Goal: Answer question/provide support: Answer question/provide support

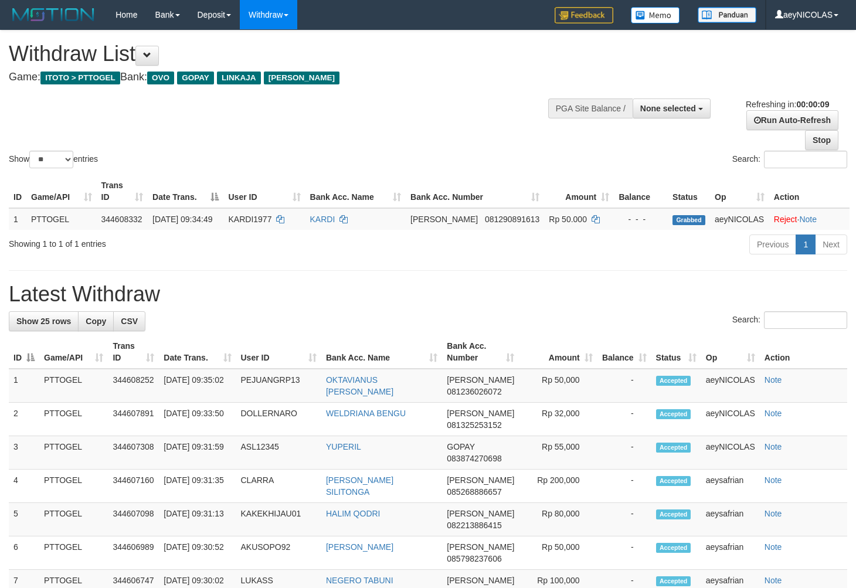
select select
select select "**"
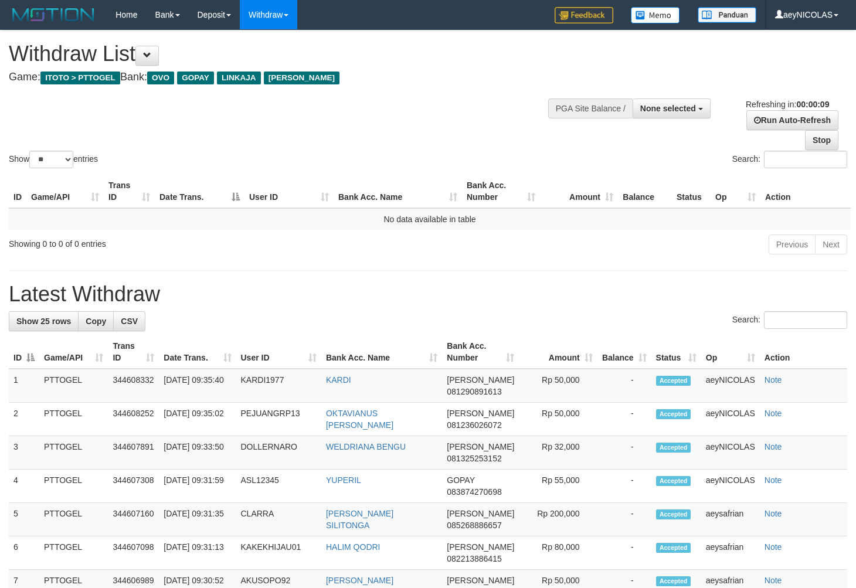
select select
select select "**"
select select
select select "**"
select select
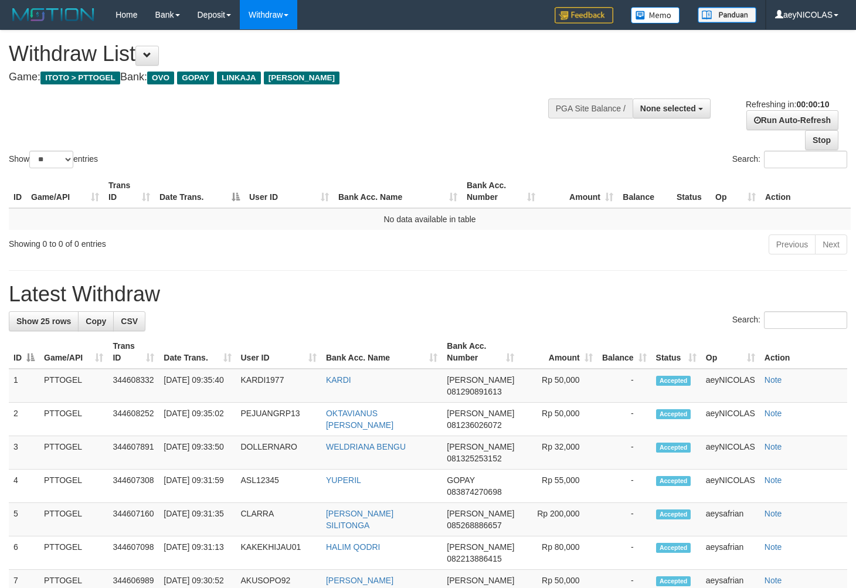
select select "**"
select select
select select "**"
select select
select select "**"
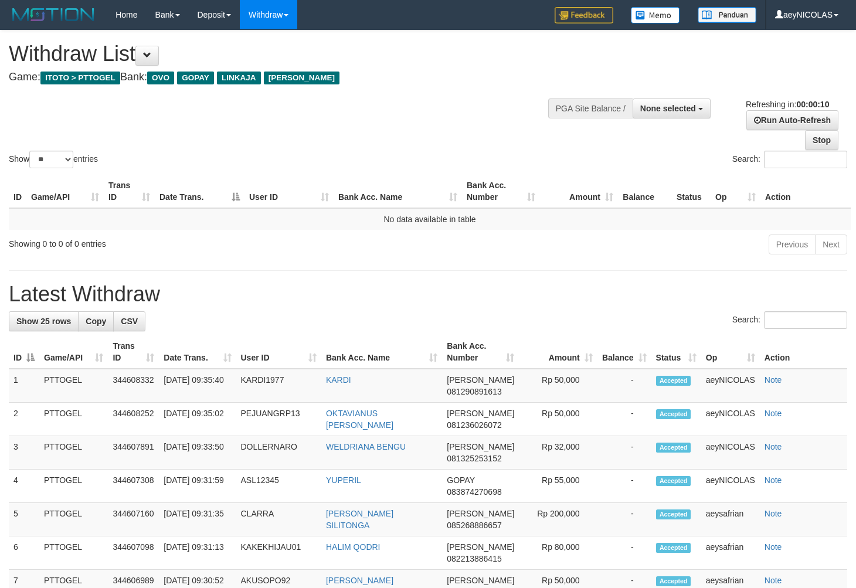
select select
select select "**"
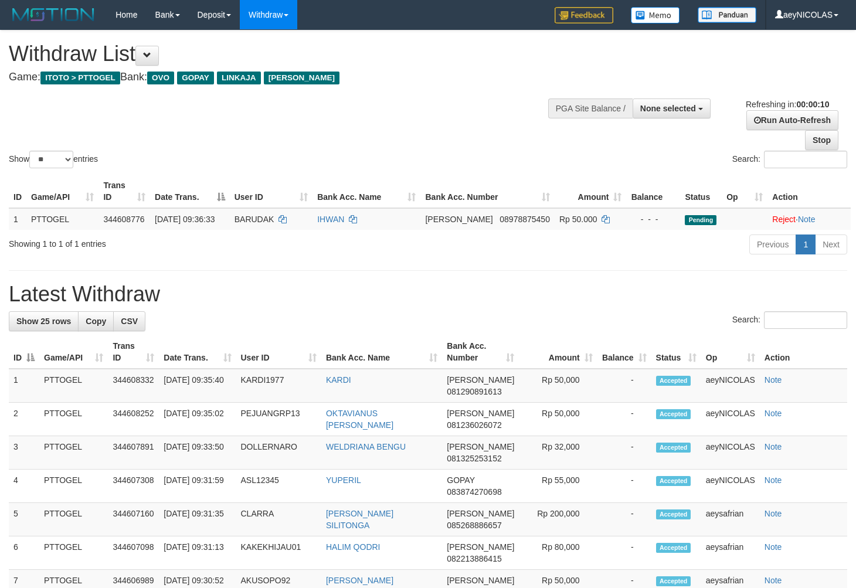
select select
select select "**"
select select
select select "**"
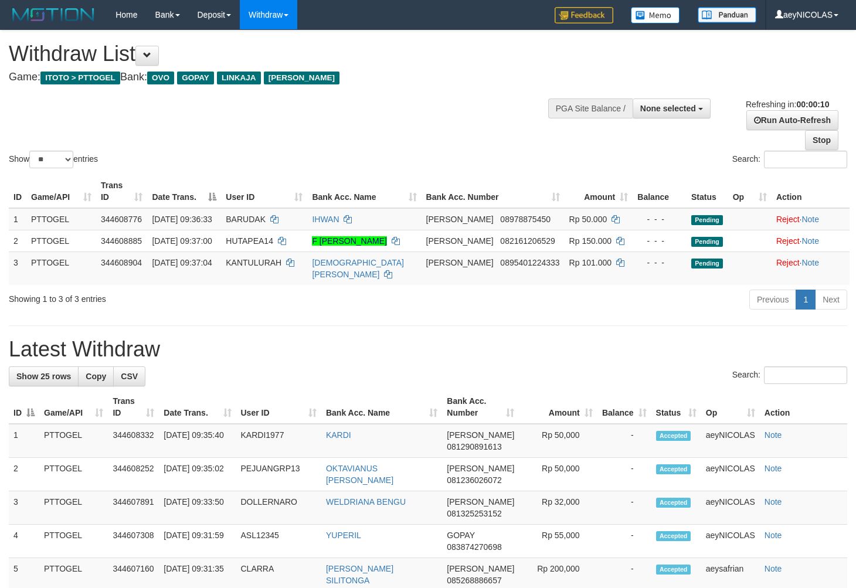
select select
select select "**"
select select
select select "**"
select select
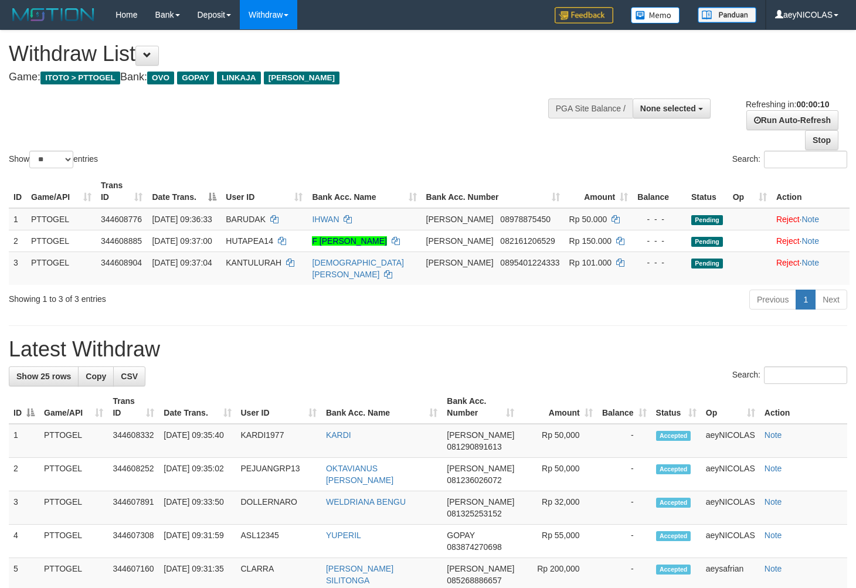
select select "**"
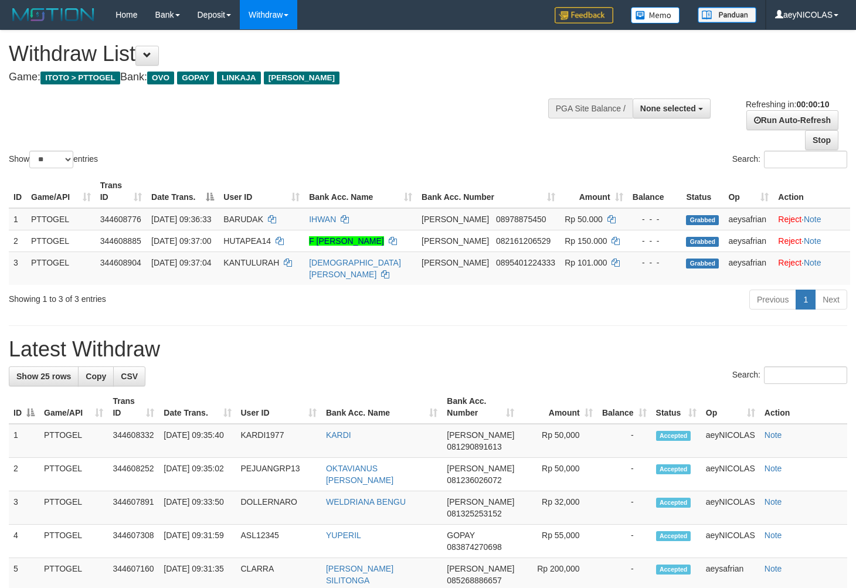
select select
select select "**"
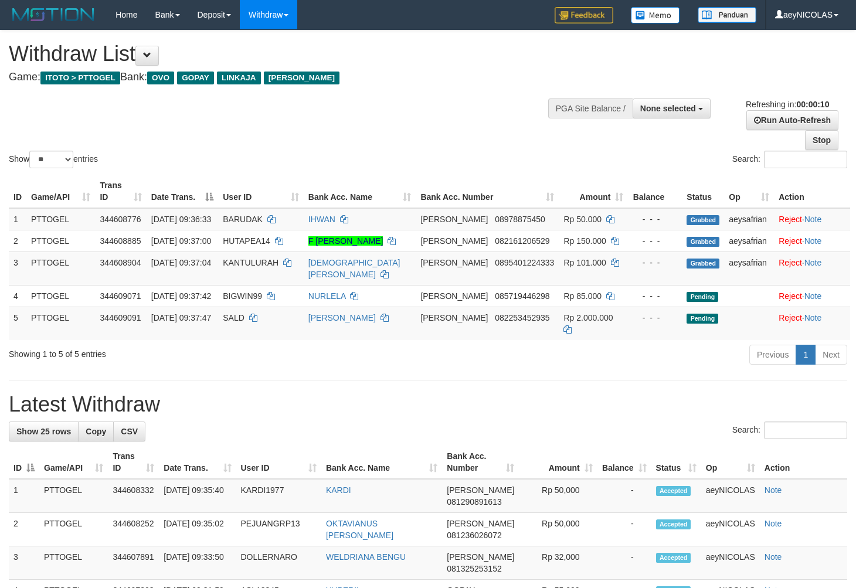
select select
select select "**"
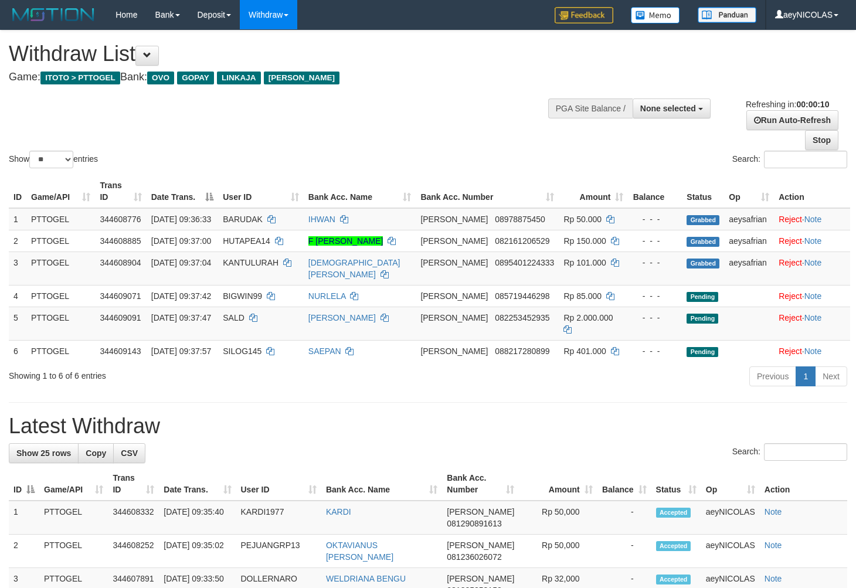
select select
select select "**"
click at [418, 146] on div "Show ** ** ** *** entries Search:" at bounding box center [428, 100] width 856 height 140
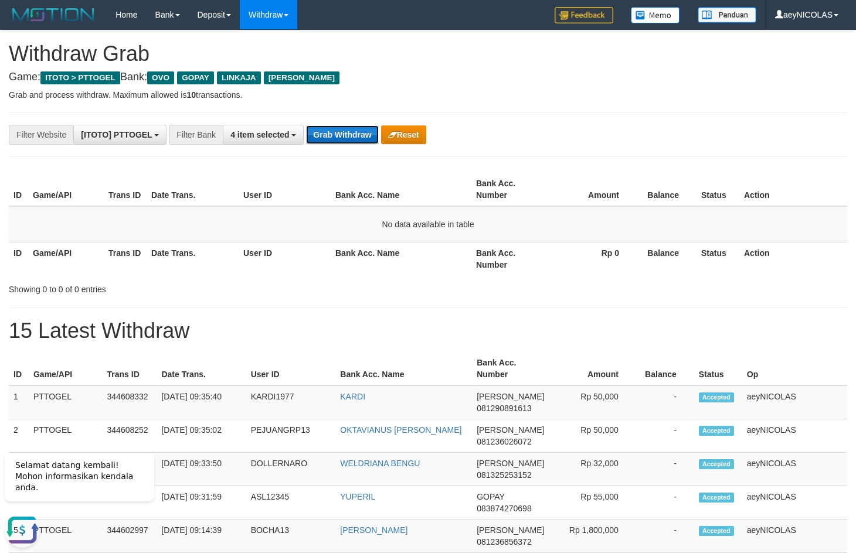
click at [351, 138] on button "Grab Withdraw" at bounding box center [342, 134] width 72 height 19
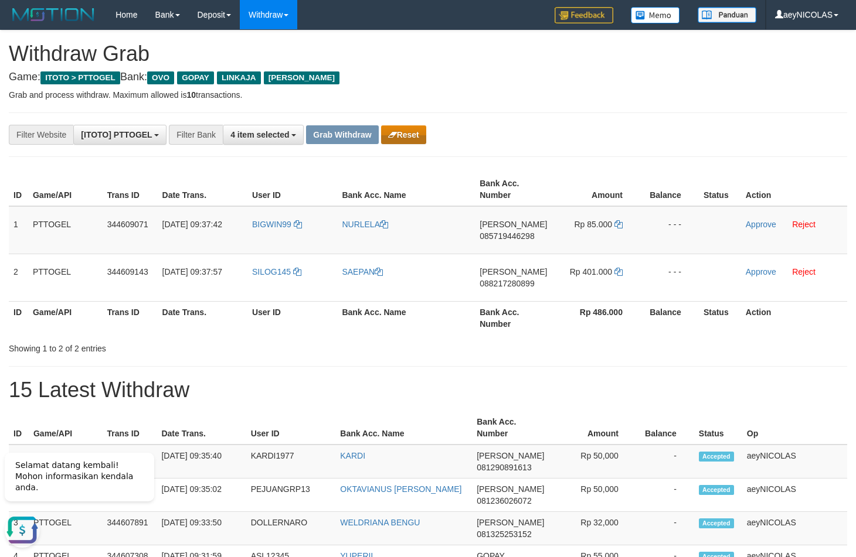
drag, startPoint x: 408, startPoint y: 145, endPoint x: 408, endPoint y: 137, distance: 8.2
click at [408, 141] on div "**********" at bounding box center [356, 135] width 713 height 20
click at [408, 132] on button "Reset" at bounding box center [403, 134] width 45 height 19
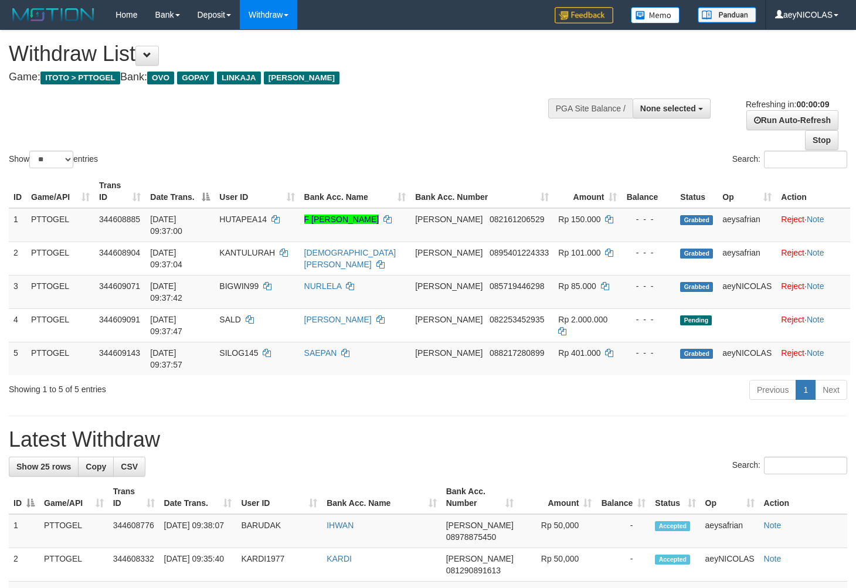
select select
select select "**"
select select
select select "**"
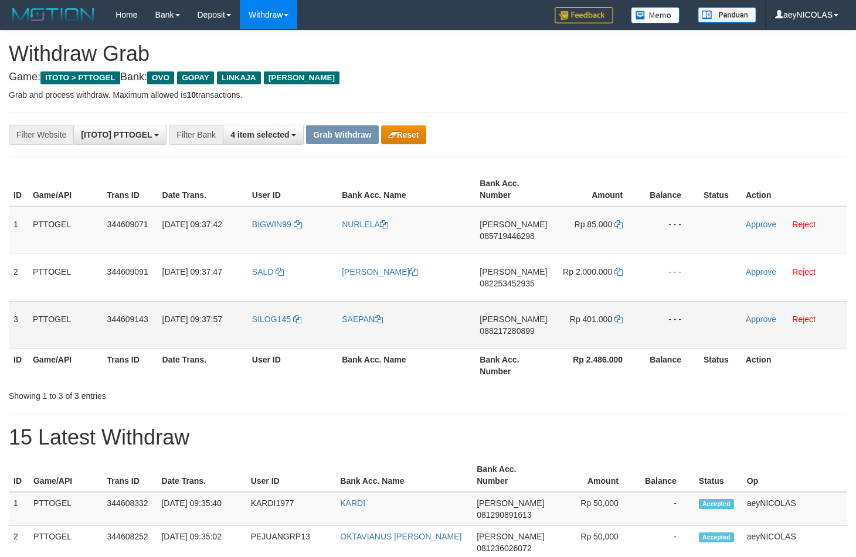
scroll to position [164, 0]
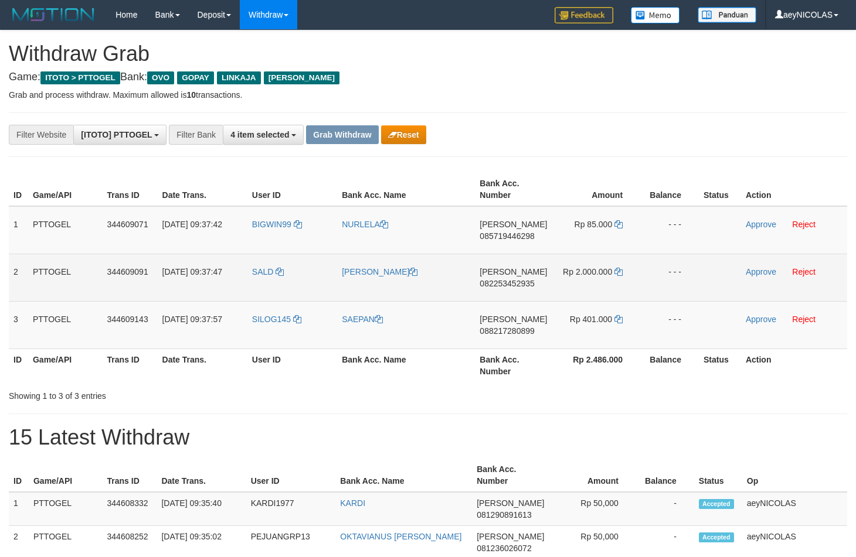
drag, startPoint x: 509, startPoint y: 327, endPoint x: 573, endPoint y: 302, distance: 68.7
click at [572, 319] on tbody "1 PTTOGEL 344609071 30/09/2025 09:37:42 BIGWIN99 NURLELA DANA 085719446298 Rp 8…" at bounding box center [428, 277] width 838 height 143
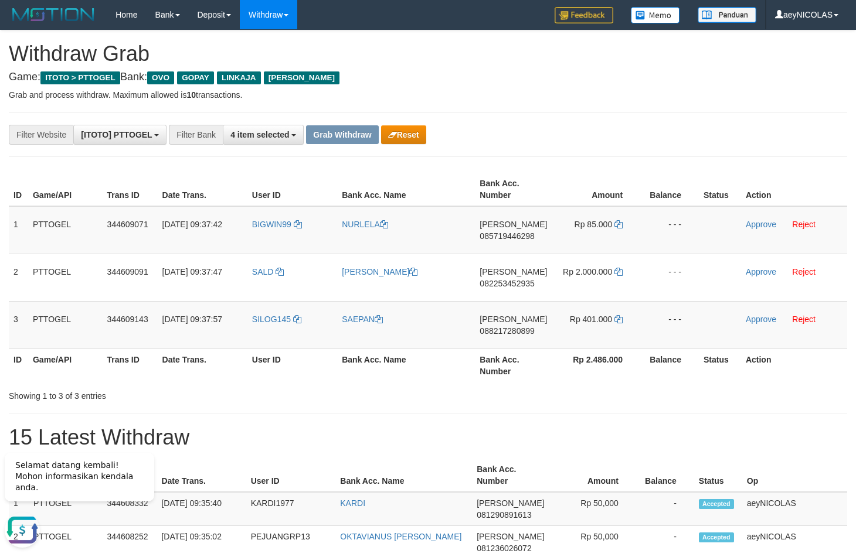
scroll to position [0, 0]
click at [516, 239] on span "085719446298" at bounding box center [506, 236] width 55 height 9
copy span "085719446298"
click at [512, 229] on td "DANA 085719446298" at bounding box center [513, 230] width 77 height 48
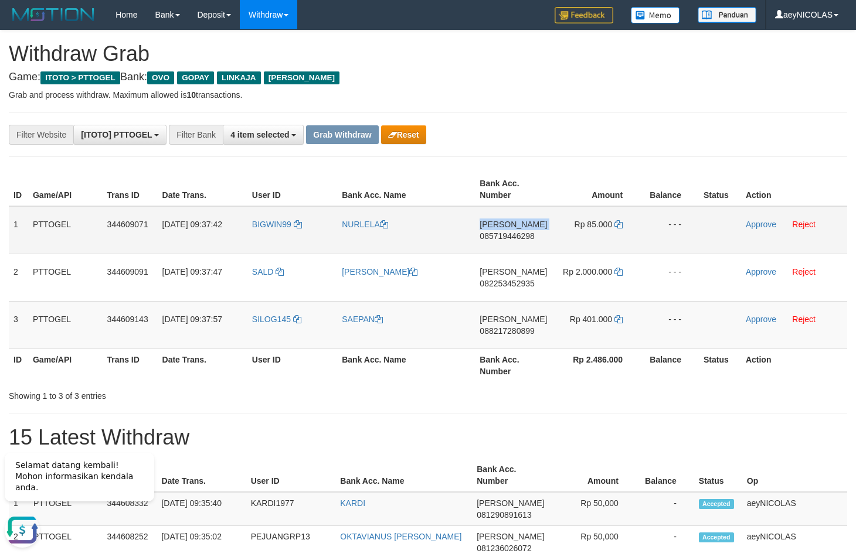
click at [512, 229] on td "DANA 085719446298" at bounding box center [513, 230] width 77 height 48
click at [507, 234] on span "085719446298" at bounding box center [506, 236] width 55 height 9
copy span "085719446298"
click at [609, 185] on th "Amount" at bounding box center [596, 189] width 89 height 33
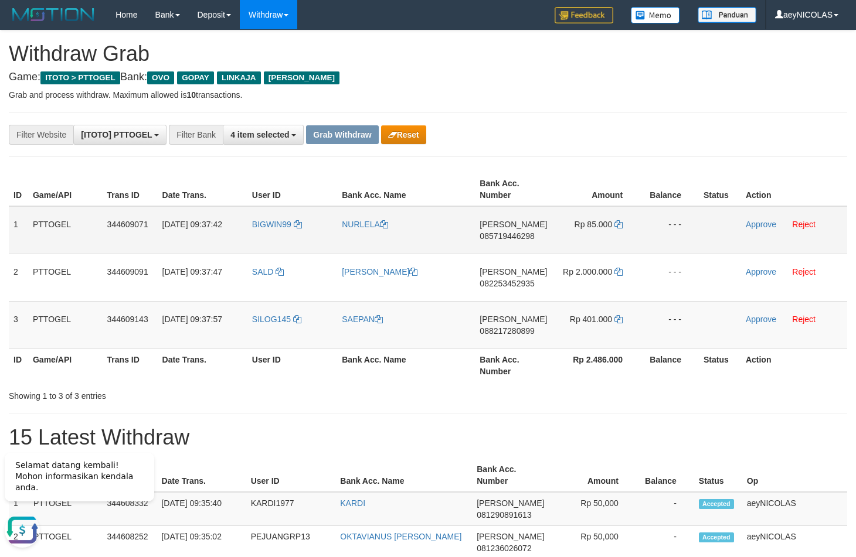
click at [611, 223] on span "Rp 85.000" at bounding box center [593, 224] width 38 height 9
click at [618, 226] on icon at bounding box center [618, 224] width 8 height 8
click at [621, 226] on icon at bounding box center [618, 224] width 8 height 8
click at [745, 225] on td "Approve Reject" at bounding box center [794, 230] width 106 height 48
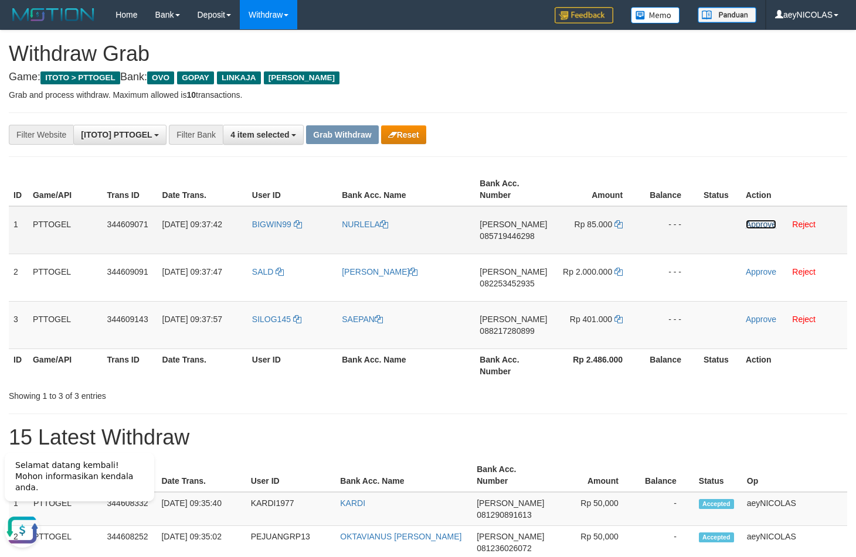
click at [747, 225] on link "Approve" at bounding box center [761, 224] width 30 height 9
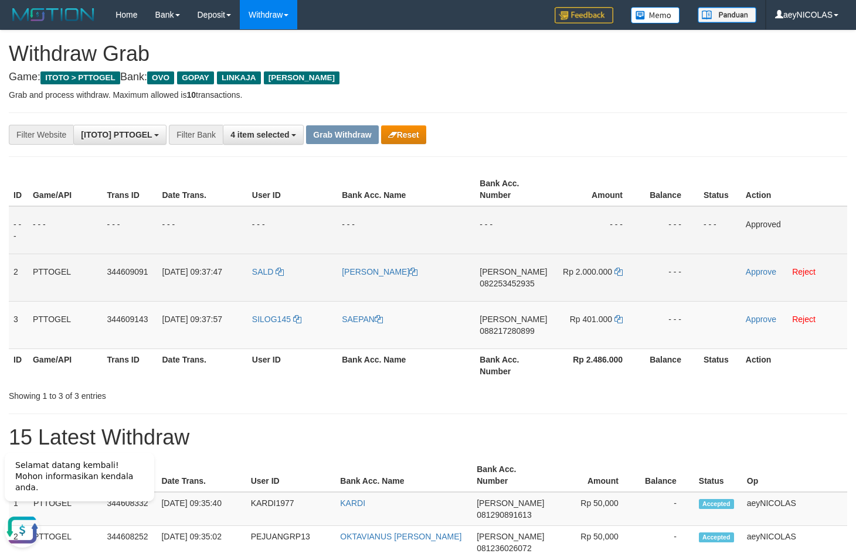
click at [522, 298] on td "DANA 082253452935" at bounding box center [513, 277] width 77 height 47
click at [522, 295] on td "DANA 082253452935" at bounding box center [513, 277] width 77 height 47
click at [525, 291] on td "DANA 082253452935" at bounding box center [513, 277] width 77 height 47
click at [525, 290] on td "DANA 082253452935" at bounding box center [513, 277] width 77 height 47
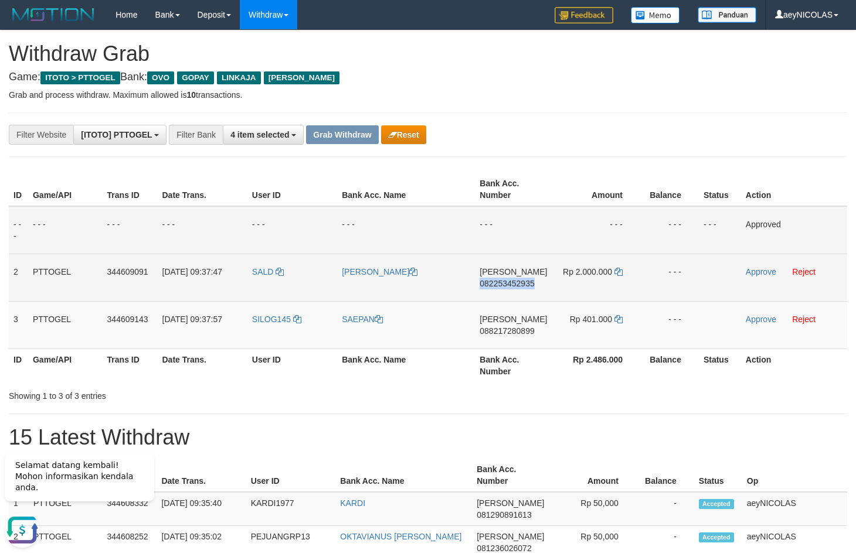
click at [525, 289] on td "DANA 082253452935" at bounding box center [513, 277] width 77 height 47
click at [515, 281] on span "082253452935" at bounding box center [506, 283] width 55 height 9
copy span "082253452935"
click at [515, 281] on span "082253452935" at bounding box center [506, 283] width 55 height 9
copy span "082253452935"
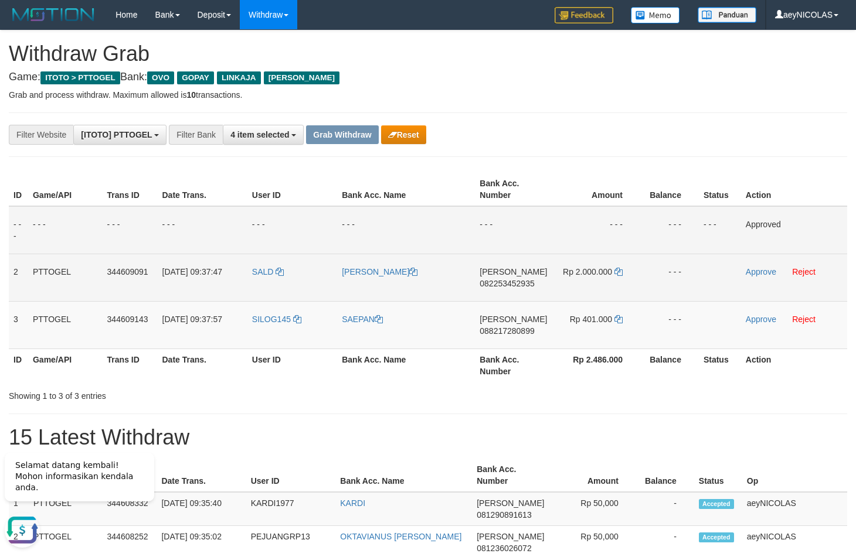
click at [521, 284] on span "082253452935" at bounding box center [506, 283] width 55 height 9
click at [522, 284] on span "082253452935" at bounding box center [506, 283] width 55 height 9
copy span "082253452935"
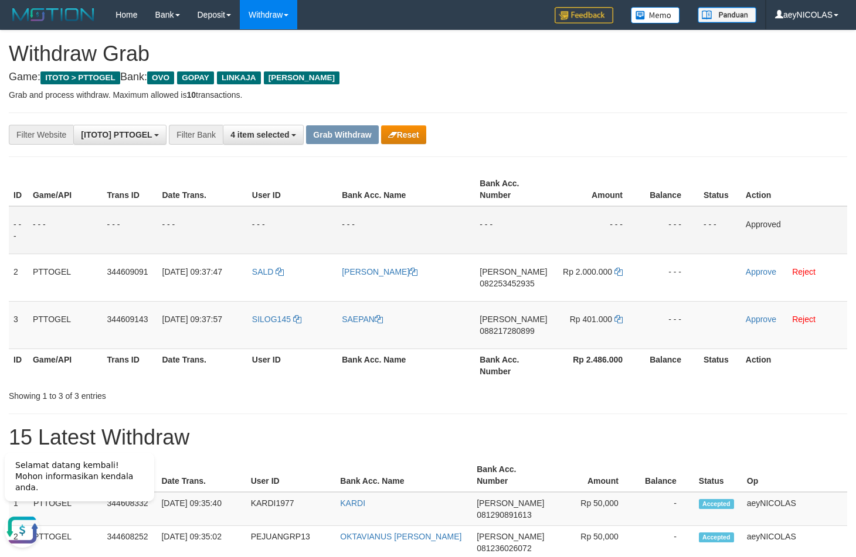
click at [564, 96] on p "Grab and process withdraw. Maximum allowed is 10 transactions." at bounding box center [428, 95] width 838 height 12
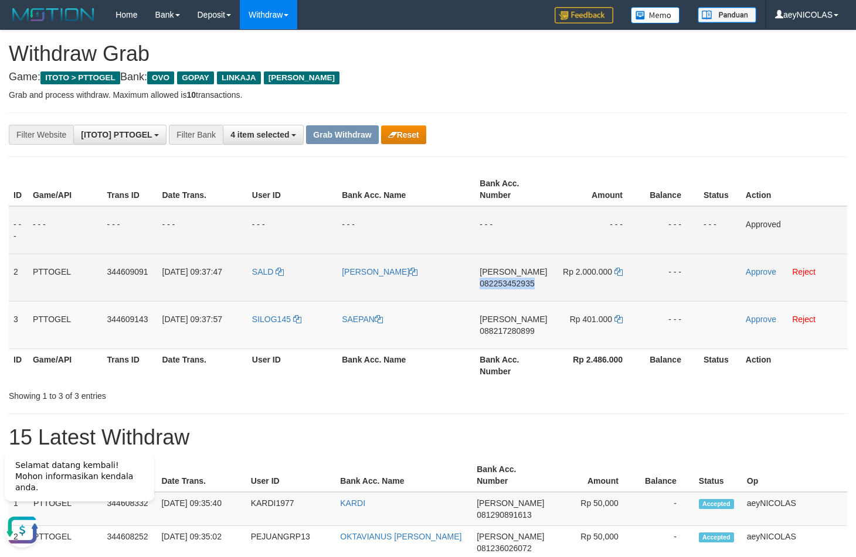
click at [624, 272] on td "Rp 2.000.000" at bounding box center [596, 277] width 89 height 47
click at [620, 271] on icon at bounding box center [618, 272] width 8 height 8
click at [753, 275] on link "Approve" at bounding box center [761, 271] width 30 height 9
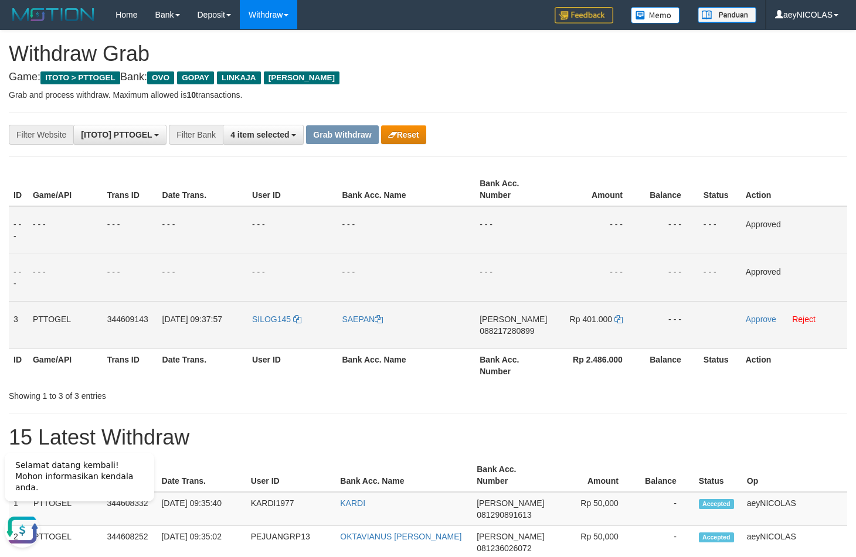
click at [518, 325] on td "DANA 088217280899" at bounding box center [513, 324] width 77 height 47
click at [506, 332] on span "088217280899" at bounding box center [506, 330] width 55 height 9
copy span "088217280899"
drag, startPoint x: 508, startPoint y: 219, endPoint x: 509, endPoint y: 234, distance: 14.7
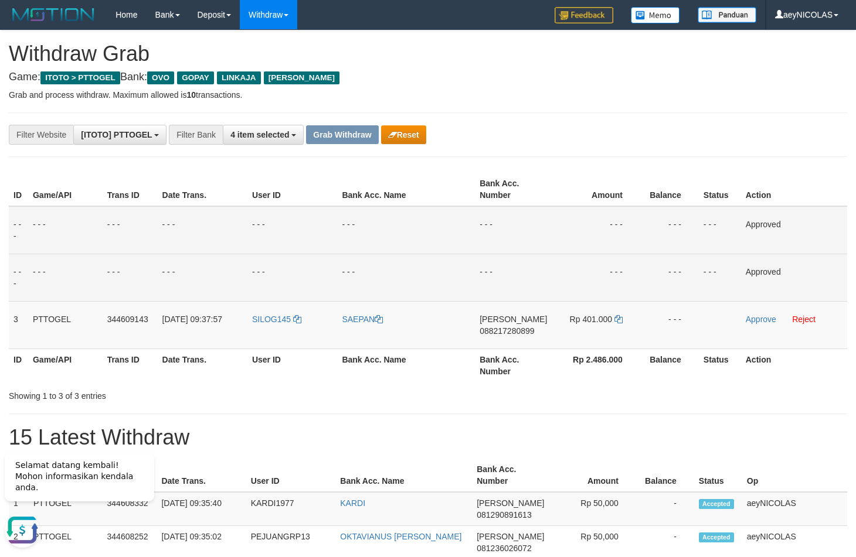
click at [509, 219] on td "- - -" at bounding box center [513, 230] width 77 height 48
click at [494, 330] on span "088217280899" at bounding box center [506, 330] width 55 height 9
copy span "088217280899"
click at [577, 255] on td "- - -" at bounding box center [596, 277] width 89 height 47
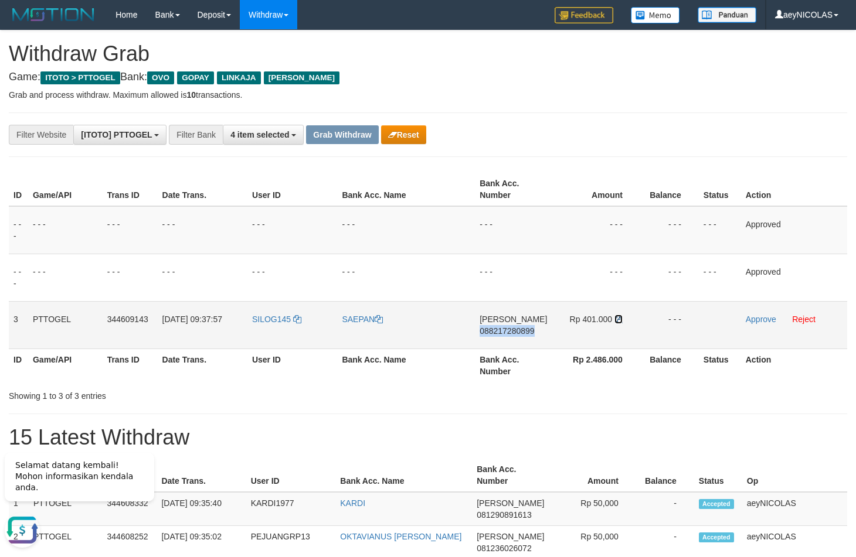
click at [617, 321] on icon at bounding box center [618, 319] width 8 height 8
copy span "088217280899"
click at [770, 321] on link "Approve" at bounding box center [761, 319] width 30 height 9
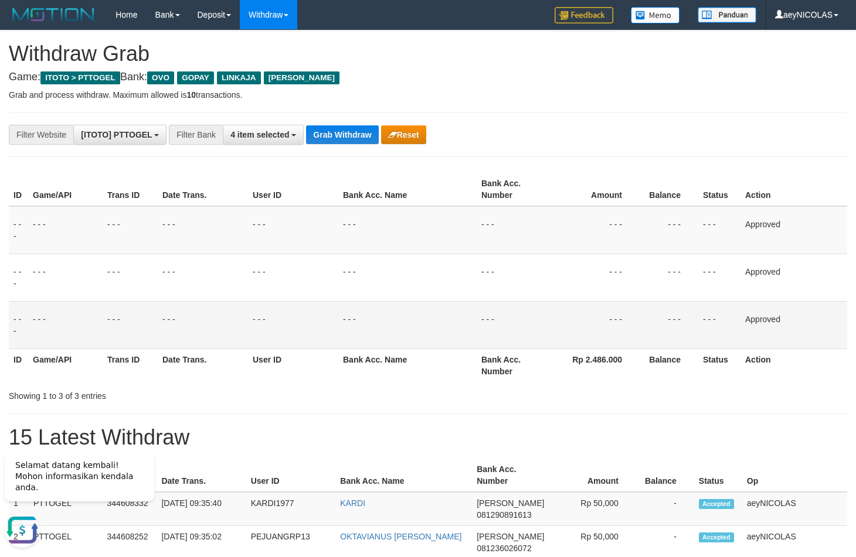
click at [472, 251] on tbody "- - - - - - - - - - - - - - - - - - - - - - - - - - - - - - Approved - - - - - …" at bounding box center [428, 277] width 838 height 143
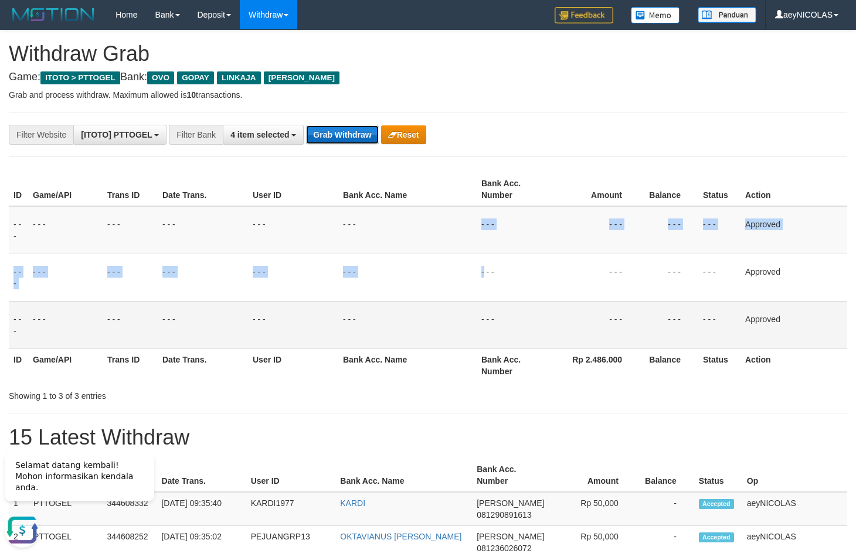
click at [340, 139] on button "Grab Withdraw" at bounding box center [342, 134] width 72 height 19
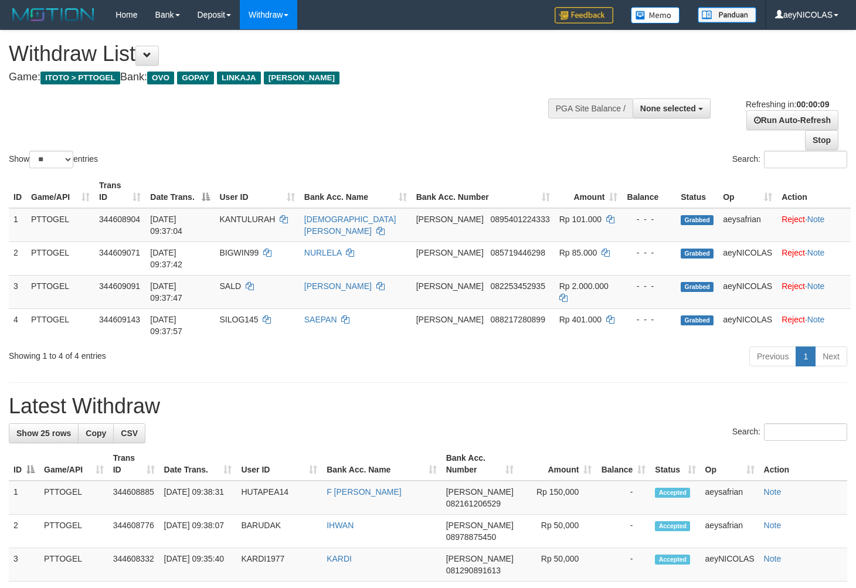
select select
select select "**"
select select
select select "**"
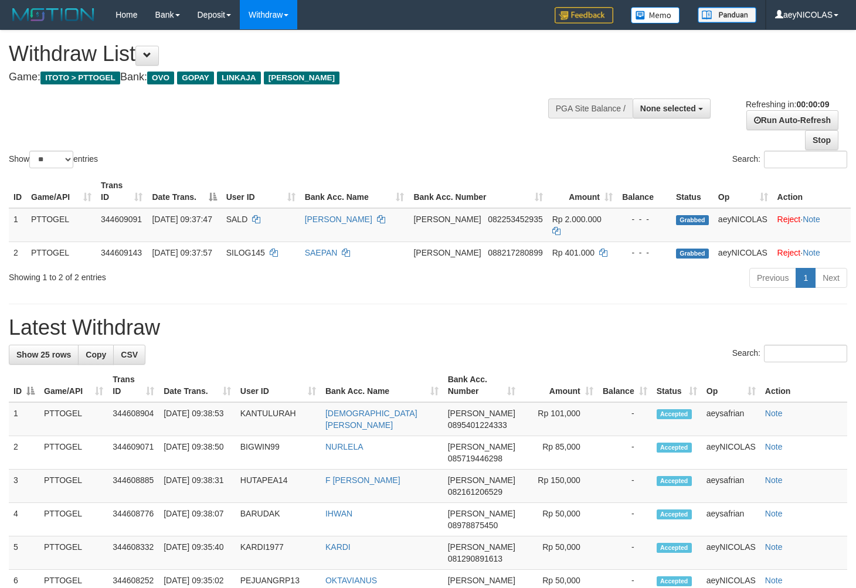
select select
select select "**"
select select
select select "**"
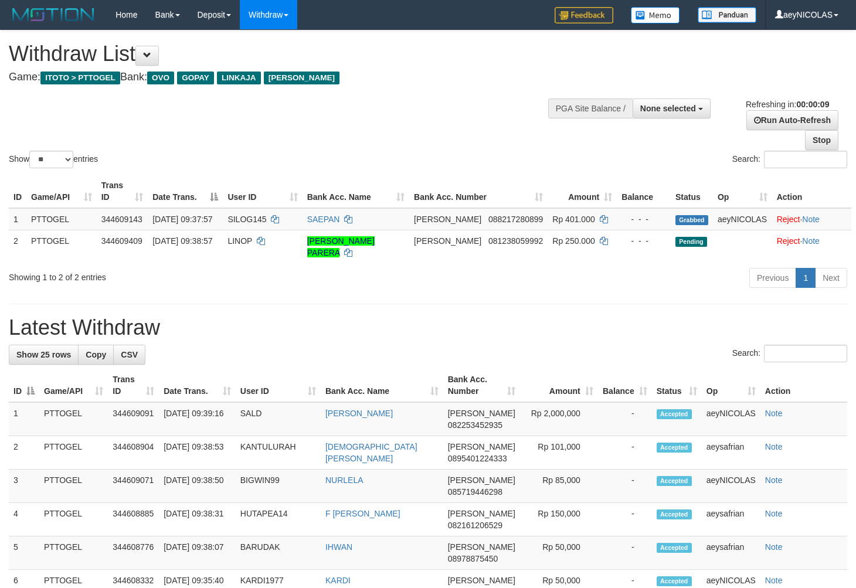
select select
select select "**"
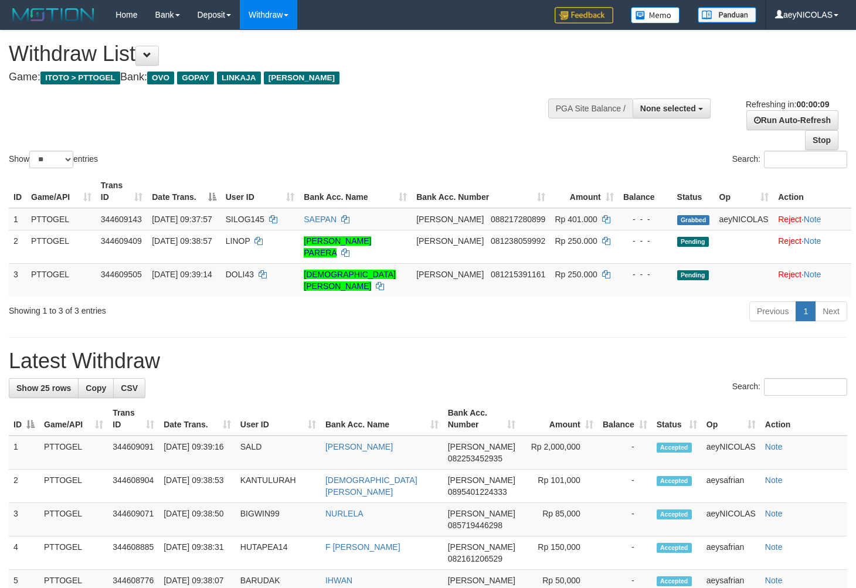
select select
select select "**"
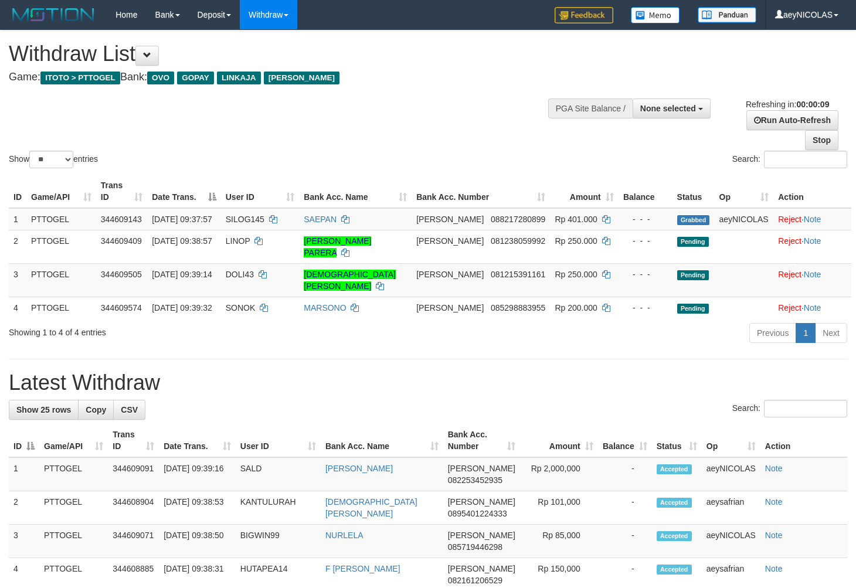
select select
select select "**"
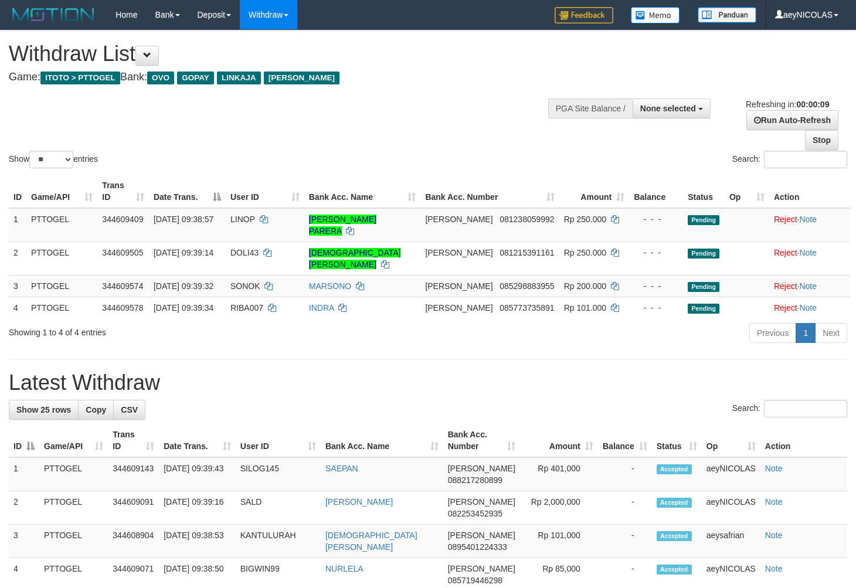
select select
select select "**"
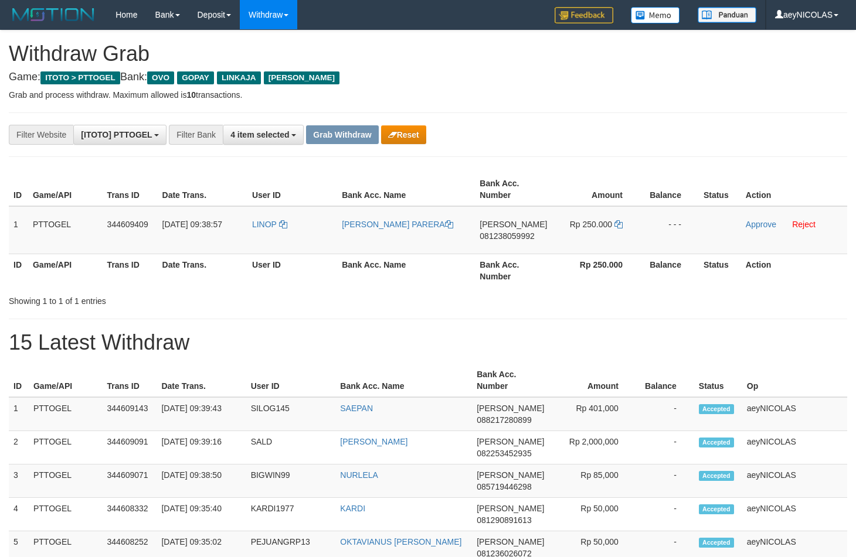
scroll to position [164, 0]
click at [471, 272] on th "Bank Acc. Name" at bounding box center [406, 270] width 138 height 33
drag, startPoint x: 277, startPoint y: 234, endPoint x: 590, endPoint y: 249, distance: 312.7
click at [590, 249] on tr "1 PTTOGEL 344609409 30/09/2025 09:38:57 LINOP ADELINO DASILVA PARERA DANA 08123…" at bounding box center [428, 230] width 838 height 48
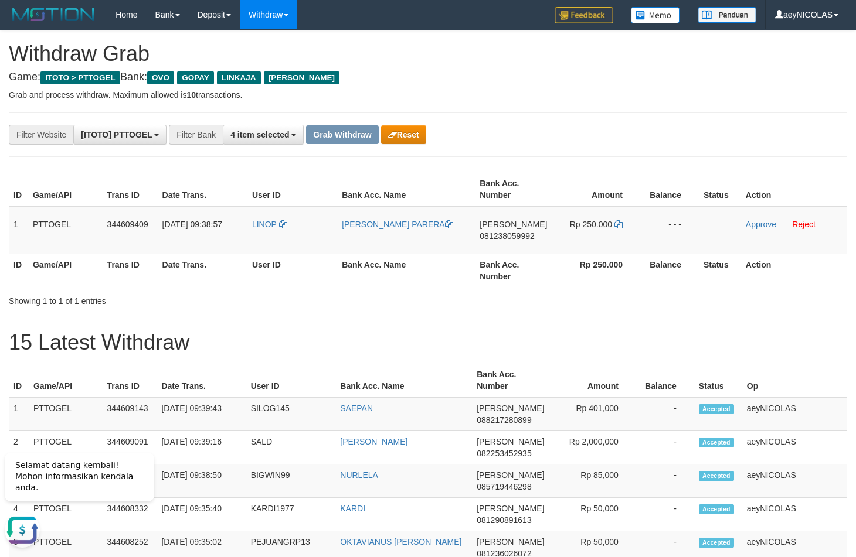
copy tr
click at [510, 232] on td "DANA 081238059992" at bounding box center [513, 230] width 77 height 48
click at [507, 237] on span "081238059992" at bounding box center [506, 236] width 55 height 9
copy span "081238059992"
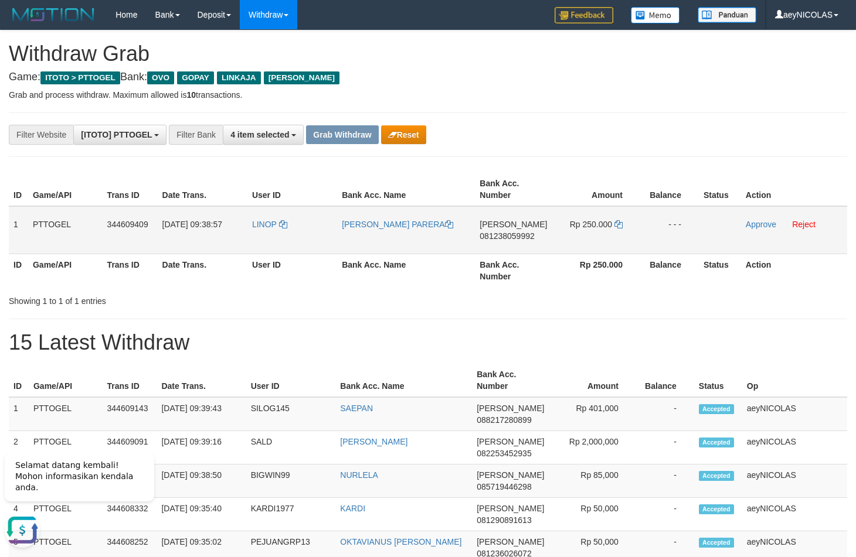
click at [518, 240] on span "081238059992" at bounding box center [506, 236] width 55 height 9
copy span "081238059992"
click at [764, 298] on div "Showing 1 to 1 of 1 entries" at bounding box center [428, 299] width 856 height 16
click at [618, 226] on icon at bounding box center [618, 224] width 8 height 8
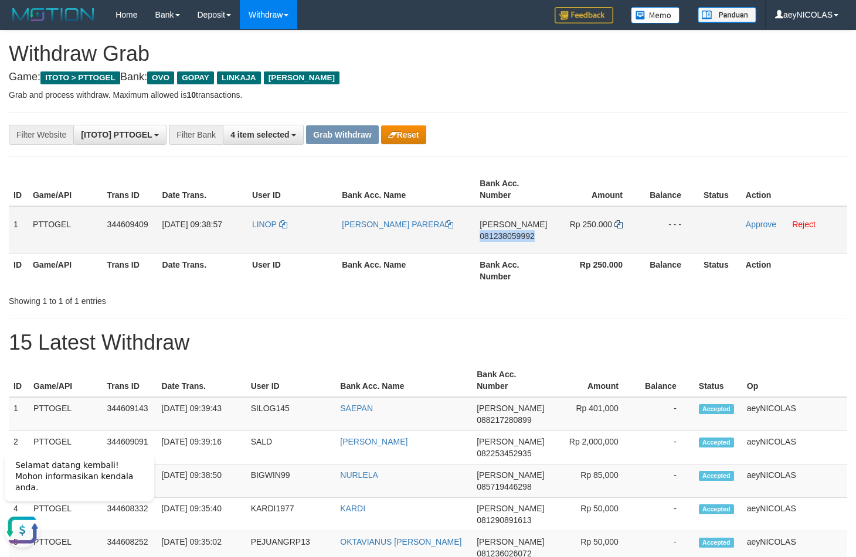
copy span "081238059992"
click at [755, 226] on link "Approve" at bounding box center [761, 224] width 30 height 9
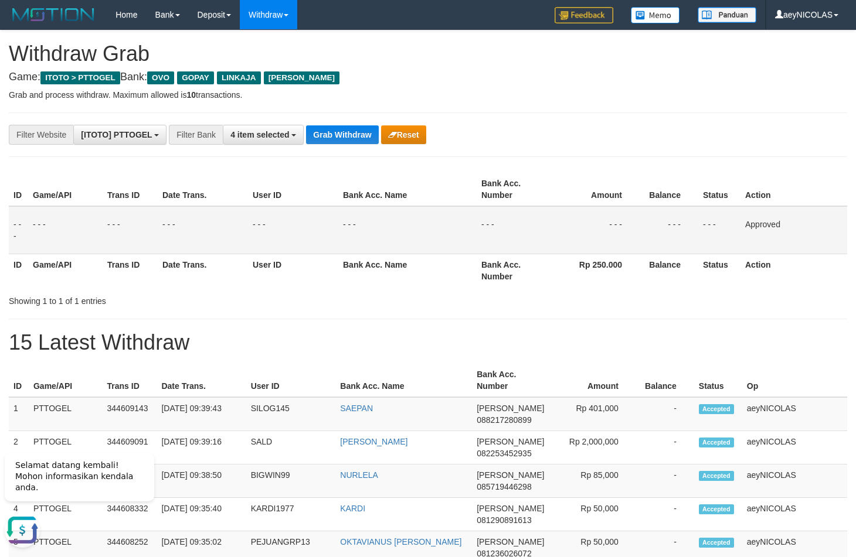
click at [351, 138] on button "Grab Withdraw" at bounding box center [342, 134] width 72 height 19
drag, startPoint x: 351, startPoint y: 138, endPoint x: 215, endPoint y: 185, distance: 144.4
click at [346, 138] on button "Grab Withdraw" at bounding box center [342, 134] width 72 height 19
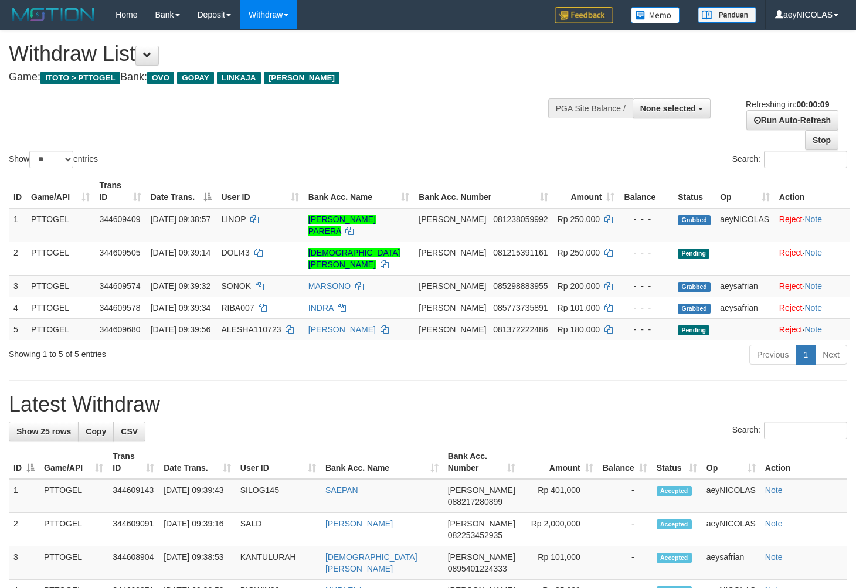
select select
select select "**"
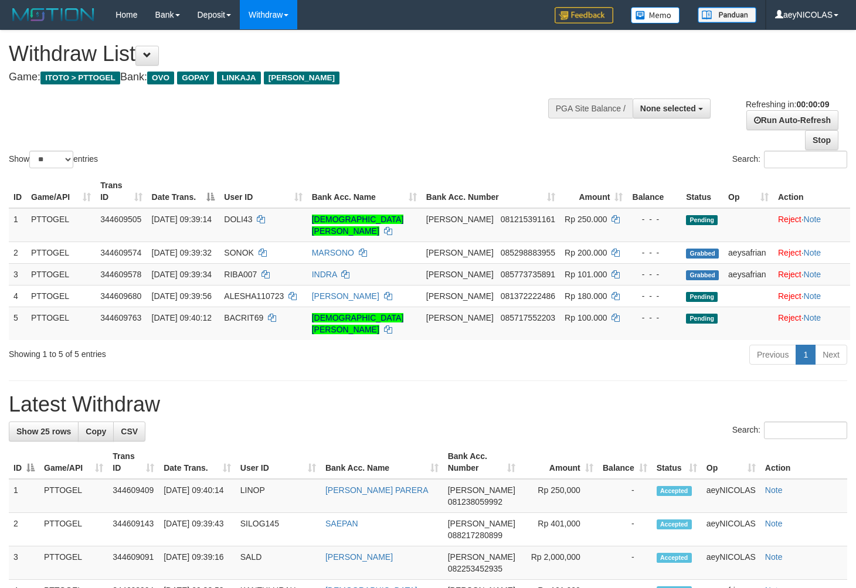
select select
select select "**"
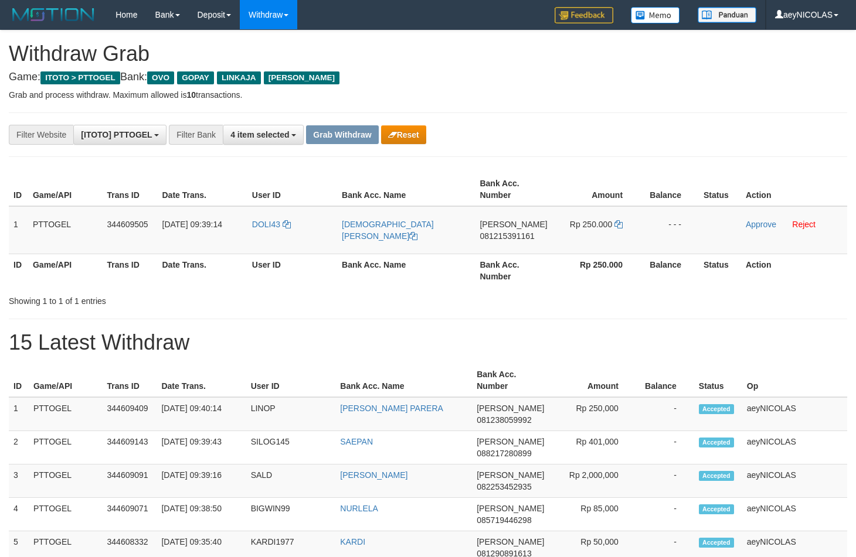
scroll to position [164, 0]
drag, startPoint x: 296, startPoint y: 240, endPoint x: 604, endPoint y: 237, distance: 307.7
click at [604, 237] on tr "1 PTTOGEL 344609505 30/09/2025 09:39:14 DOLI43 MUHAMMAD ALDI SUFYAN DANA 081215…" at bounding box center [428, 230] width 838 height 48
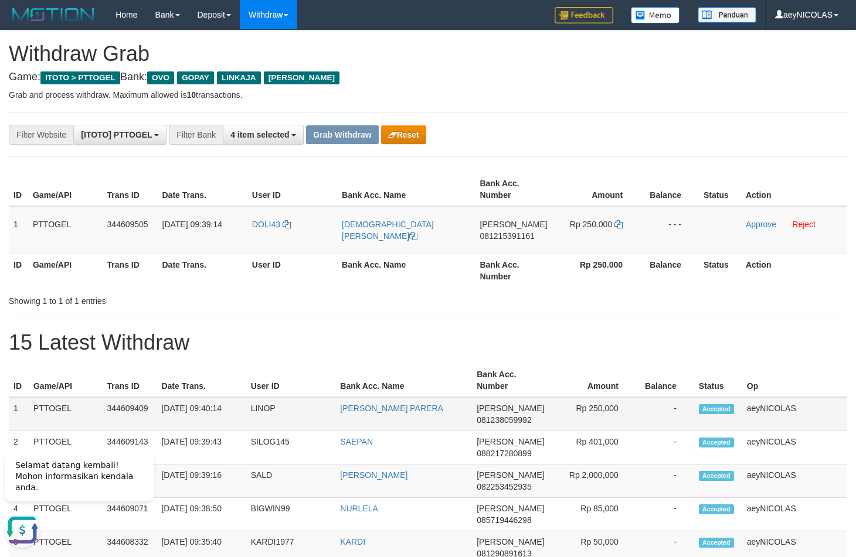
copy tr
click at [501, 234] on span "081215391161" at bounding box center [506, 236] width 55 height 9
copy tr
click at [500, 236] on span "081215391161" at bounding box center [506, 236] width 55 height 9
copy span "081215391161"
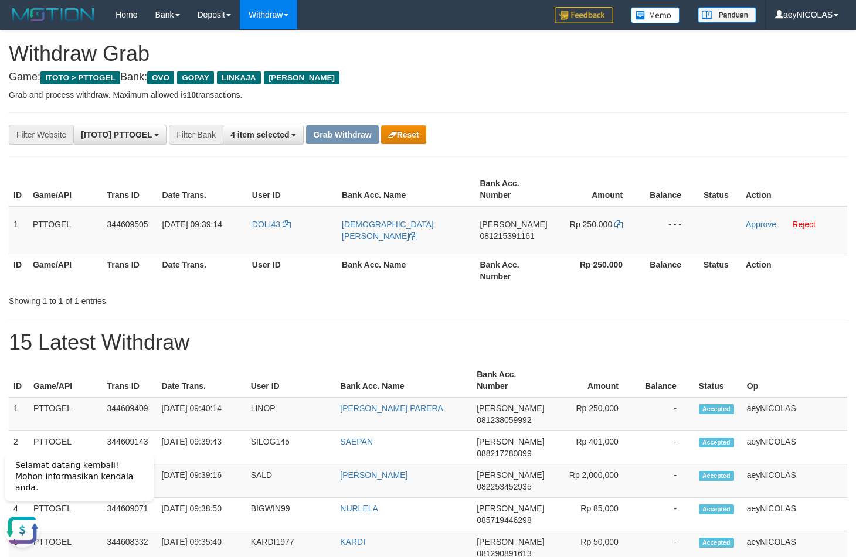
click at [623, 223] on td "Rp 250.000" at bounding box center [596, 230] width 88 height 48
click at [622, 223] on td "Rp 250.000" at bounding box center [596, 230] width 88 height 48
click at [620, 224] on icon at bounding box center [618, 224] width 8 height 8
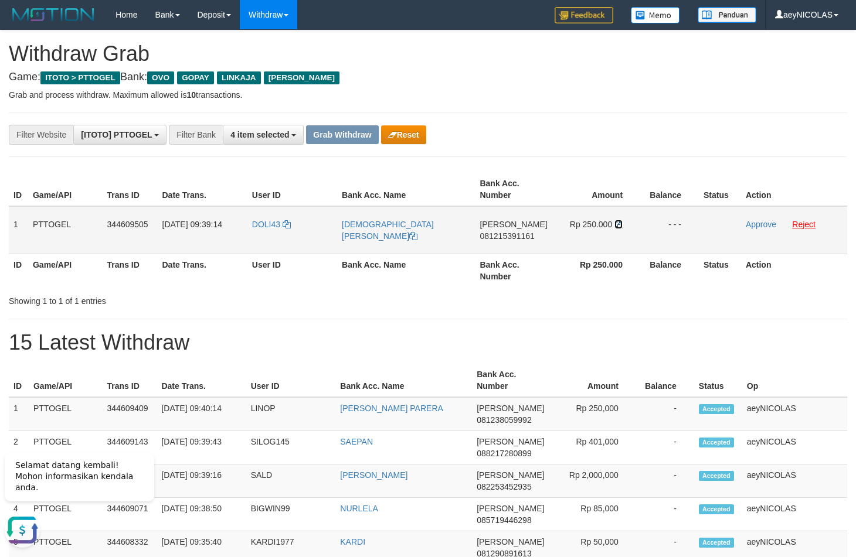
drag, startPoint x: 620, startPoint y: 224, endPoint x: 797, endPoint y: 220, distance: 176.5
click at [627, 225] on td "Rp 250.000" at bounding box center [596, 230] width 88 height 48
click at [777, 223] on td "Approve Reject" at bounding box center [794, 230] width 106 height 48
click at [764, 228] on link "Approve" at bounding box center [761, 224] width 30 height 9
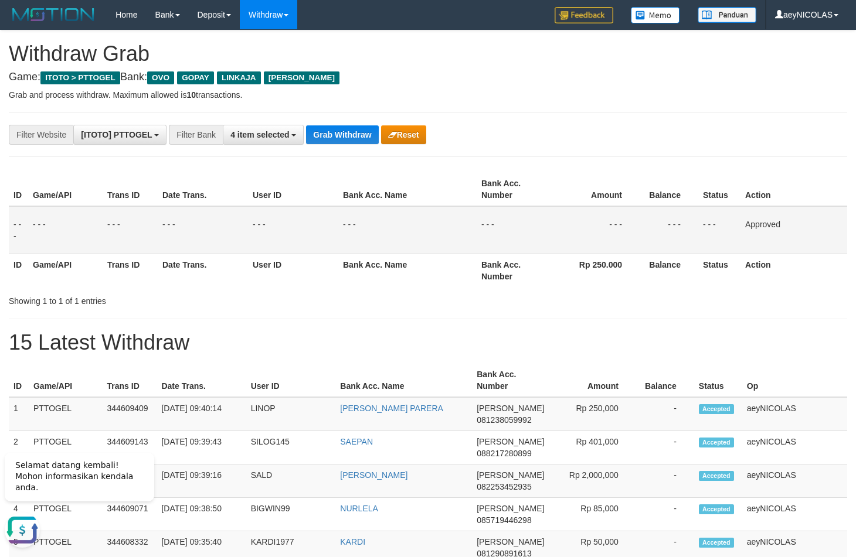
drag, startPoint x: 538, startPoint y: 360, endPoint x: 343, endPoint y: 186, distance: 261.5
drag, startPoint x: 339, startPoint y: 125, endPoint x: 193, endPoint y: 210, distance: 169.2
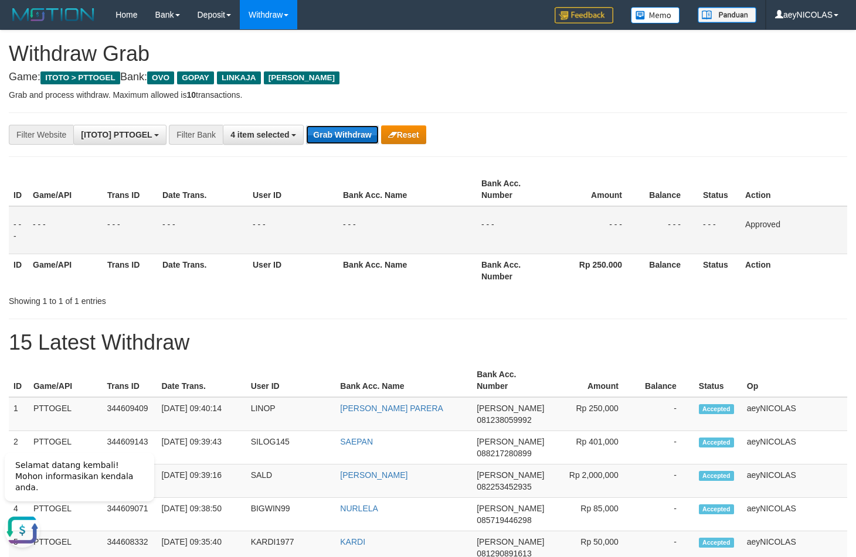
click at [348, 138] on button "Grab Withdraw" at bounding box center [342, 134] width 72 height 19
drag, startPoint x: 348, startPoint y: 138, endPoint x: 18, endPoint y: 273, distance: 355.9
click at [345, 140] on button "Grab Withdraw" at bounding box center [342, 134] width 72 height 19
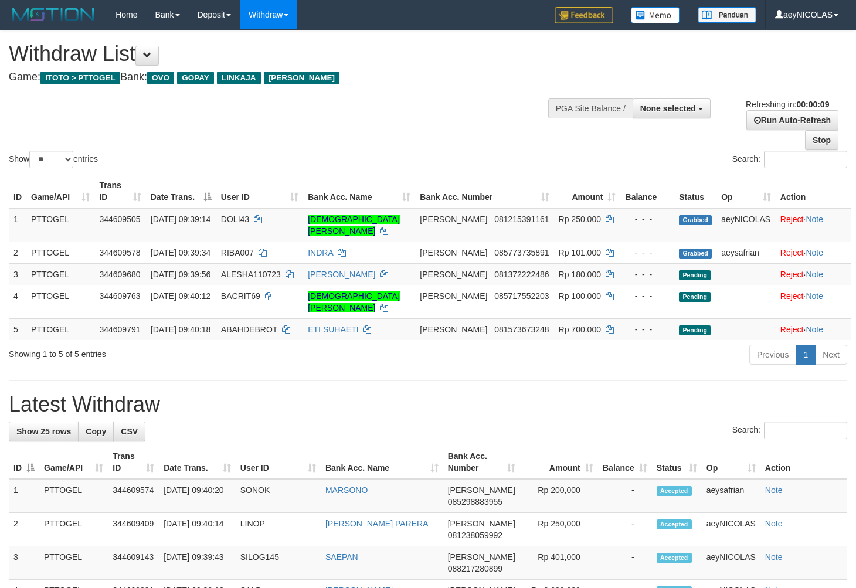
select select
select select "**"
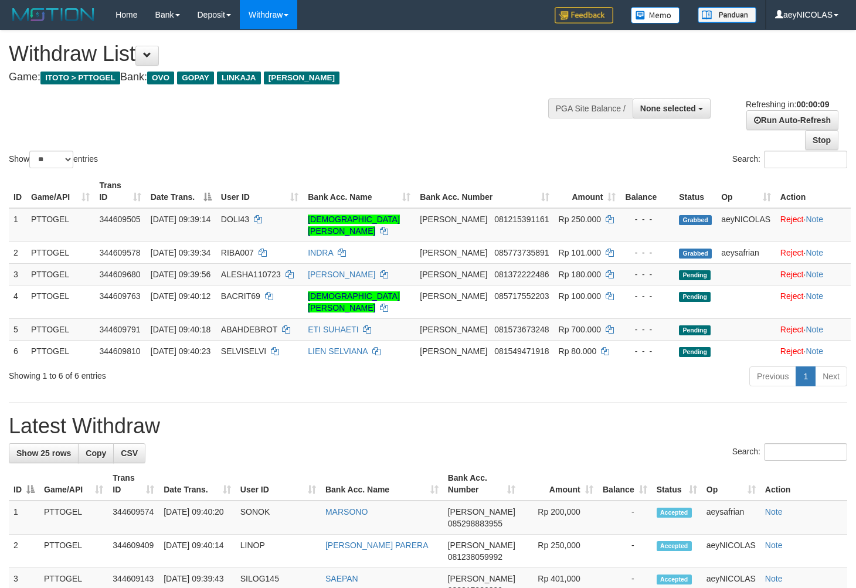
select select
select select "**"
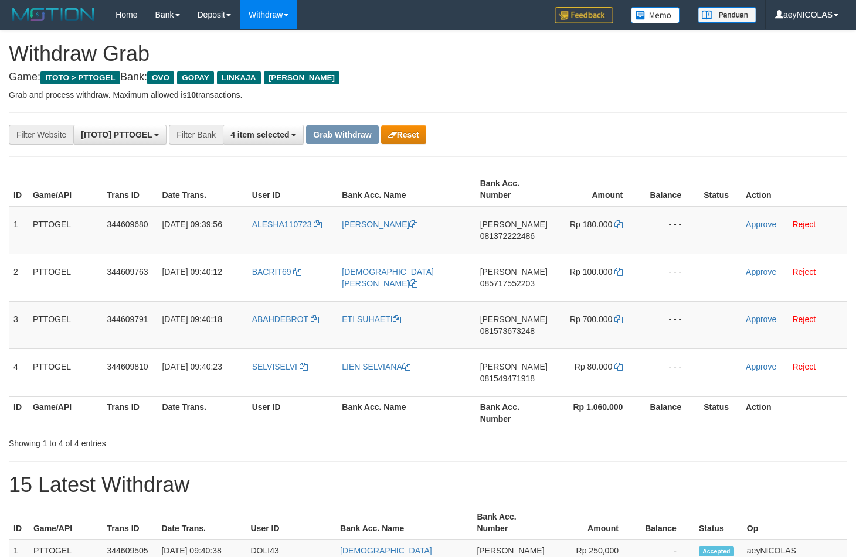
scroll to position [164, 0]
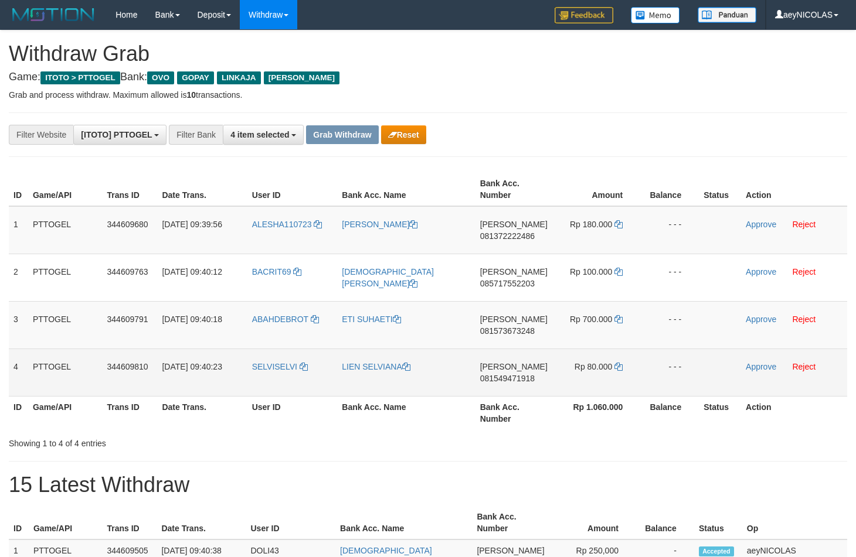
drag, startPoint x: 272, startPoint y: 243, endPoint x: 580, endPoint y: 387, distance: 340.3
click at [580, 387] on tbody "1 PTTOGEL 344609680 [DATE] 09:39:56 ALESHA110723 [PERSON_NAME] [PERSON_NAME] 08…" at bounding box center [428, 301] width 838 height 190
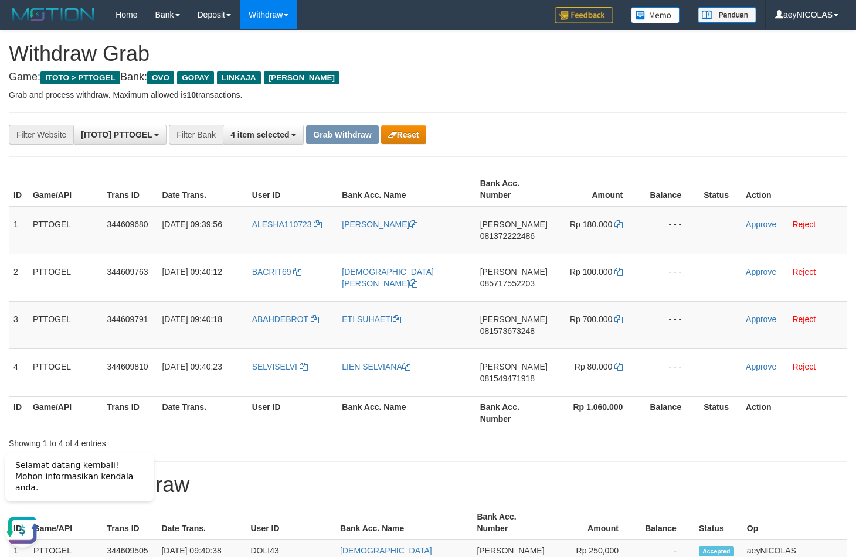
scroll to position [0, 0]
click at [508, 245] on td "[PERSON_NAME] 081372222486" at bounding box center [513, 230] width 77 height 48
click at [513, 235] on span "081372222486" at bounding box center [507, 236] width 55 height 9
copy span "081372222486"
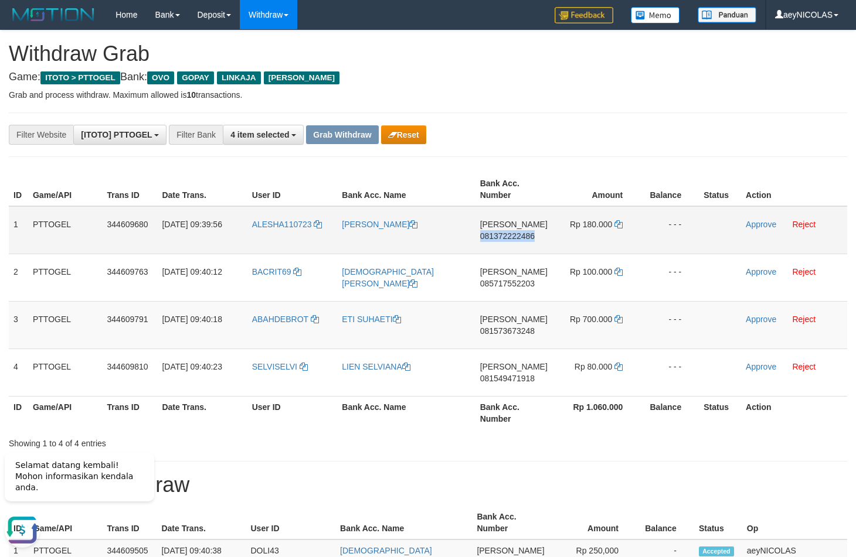
click at [513, 235] on span "081372222486" at bounding box center [507, 236] width 55 height 9
copy span "081372222486"
click at [614, 219] on td "Rp 180.000" at bounding box center [596, 230] width 89 height 48
click at [615, 222] on icon at bounding box center [618, 224] width 8 height 8
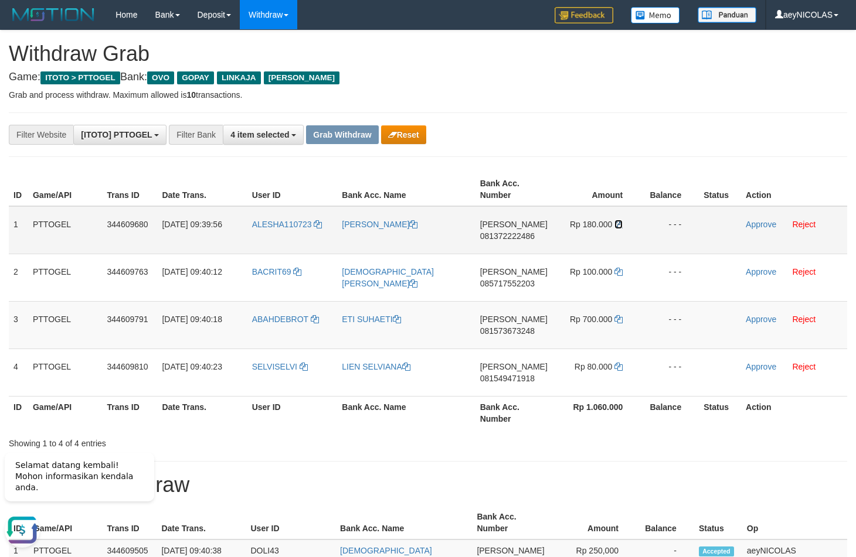
click at [615, 222] on icon at bounding box center [618, 224] width 8 height 8
click at [756, 226] on link "Approve" at bounding box center [761, 224] width 30 height 9
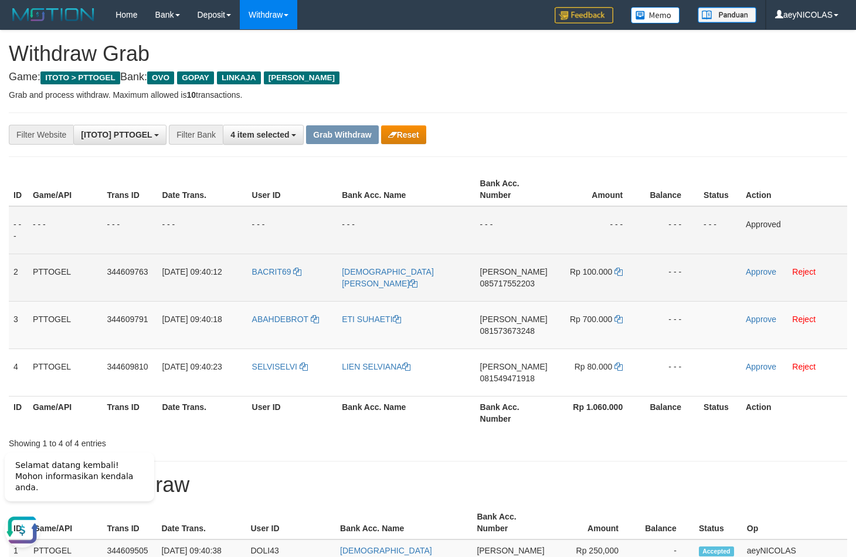
click at [519, 285] on span "085717552203" at bounding box center [507, 283] width 55 height 9
copy span "085717552203"
click at [518, 286] on span "085717552203" at bounding box center [507, 283] width 55 height 9
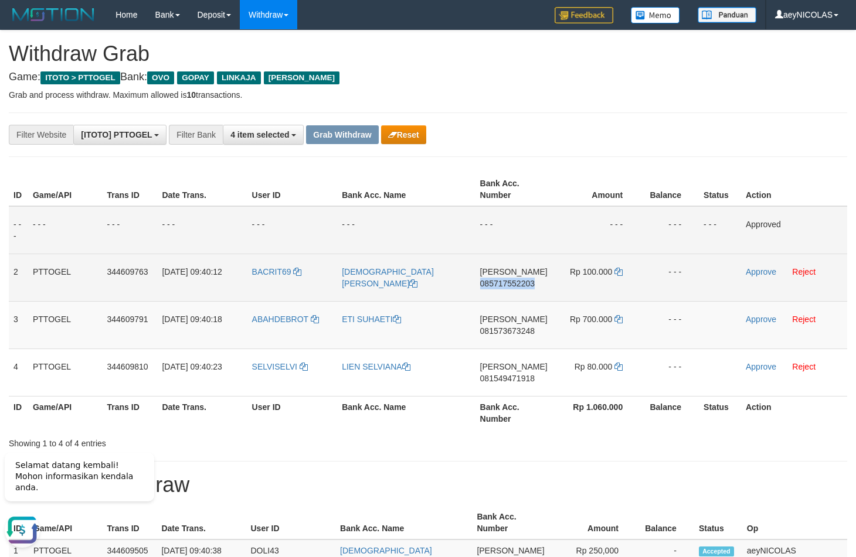
copy span "085717552203"
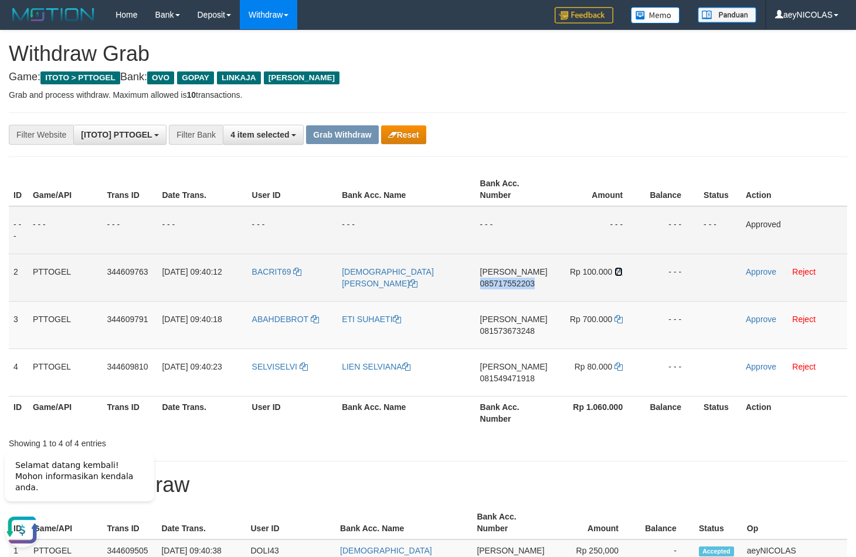
click at [618, 268] on icon at bounding box center [618, 272] width 8 height 8
copy span "085717552203"
click at [618, 268] on icon at bounding box center [618, 272] width 8 height 8
drag, startPoint x: 618, startPoint y: 268, endPoint x: 837, endPoint y: 273, distance: 219.3
click at [618, 268] on icon at bounding box center [618, 272] width 8 height 8
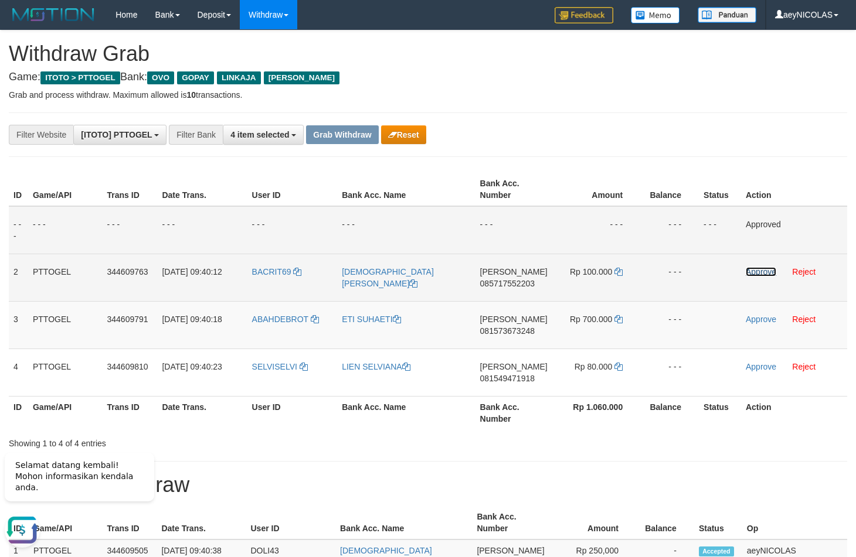
click at [771, 273] on link "Approve" at bounding box center [761, 271] width 30 height 9
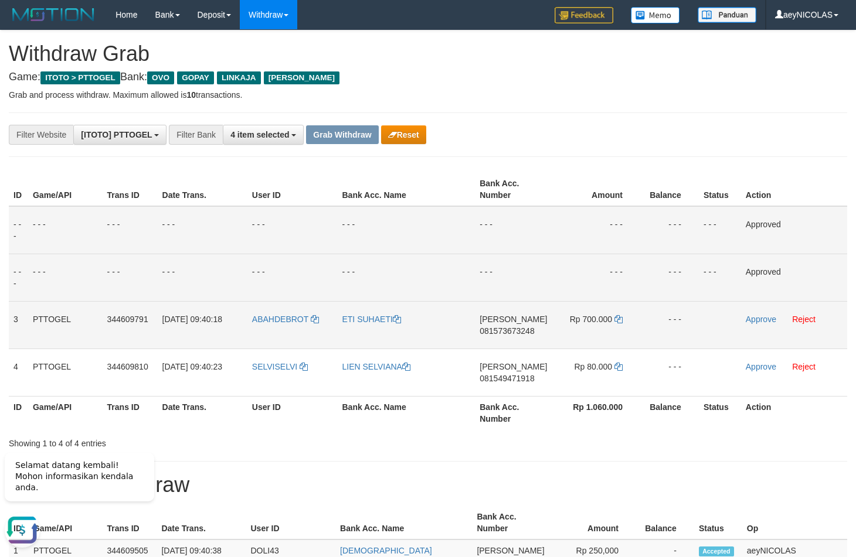
click at [527, 343] on td "DANA 081573673248" at bounding box center [513, 324] width 77 height 47
click at [525, 340] on td "DANA 081573673248" at bounding box center [513, 324] width 77 height 47
click at [525, 333] on span "081573673248" at bounding box center [506, 330] width 55 height 9
copy span "081573673248"
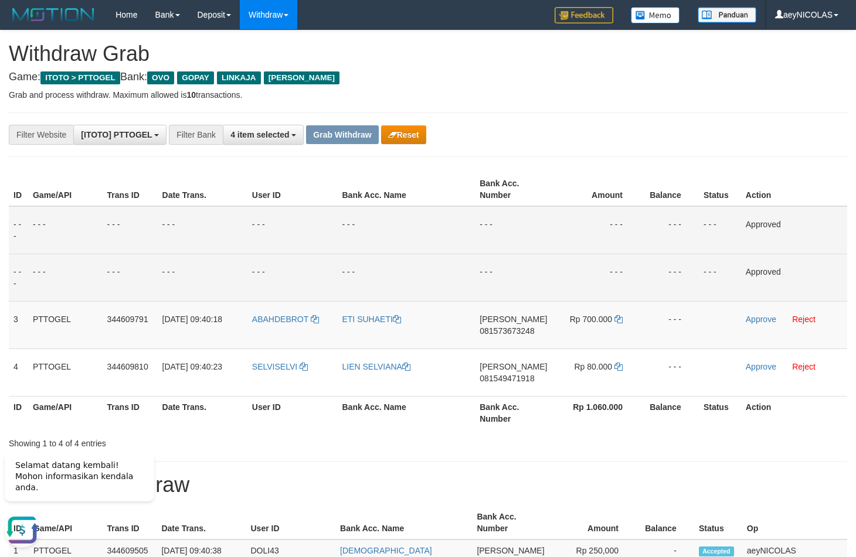
click at [499, 213] on td "- - -" at bounding box center [513, 230] width 77 height 48
click at [616, 319] on icon at bounding box center [618, 319] width 8 height 8
copy span "081573673248"
click at [616, 319] on icon at bounding box center [618, 319] width 8 height 8
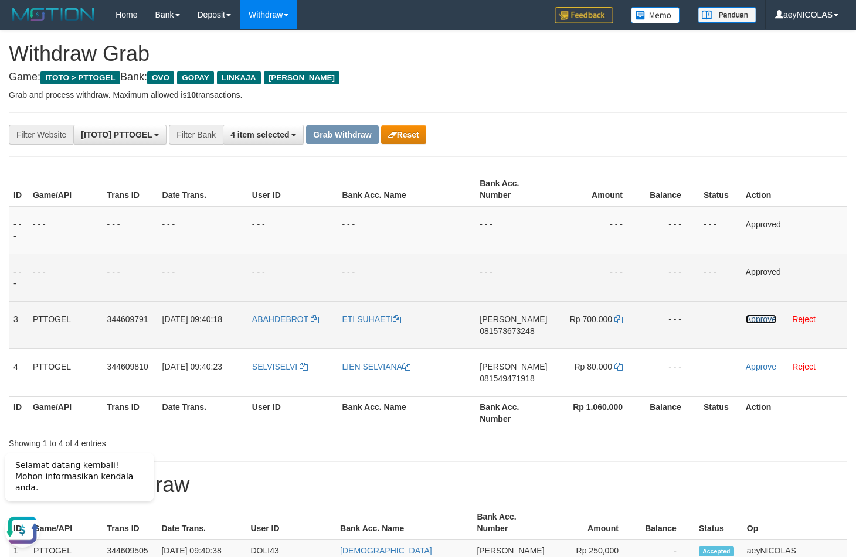
click at [774, 323] on link "Approve" at bounding box center [761, 319] width 30 height 9
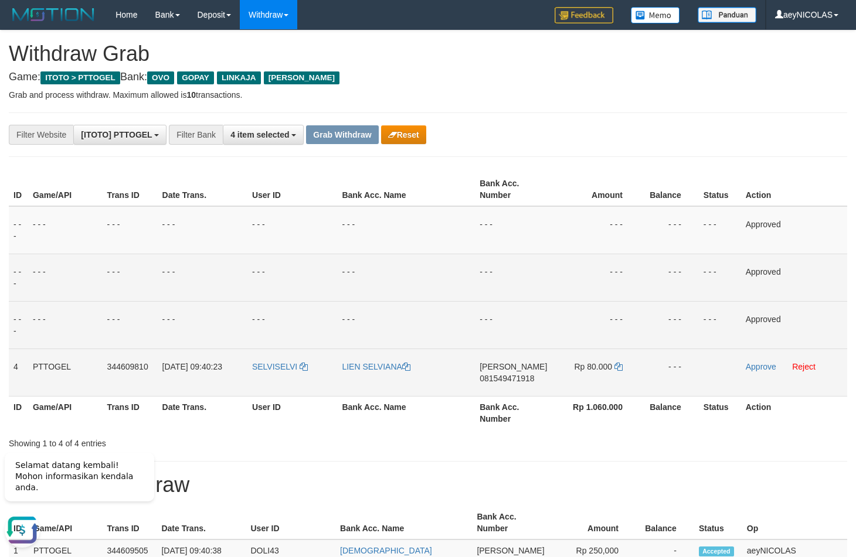
click at [519, 387] on td "DANA 081549471918" at bounding box center [513, 372] width 77 height 47
click at [520, 387] on td "DANA 081549471918" at bounding box center [513, 372] width 77 height 47
click at [520, 383] on span "081549471918" at bounding box center [506, 378] width 55 height 9
copy span "081549471918"
click at [520, 383] on span "081549471918" at bounding box center [506, 378] width 55 height 9
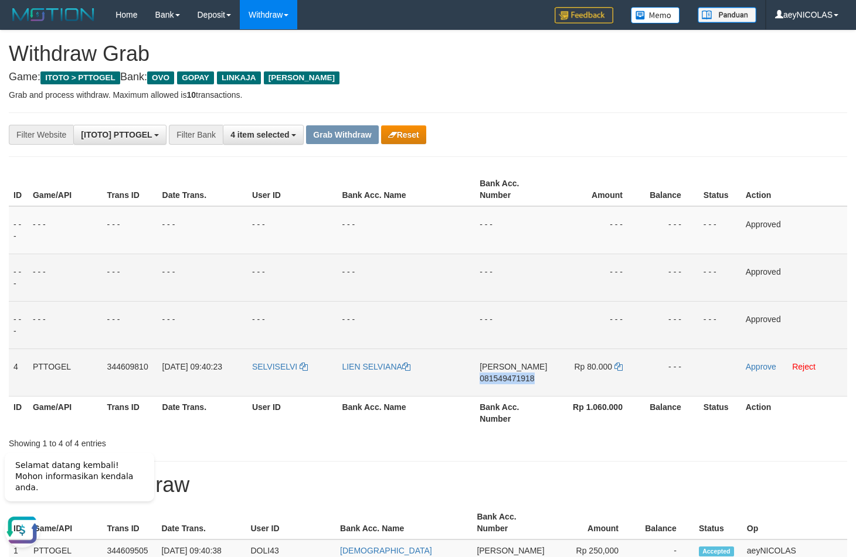
copy span "081549471918"
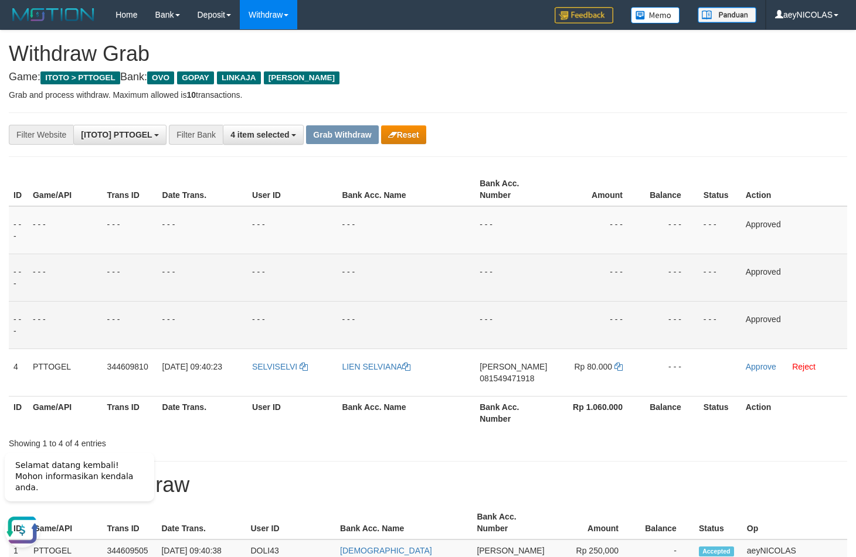
click at [550, 267] on td "- - -" at bounding box center [513, 277] width 77 height 47
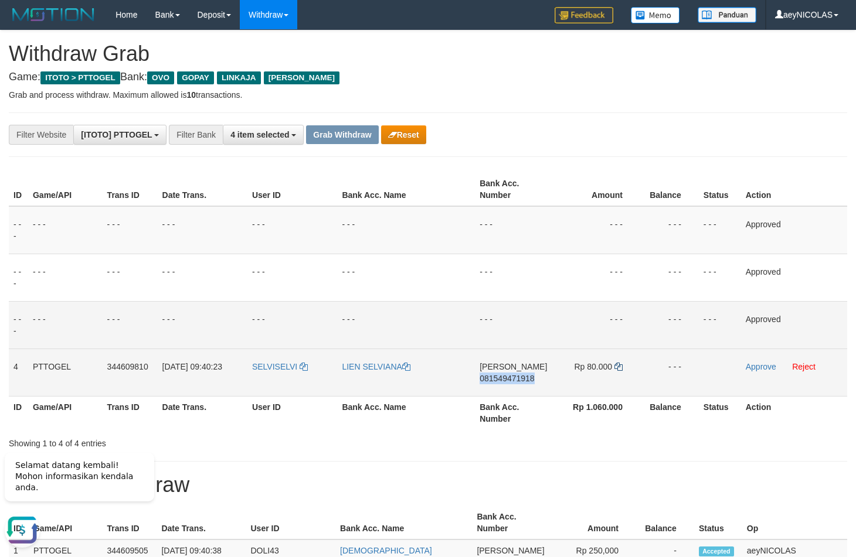
drag, startPoint x: 610, startPoint y: 371, endPoint x: 616, endPoint y: 369, distance: 6.7
click at [610, 370] on span "Rp 80.000" at bounding box center [593, 366] width 38 height 9
click at [616, 369] on icon at bounding box center [618, 367] width 8 height 8
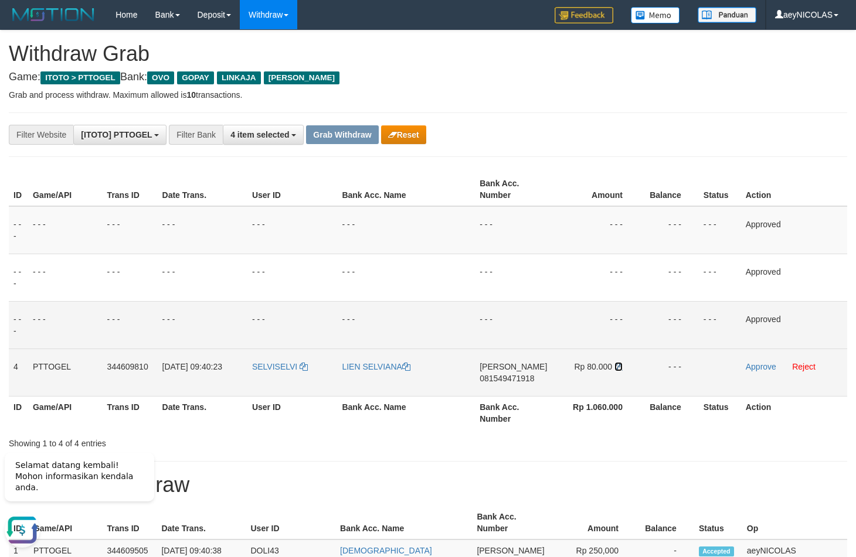
click at [616, 369] on icon at bounding box center [618, 367] width 8 height 8
click at [770, 366] on link "Approve" at bounding box center [761, 366] width 30 height 9
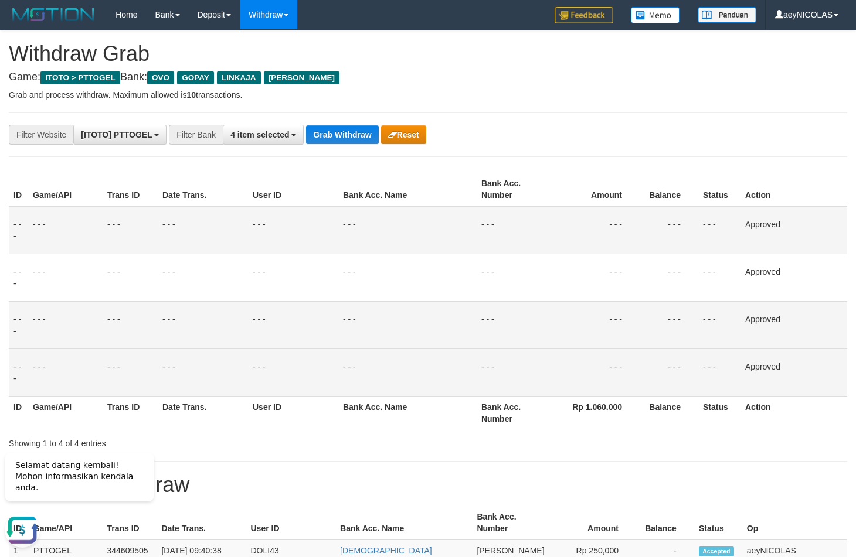
click at [349, 255] on td "- - -" at bounding box center [407, 277] width 138 height 47
click at [339, 142] on button "Grab Withdraw" at bounding box center [342, 134] width 72 height 19
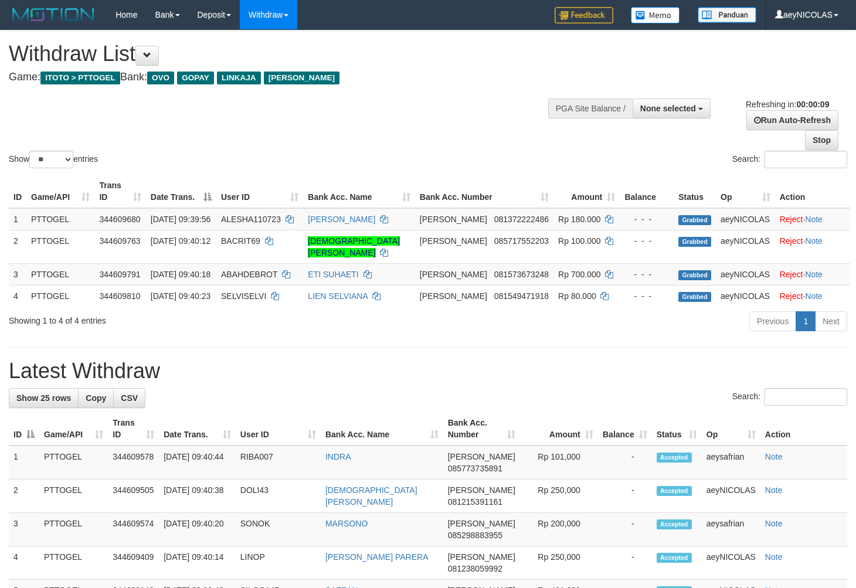
select select
select select "**"
select select
select select "**"
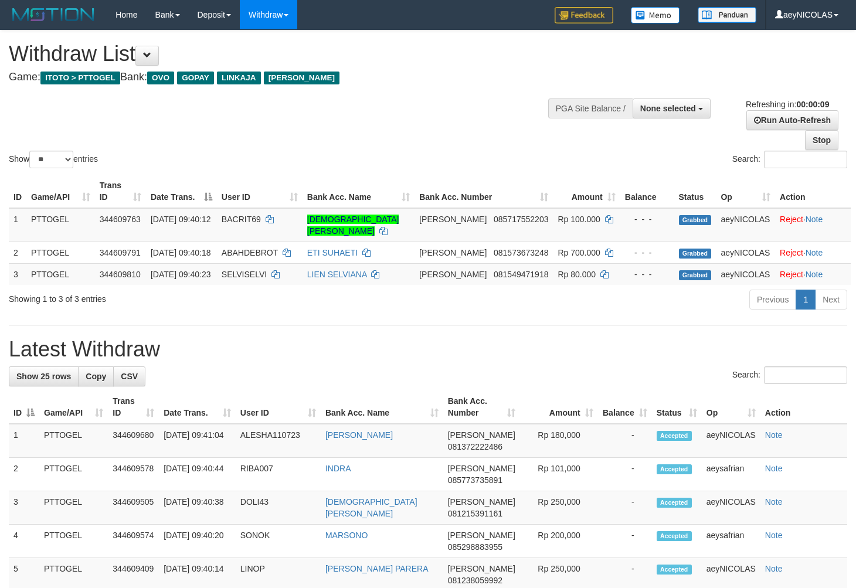
select select
select select "**"
select select
select select "**"
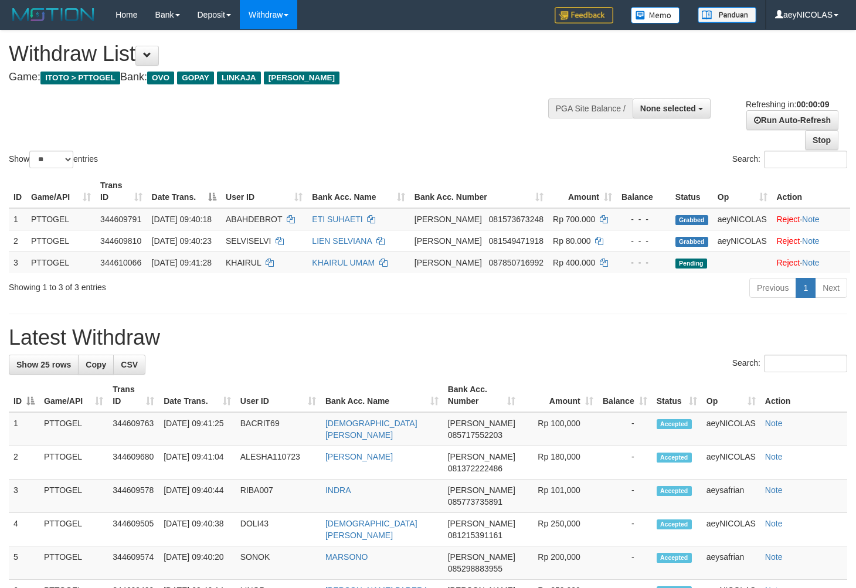
select select
select select "**"
select select
select select "**"
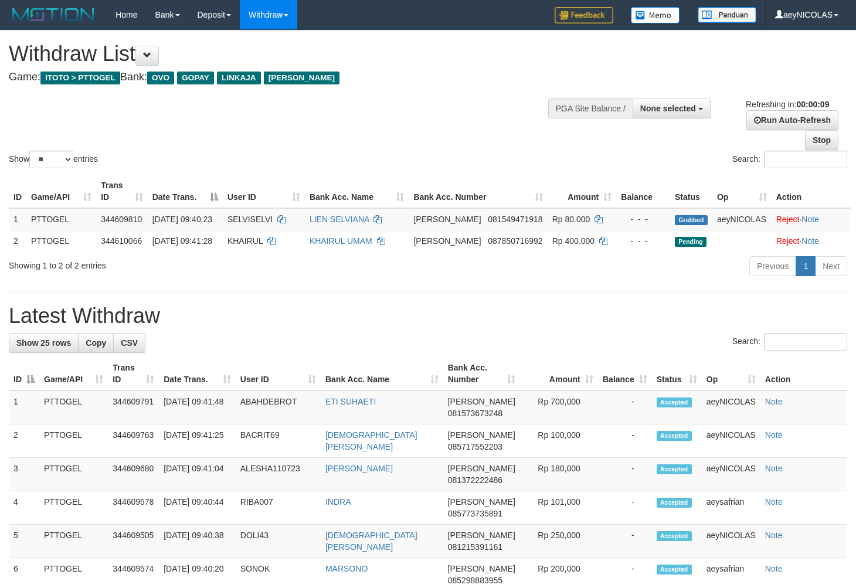
select select
select select "**"
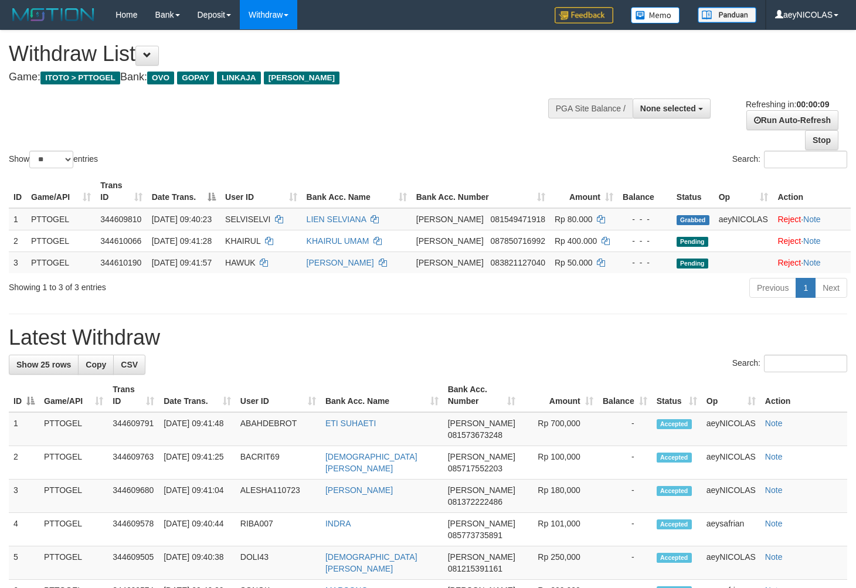
select select
select select "**"
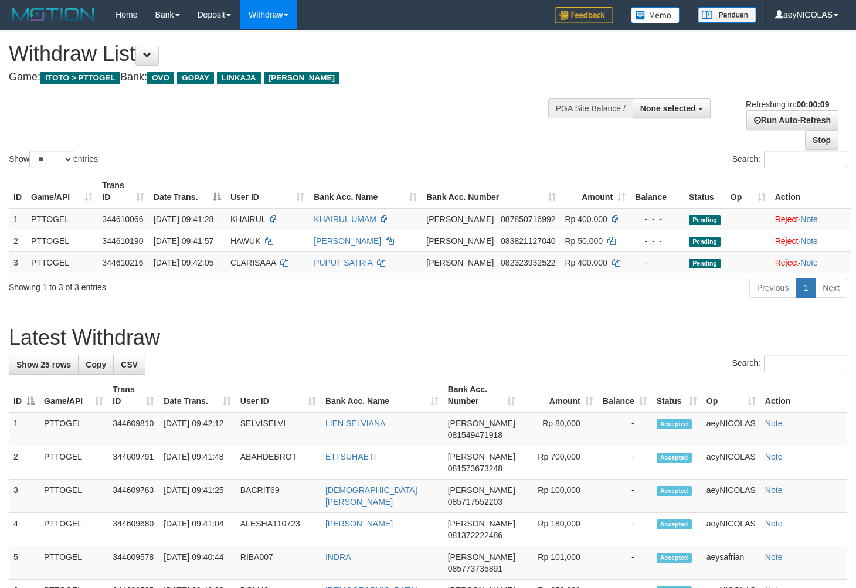
select select
select select "**"
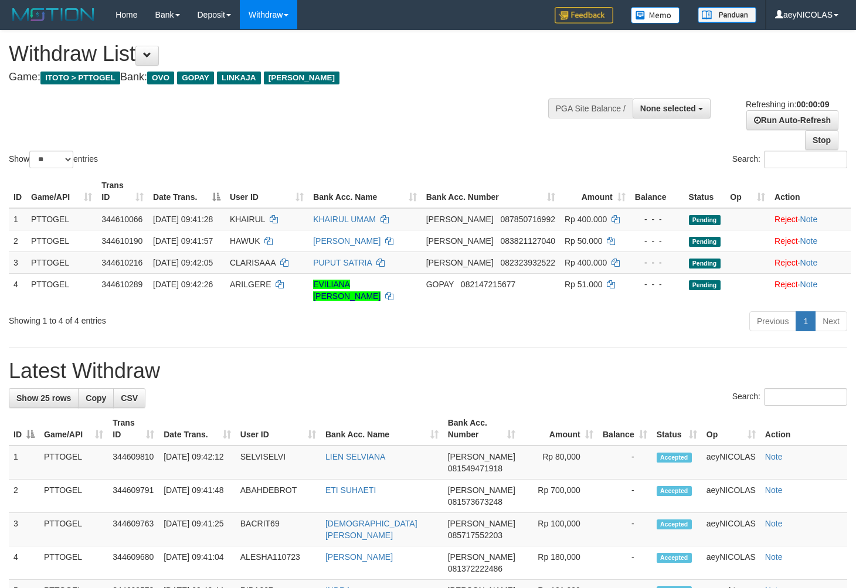
select select
select select "**"
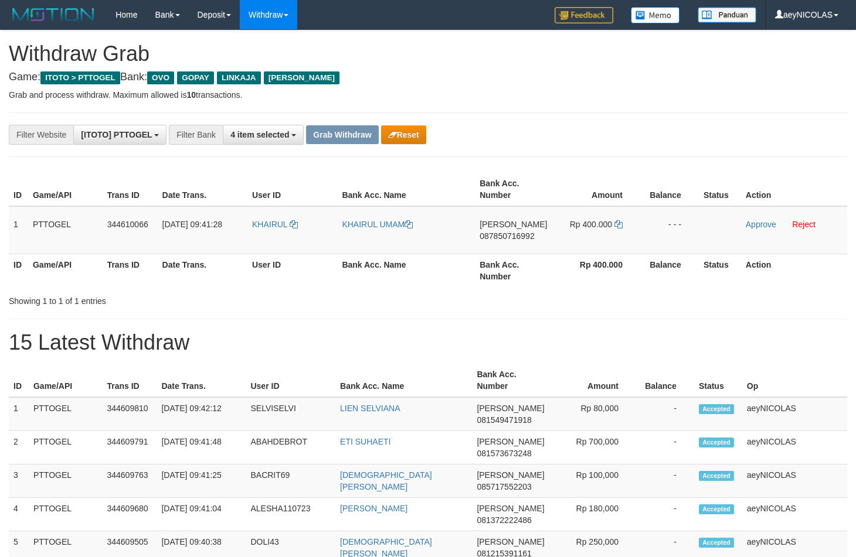
scroll to position [164, 0]
drag, startPoint x: 474, startPoint y: 316, endPoint x: 355, endPoint y: 229, distance: 147.2
drag, startPoint x: 322, startPoint y: 235, endPoint x: 586, endPoint y: 244, distance: 263.9
click at [586, 244] on tr "1 PTTOGEL 344610066 30/09/2025 09:41:28 KHAIRUL KHAIRUL UMAM DANA 087850716992 …" at bounding box center [428, 230] width 838 height 48
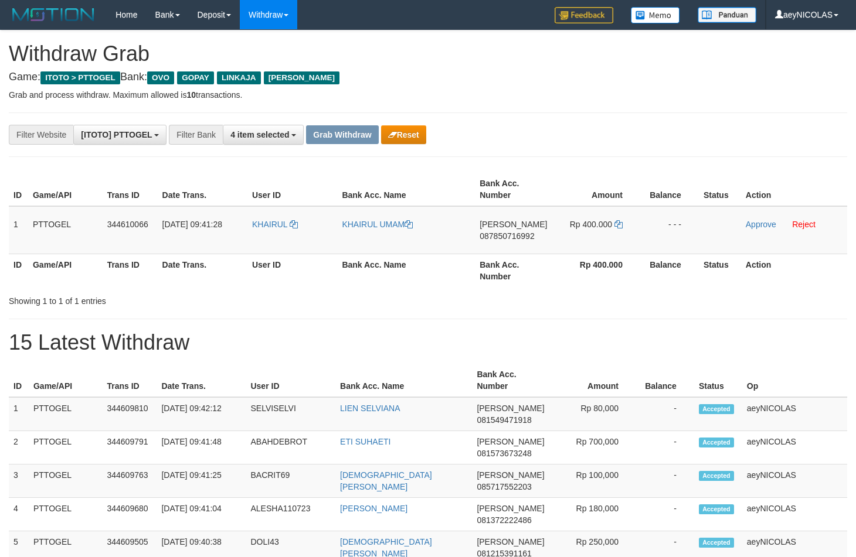
copy tr
click at [518, 238] on span "087850716992" at bounding box center [506, 236] width 55 height 9
copy tr
click at [518, 238] on span "087850716992" at bounding box center [506, 236] width 55 height 9
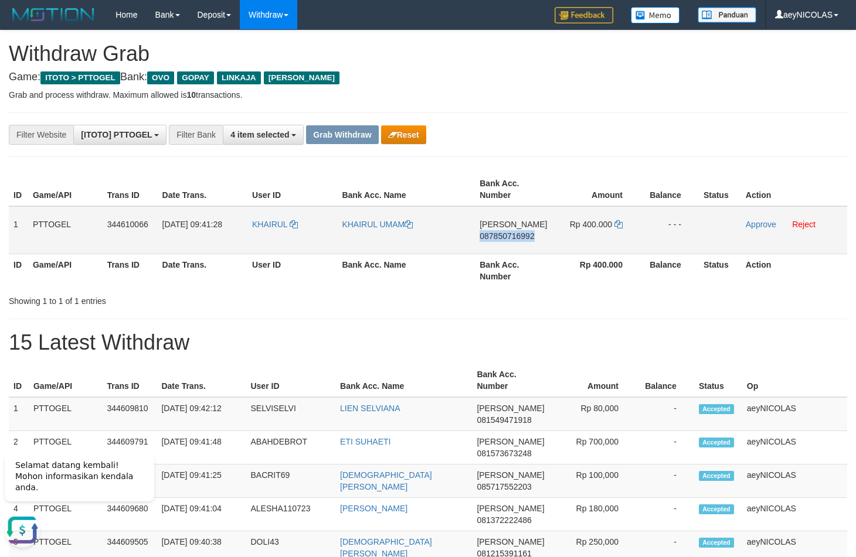
copy span "087850716992"
click at [516, 239] on span "087850716992" at bounding box center [506, 236] width 55 height 9
copy span "087850716992"
click at [580, 137] on div "**********" at bounding box center [356, 135] width 713 height 20
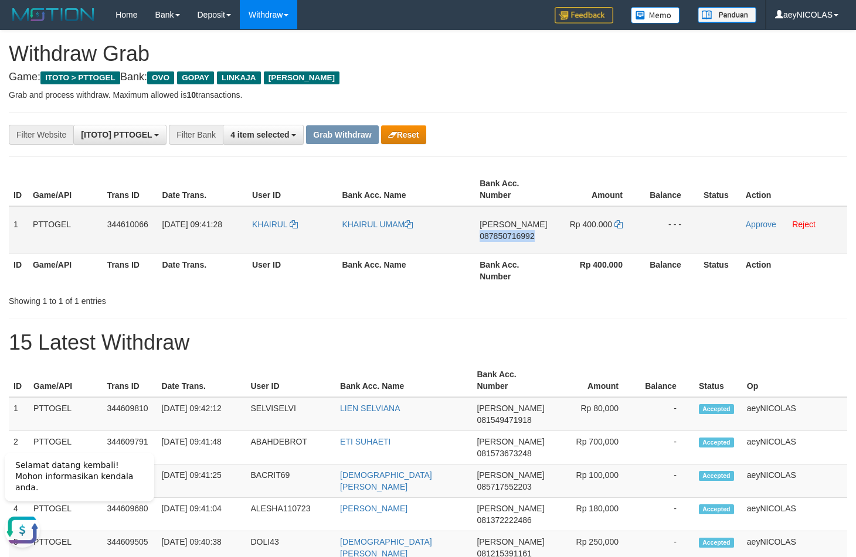
click at [611, 220] on td "Rp 400.000" at bounding box center [596, 230] width 89 height 48
click at [618, 222] on icon at bounding box center [618, 224] width 8 height 8
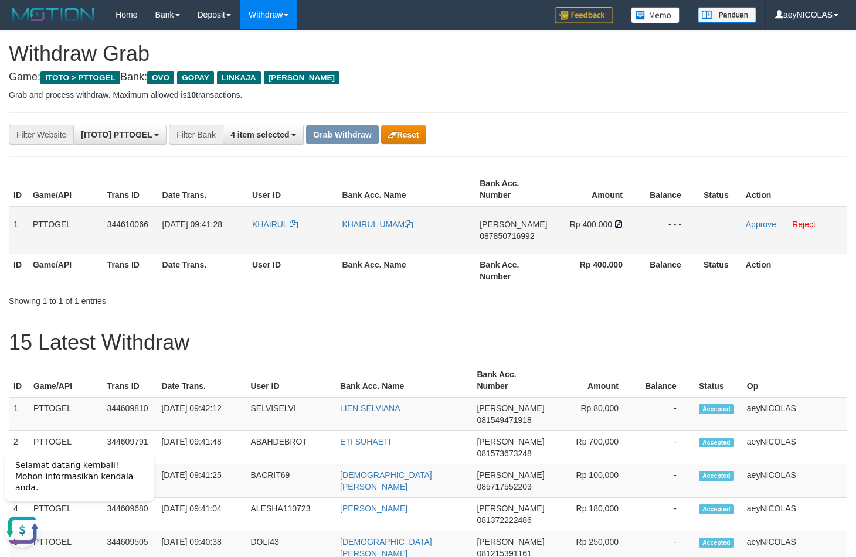
click at [618, 223] on icon at bounding box center [618, 224] width 8 height 8
click at [257, 236] on td "KHAIRUL" at bounding box center [292, 230] width 90 height 48
click at [256, 236] on td "KHAIRUL" at bounding box center [292, 230] width 90 height 48
copy link "KHAIRUL"
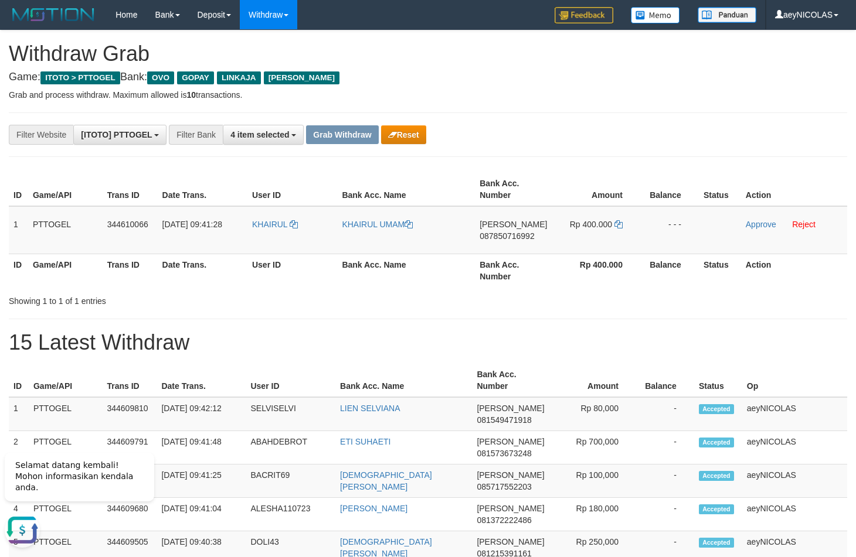
click at [83, 287] on th "Game/API" at bounding box center [65, 270] width 74 height 33
click at [616, 226] on icon at bounding box center [618, 224] width 8 height 8
click at [618, 226] on icon at bounding box center [618, 224] width 8 height 8
click at [758, 223] on link "Approve" at bounding box center [761, 224] width 30 height 9
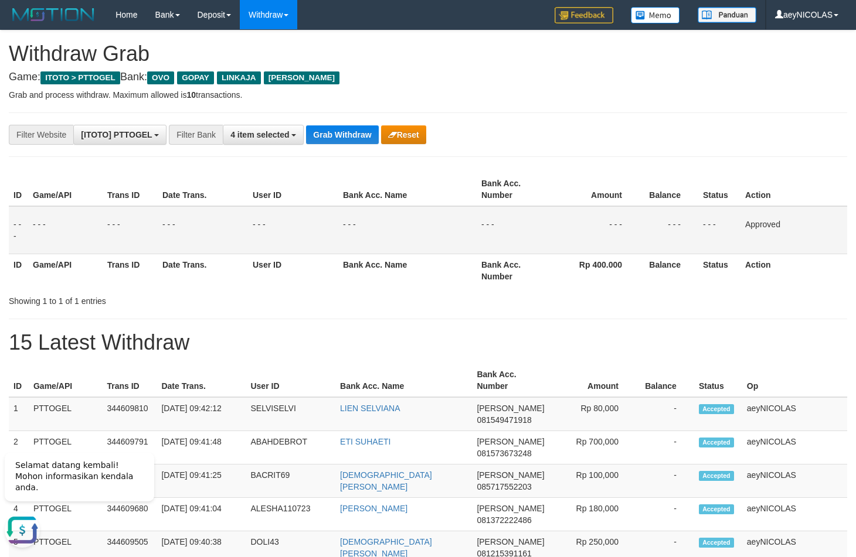
click at [475, 222] on td "- - -" at bounding box center [407, 230] width 138 height 48
drag, startPoint x: 329, startPoint y: 124, endPoint x: 339, endPoint y: 128, distance: 11.3
click at [345, 130] on button "Grab Withdraw" at bounding box center [342, 134] width 72 height 19
drag, startPoint x: 345, startPoint y: 130, endPoint x: 32, endPoint y: 325, distance: 368.8
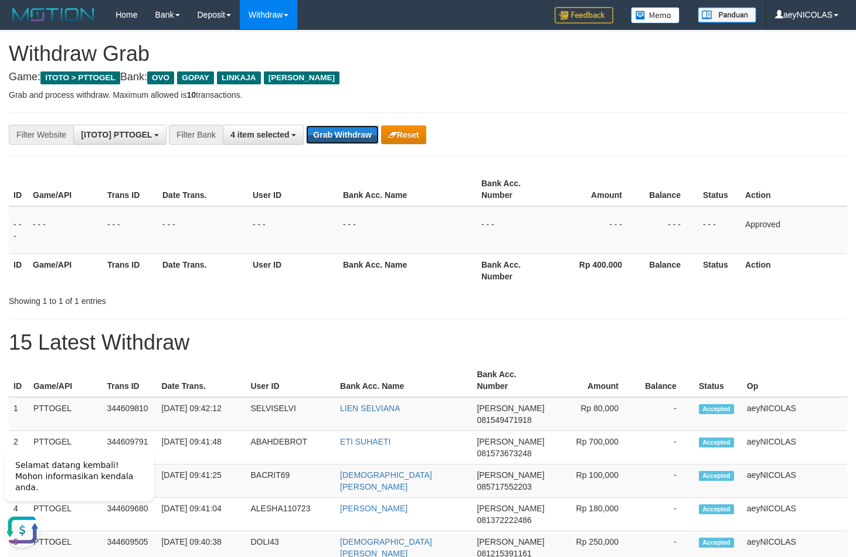
click at [345, 131] on button "Grab Withdraw" at bounding box center [342, 134] width 72 height 19
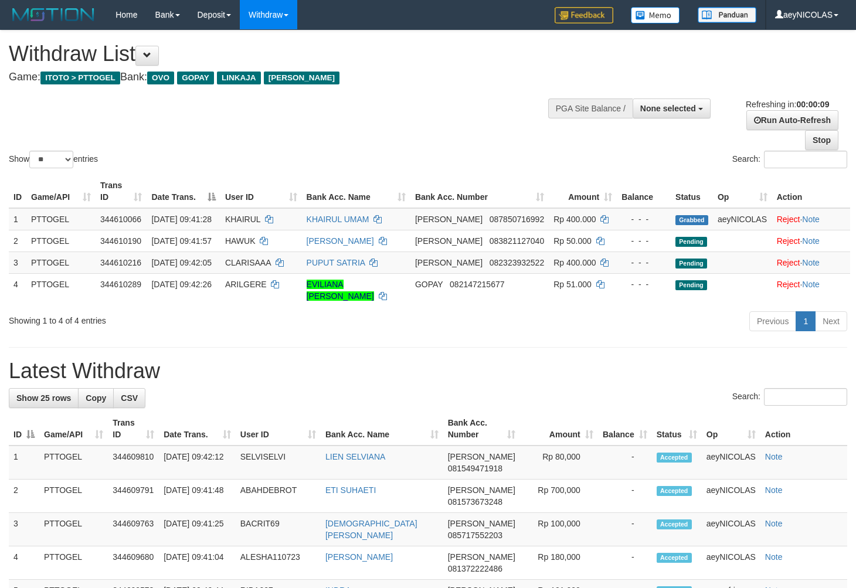
select select
select select "**"
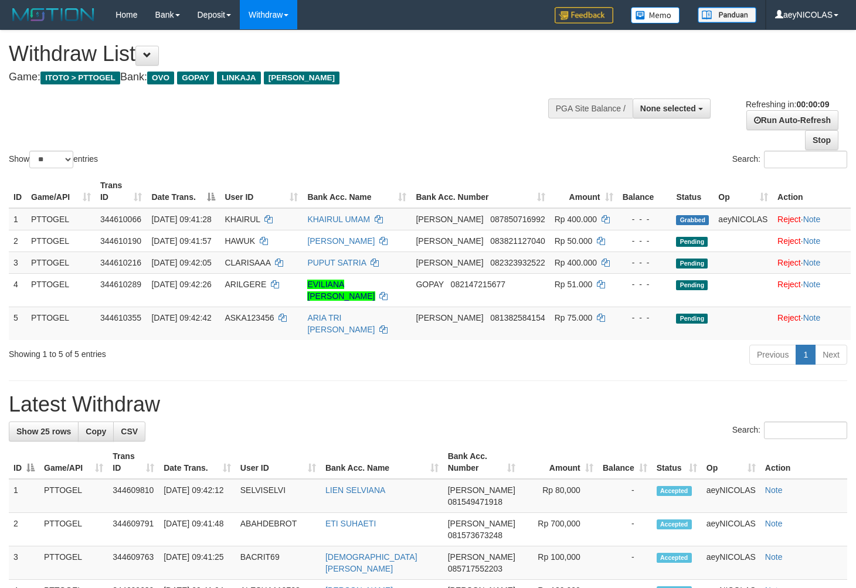
select select
select select "**"
select select
select select "**"
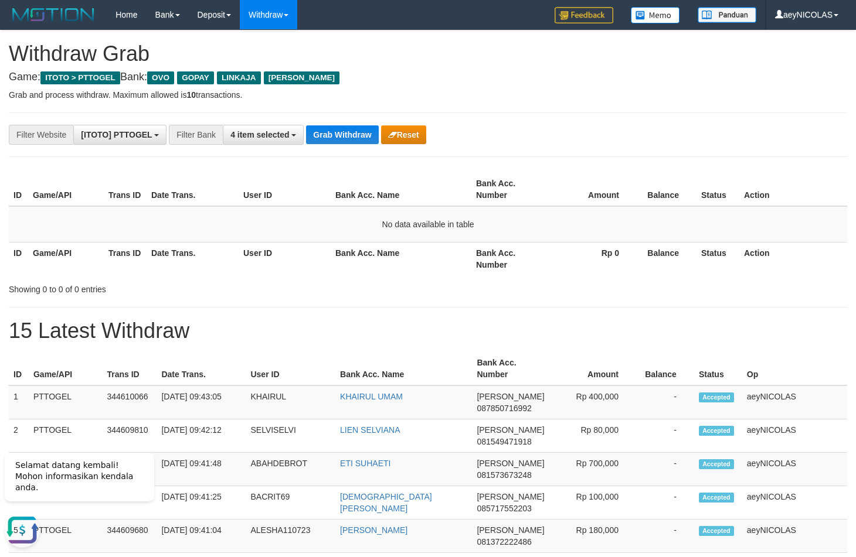
click at [498, 229] on td "No data available in table" at bounding box center [428, 224] width 838 height 36
click at [337, 129] on button "Grab Withdraw" at bounding box center [342, 134] width 72 height 19
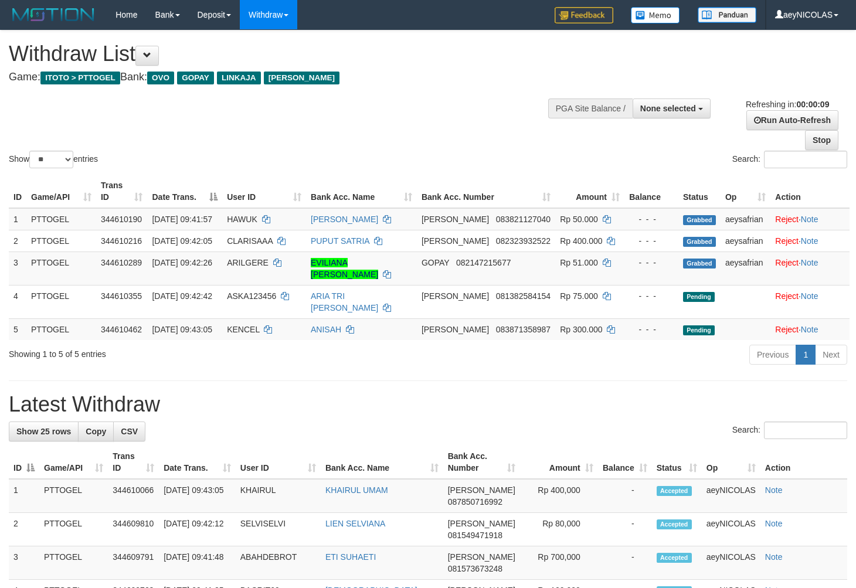
select select
select select "**"
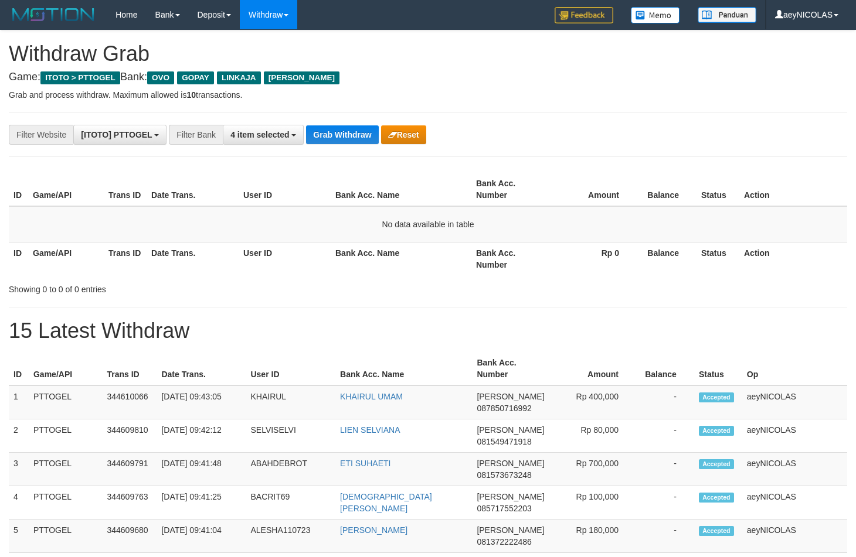
click at [337, 140] on button "Grab Withdraw" at bounding box center [342, 134] width 72 height 19
click at [337, 138] on button "Grab Withdraw" at bounding box center [342, 134] width 72 height 19
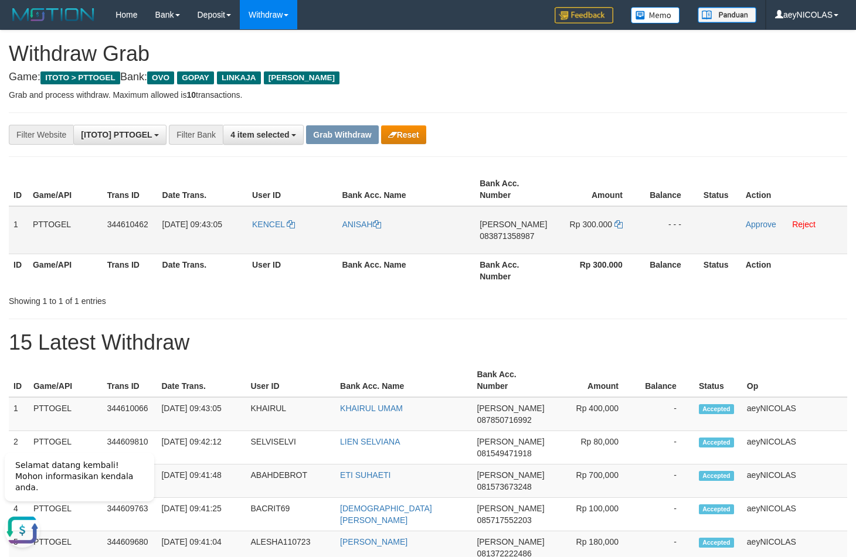
drag, startPoint x: 291, startPoint y: 243, endPoint x: 585, endPoint y: 237, distance: 294.3
click at [585, 237] on tr "1 PTTOGEL 344610462 30/09/2025 09:43:05 KENCEL ANISAH DANA 083871358987 Rp 300.…" at bounding box center [428, 230] width 838 height 48
click at [519, 231] on td "DANA 083871358987" at bounding box center [513, 230] width 77 height 48
click at [512, 236] on span "083871358987" at bounding box center [506, 236] width 55 height 9
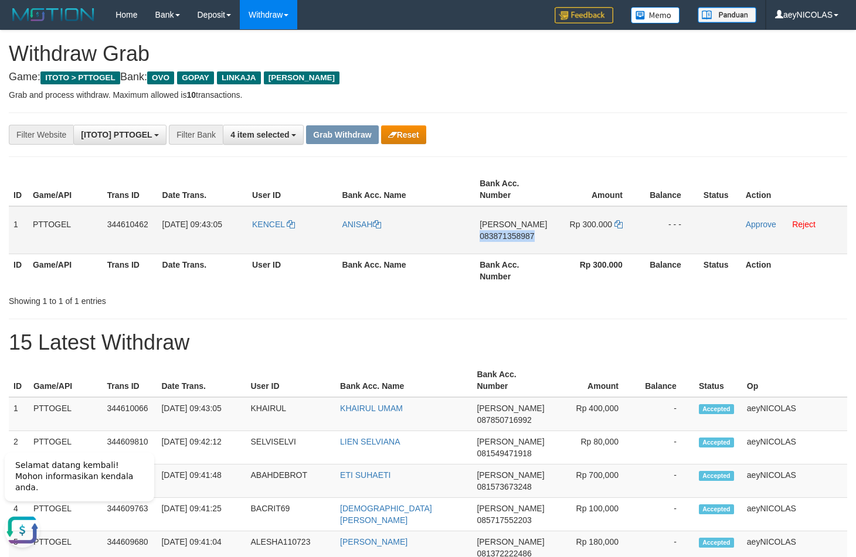
copy span "083871358987"
click at [513, 263] on th "Bank Acc. Number" at bounding box center [513, 270] width 77 height 33
click at [615, 229] on icon at bounding box center [618, 224] width 8 height 8
copy span "083871358987"
click at [615, 227] on icon at bounding box center [618, 224] width 8 height 8
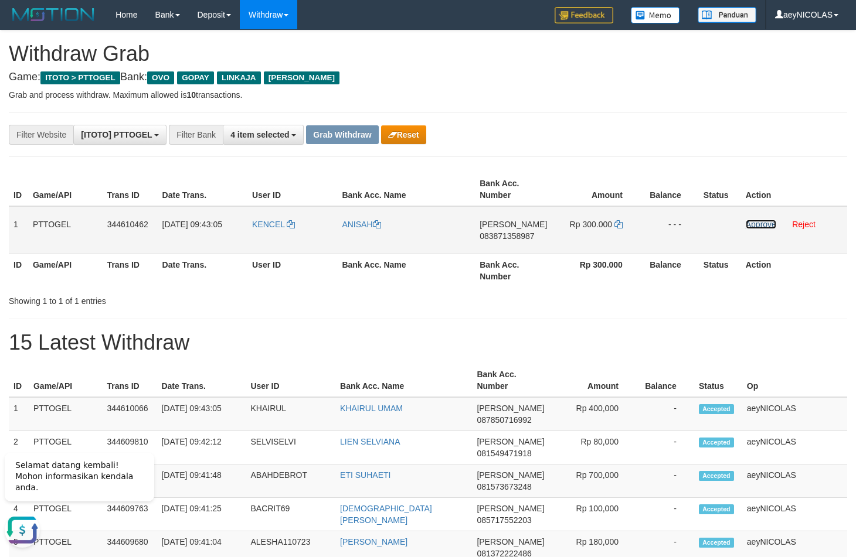
click at [756, 225] on link "Approve" at bounding box center [761, 224] width 30 height 9
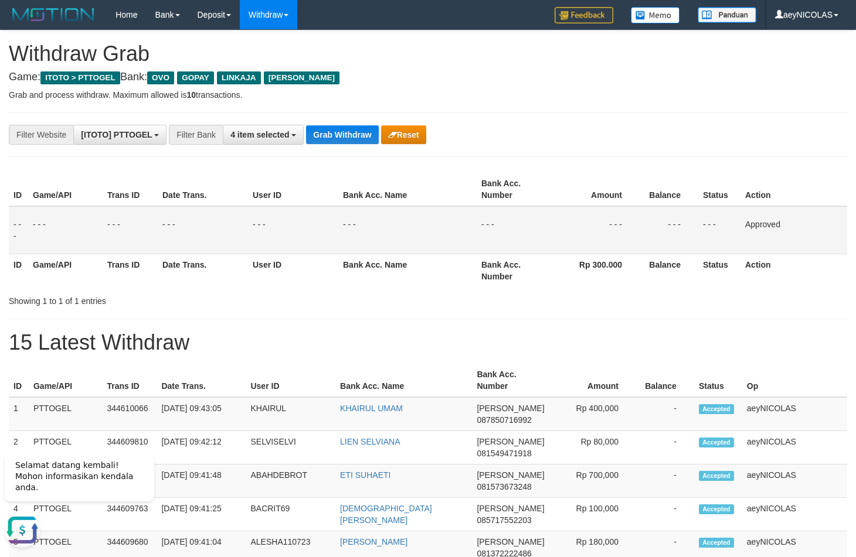
click at [395, 297] on div "Showing 1 to 1 of 1 entries" at bounding box center [428, 299] width 856 height 16
click at [328, 139] on button "Grab Withdraw" at bounding box center [342, 134] width 72 height 19
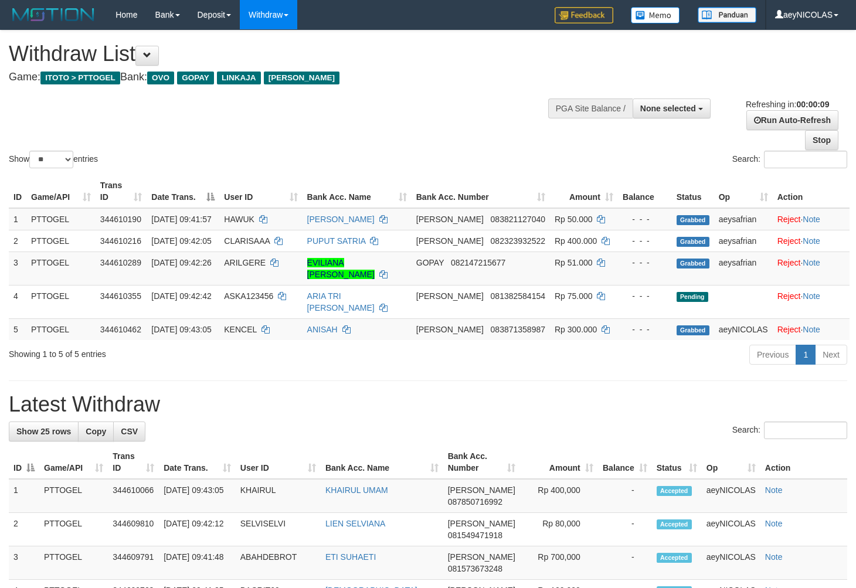
select select
select select "**"
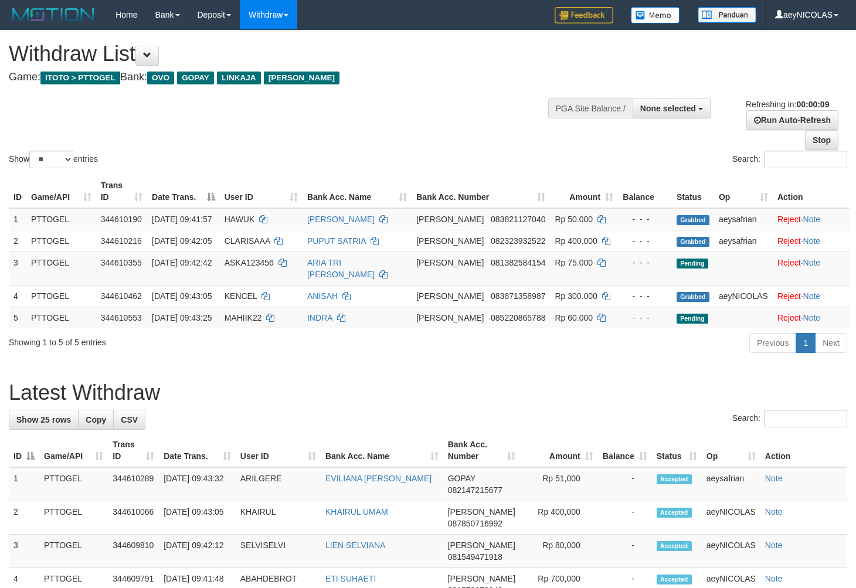
select select
select select "**"
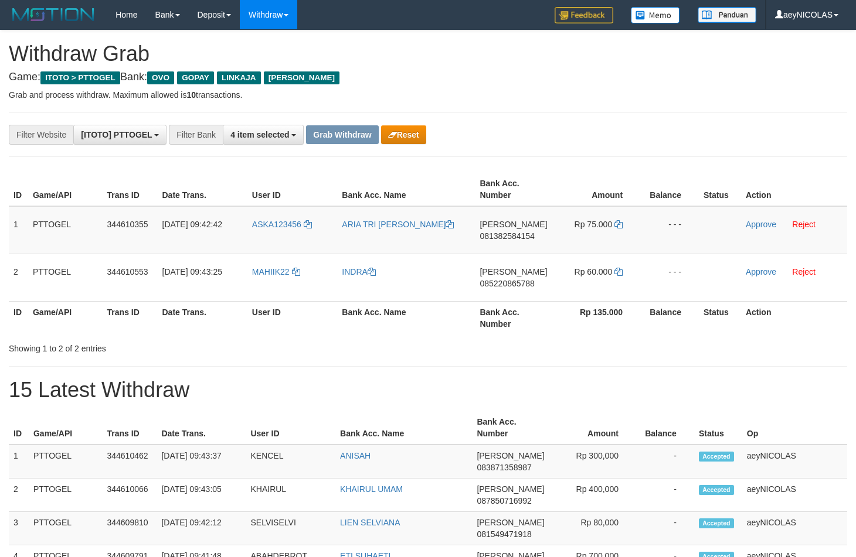
scroll to position [164, 0]
drag, startPoint x: 635, startPoint y: 396, endPoint x: 460, endPoint y: 317, distance: 192.0
click at [624, 387] on h1 "15 Latest Withdraw" at bounding box center [428, 390] width 838 height 23
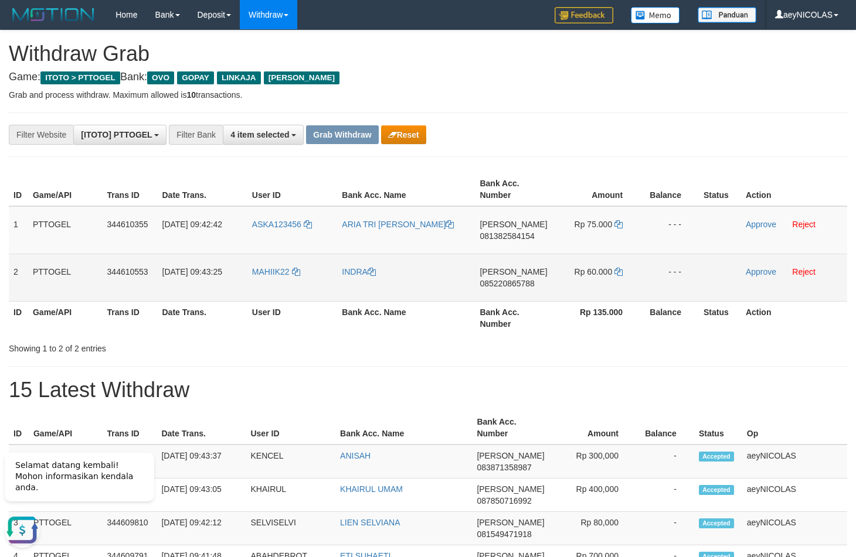
scroll to position [0, 0]
copy tr
drag, startPoint x: 302, startPoint y: 252, endPoint x: 564, endPoint y: 281, distance: 263.6
click at [564, 281] on tbody "1 PTTOGEL 344610355 30/09/2025 09:42:42 ASKA123456 ARIA TRI ATMAJA DANA 0813825…" at bounding box center [428, 254] width 838 height 96
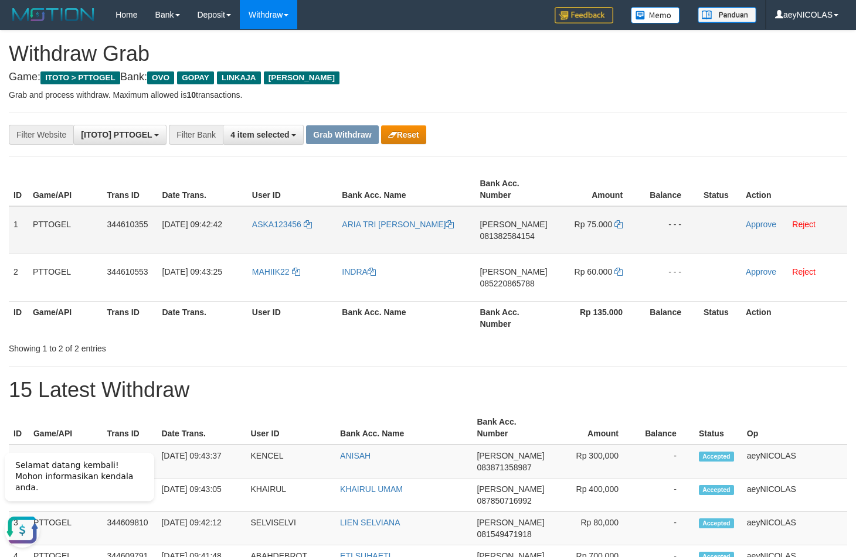
click at [520, 239] on span "081382584154" at bounding box center [506, 236] width 55 height 9
copy tr
click at [520, 239] on span "081382584154" at bounding box center [506, 236] width 55 height 9
copy span "081382584154"
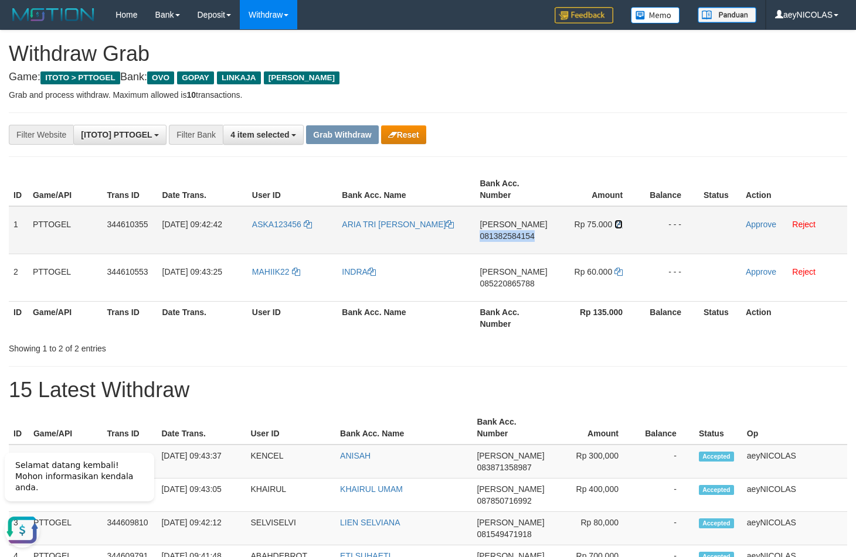
click at [621, 229] on icon at bounding box center [618, 224] width 8 height 8
copy span "081382584154"
click at [620, 228] on icon at bounding box center [618, 224] width 8 height 8
drag, startPoint x: 620, startPoint y: 228, endPoint x: 627, endPoint y: 228, distance: 6.4
click at [627, 228] on td "Rp 75.000" at bounding box center [596, 230] width 88 height 48
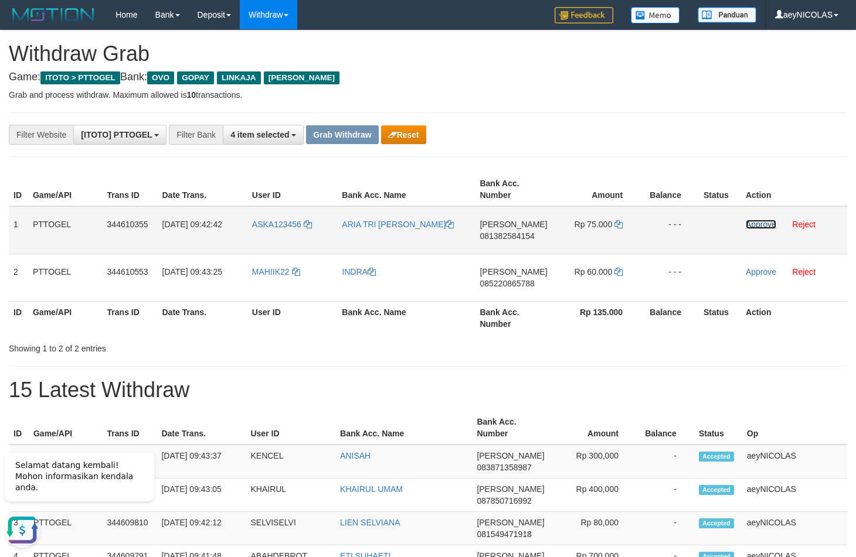
click at [758, 228] on link "Approve" at bounding box center [761, 224] width 30 height 9
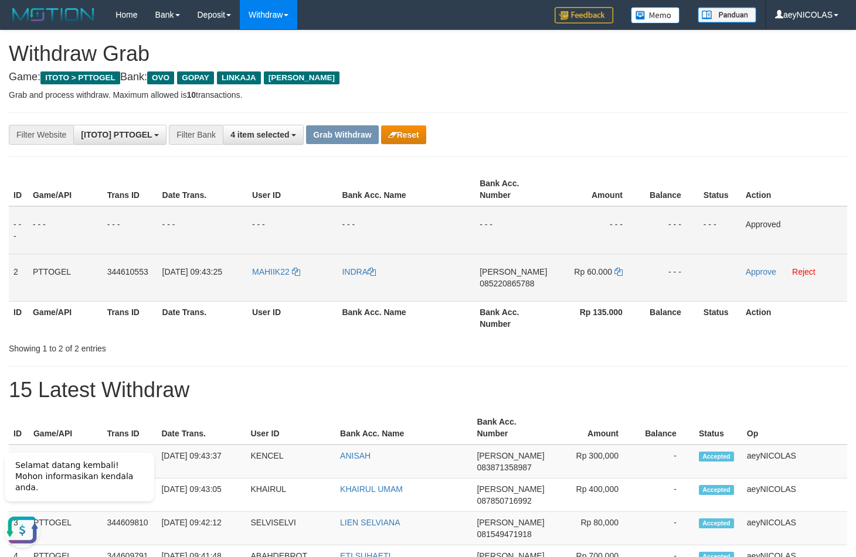
click at [520, 285] on span "085220865788" at bounding box center [506, 283] width 55 height 9
copy span "085220865788"
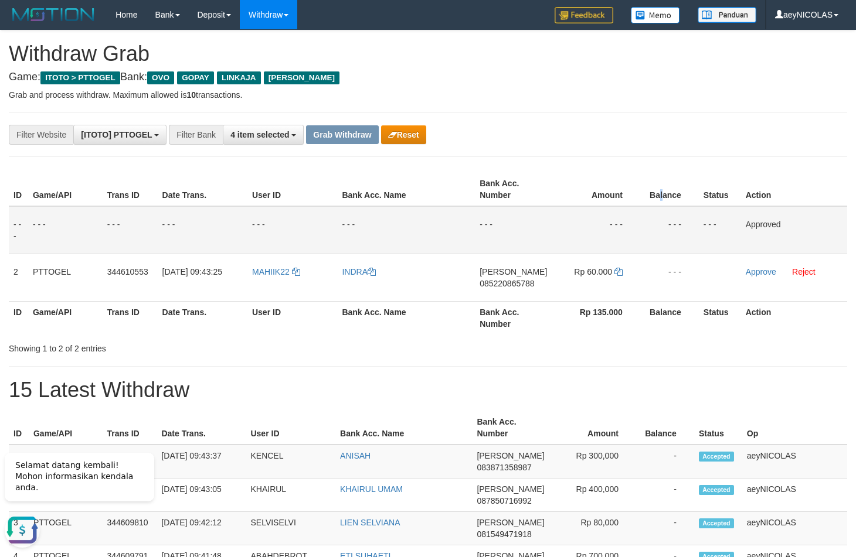
drag, startPoint x: 659, startPoint y: 175, endPoint x: 648, endPoint y: 176, distance: 11.2
click at [657, 175] on th "Balance" at bounding box center [669, 189] width 59 height 33
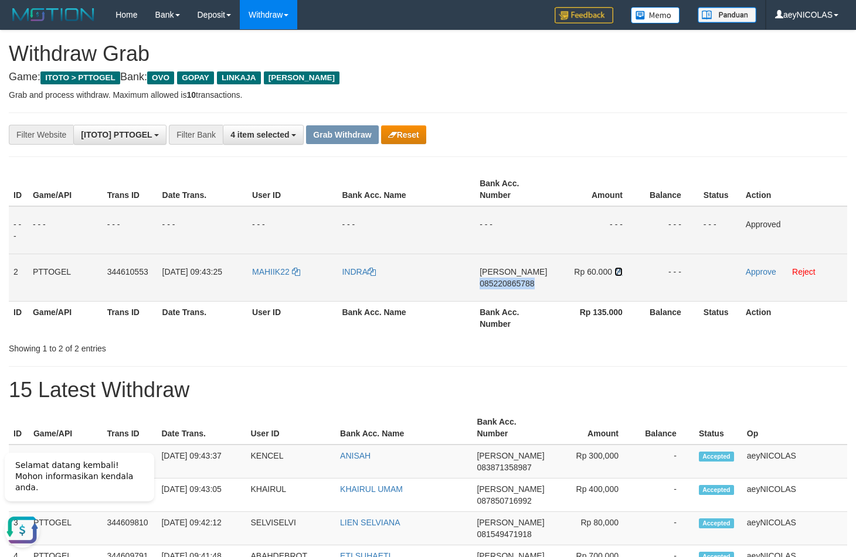
click at [615, 273] on icon at bounding box center [618, 272] width 8 height 8
copy span "085220865788"
click at [615, 273] on icon at bounding box center [618, 272] width 8 height 8
click at [758, 272] on link "Approve" at bounding box center [761, 271] width 30 height 9
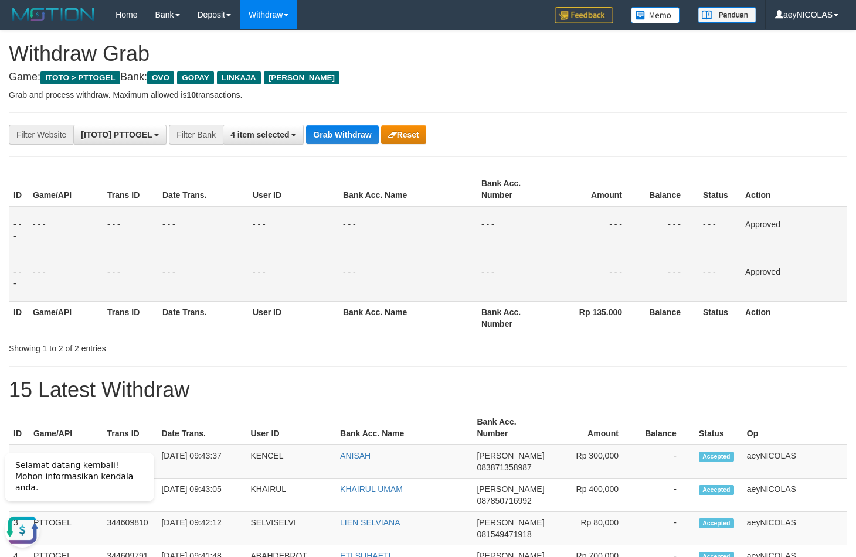
click at [454, 234] on td "- - -" at bounding box center [407, 230] width 138 height 48
click at [359, 141] on button "Grab Withdraw" at bounding box center [342, 134] width 72 height 19
drag, startPoint x: 359, startPoint y: 141, endPoint x: 65, endPoint y: 329, distance: 348.9
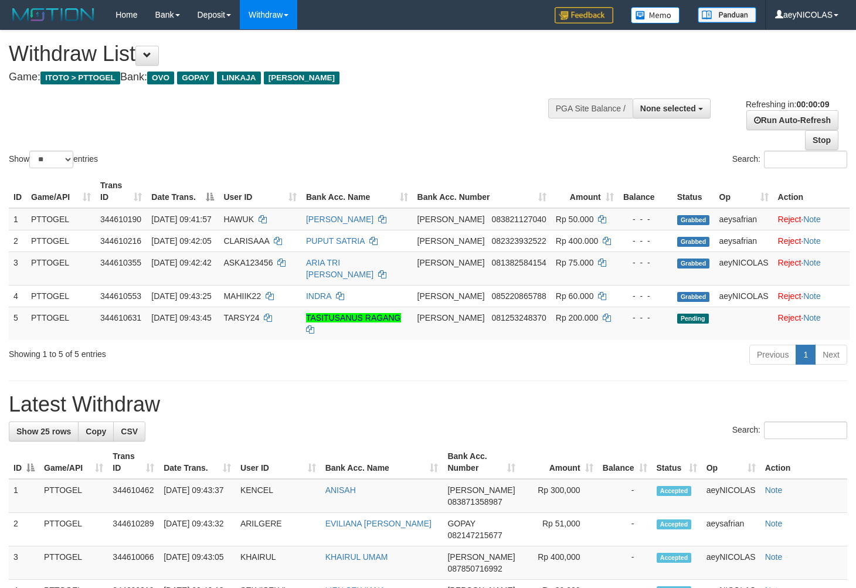
select select
select select "**"
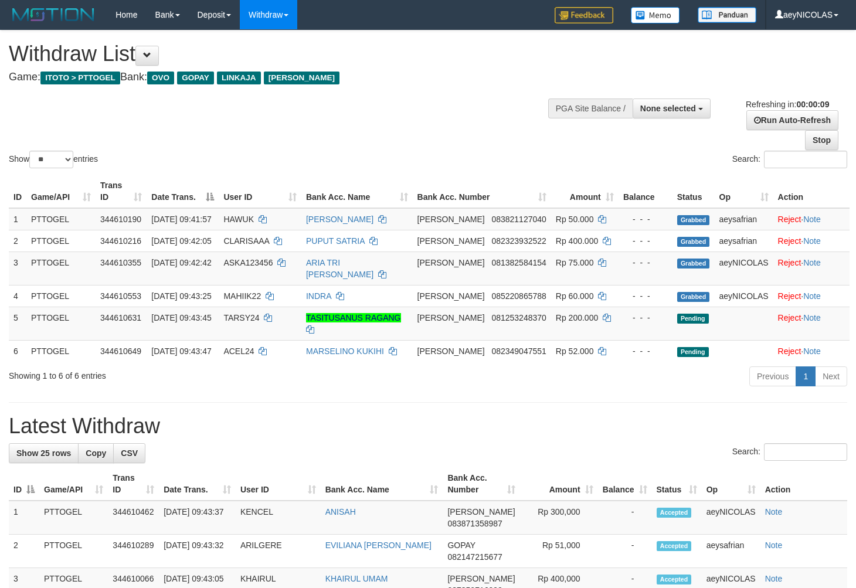
select select
select select "**"
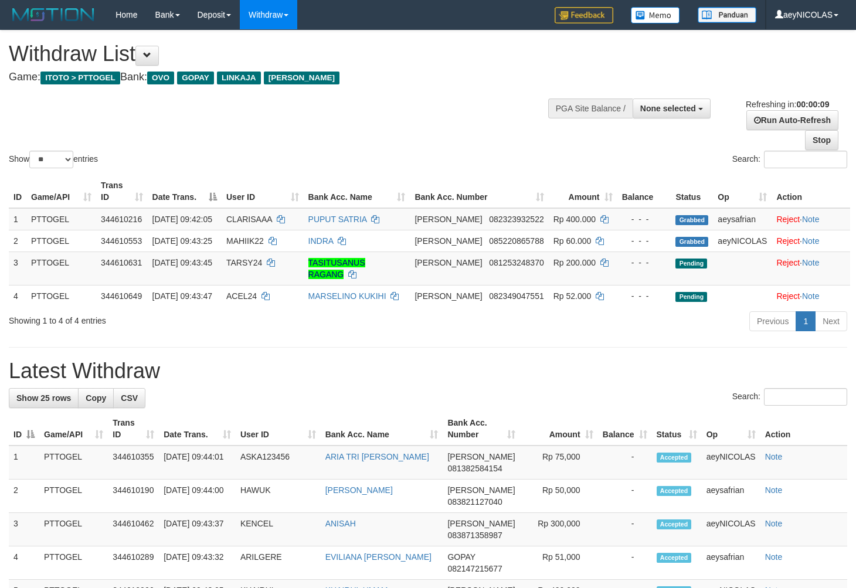
select select
select select "**"
select select
select select "**"
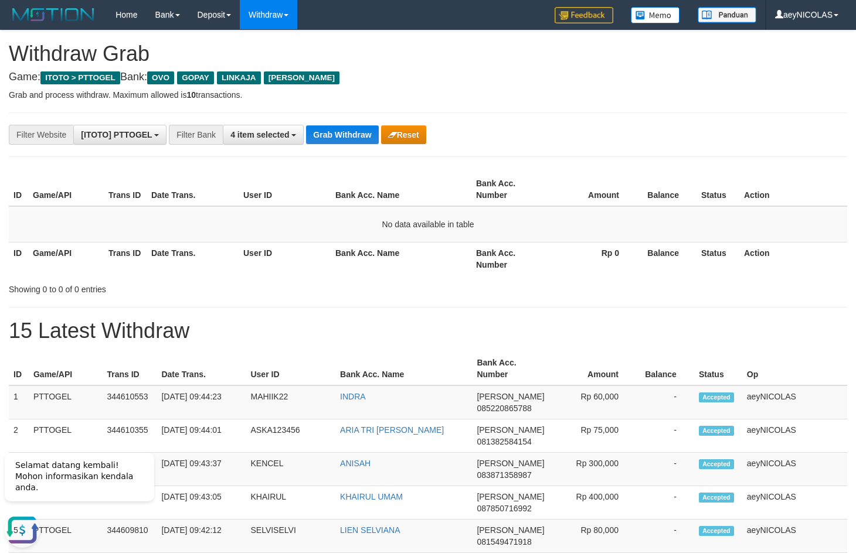
click at [433, 246] on th "Bank Acc. Name" at bounding box center [401, 258] width 141 height 33
click at [368, 137] on button "Grab Withdraw" at bounding box center [342, 134] width 72 height 19
drag, startPoint x: 368, startPoint y: 137, endPoint x: 158, endPoint y: 222, distance: 226.7
click at [363, 141] on button "Grab Withdraw" at bounding box center [342, 134] width 72 height 19
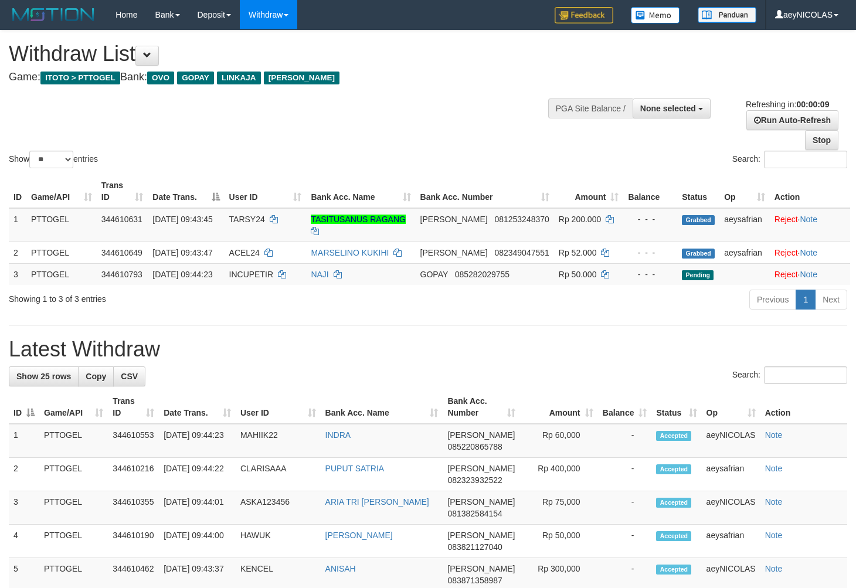
select select
select select "**"
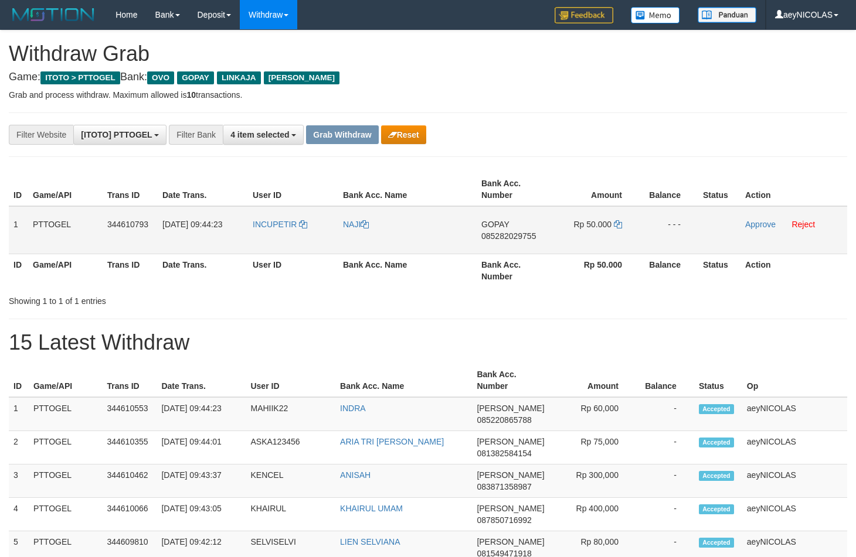
scroll to position [164, 0]
drag, startPoint x: 289, startPoint y: 243, endPoint x: 591, endPoint y: 237, distance: 302.5
click at [591, 237] on tr "1 PTTOGEL 344610793 [DATE] 09:44:23 INCUPETIR NAJI GOPAY 085282029755 Rp 50.000…" at bounding box center [428, 230] width 838 height 48
click at [493, 234] on span "085282029755" at bounding box center [508, 236] width 55 height 9
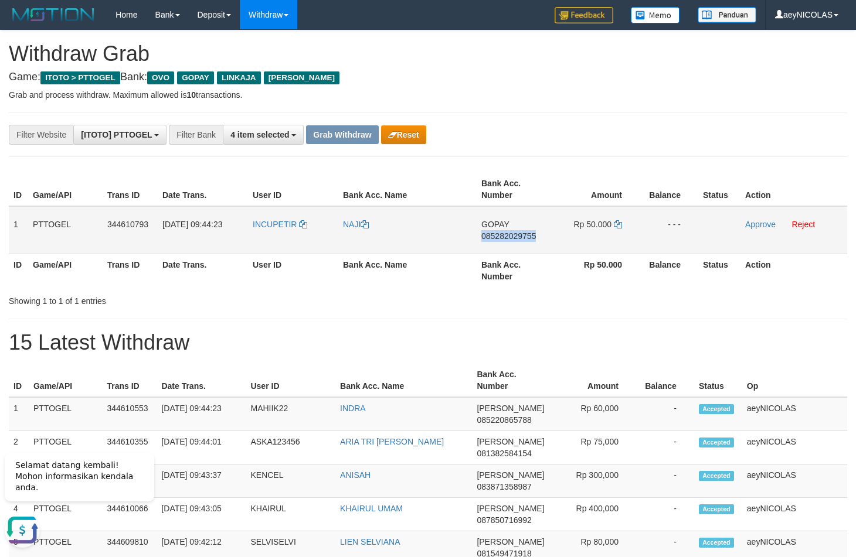
click at [493, 234] on span "085282029755" at bounding box center [508, 236] width 55 height 9
copy span "085282029755"
click at [387, 271] on th "Bank Acc. Name" at bounding box center [407, 270] width 138 height 33
click at [622, 229] on td "Rp 50.000" at bounding box center [595, 230] width 89 height 48
click at [619, 229] on icon at bounding box center [618, 224] width 8 height 8
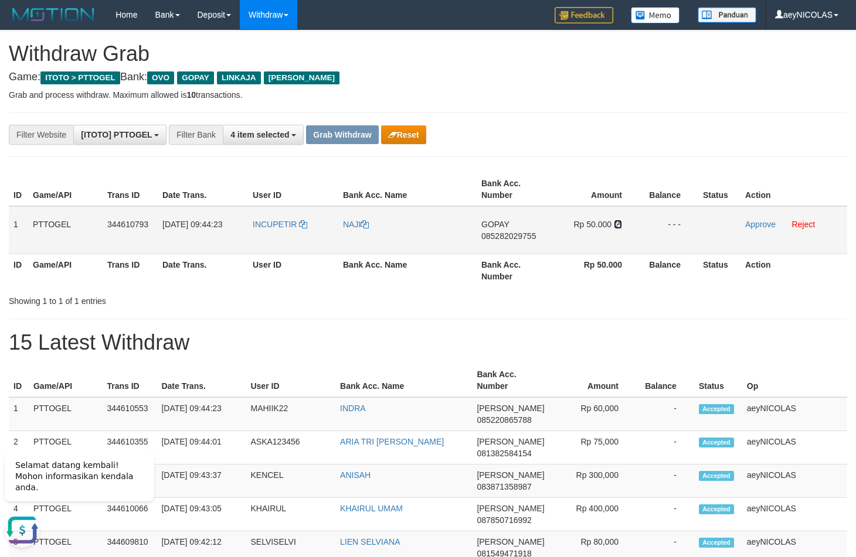
click at [619, 229] on icon at bounding box center [618, 224] width 8 height 8
click at [752, 227] on link "Approve" at bounding box center [760, 224] width 30 height 9
click at [412, 353] on h1 "15 Latest Withdraw" at bounding box center [428, 342] width 838 height 23
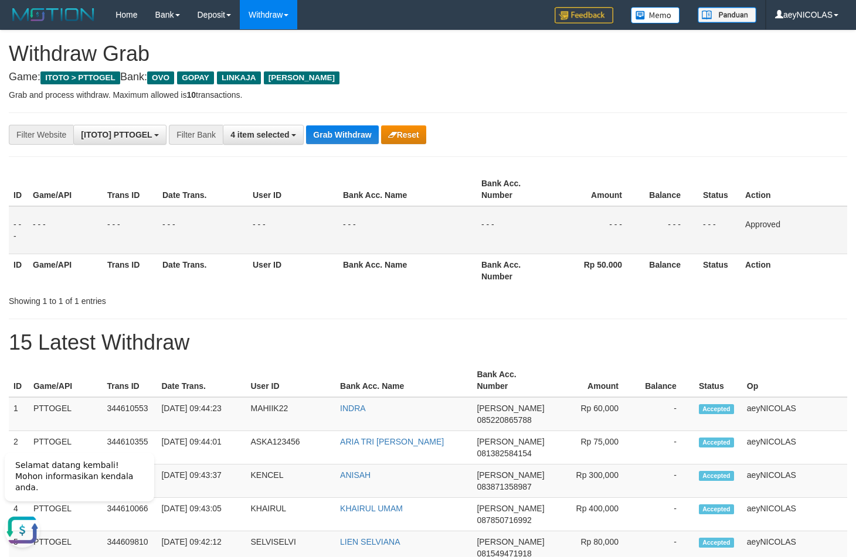
click at [359, 145] on div "**********" at bounding box center [356, 135] width 713 height 20
click at [360, 143] on button "Grab Withdraw" at bounding box center [342, 134] width 72 height 19
click at [362, 140] on button "Grab Withdraw" at bounding box center [342, 134] width 72 height 19
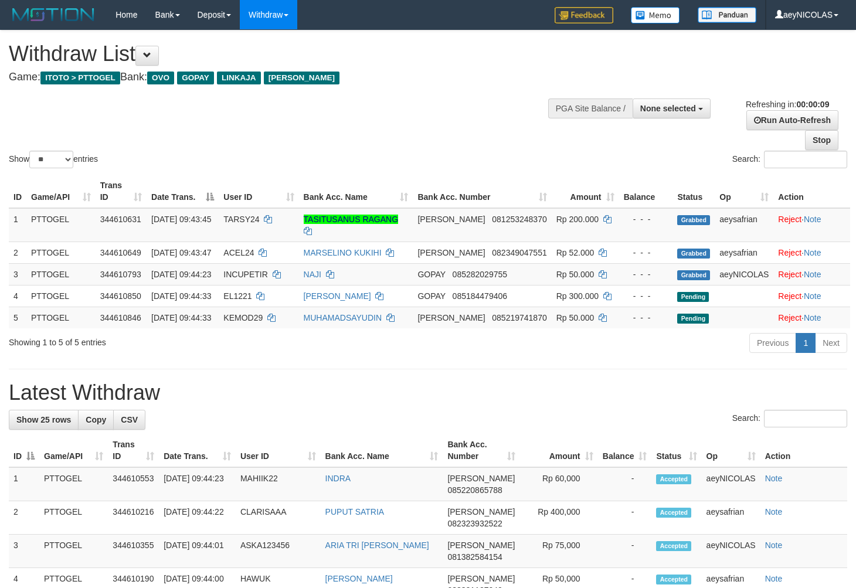
select select
select select "**"
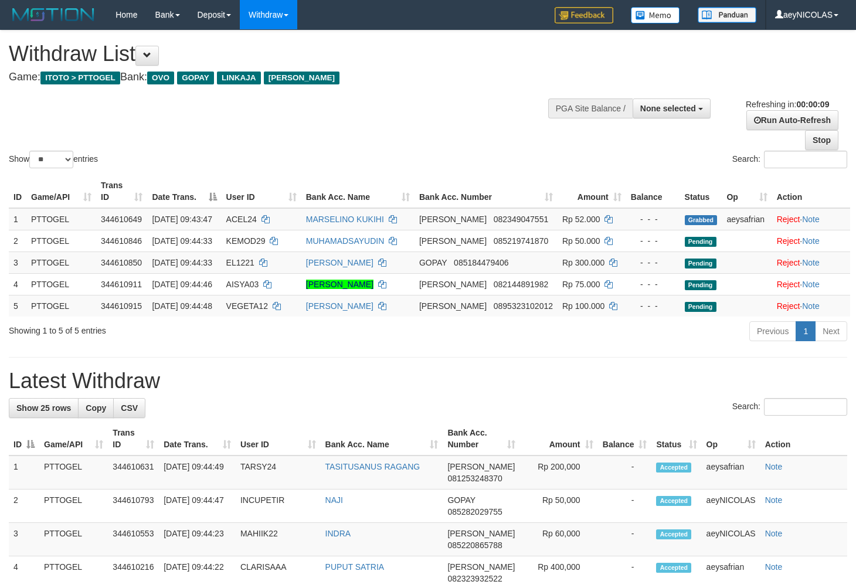
select select
select select "**"
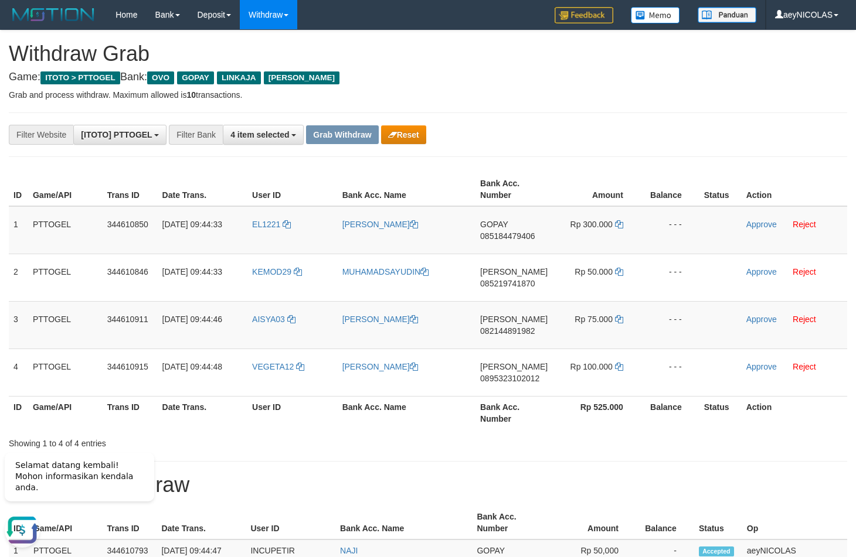
copy tr
drag, startPoint x: 279, startPoint y: 245, endPoint x: 601, endPoint y: 241, distance: 321.8
click at [601, 241] on tr "1 PTTOGEL 344610850 30/09/2025 09:44:33 EL1221 MUHAMMAD TIMBUL GOPAY 0851844794…" at bounding box center [428, 230] width 838 height 48
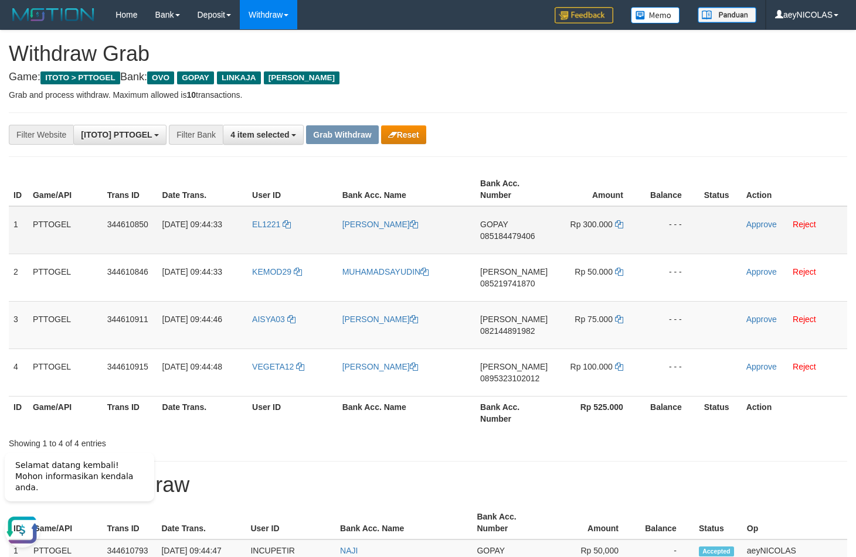
click at [507, 237] on span "085184479406" at bounding box center [507, 236] width 55 height 9
copy tr
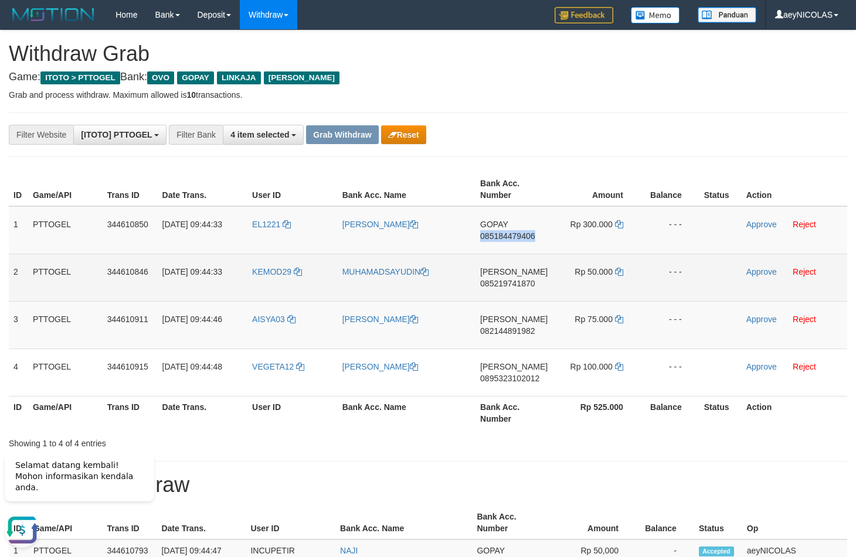
drag, startPoint x: 507, startPoint y: 237, endPoint x: 474, endPoint y: 299, distance: 70.8
click at [508, 238] on span "085184479406" at bounding box center [507, 236] width 55 height 9
copy span "085184479406"
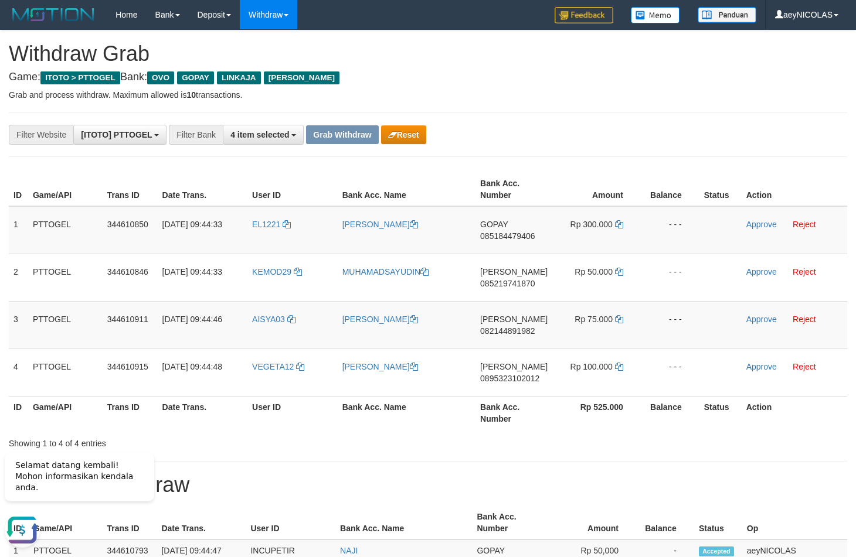
click at [621, 227] on icon at bounding box center [619, 224] width 8 height 8
copy span "085184479406"
click at [621, 227] on icon at bounding box center [619, 224] width 8 height 8
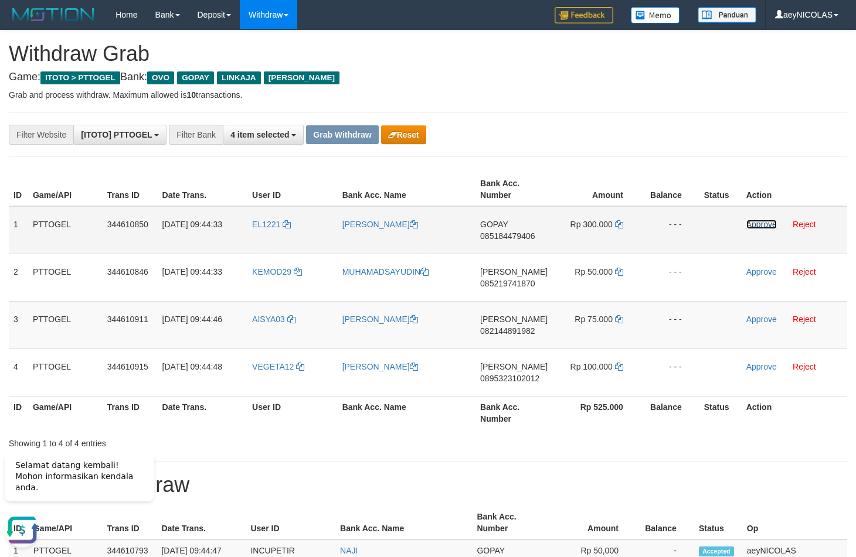
click at [764, 227] on link "Approve" at bounding box center [761, 224] width 30 height 9
drag, startPoint x: 515, startPoint y: 469, endPoint x: 513, endPoint y: 461, distance: 8.5
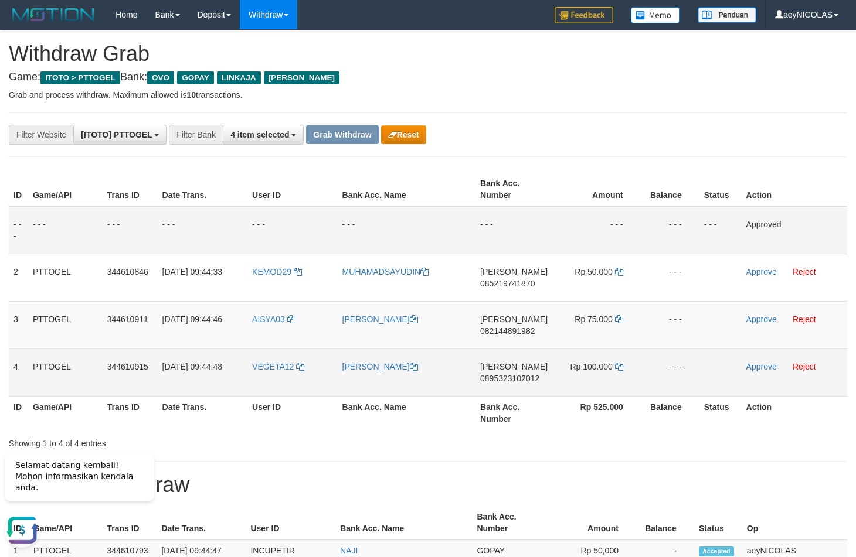
drag, startPoint x: 288, startPoint y: 290, endPoint x: 627, endPoint y: 386, distance: 352.7
click at [627, 386] on tbody "- - - - - - - - - - - - - - - - - - - - - - - - - - - - - - Approved 2 PTTOGEL …" at bounding box center [428, 301] width 838 height 190
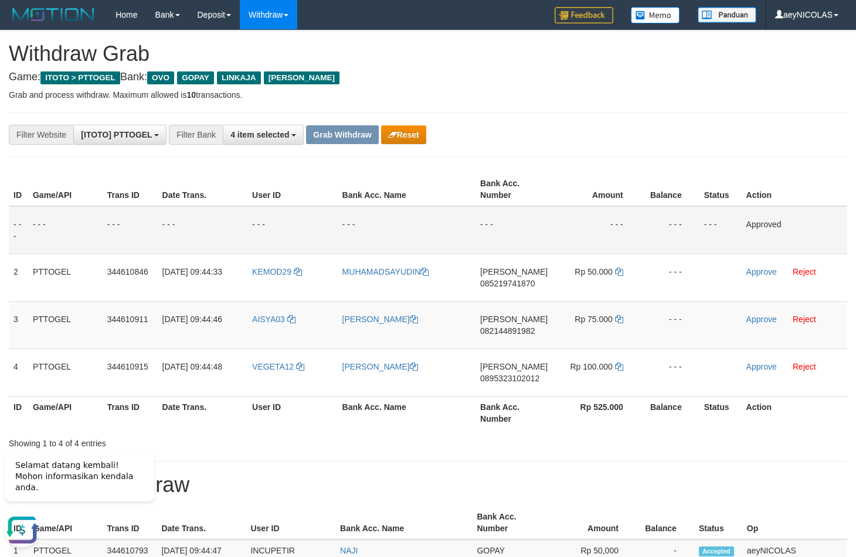
copy tr
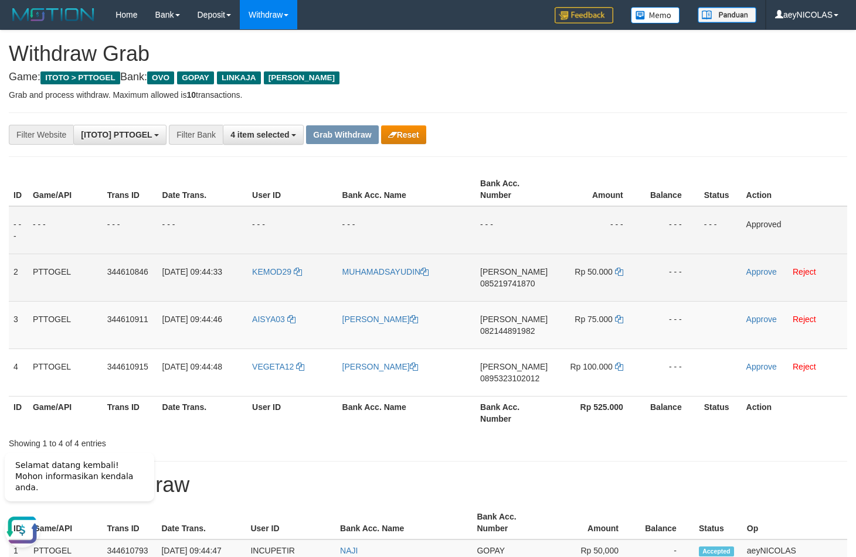
click at [497, 275] on span "[PERSON_NAME]" at bounding box center [513, 271] width 67 height 9
click at [509, 296] on td "DANA 085219741870" at bounding box center [513, 277] width 77 height 47
click at [513, 292] on td "DANA 085219741870" at bounding box center [513, 277] width 77 height 47
click at [518, 286] on span "085219741870" at bounding box center [507, 283] width 55 height 9
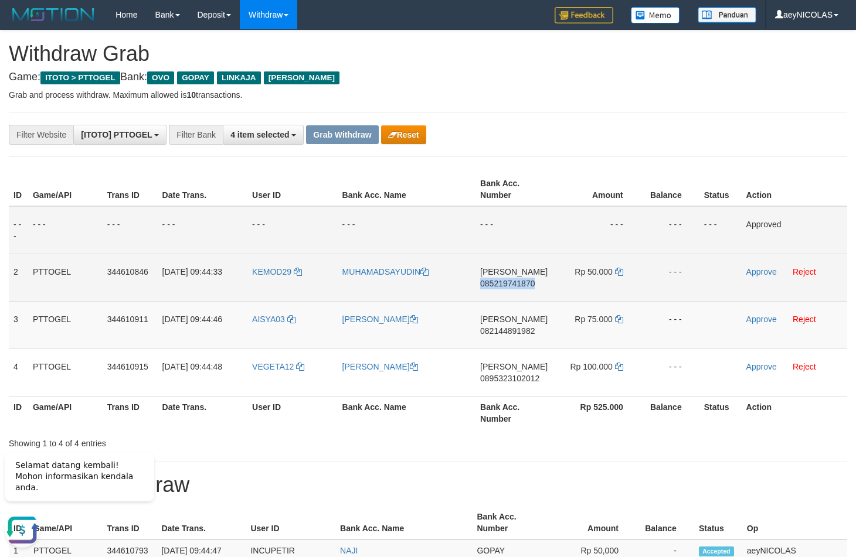
copy span "085219741870"
click at [518, 286] on span "085219741870" at bounding box center [507, 283] width 55 height 9
copy span "085219741870"
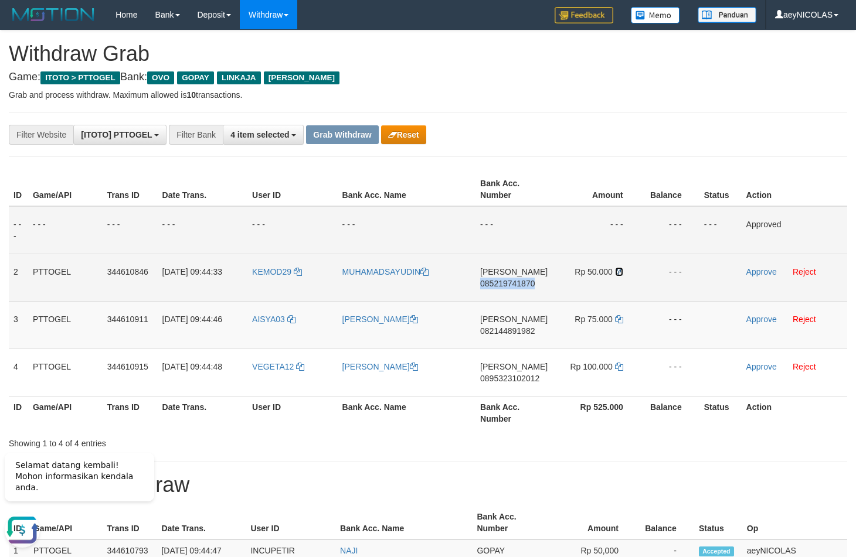
click at [621, 276] on icon at bounding box center [619, 272] width 8 height 8
copy span "085219741870"
click at [621, 276] on icon at bounding box center [619, 272] width 8 height 8
click at [774, 268] on link "Approve" at bounding box center [761, 271] width 30 height 9
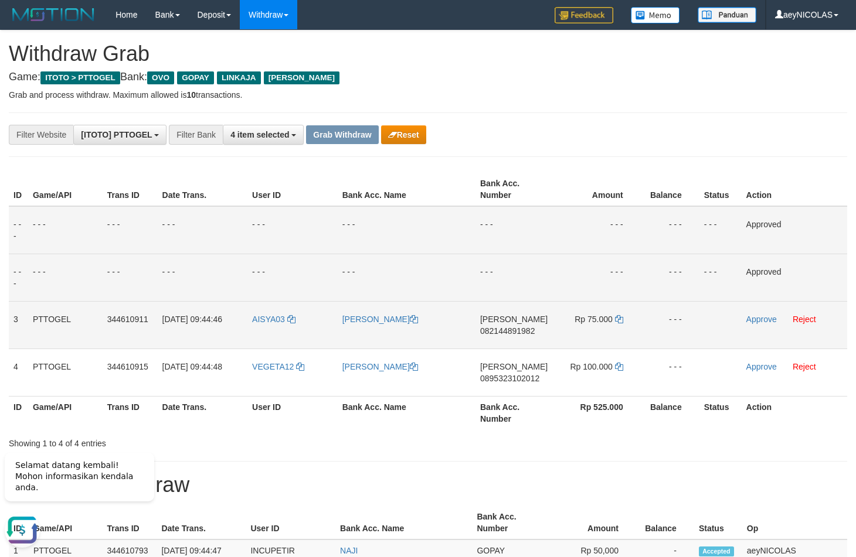
click at [533, 330] on span "082144891982" at bounding box center [507, 330] width 55 height 9
copy span "082144891982"
click at [550, 276] on td "- - -" at bounding box center [513, 277] width 77 height 47
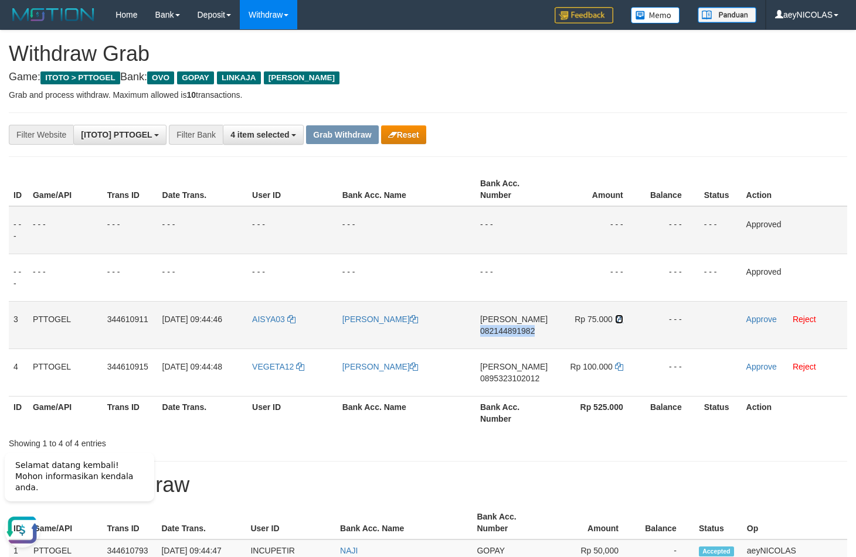
click at [616, 316] on icon at bounding box center [619, 319] width 8 height 8
click at [761, 320] on link "Approve" at bounding box center [761, 319] width 30 height 9
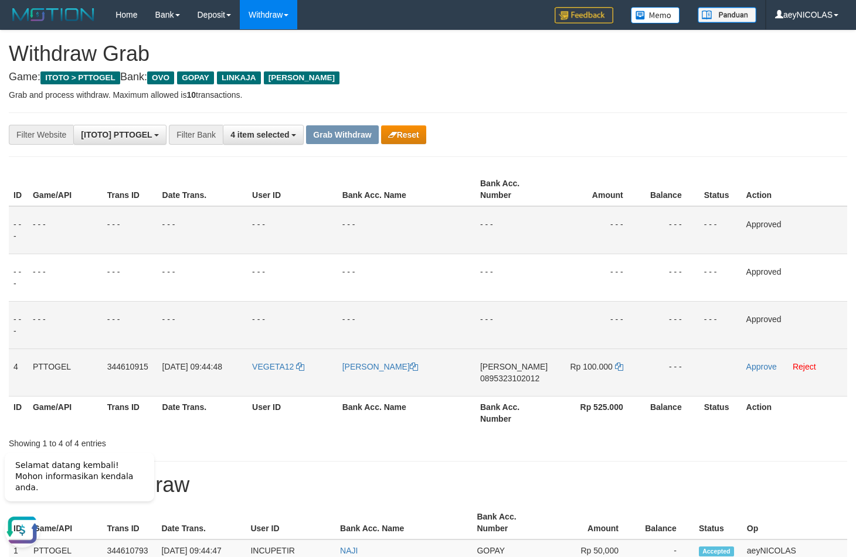
click at [525, 366] on td "DANA 0895323102012" at bounding box center [513, 372] width 77 height 47
click at [525, 374] on td "DANA 0895323102012" at bounding box center [513, 372] width 77 height 47
click at [495, 383] on span "0895323102012" at bounding box center [509, 378] width 59 height 9
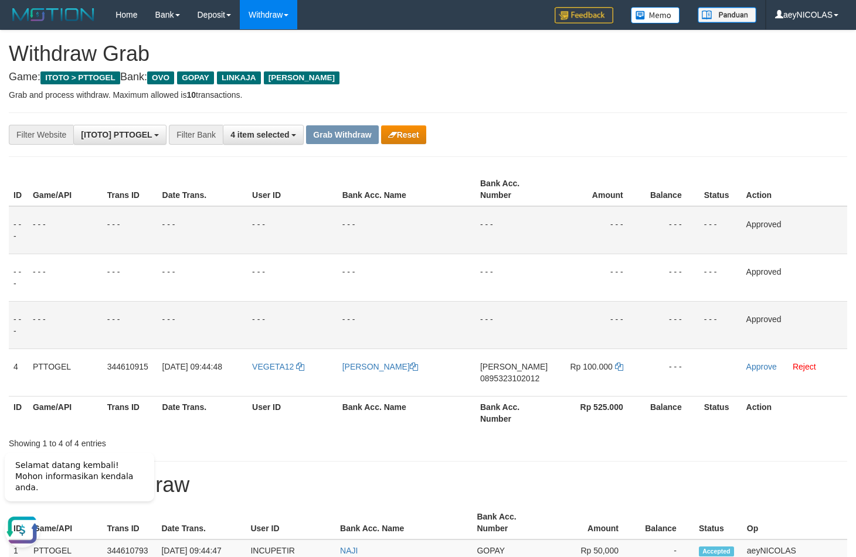
drag, startPoint x: 448, startPoint y: 293, endPoint x: 457, endPoint y: 302, distance: 12.5
click at [449, 293] on td "- - -" at bounding box center [407, 277] width 138 height 47
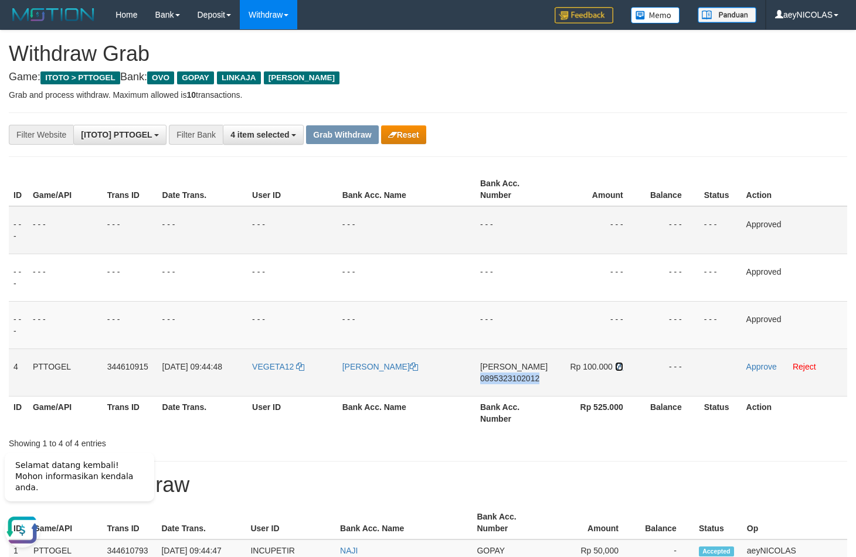
click at [620, 370] on icon at bounding box center [619, 367] width 8 height 8
click at [626, 369] on td "Rp 100.000" at bounding box center [596, 372] width 89 height 47
click at [751, 367] on link "Approve" at bounding box center [761, 366] width 30 height 9
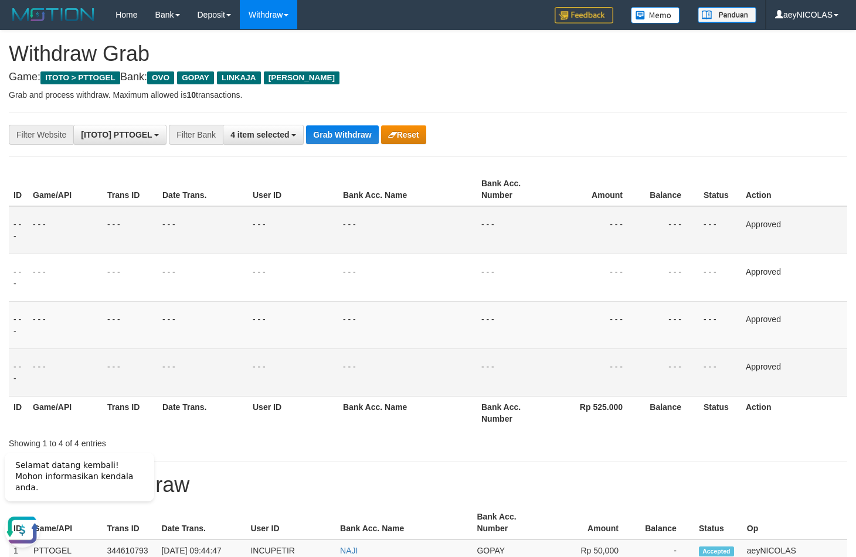
click at [505, 253] on tbody "- - - - - - - - - - - - - - - - - - - - - - - - - - - - - - Approved - - - - - …" at bounding box center [428, 301] width 838 height 190
click at [343, 141] on button "Grab Withdraw" at bounding box center [342, 134] width 72 height 19
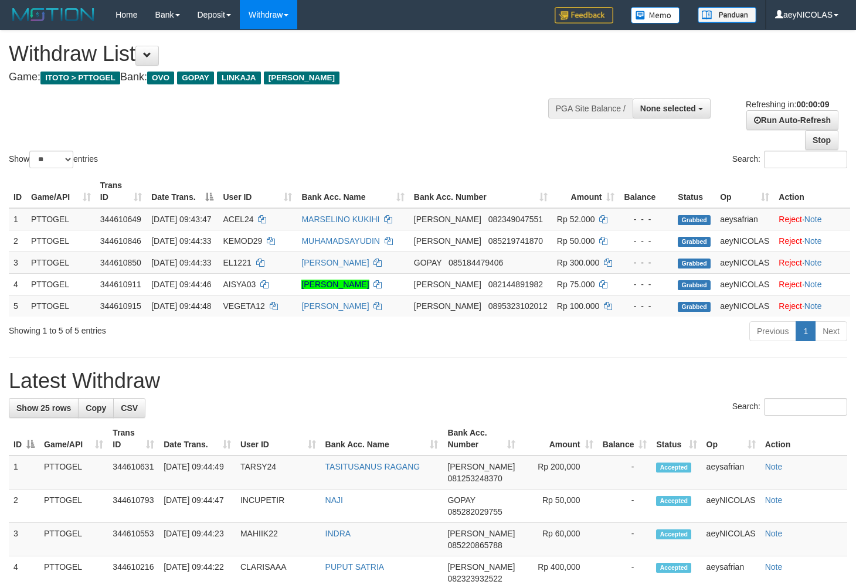
select select
select select "**"
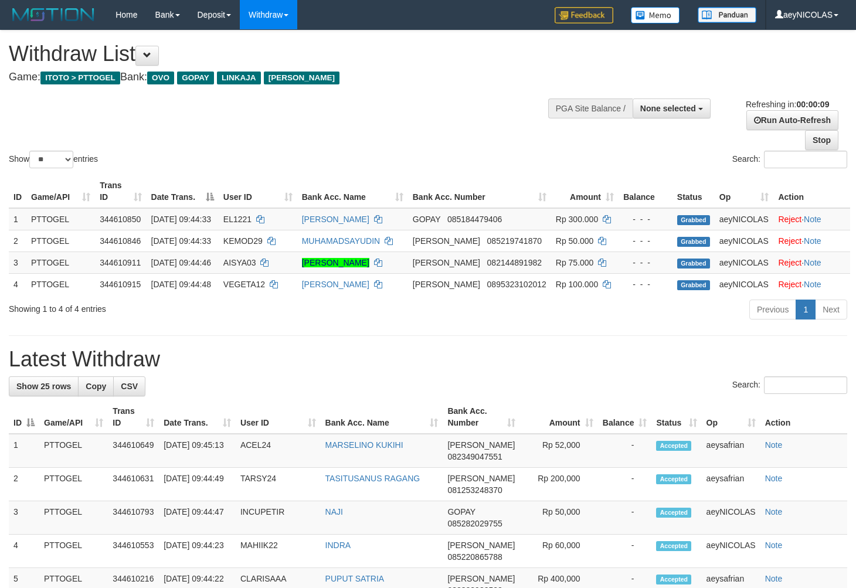
select select
select select "**"
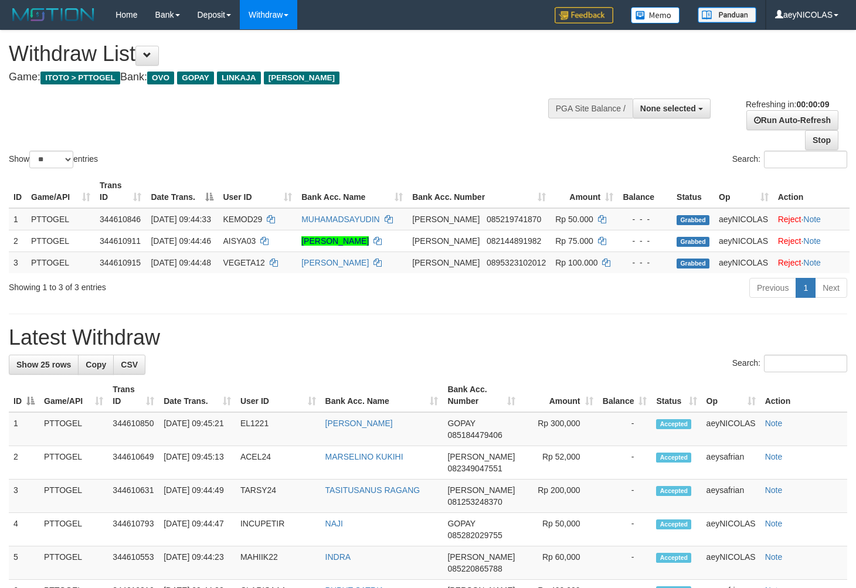
select select
select select "**"
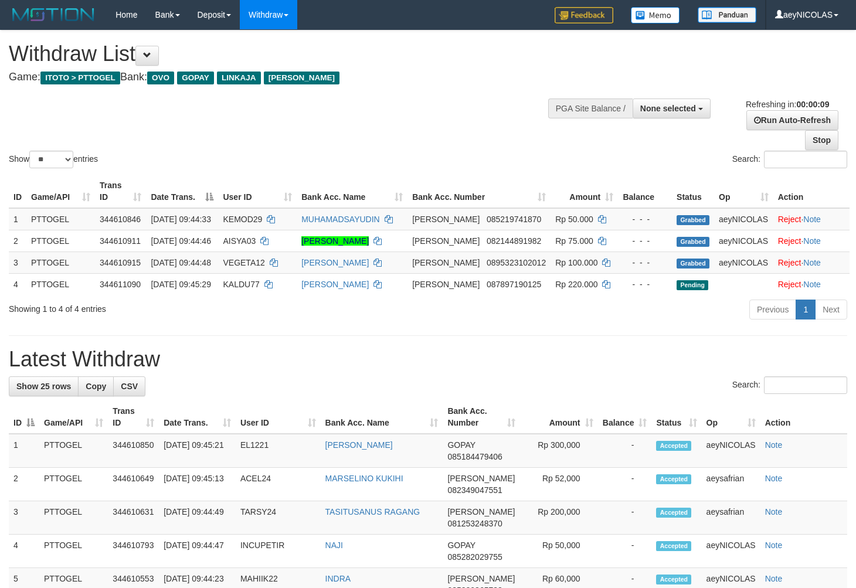
select select
select select "**"
select select
select select "**"
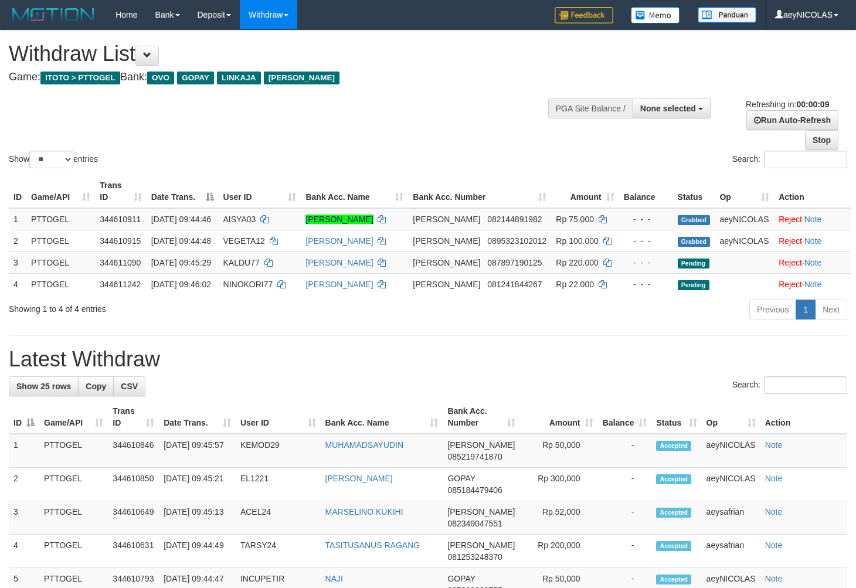
select select
select select "**"
select select
select select "**"
select select
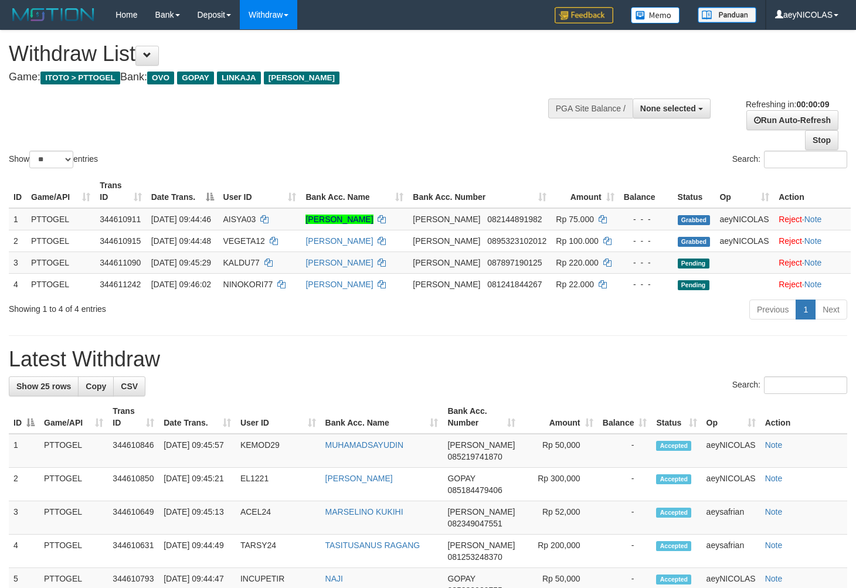
select select "**"
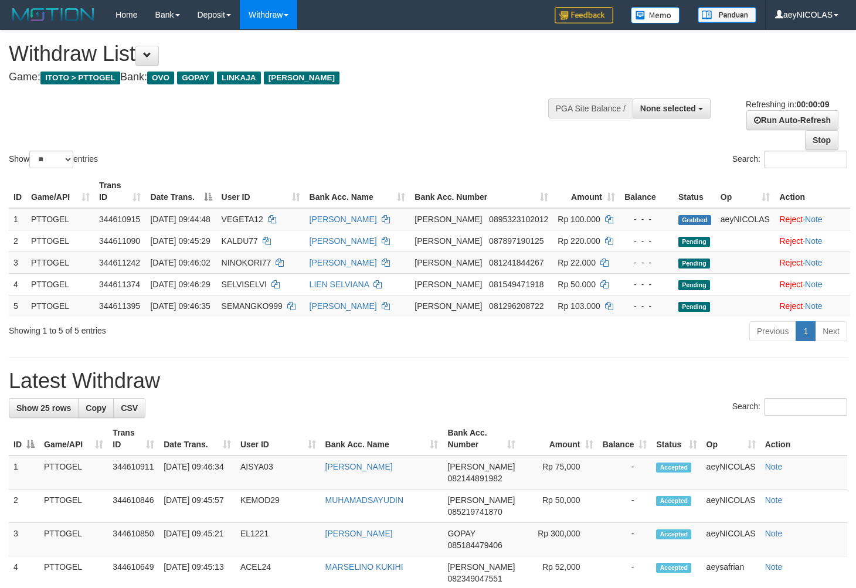
select select
select select "**"
select select
select select "**"
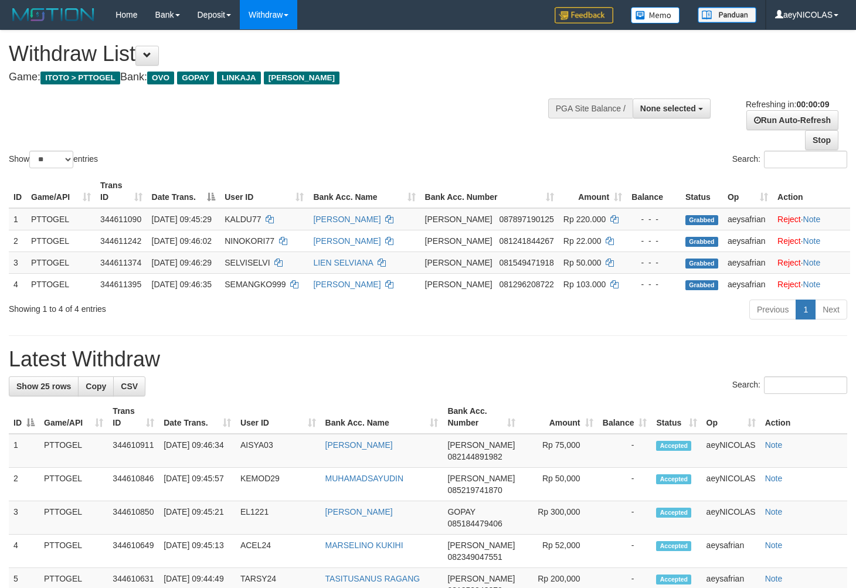
select select
select select "**"
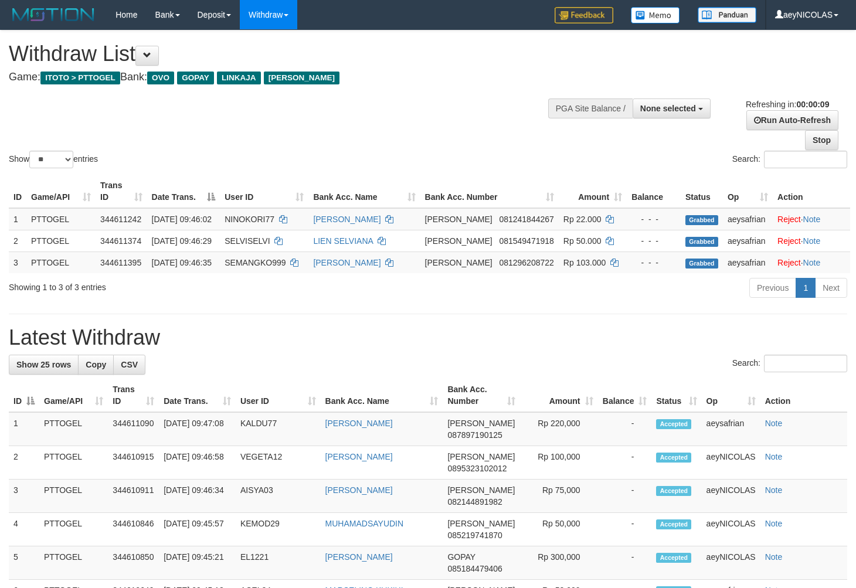
select select
select select "**"
select select
select select "**"
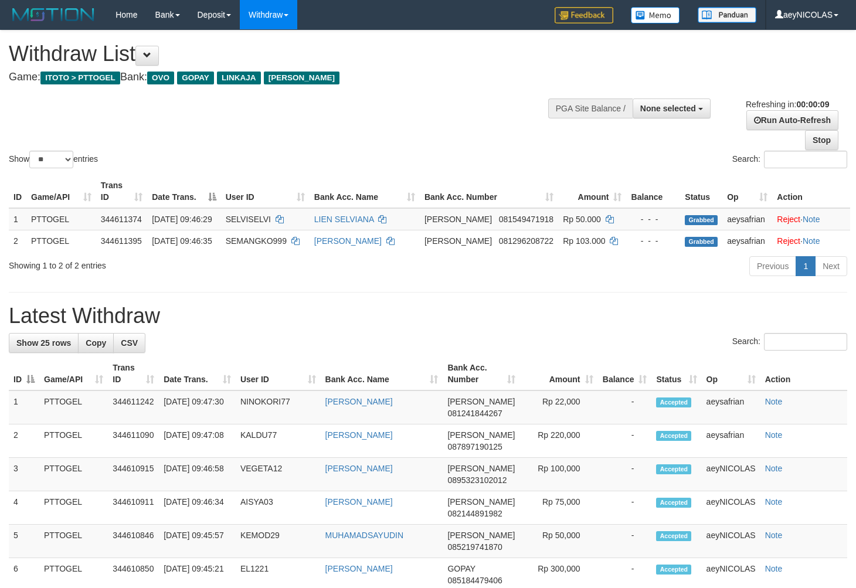
select select
select select "**"
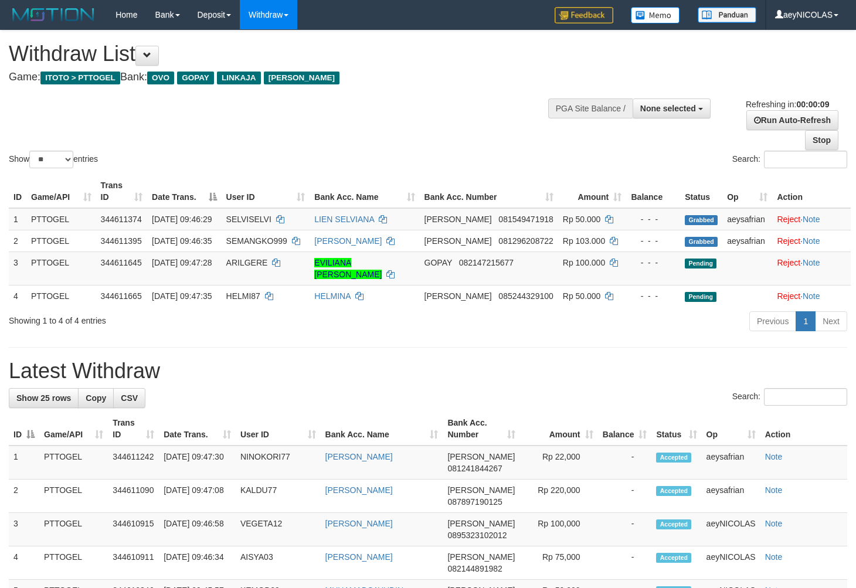
select select
select select "**"
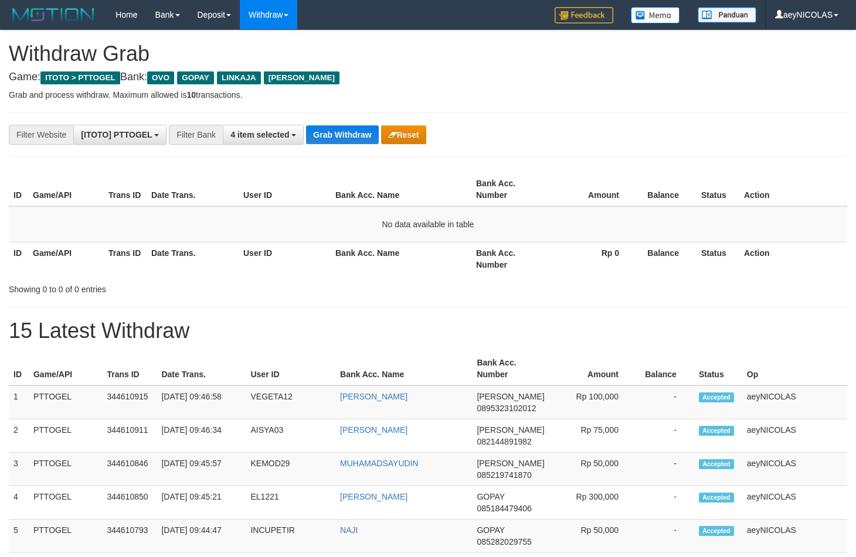
scroll to position [164, 0]
click at [342, 138] on button "Grab Withdraw" at bounding box center [342, 134] width 72 height 19
click at [342, 137] on button "Grab Withdraw" at bounding box center [342, 134] width 72 height 19
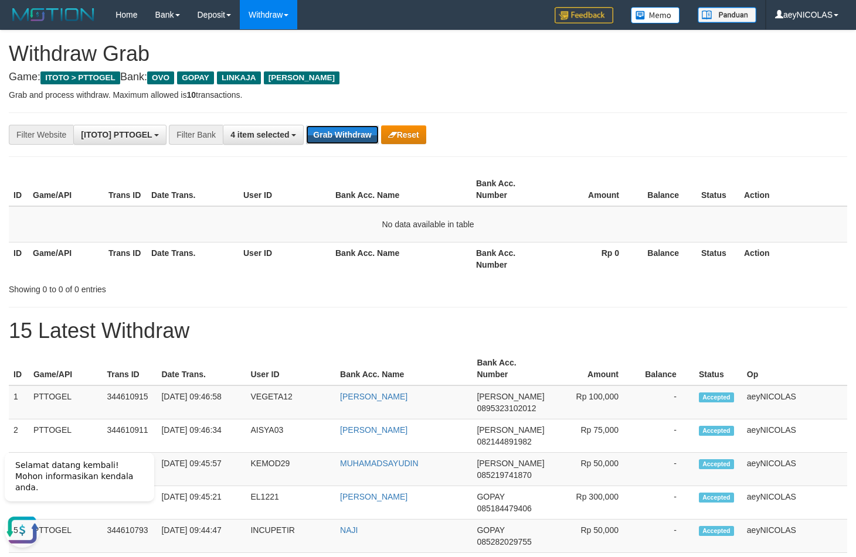
click at [343, 138] on button "Grab Withdraw" at bounding box center [342, 134] width 72 height 19
click at [346, 129] on button "Grab Withdraw" at bounding box center [342, 134] width 72 height 19
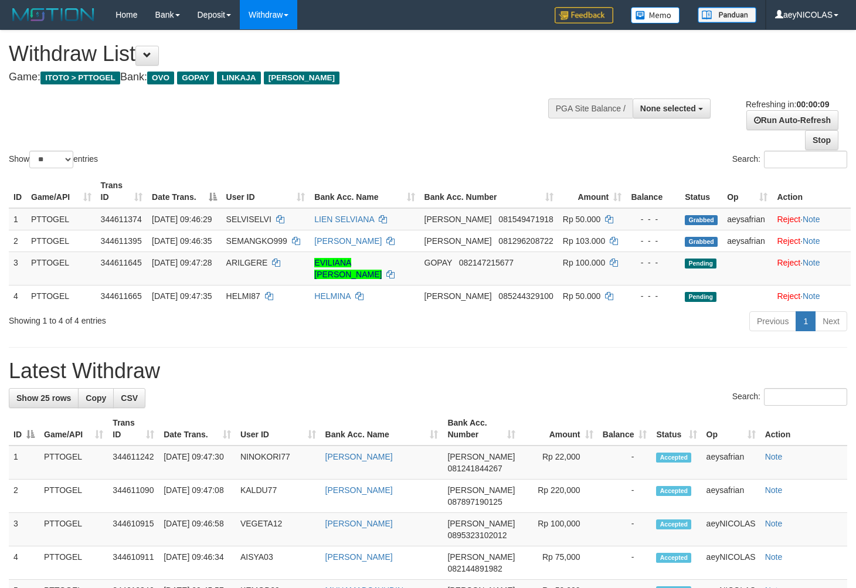
select select
select select "**"
select select
select select "**"
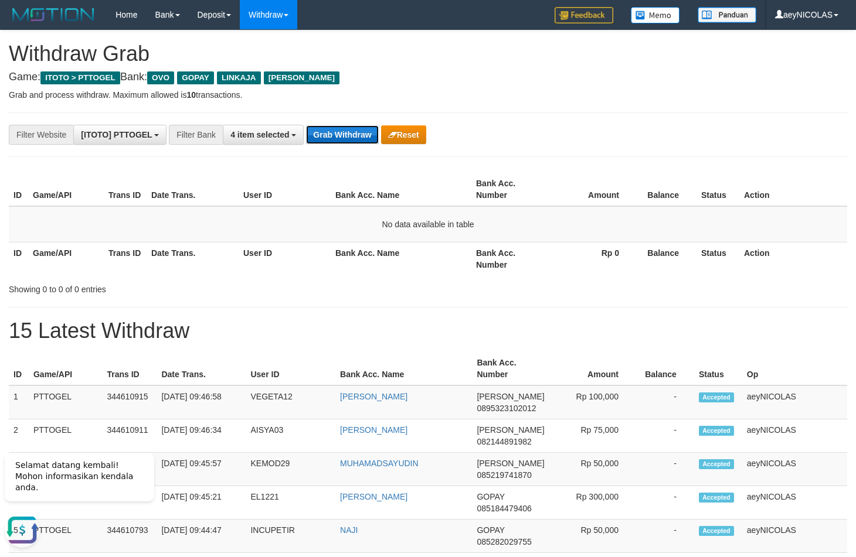
click at [324, 129] on button "Grab Withdraw" at bounding box center [342, 134] width 72 height 19
click at [360, 130] on button "Grab Withdraw" at bounding box center [342, 134] width 72 height 19
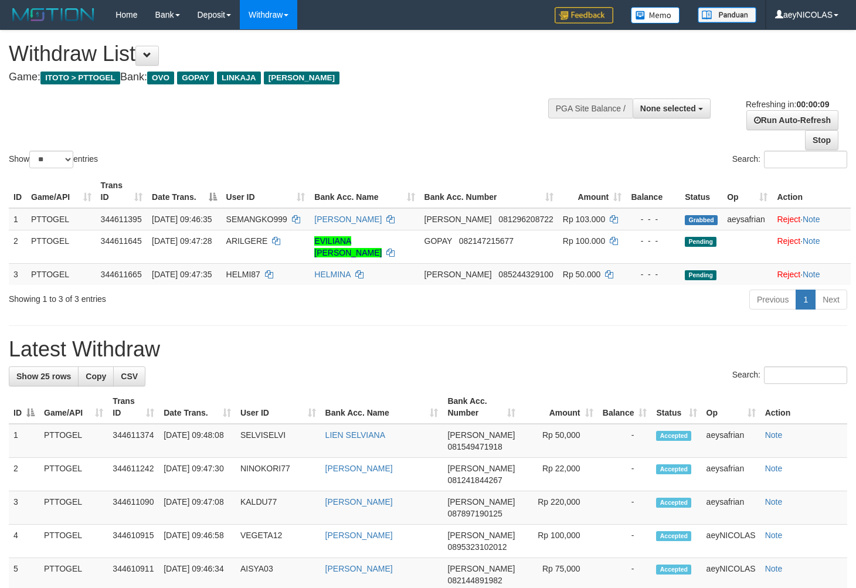
select select
select select "**"
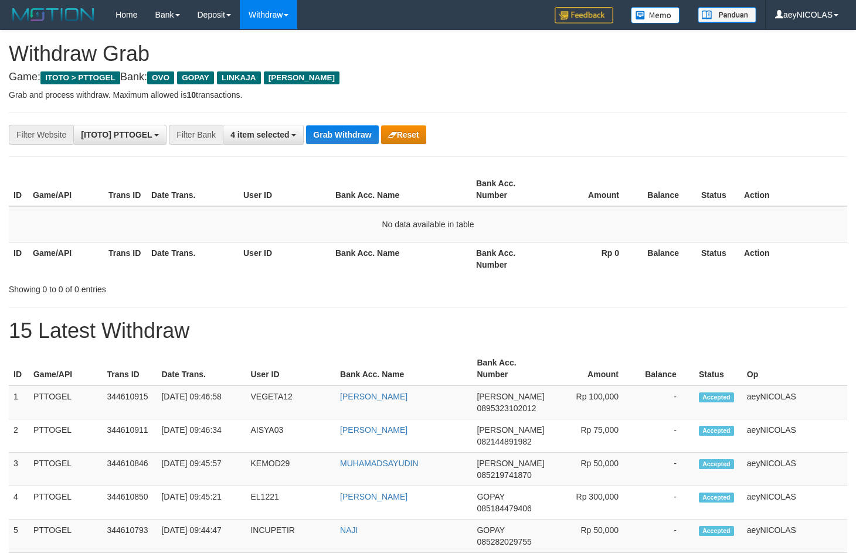
scroll to position [164, 0]
click at [342, 139] on button "Grab Withdraw" at bounding box center [342, 134] width 72 height 19
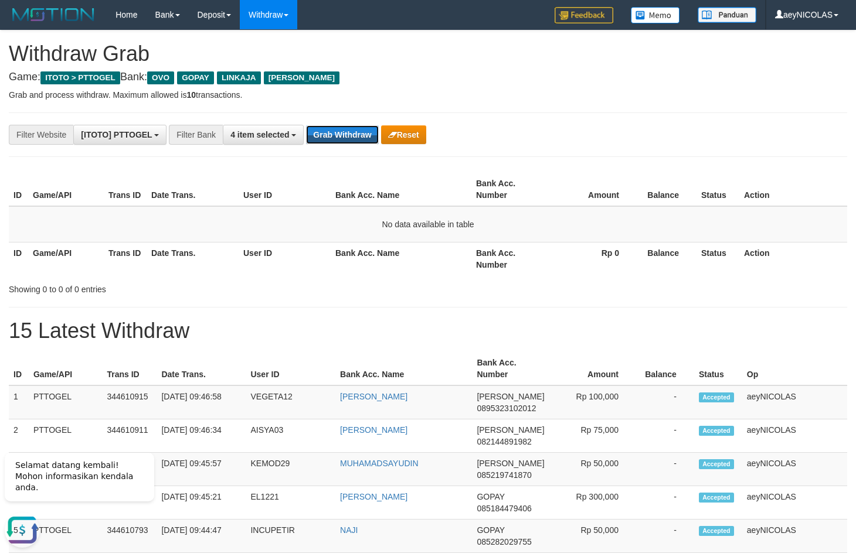
click at [342, 139] on button "Grab Withdraw" at bounding box center [342, 134] width 72 height 19
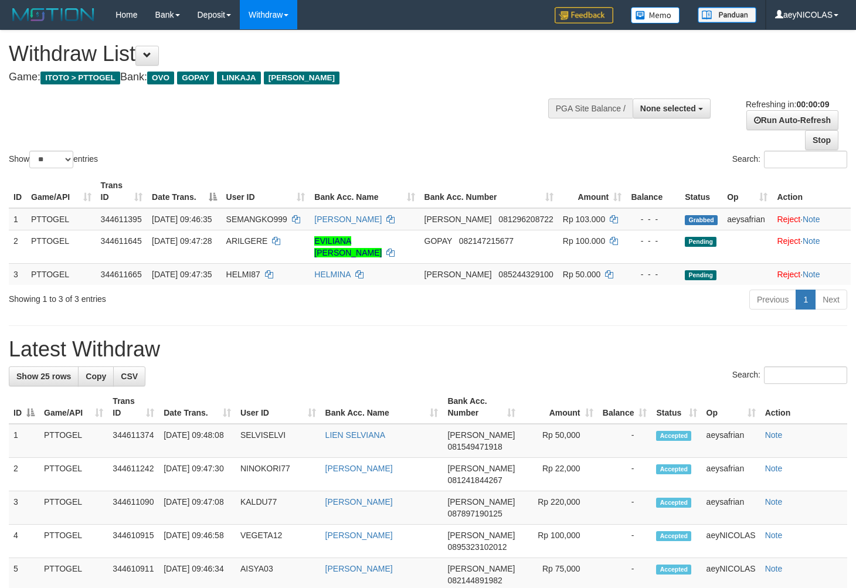
select select
select select "**"
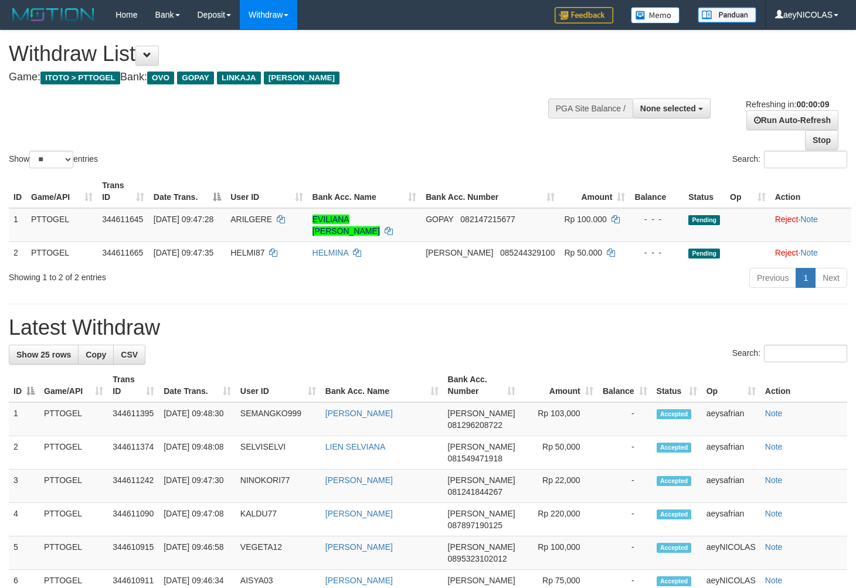
select select
select select "**"
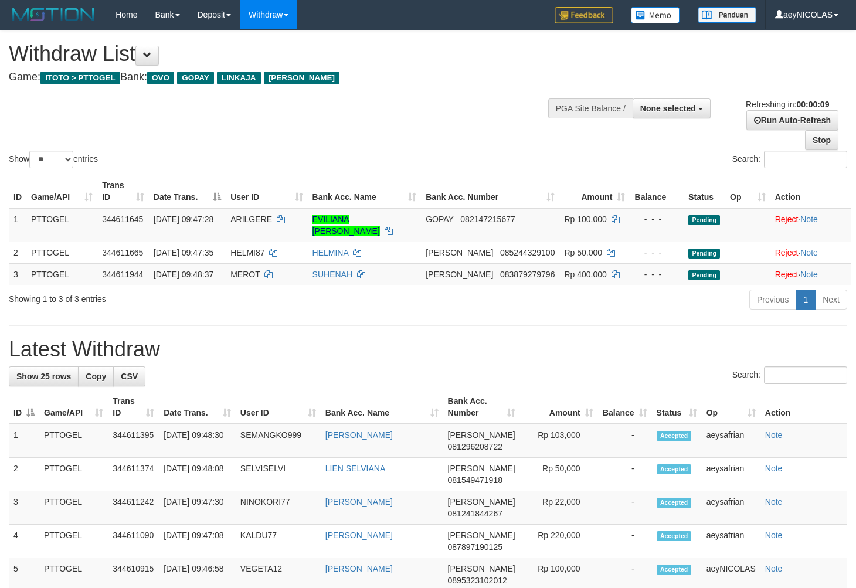
select select
select select "**"
select select
select select "**"
select select
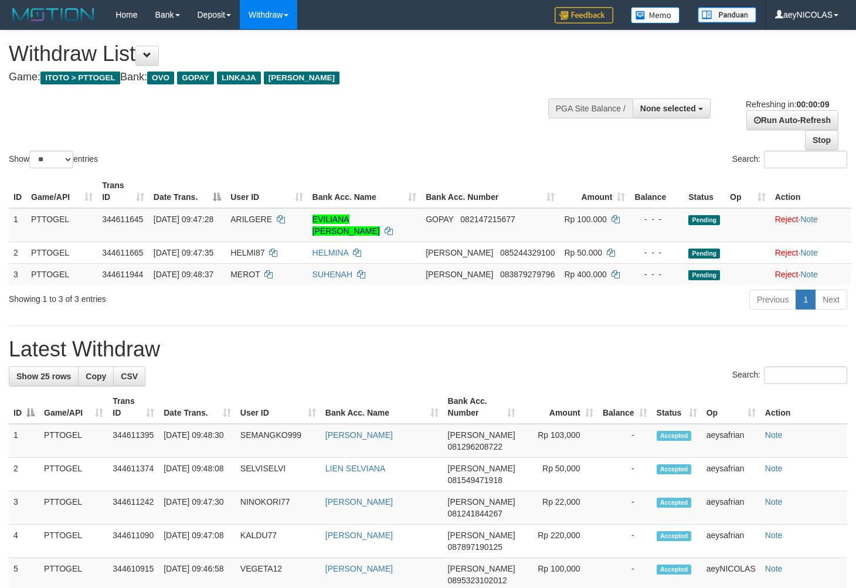
select select "**"
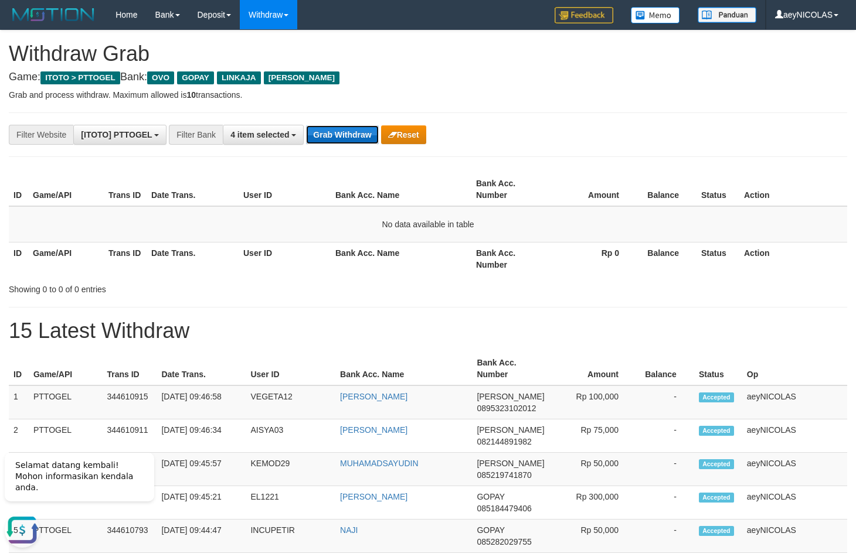
click at [327, 134] on button "Grab Withdraw" at bounding box center [342, 134] width 72 height 19
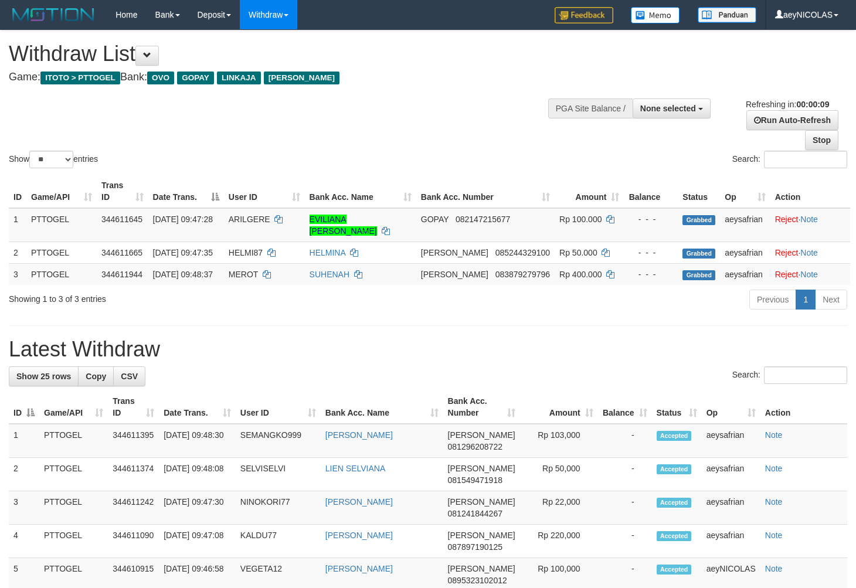
select select
select select "**"
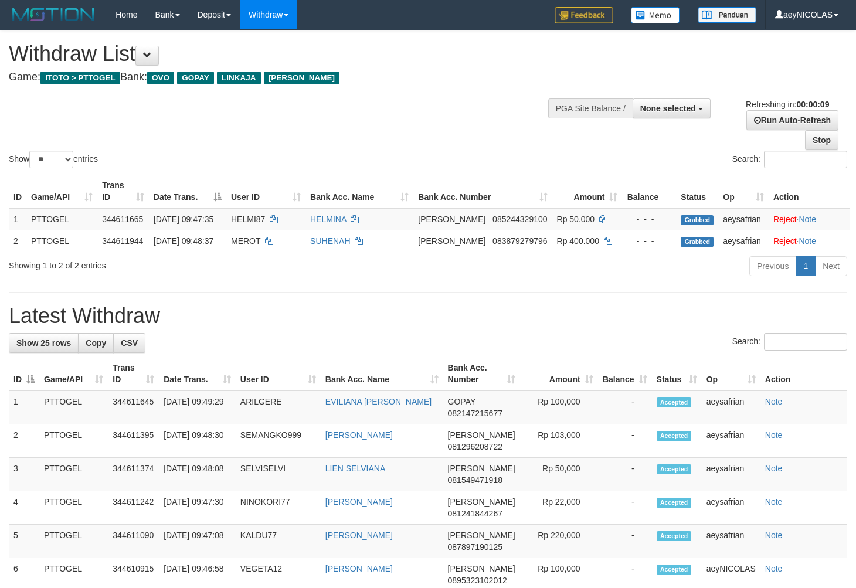
select select
select select "**"
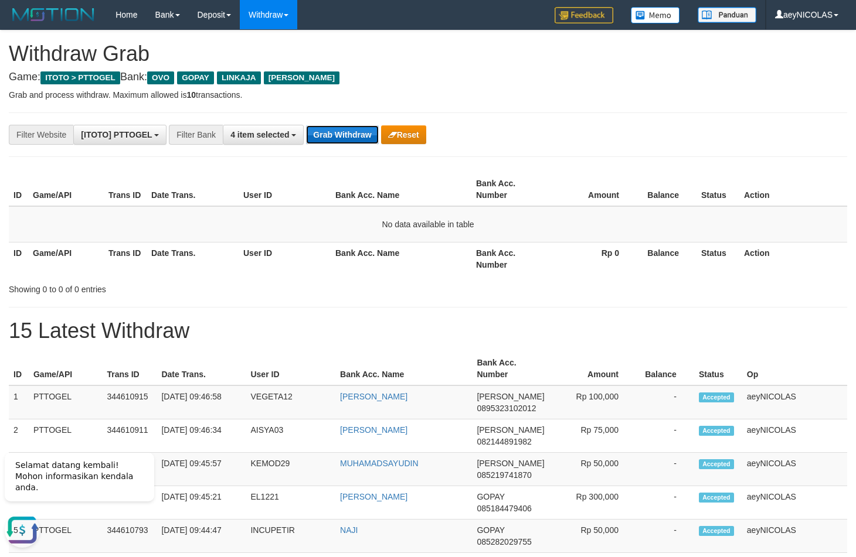
click at [362, 141] on button "Grab Withdraw" at bounding box center [342, 134] width 72 height 19
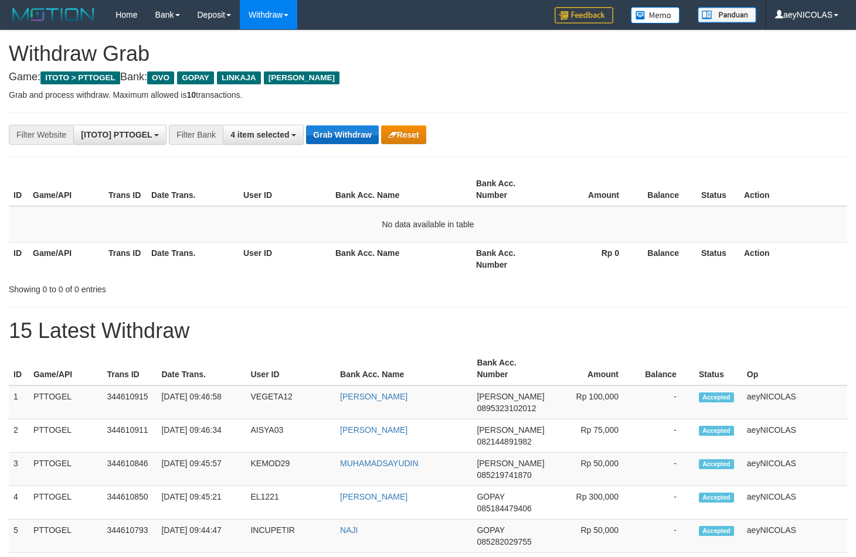
click at [342, 130] on button "Grab Withdraw" at bounding box center [342, 134] width 72 height 19
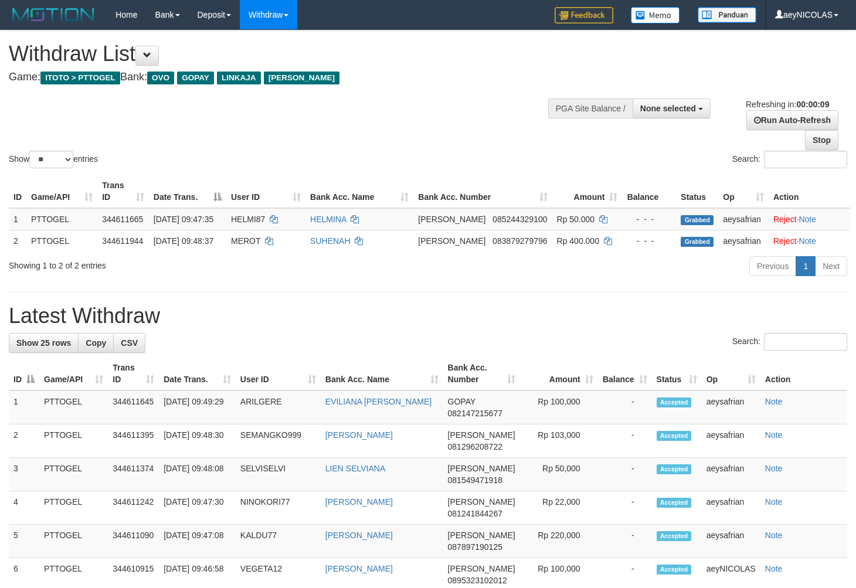
select select
select select "**"
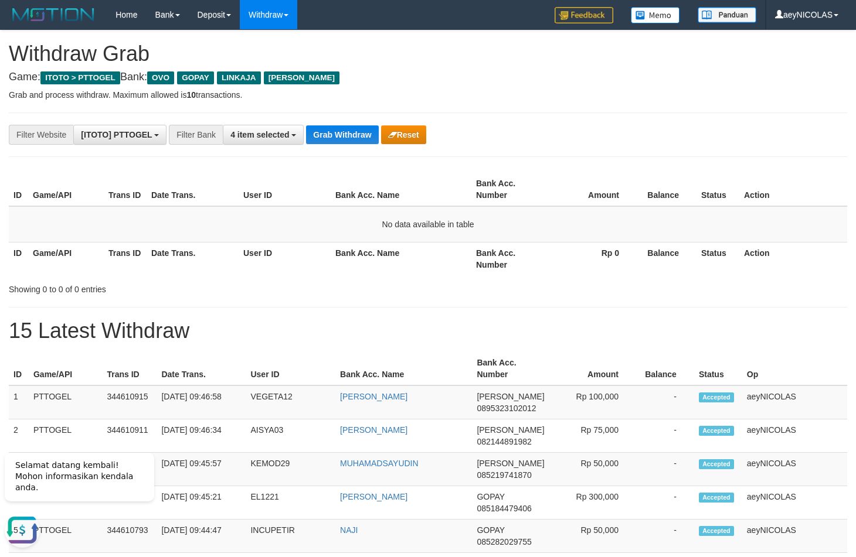
click at [334, 130] on button "Grab Withdraw" at bounding box center [342, 134] width 72 height 19
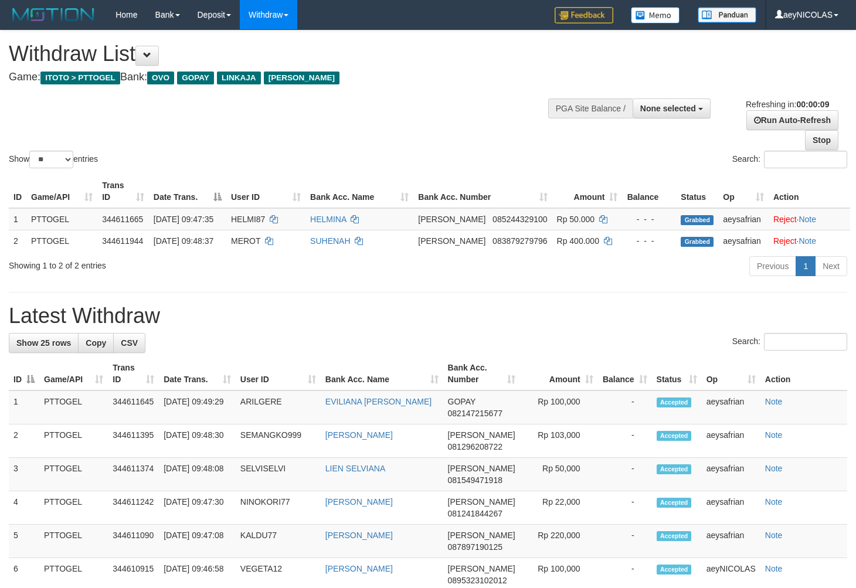
select select
select select "**"
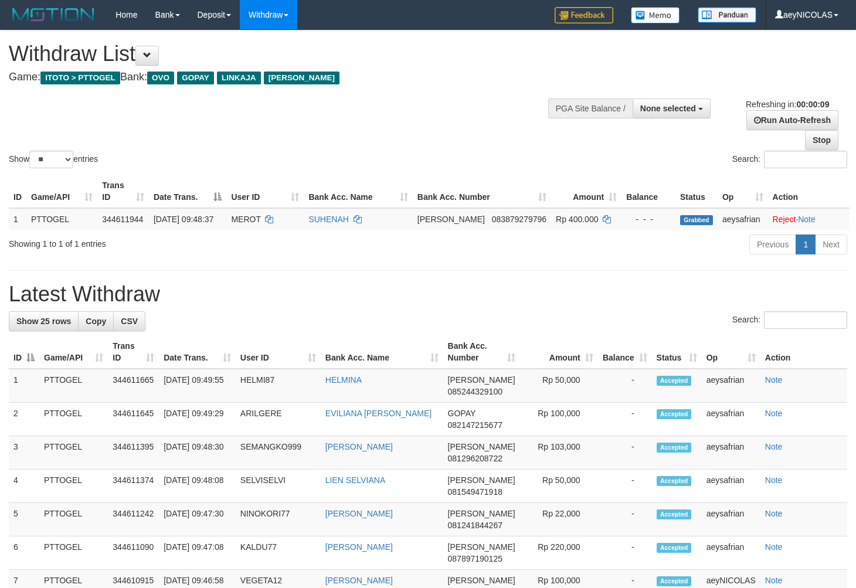
select select
select select "**"
select select
select select "**"
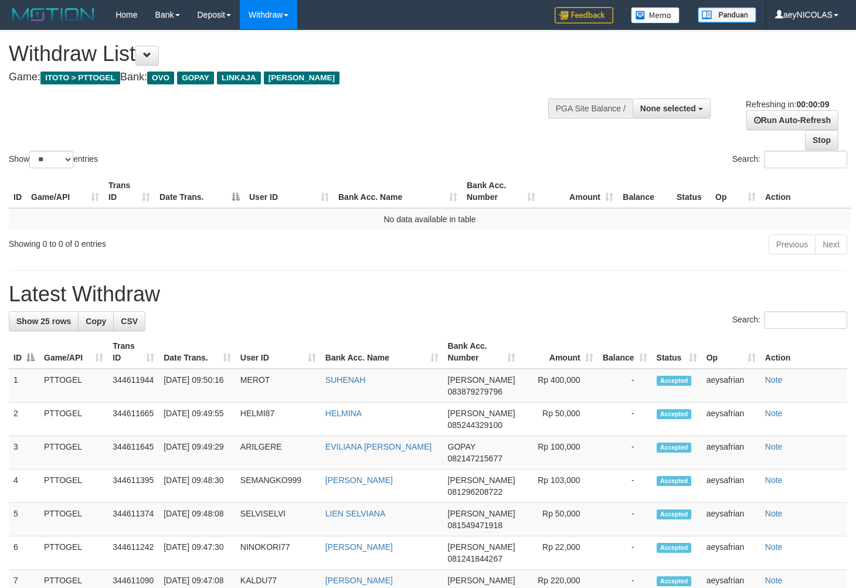
select select
select select "**"
select select
select select "**"
select select
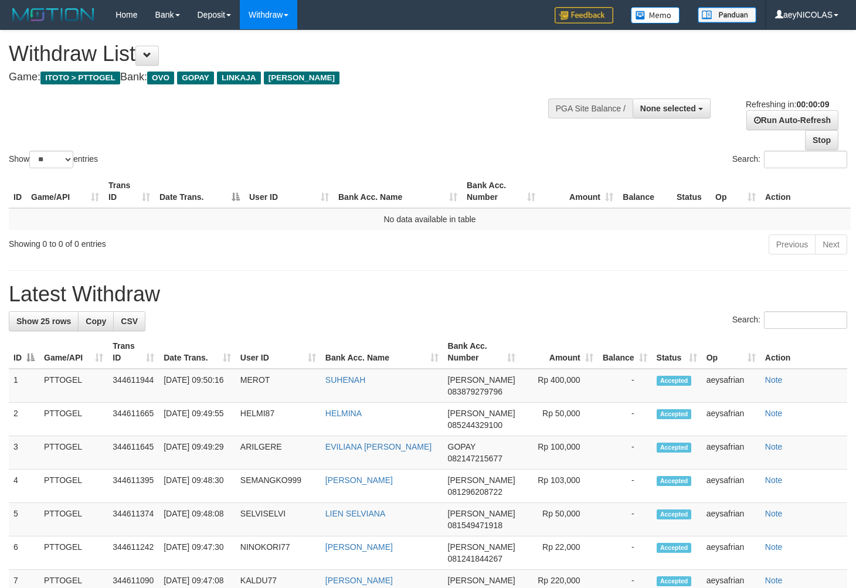
select select "**"
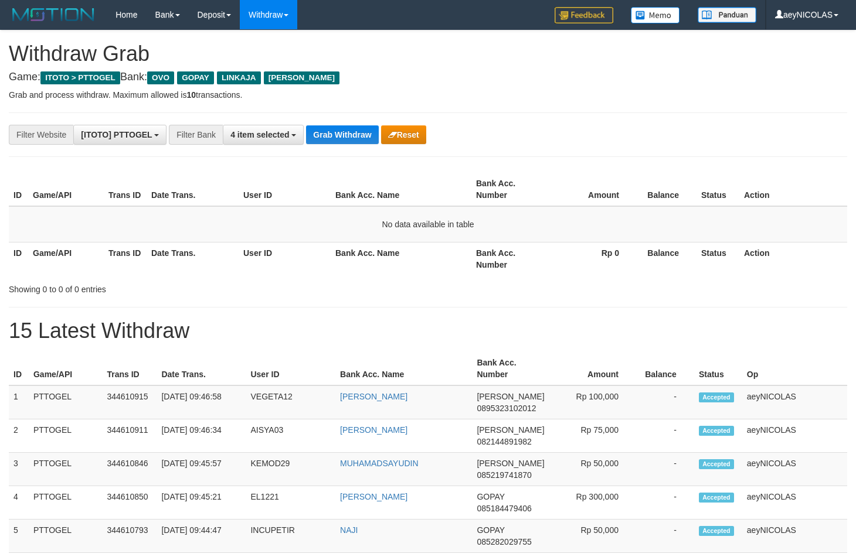
click at [340, 134] on button "Grab Withdraw" at bounding box center [342, 134] width 72 height 19
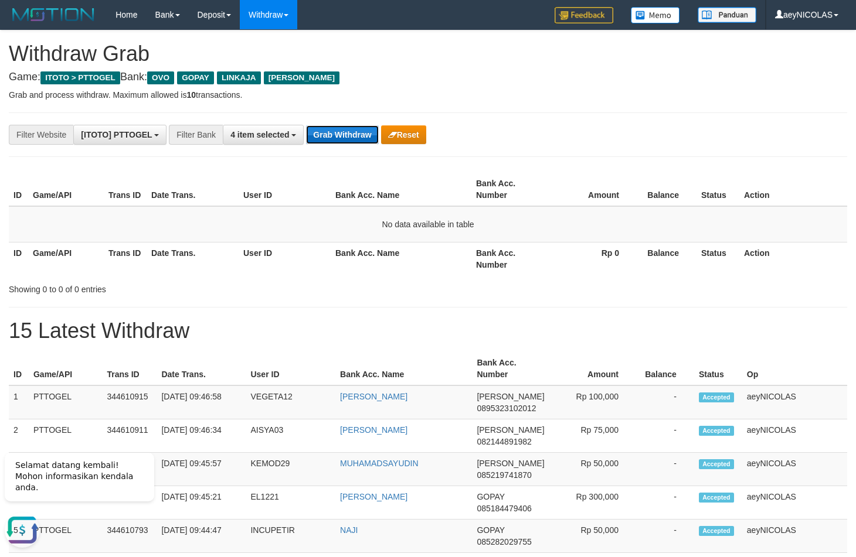
click at [331, 144] on button "Grab Withdraw" at bounding box center [342, 134] width 72 height 19
click at [331, 142] on button "Grab Withdraw" at bounding box center [342, 134] width 72 height 19
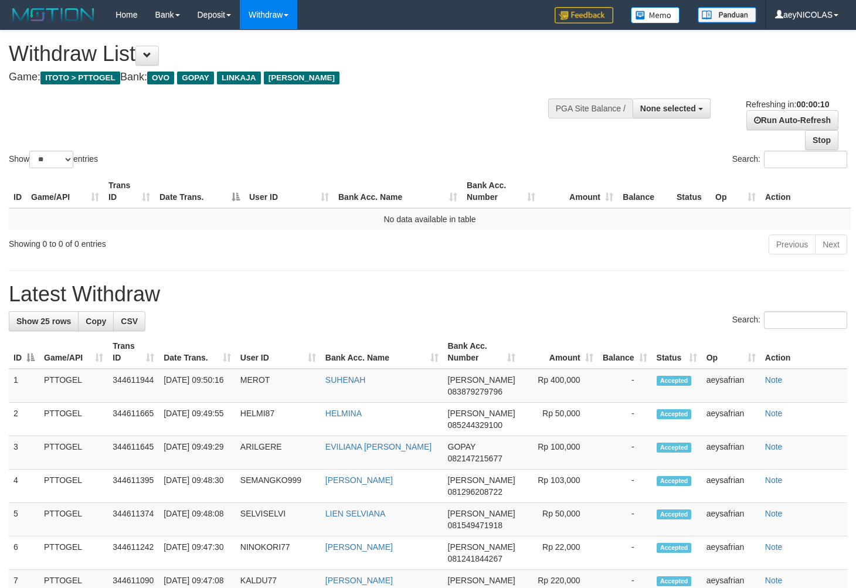
select select
select select "**"
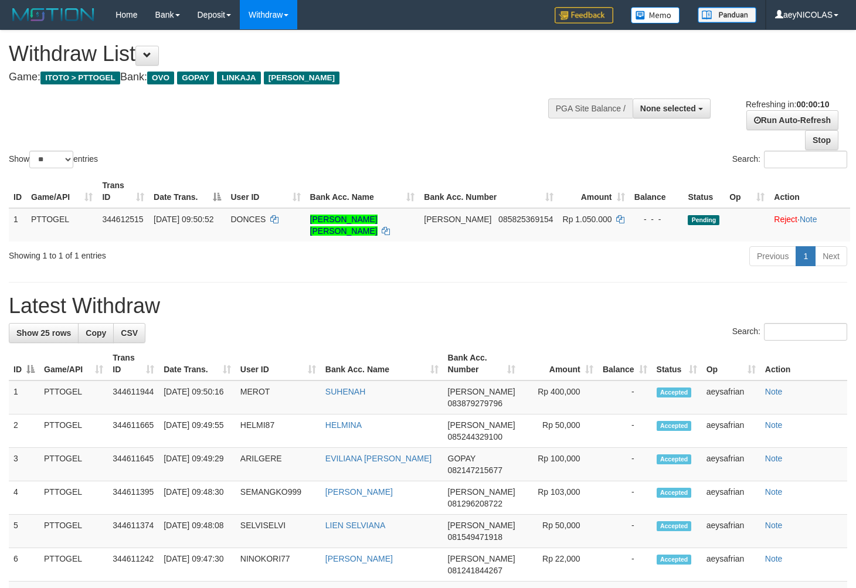
select select
select select "**"
select select
select select "**"
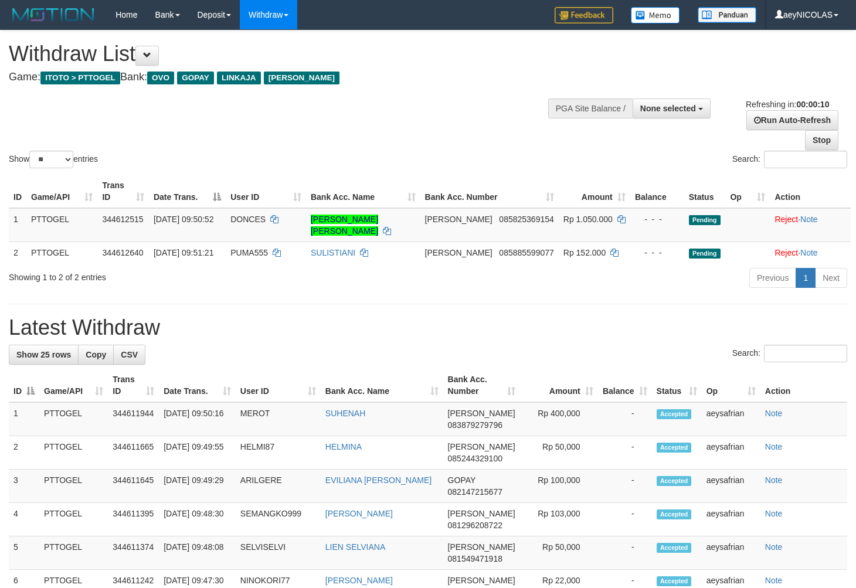
select select
select select "**"
select select
select select "**"
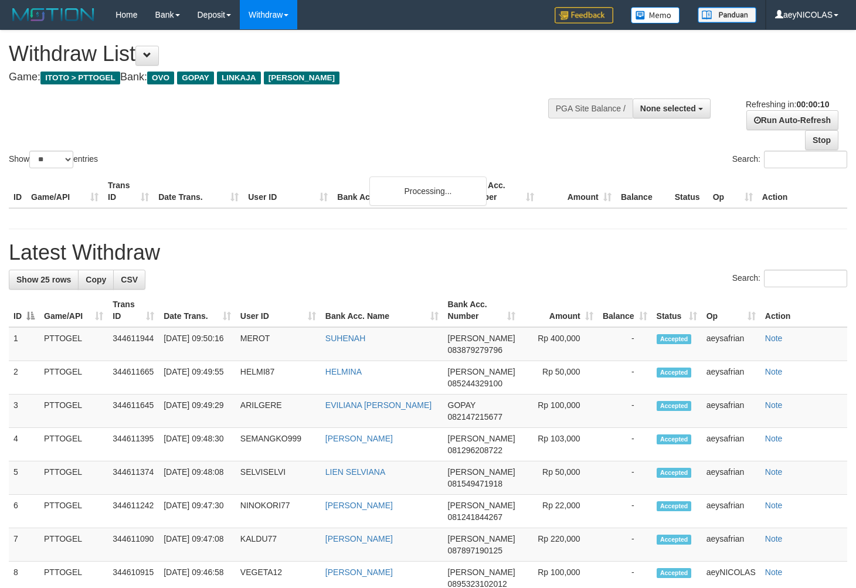
select select
select select "**"
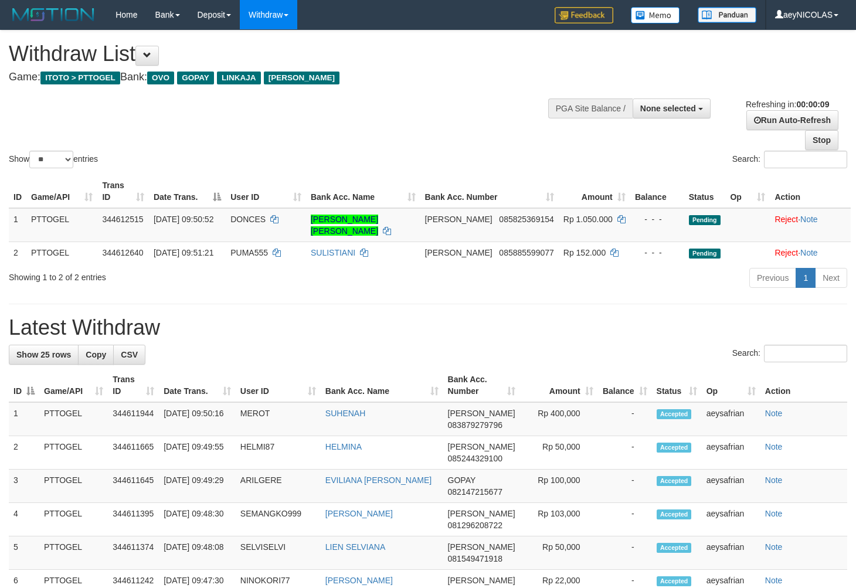
click at [371, 125] on div "Show ** ** ** *** entries Search:" at bounding box center [428, 100] width 856 height 140
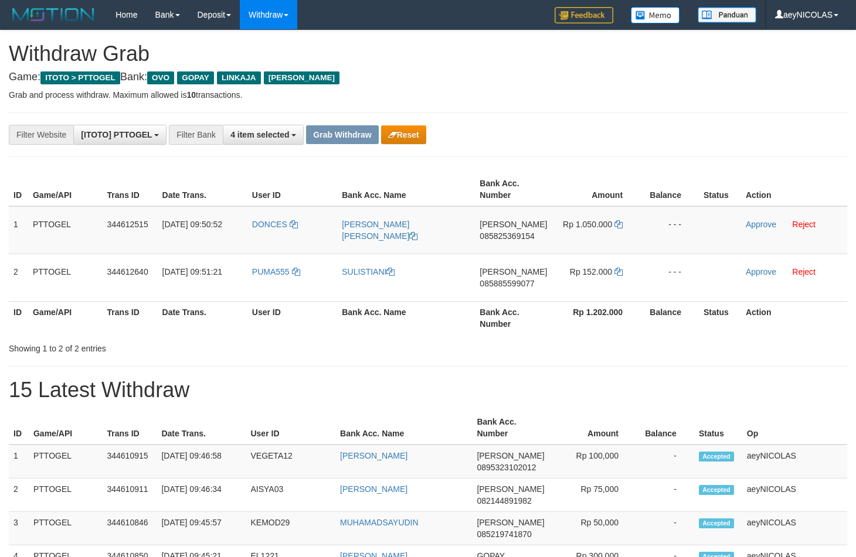
scroll to position [164, 0]
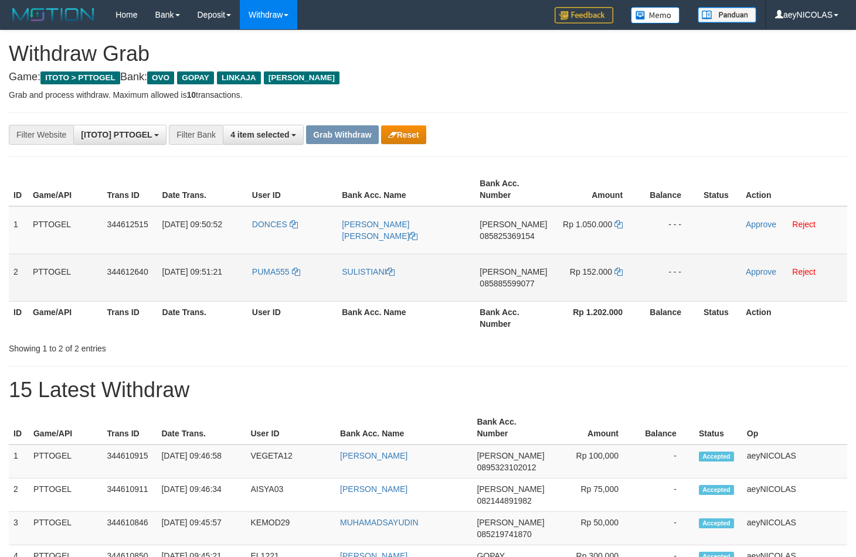
drag, startPoint x: 525, startPoint y: 292, endPoint x: 573, endPoint y: 292, distance: 48.6
click at [573, 292] on tbody "1 PTTOGEL 344612515 30/09/2025 09:50:52 DONCES MADONNA MARTHA ONARELY DANA 0858…" at bounding box center [428, 254] width 838 height 96
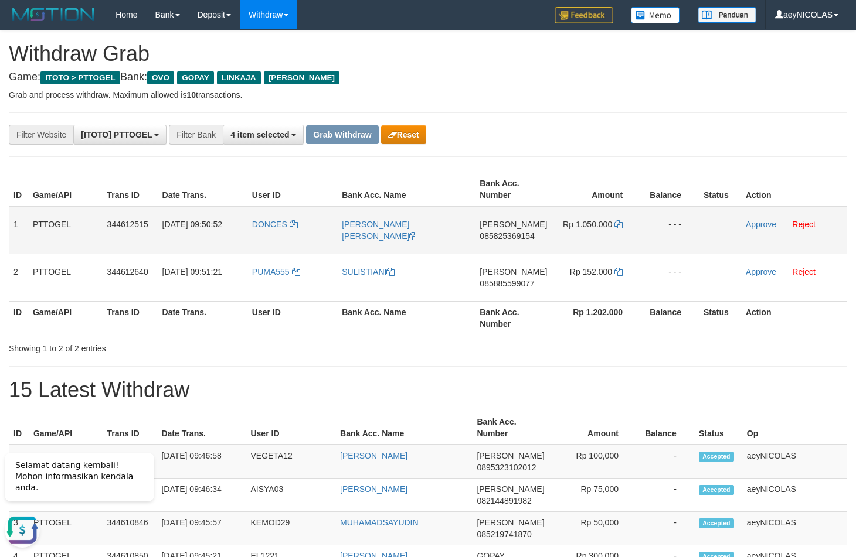
scroll to position [0, 0]
click at [513, 232] on td "DANA 085825369154" at bounding box center [513, 230] width 77 height 48
click at [501, 238] on span "085825369154" at bounding box center [506, 236] width 55 height 9
copy span "085825369154"
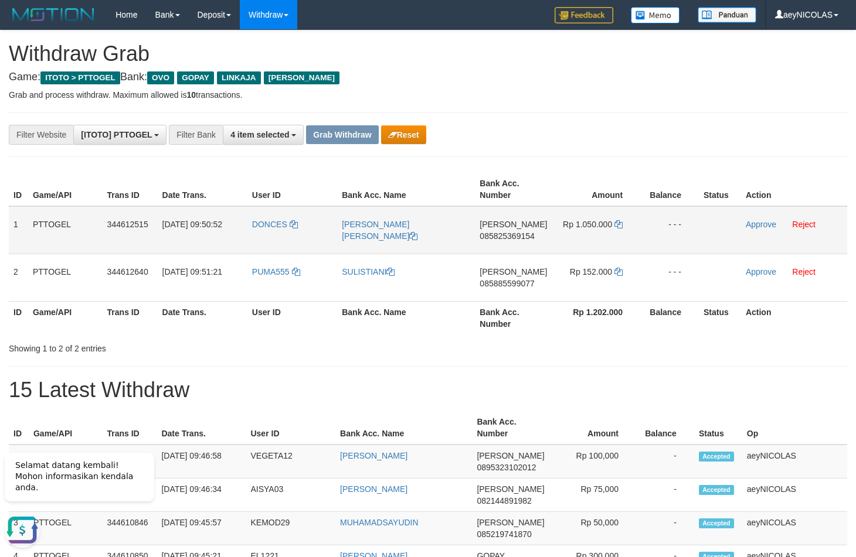
click at [494, 240] on span "085825369154" at bounding box center [506, 236] width 55 height 9
copy span "085825369154"
click at [515, 232] on span "085825369154" at bounding box center [506, 236] width 55 height 9
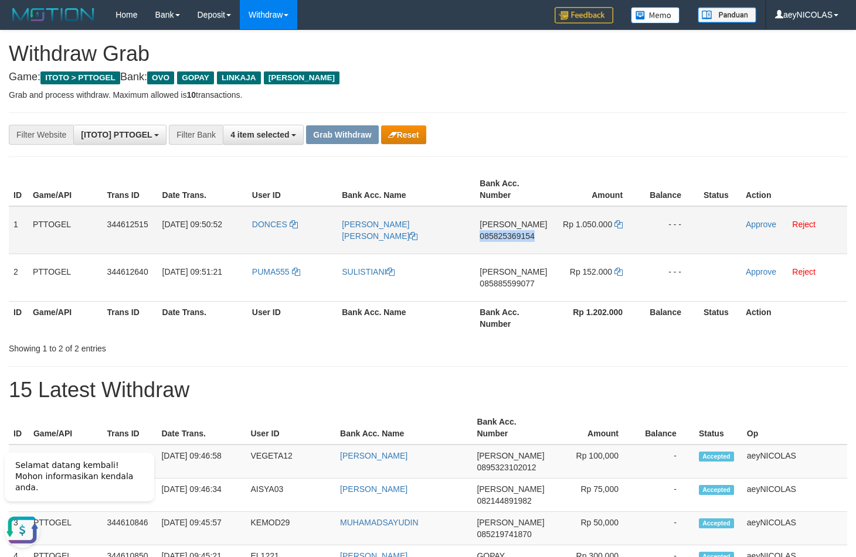
copy span "085825369154"
click at [488, 240] on span "085825369154" at bounding box center [506, 236] width 55 height 9
copy span "085825369154"
click at [547, 175] on th "Bank Acc. Number" at bounding box center [513, 189] width 77 height 33
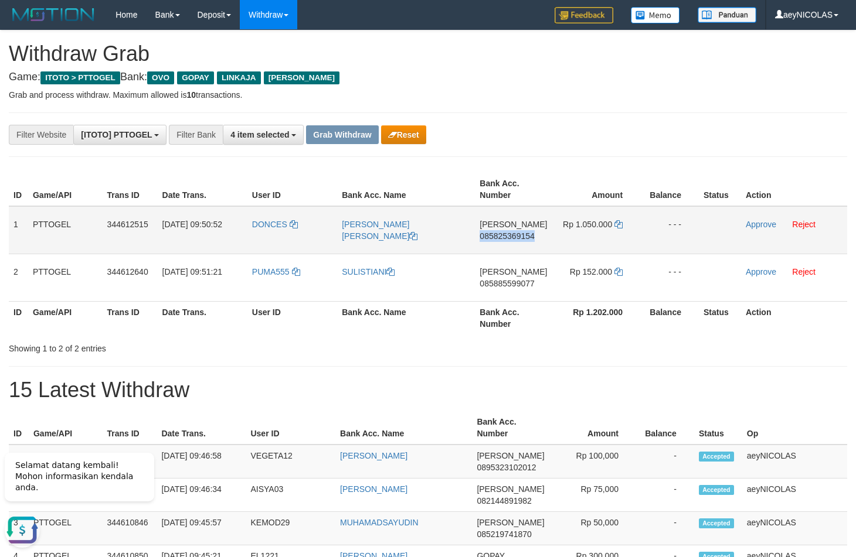
click at [623, 226] on td "Rp 1.050.000" at bounding box center [596, 230] width 89 height 48
click at [619, 226] on icon at bounding box center [618, 224] width 8 height 8
click at [753, 226] on link "Approve" at bounding box center [761, 224] width 30 height 9
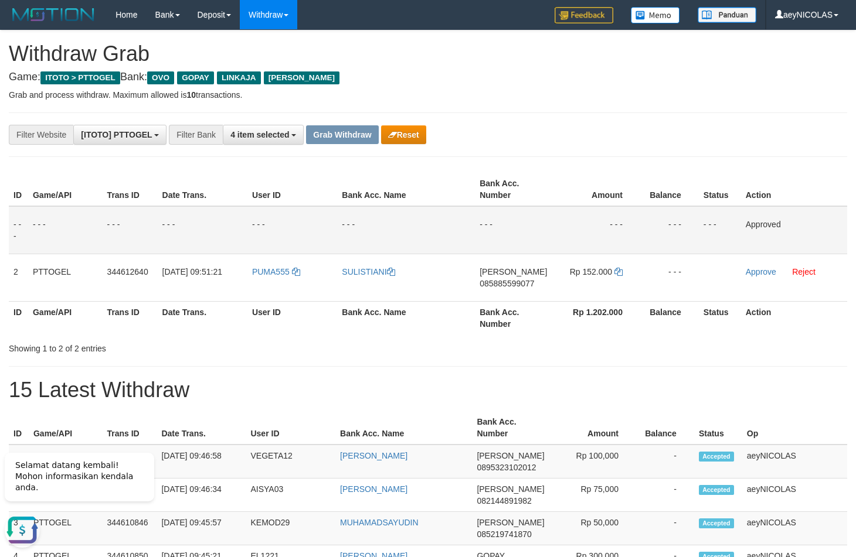
click at [534, 194] on th "Bank Acc. Number" at bounding box center [513, 189] width 77 height 33
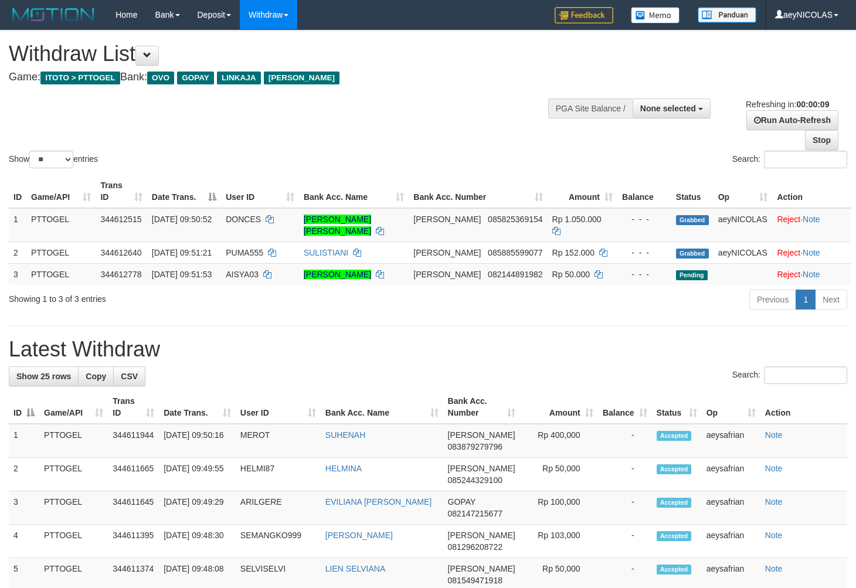
select select
select select "**"
select select
select select "**"
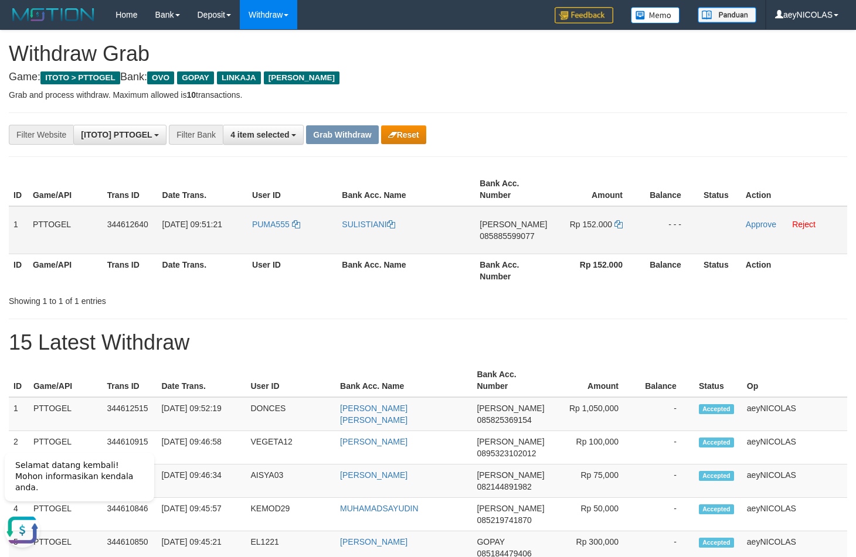
click at [496, 240] on span "085885599077" at bounding box center [506, 236] width 55 height 9
click at [498, 237] on span "085885599077" at bounding box center [506, 236] width 55 height 9
copy span "085885599077"
click at [509, 235] on span "085885599077" at bounding box center [506, 236] width 55 height 9
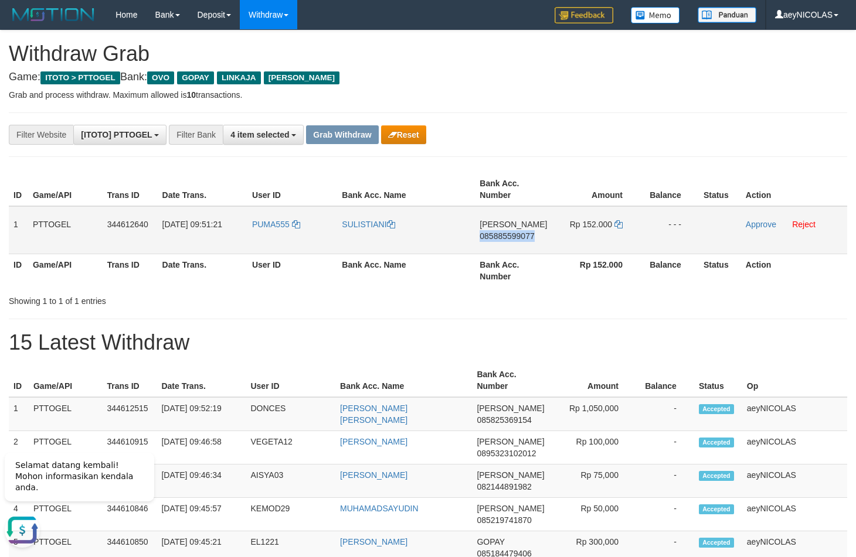
copy span "085885599077"
click at [515, 278] on th "Bank Acc. Number" at bounding box center [513, 270] width 77 height 33
click at [618, 226] on icon at bounding box center [618, 224] width 8 height 8
copy span "085885599077"
click at [618, 226] on icon at bounding box center [618, 224] width 8 height 8
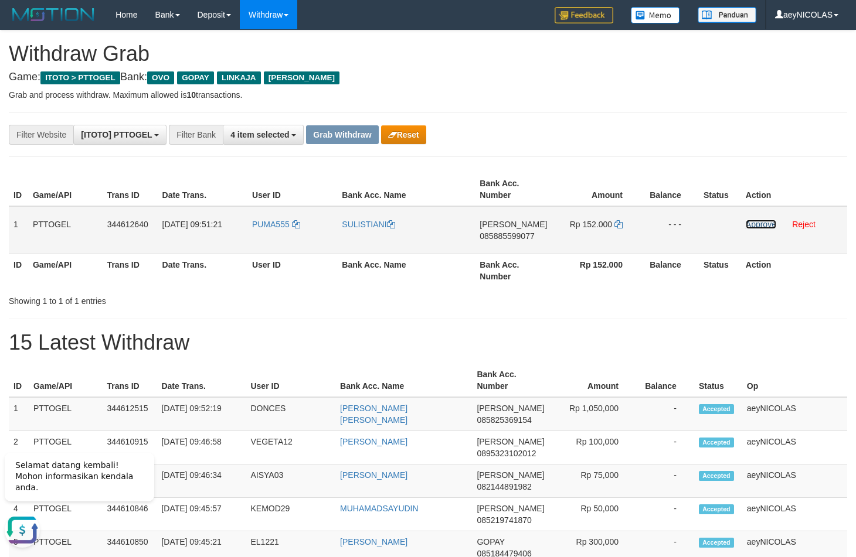
click at [765, 224] on link "Approve" at bounding box center [761, 224] width 30 height 9
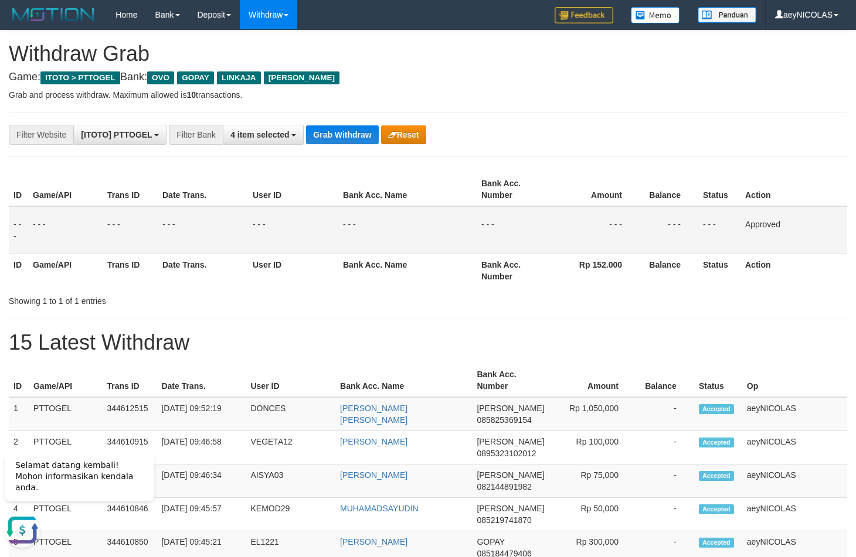
drag, startPoint x: 525, startPoint y: 245, endPoint x: 355, endPoint y: 148, distance: 196.1
click at [524, 243] on td "- - -" at bounding box center [513, 230] width 74 height 48
click at [336, 138] on button "Grab Withdraw" at bounding box center [342, 134] width 72 height 19
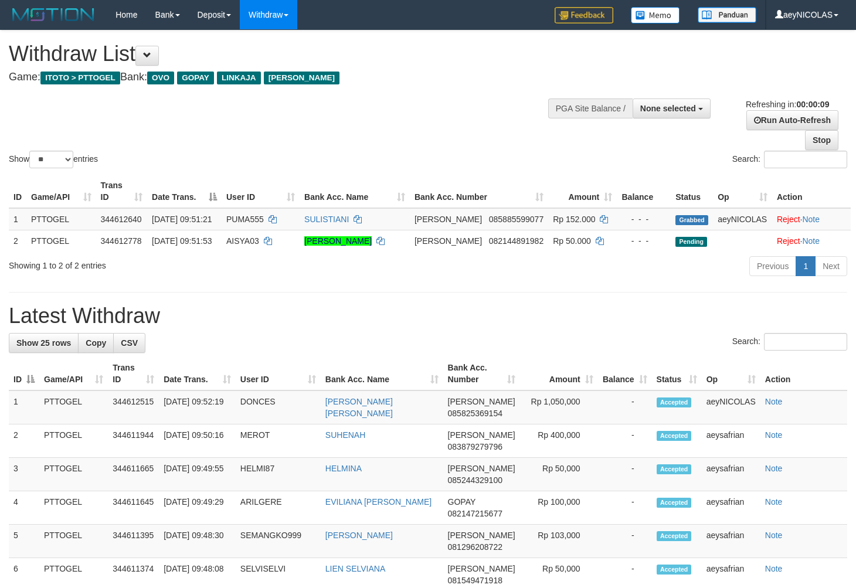
select select
select select "**"
select select
select select "**"
select select
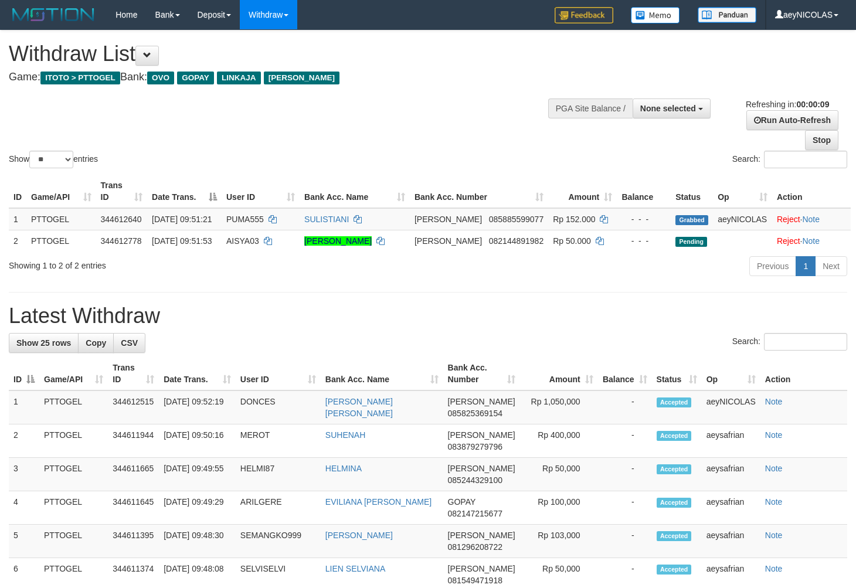
select select "**"
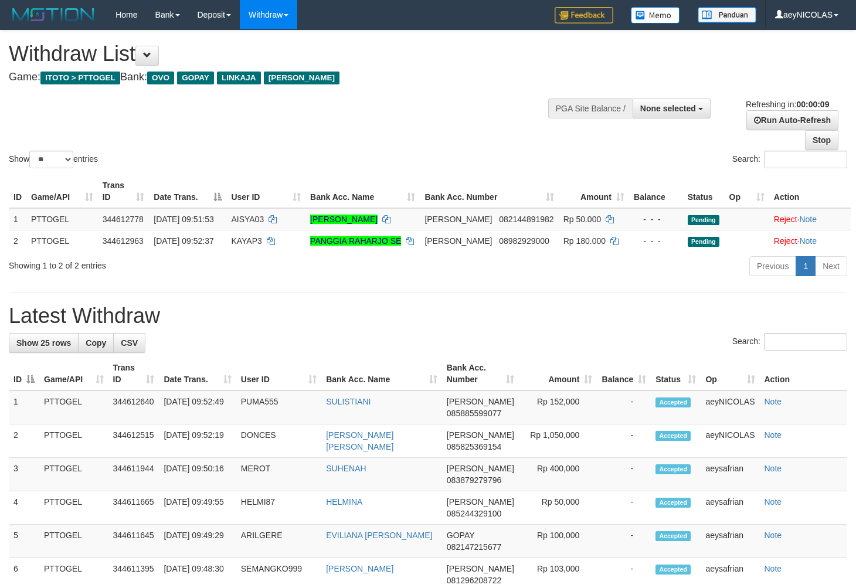
select select
select select "**"
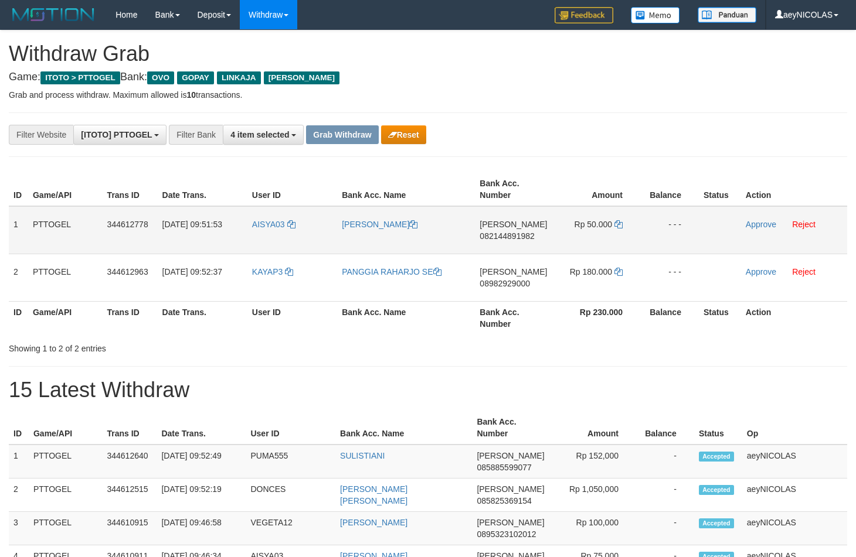
scroll to position [164, 0]
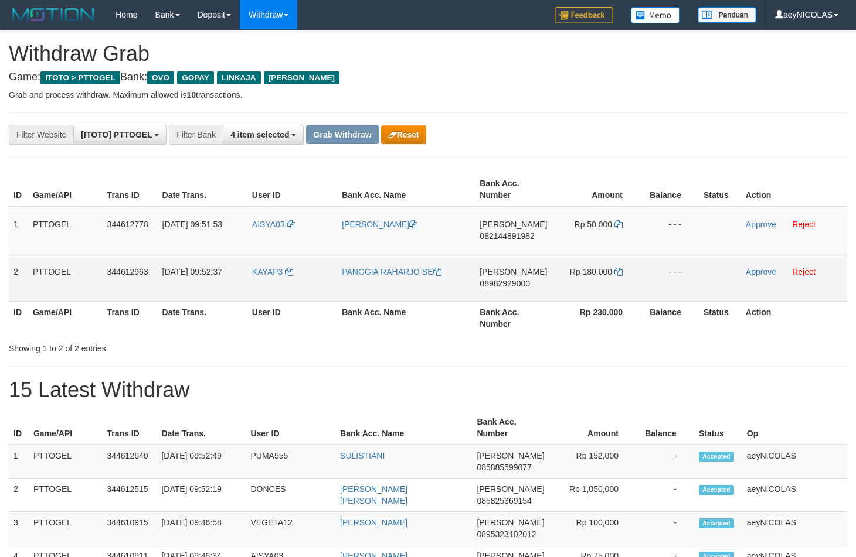
drag, startPoint x: 284, startPoint y: 238, endPoint x: 568, endPoint y: 260, distance: 285.1
click at [568, 260] on tbody "1 PTTOGEL 344612778 30/09/2025 09:51:53 AISYA03 AISYA MIFTA ROHMA ACHMAD DANA 0…" at bounding box center [428, 254] width 838 height 96
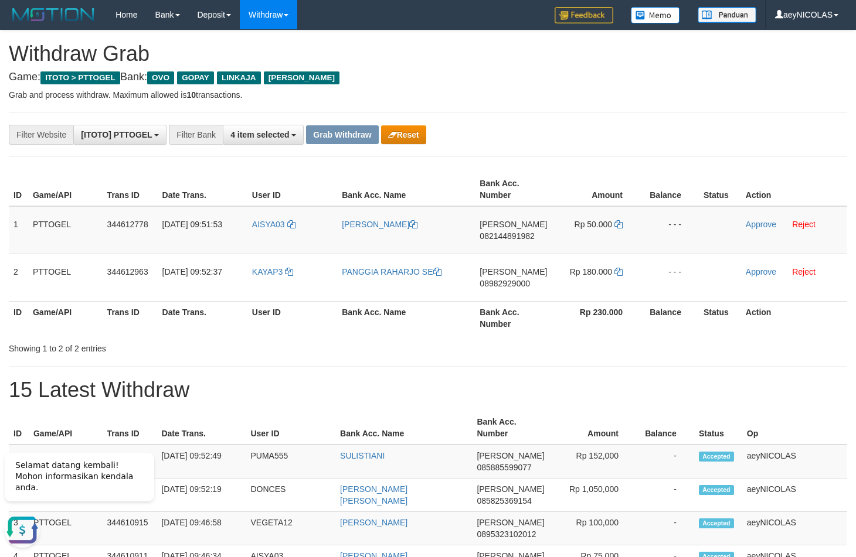
scroll to position [0, 0]
click at [513, 237] on span "082144891982" at bounding box center [506, 236] width 55 height 9
click at [512, 238] on span "082144891982" at bounding box center [506, 236] width 55 height 9
copy span "082144891982"
click at [509, 240] on span "082144891982" at bounding box center [506, 236] width 55 height 9
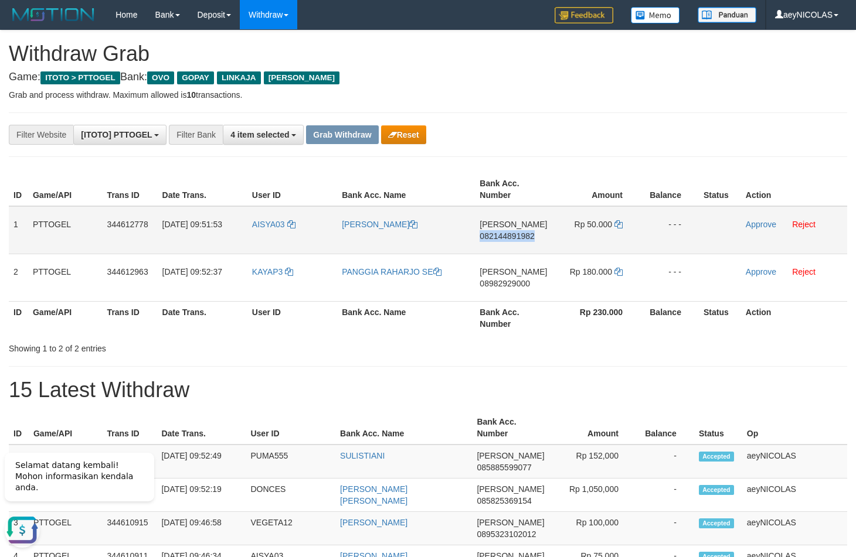
click at [509, 240] on span "082144891982" at bounding box center [506, 236] width 55 height 9
copy span "082144891982"
click at [521, 175] on th "Bank Acc. Number" at bounding box center [513, 189] width 77 height 33
click at [615, 226] on icon at bounding box center [618, 224] width 8 height 8
copy span "082144891982"
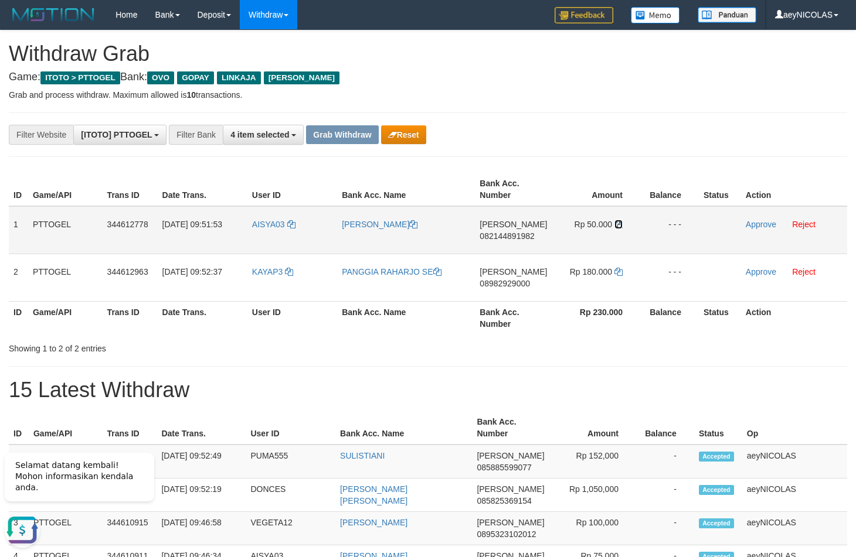
click at [615, 226] on icon at bounding box center [618, 224] width 8 height 8
click at [747, 226] on link "Approve" at bounding box center [761, 224] width 30 height 9
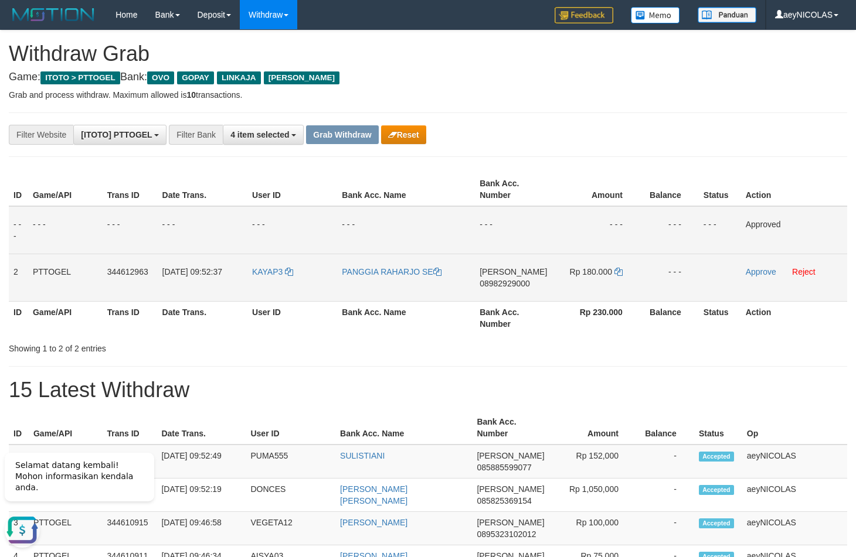
click at [510, 281] on span "08982929000" at bounding box center [504, 283] width 50 height 9
copy span "08982929000"
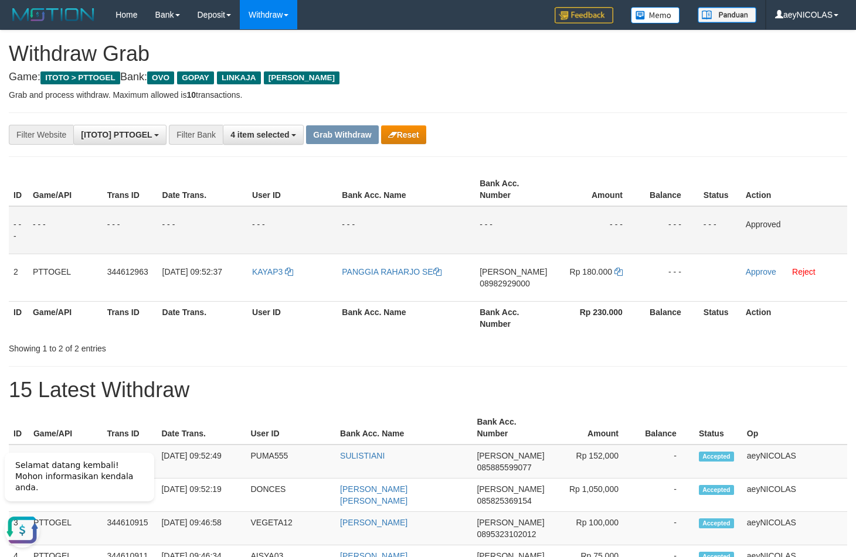
click at [712, 139] on div "**********" at bounding box center [356, 135] width 713 height 20
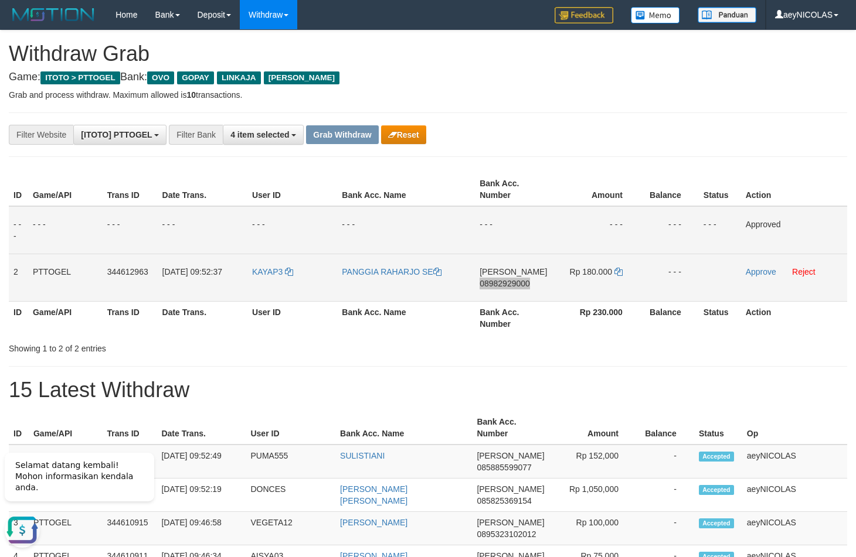
click at [610, 275] on span "Rp 180.000" at bounding box center [591, 271] width 42 height 9
click at [616, 273] on icon at bounding box center [618, 272] width 8 height 8
click at [761, 270] on link "Approve" at bounding box center [761, 271] width 30 height 9
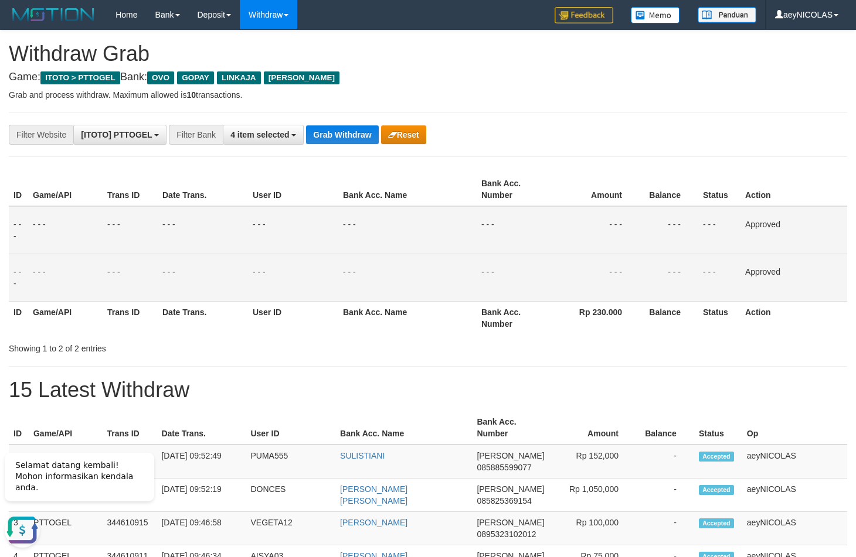
drag, startPoint x: 630, startPoint y: 244, endPoint x: 585, endPoint y: 214, distance: 54.1
click at [629, 242] on td "- - -" at bounding box center [595, 230] width 89 height 48
click at [353, 131] on button "Grab Withdraw" at bounding box center [342, 134] width 72 height 19
drag, startPoint x: 353, startPoint y: 131, endPoint x: 40, endPoint y: 294, distance: 353.1
click at [350, 131] on button "Grab Withdraw" at bounding box center [342, 134] width 72 height 19
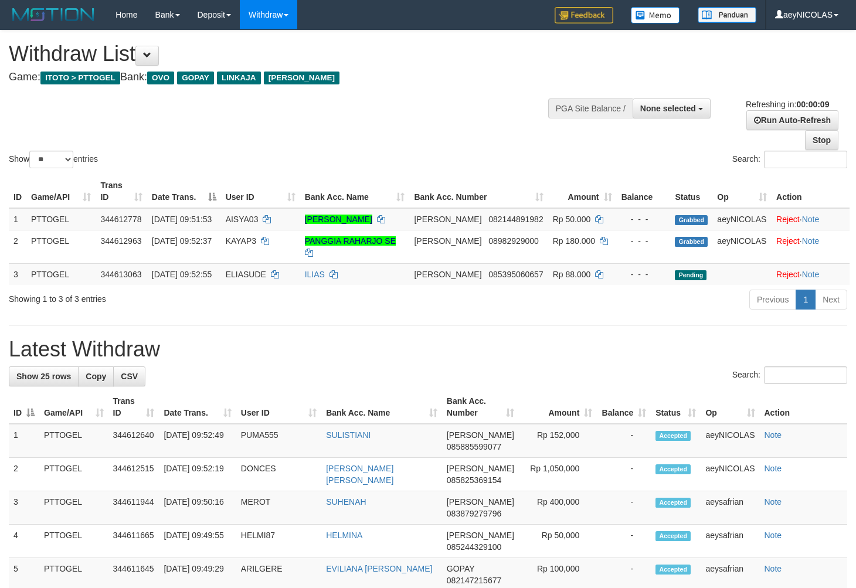
select select
select select "**"
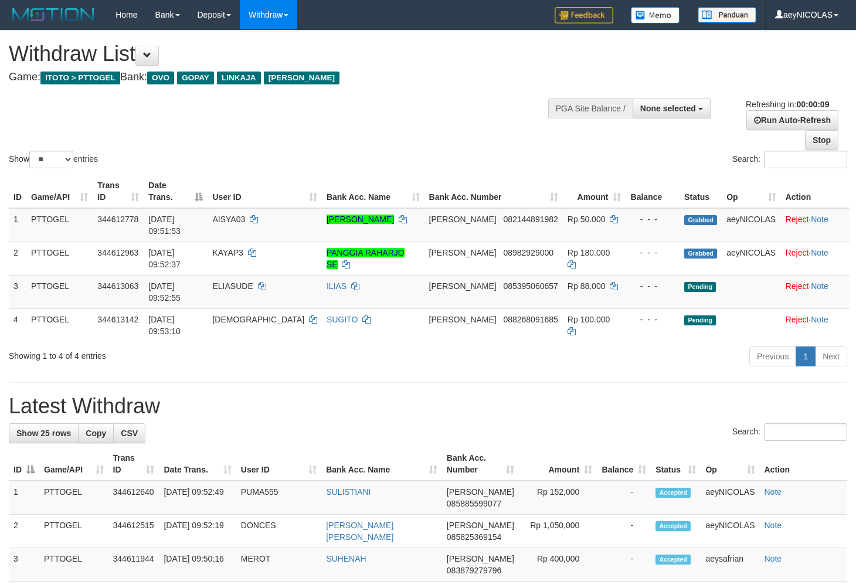
select select
select select "**"
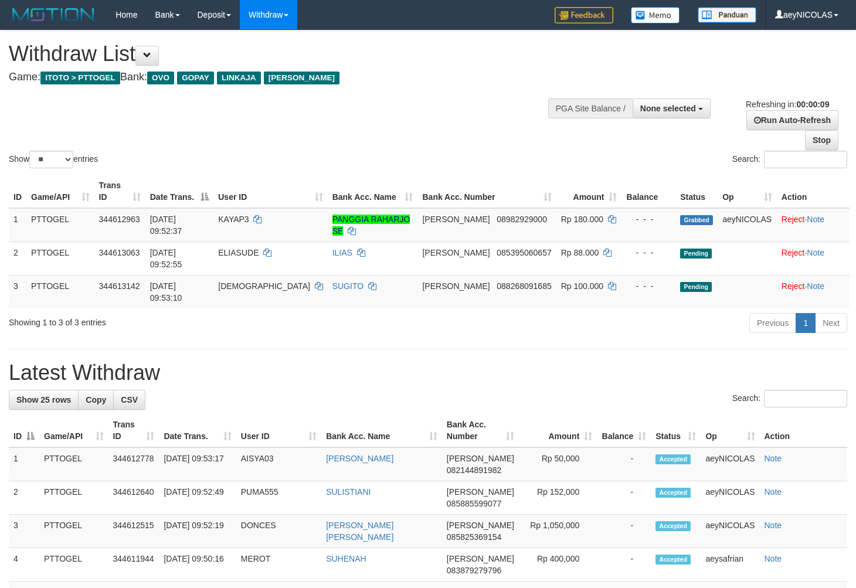
select select
select select "**"
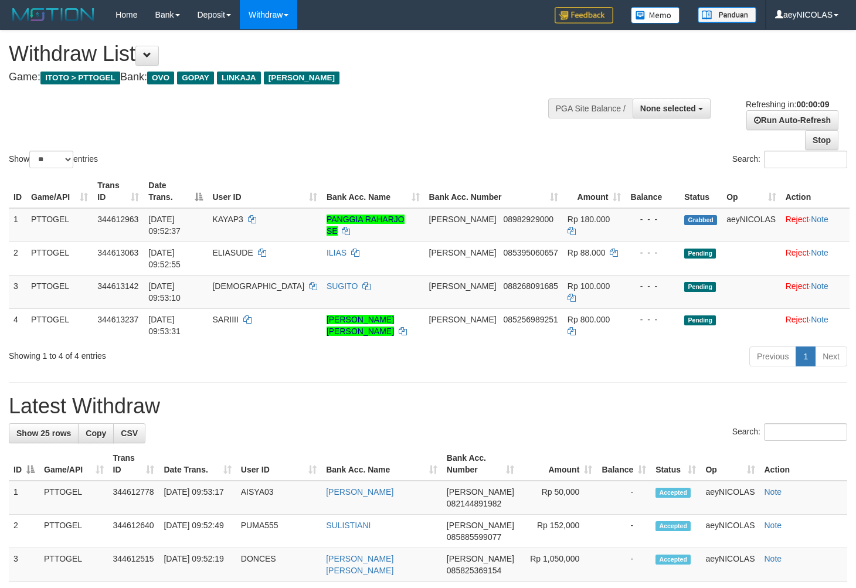
select select
select select "**"
select select
select select "**"
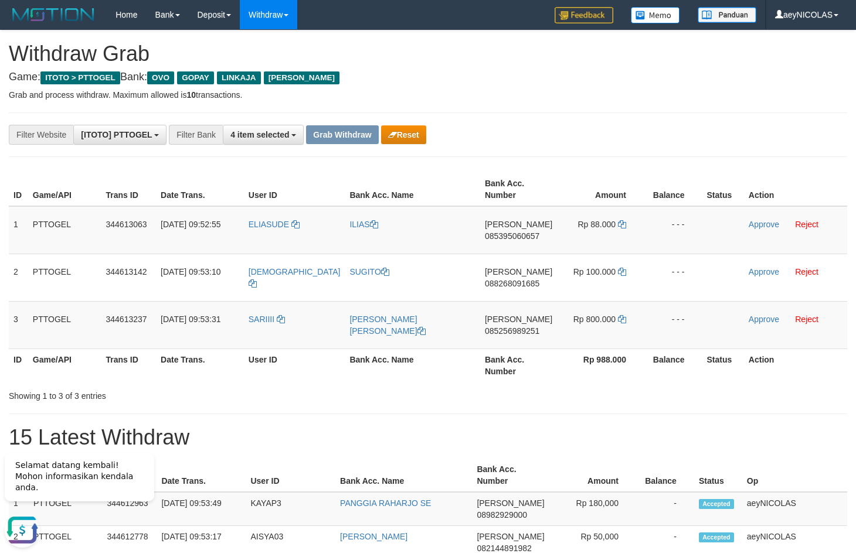
click at [480, 399] on div "Showing 1 to 3 of 3 entries" at bounding box center [428, 394] width 856 height 16
drag, startPoint x: 272, startPoint y: 245, endPoint x: 594, endPoint y: 329, distance: 333.1
click at [594, 329] on tbody "1 PTTOGEL 344613063 30/09/2025 09:52:55 ELIASUDE ILIAS DANA 085395060657 Rp 88.…" at bounding box center [428, 277] width 838 height 143
copy tr
click at [512, 237] on span "085395060657" at bounding box center [512, 236] width 55 height 9
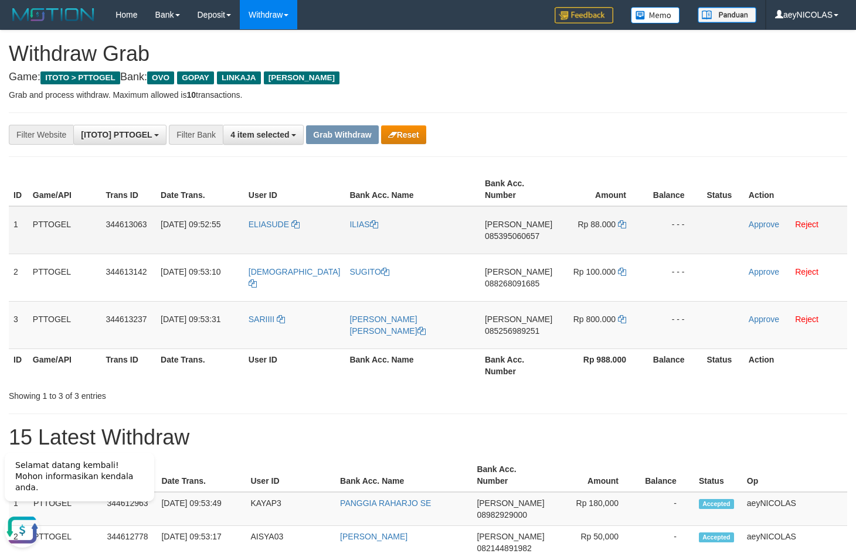
copy tr
click at [512, 237] on span "085395060657" at bounding box center [512, 236] width 55 height 9
copy span "085395060657"
click at [519, 236] on span "085395060657" at bounding box center [512, 236] width 55 height 9
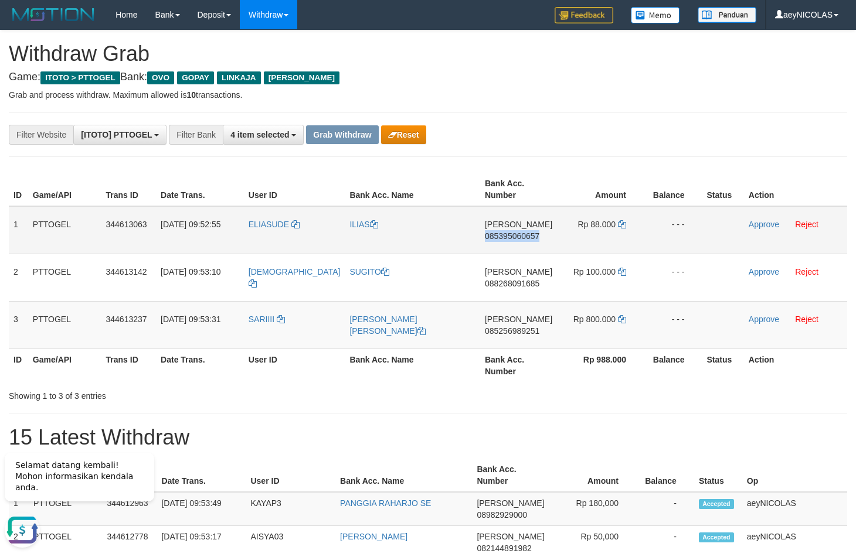
copy span "085395060657"
click at [627, 139] on div "**********" at bounding box center [356, 135] width 713 height 20
click at [612, 229] on td "Rp 88.000" at bounding box center [600, 230] width 87 height 48
click at [619, 226] on icon at bounding box center [622, 224] width 8 height 8
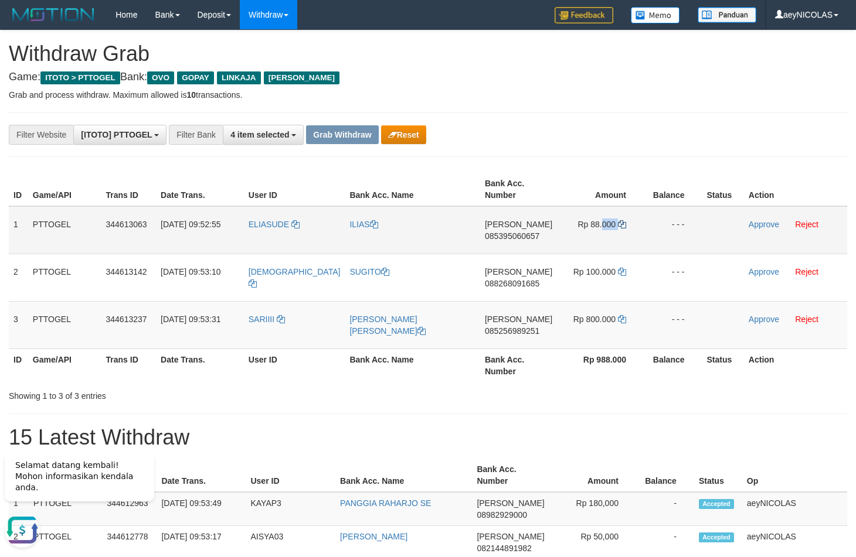
copy td "000"
click at [619, 226] on icon at bounding box center [622, 224] width 8 height 8
drag, startPoint x: 619, startPoint y: 226, endPoint x: 660, endPoint y: 226, distance: 41.0
click at [620, 226] on icon at bounding box center [622, 224] width 8 height 8
click at [757, 223] on link "Approve" at bounding box center [763, 224] width 30 height 9
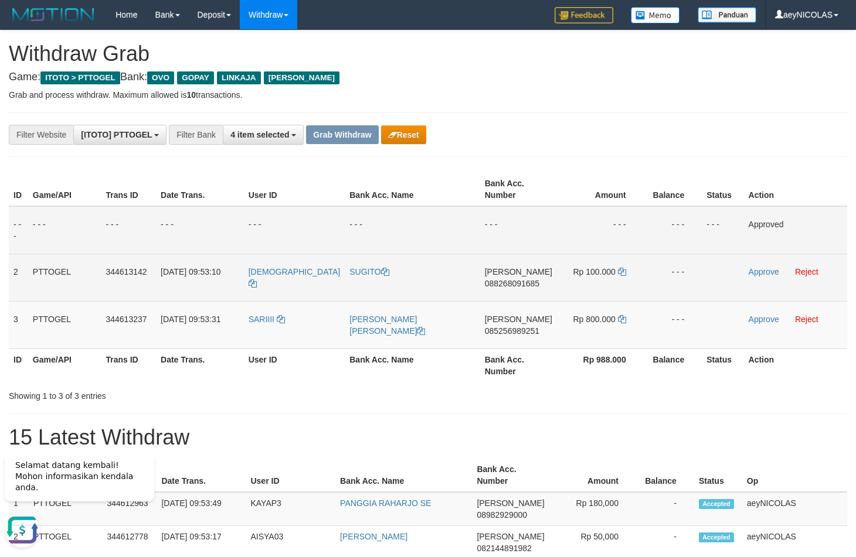
click at [508, 287] on span "088268091685" at bounding box center [512, 283] width 55 height 9
copy span "088268091685"
click at [496, 285] on span "088268091685" at bounding box center [512, 283] width 55 height 9
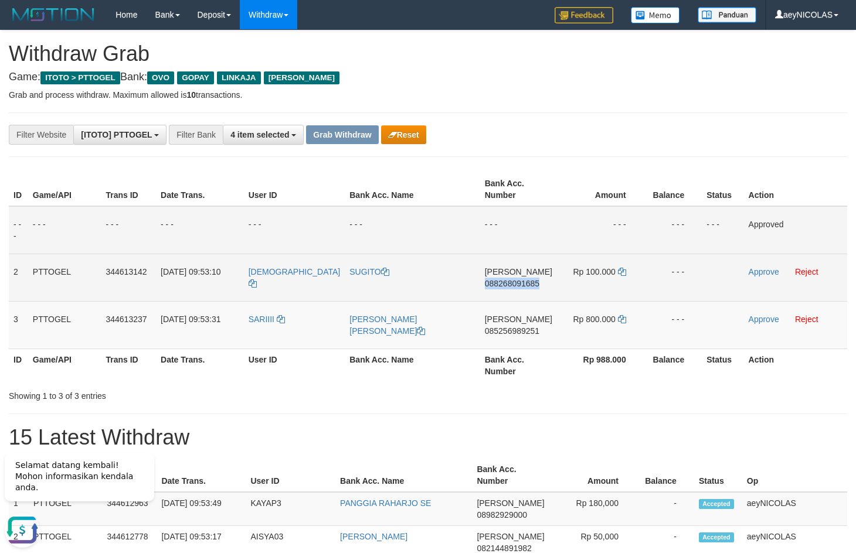
copy span "088268091685"
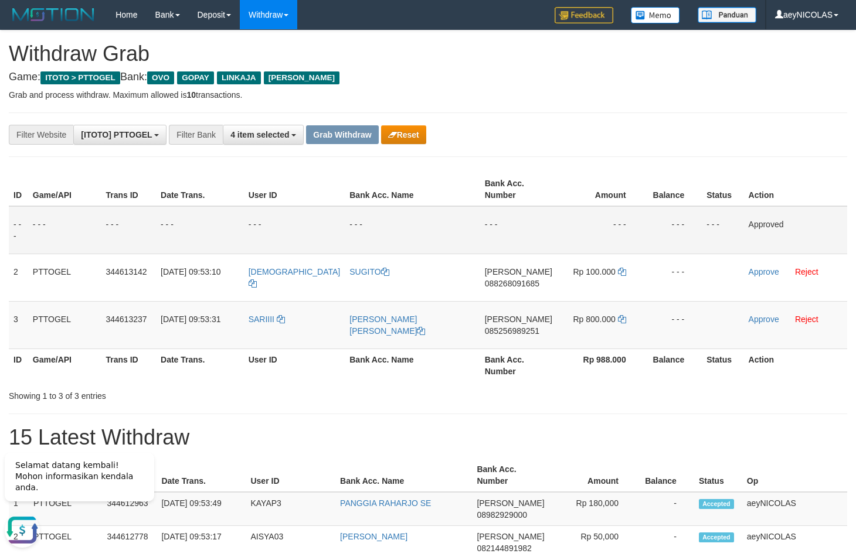
click at [628, 225] on td "- - -" at bounding box center [600, 230] width 87 height 48
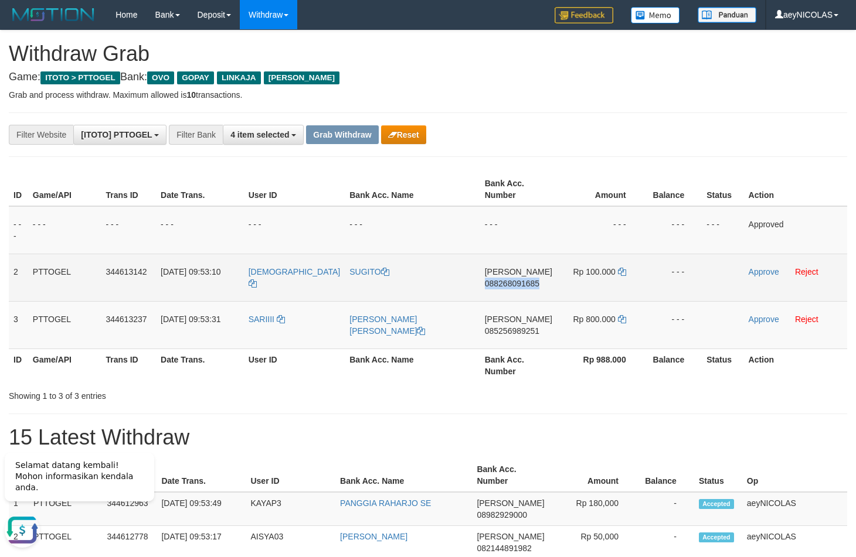
click at [624, 275] on td "Rp 100.000" at bounding box center [600, 277] width 87 height 47
click at [623, 274] on td "Rp 100.000" at bounding box center [600, 277] width 87 height 47
click at [621, 274] on td "Rp 100.000" at bounding box center [600, 277] width 87 height 47
click at [621, 274] on icon at bounding box center [622, 272] width 8 height 8
copy td "Rp 100.000"
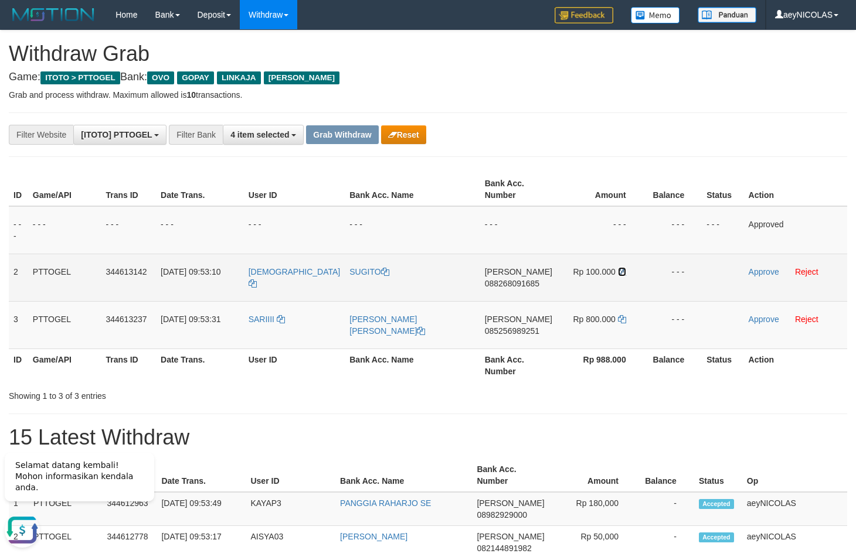
click at [621, 274] on icon at bounding box center [622, 272] width 8 height 8
click at [620, 274] on icon at bounding box center [622, 272] width 8 height 8
drag, startPoint x: 620, startPoint y: 274, endPoint x: 730, endPoint y: 275, distance: 109.6
click at [626, 274] on td "Rp 100.000" at bounding box center [600, 277] width 87 height 47
click at [754, 275] on link "Approve" at bounding box center [763, 271] width 30 height 9
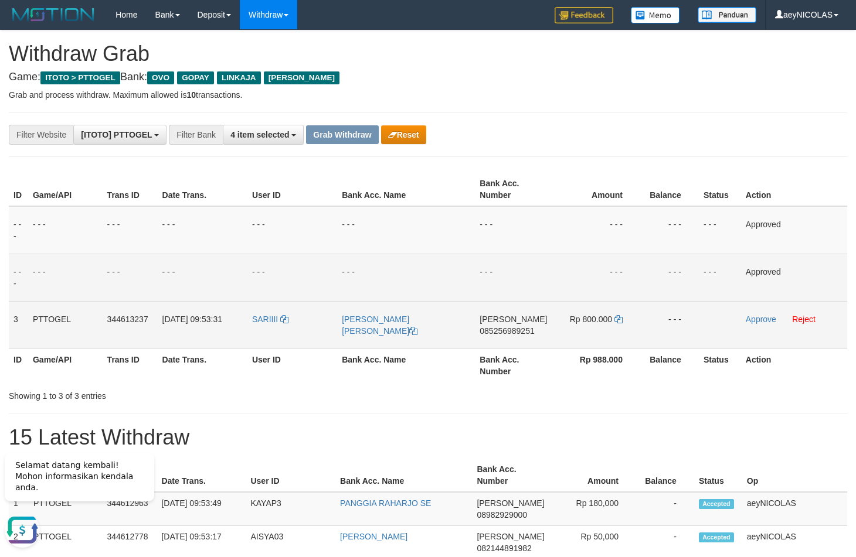
click at [515, 332] on span "085256989251" at bounding box center [506, 330] width 55 height 9
copy span "085256989251"
click at [497, 333] on span "085256989251" at bounding box center [506, 330] width 55 height 9
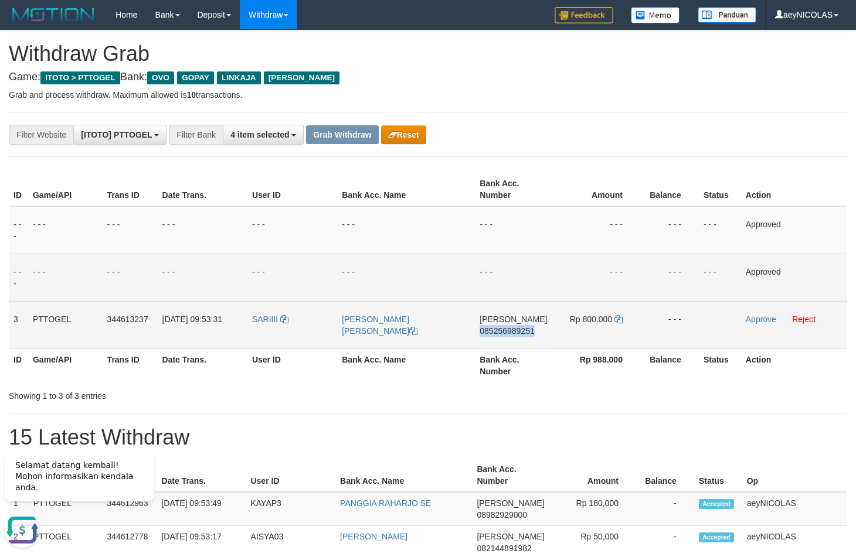
copy span "085256989251"
click at [570, 234] on td "- - -" at bounding box center [596, 230] width 89 height 48
click at [620, 322] on icon at bounding box center [618, 319] width 8 height 8
click at [770, 320] on link "Approve" at bounding box center [761, 319] width 30 height 9
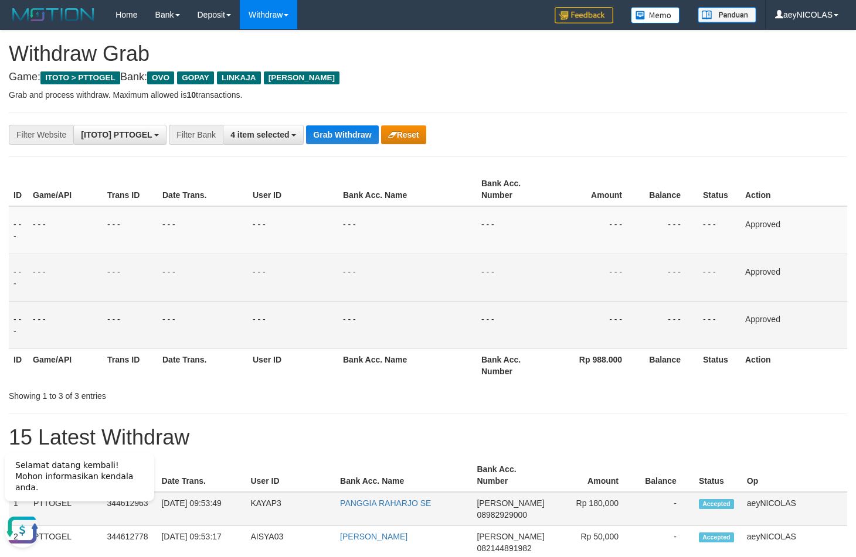
click at [438, 505] on td "PANGGIA RAHARJO SE" at bounding box center [403, 509] width 137 height 34
click at [338, 125] on div "**********" at bounding box center [356, 135] width 713 height 20
click at [340, 135] on button "Grab Withdraw" at bounding box center [342, 134] width 72 height 19
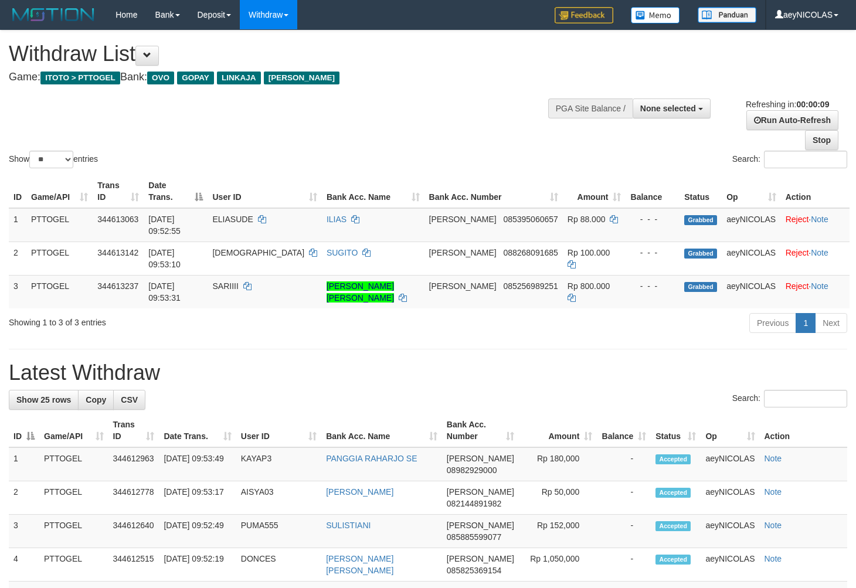
select select
select select "**"
select select
select select "**"
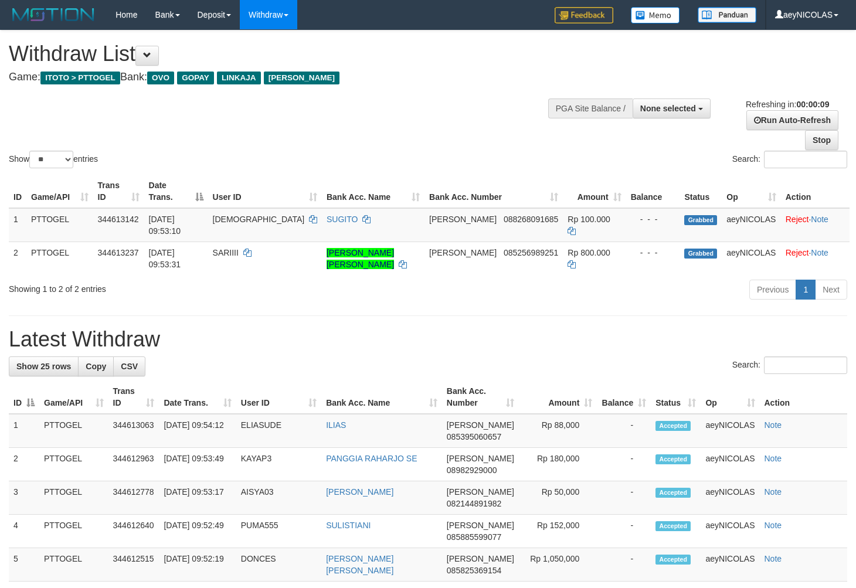
select select
select select "**"
select select
select select "**"
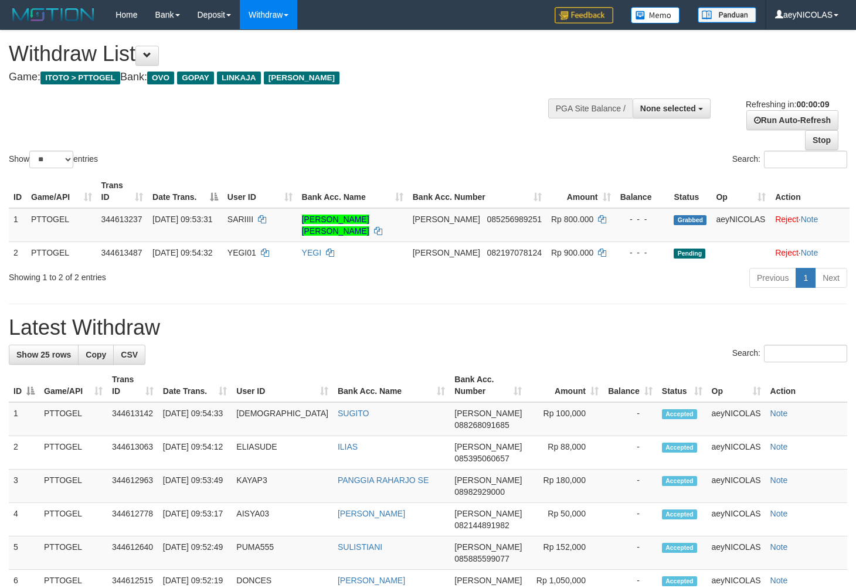
select select
select select "**"
select select
select select "**"
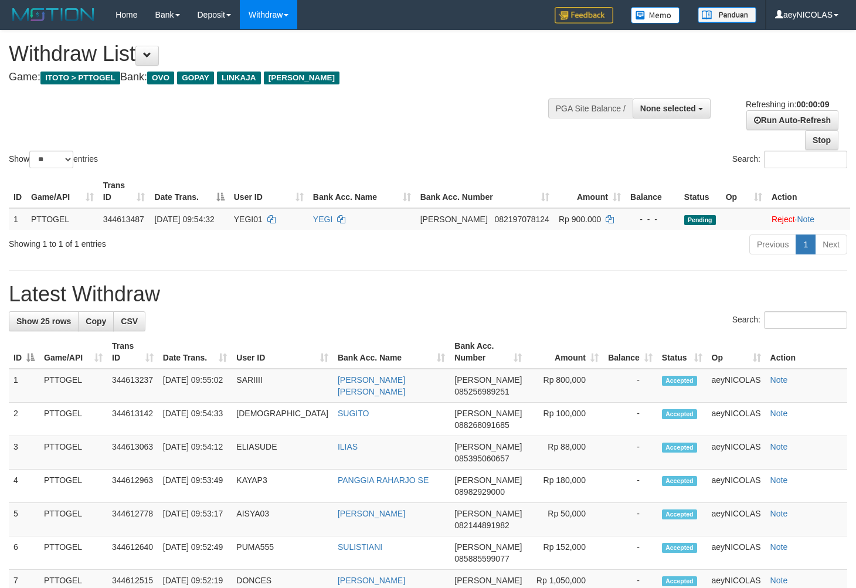
select select
select select "**"
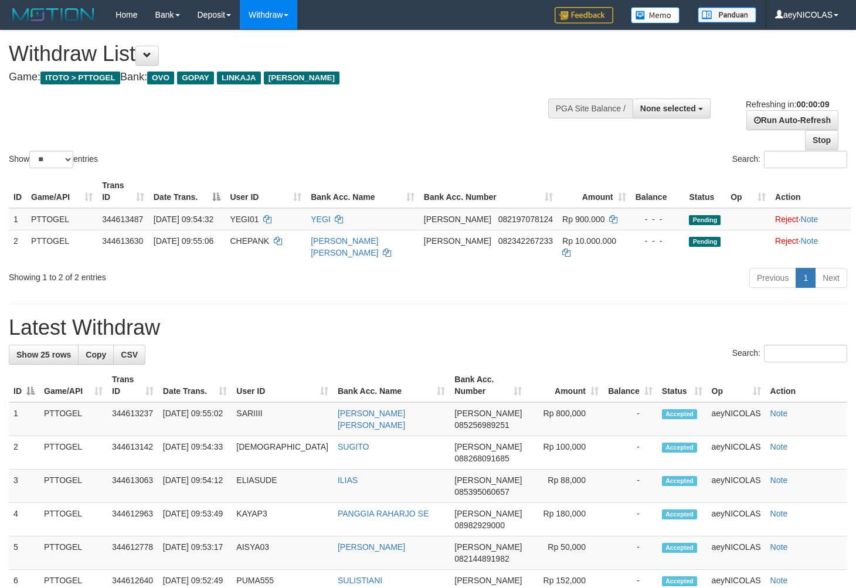
select select
select select "**"
select select
select select "**"
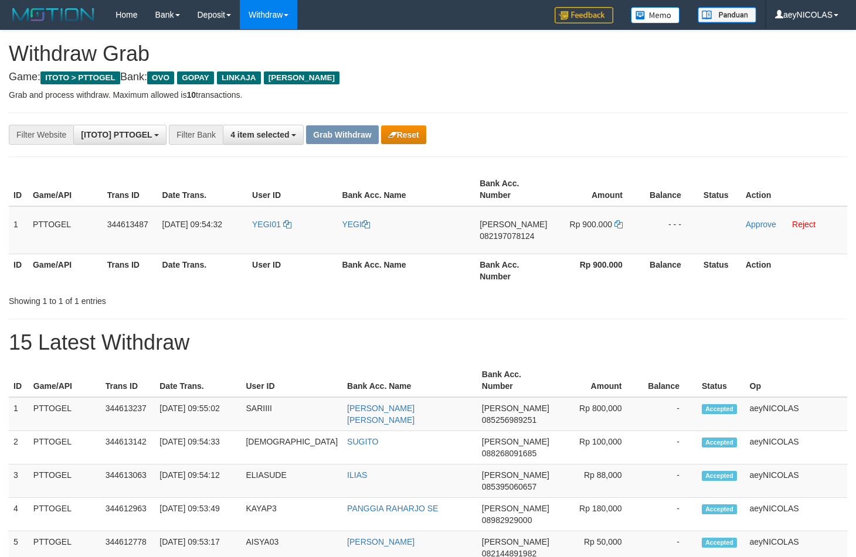
scroll to position [164, 0]
drag, startPoint x: 284, startPoint y: 241, endPoint x: 568, endPoint y: 240, distance: 283.7
click at [568, 240] on tr "1 PTTOGEL 344613487 30/09/2025 09:54:32 YEGI01 YEGI DANA 082197078124 Rp 900.00…" at bounding box center [428, 230] width 838 height 48
click at [522, 239] on span "082197078124" at bounding box center [506, 236] width 55 height 9
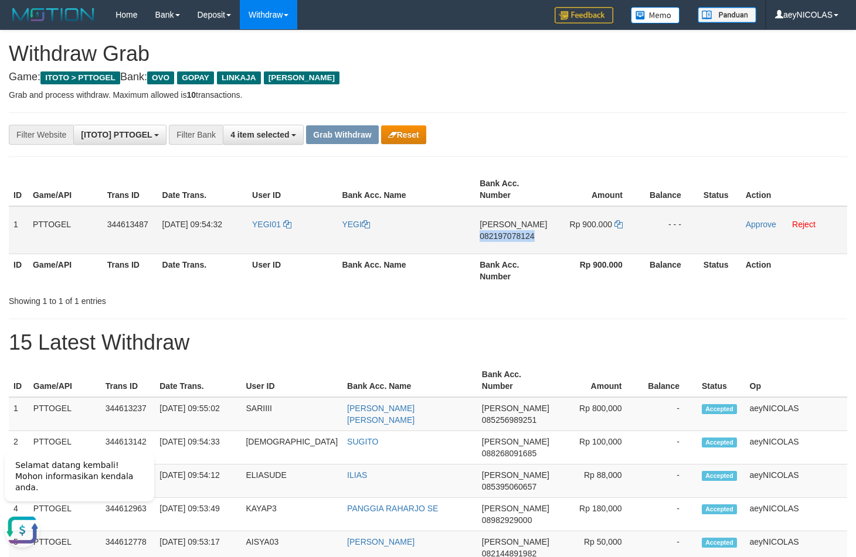
drag, startPoint x: 522, startPoint y: 239, endPoint x: 522, endPoint y: 266, distance: 26.4
click at [522, 240] on span "082197078124" at bounding box center [506, 236] width 55 height 9
copy span "082197078124"
click at [618, 227] on icon at bounding box center [618, 224] width 8 height 8
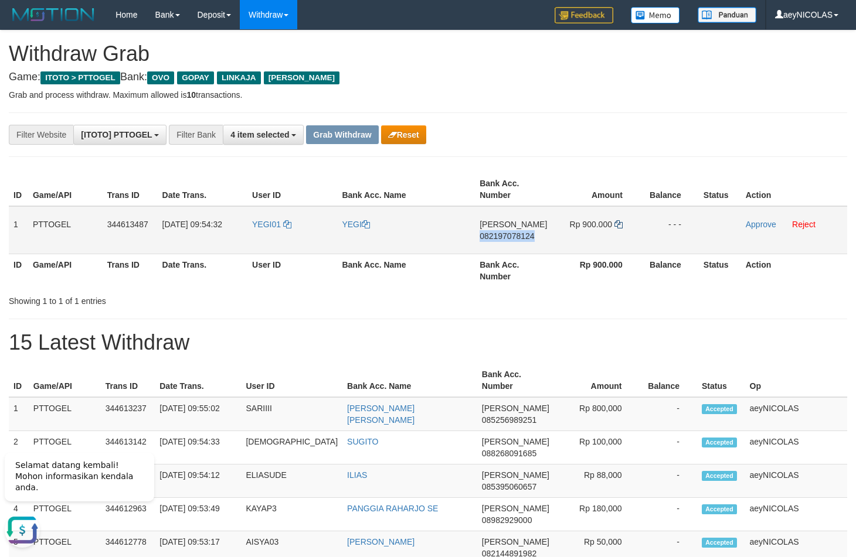
copy span "082197078124"
click at [618, 227] on icon at bounding box center [618, 224] width 8 height 8
click at [753, 224] on link "Approve" at bounding box center [761, 224] width 30 height 9
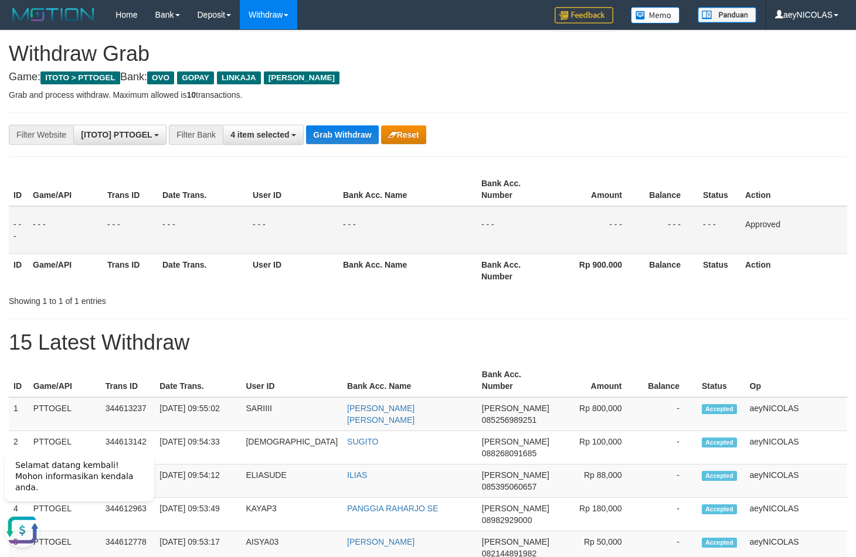
click at [501, 261] on th "Bank Acc. Number" at bounding box center [513, 270] width 74 height 33
click at [350, 131] on button "Grab Withdraw" at bounding box center [342, 134] width 72 height 19
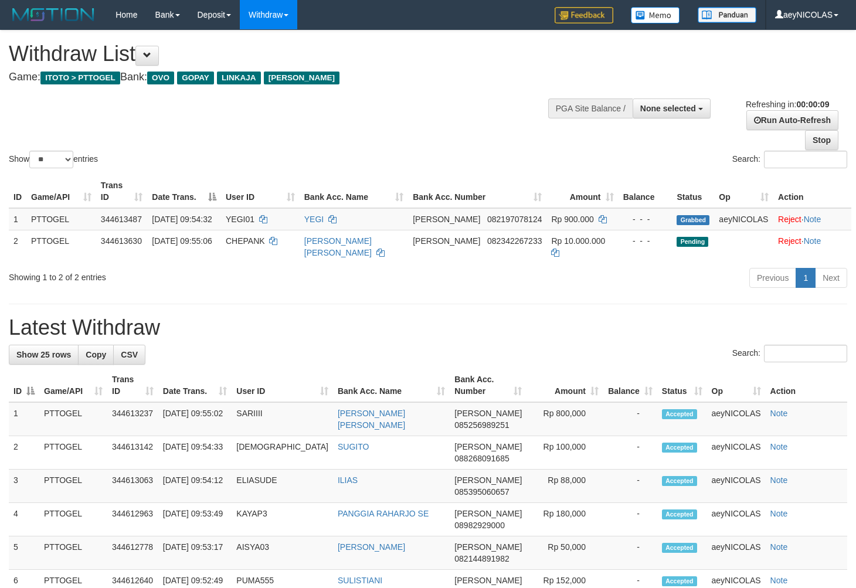
select select
select select "**"
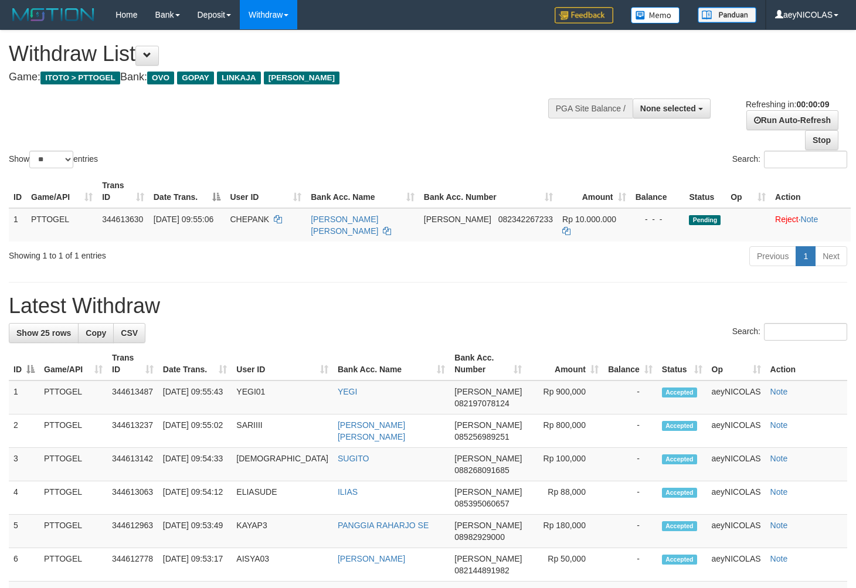
select select
select select "**"
click at [445, 296] on h1 "Latest Withdraw" at bounding box center [428, 305] width 838 height 23
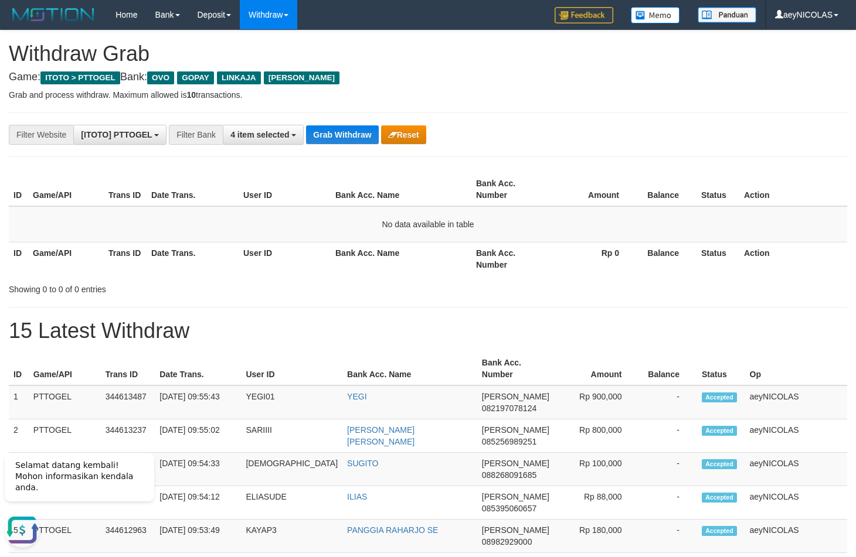
click at [342, 131] on button "Grab Withdraw" at bounding box center [342, 134] width 72 height 19
drag, startPoint x: 342, startPoint y: 131, endPoint x: 371, endPoint y: 187, distance: 62.9
click at [342, 132] on button "Grab Withdraw" at bounding box center [342, 134] width 72 height 19
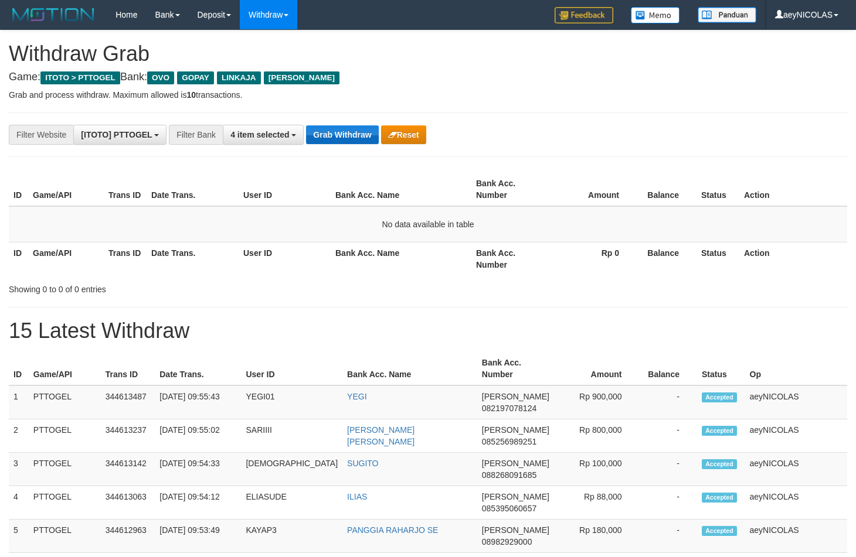
scroll to position [164, 0]
click at [376, 131] on button "Grab Withdraw" at bounding box center [342, 134] width 72 height 19
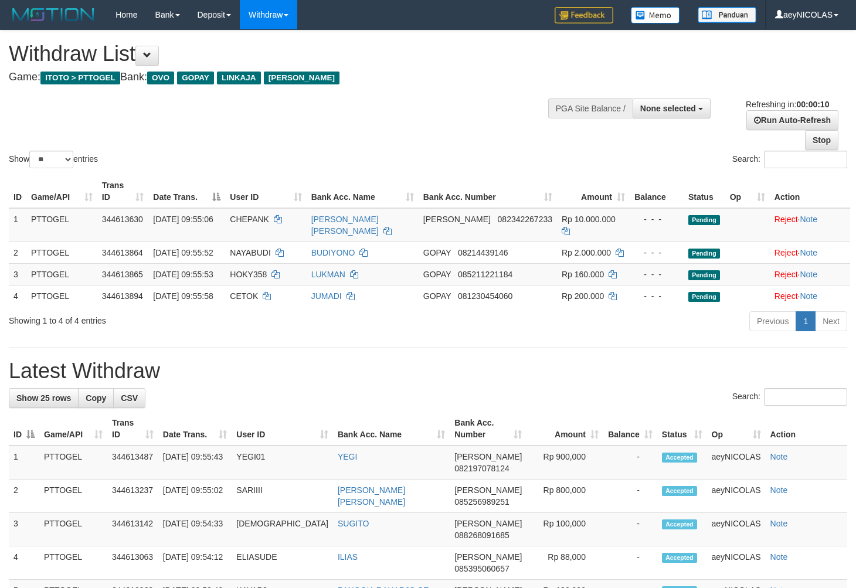
select select
select select "**"
click at [412, 263] on td "BUDIYONO" at bounding box center [363, 252] width 112 height 22
click at [423, 109] on div "Show ** ** ** *** entries Search:" at bounding box center [428, 100] width 856 height 140
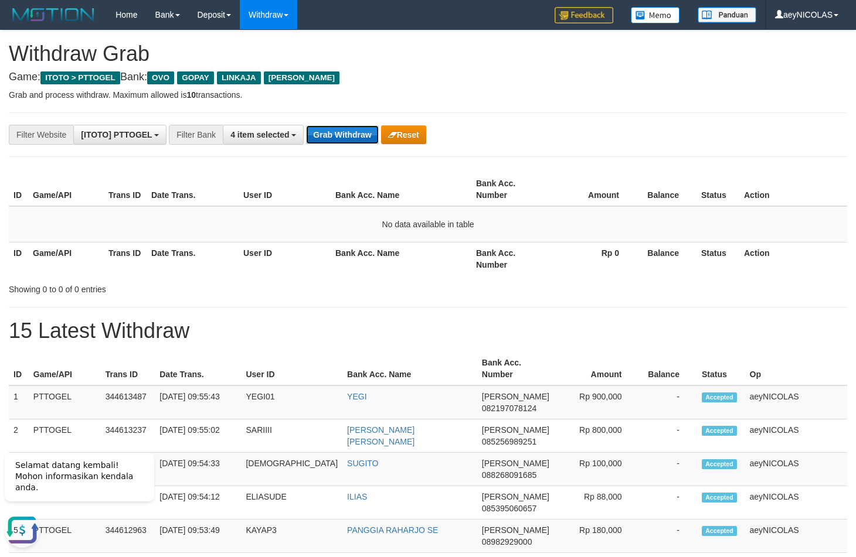
click at [336, 144] on button "Grab Withdraw" at bounding box center [342, 134] width 72 height 19
drag, startPoint x: 768, startPoint y: 285, endPoint x: 472, endPoint y: 184, distance: 312.7
click at [758, 272] on div "ID Game/API Trans ID Date Trans. User ID Bank Acc. Name Bank Acc. Number Amount…" at bounding box center [428, 232] width 838 height 127
click at [353, 140] on button "Grab Withdraw" at bounding box center [342, 134] width 72 height 19
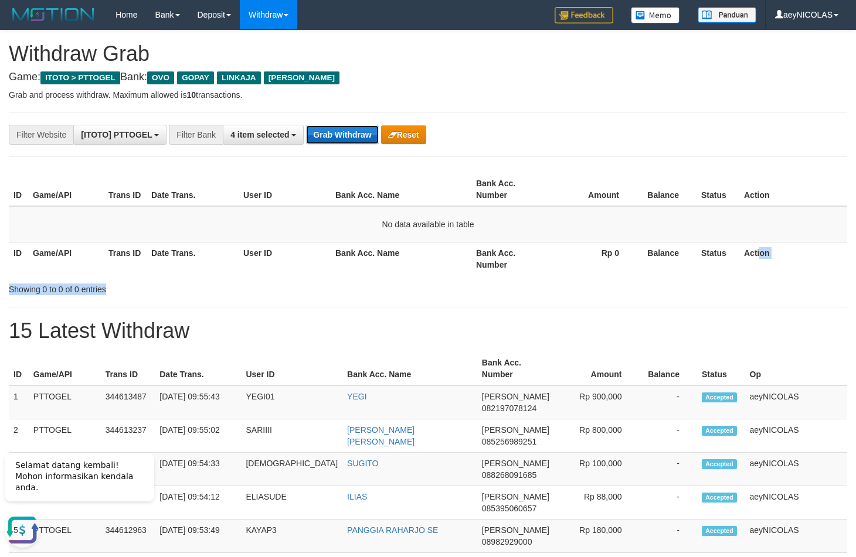
click at [353, 140] on button "Grab Withdraw" at bounding box center [342, 134] width 72 height 19
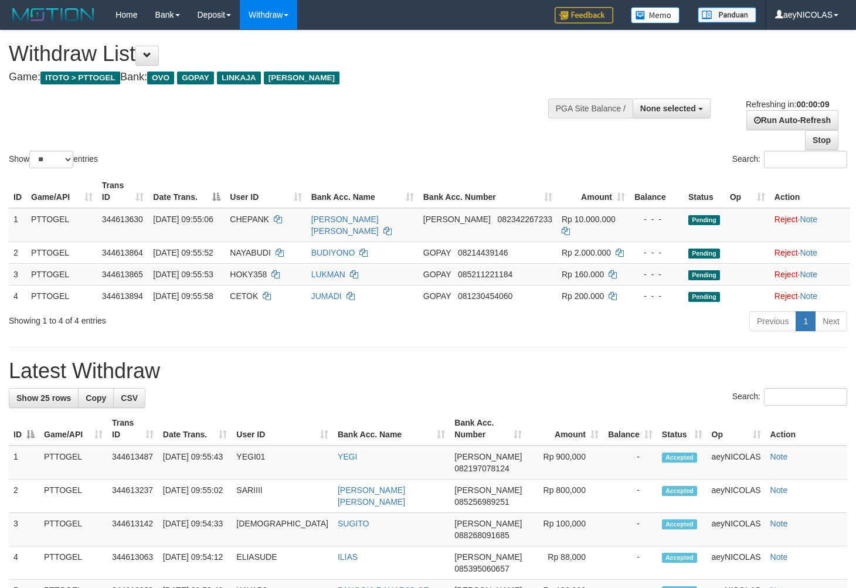
select select
select select "**"
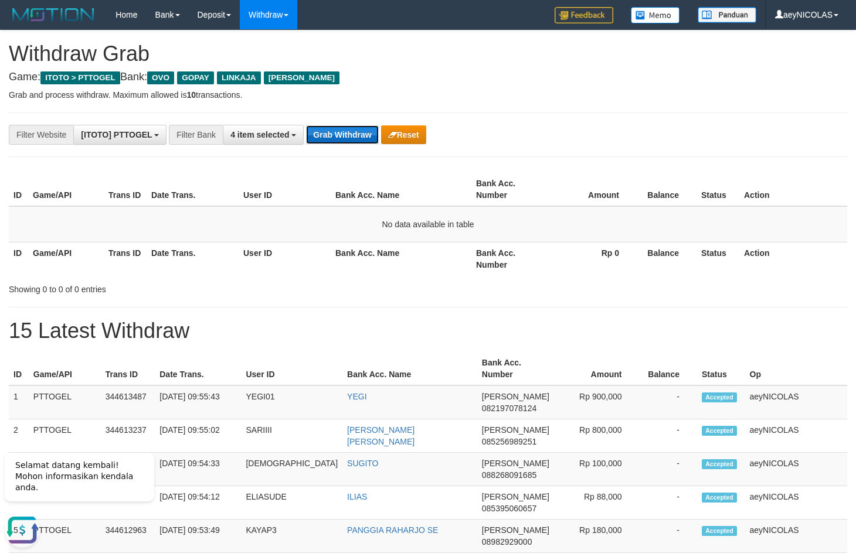
click at [327, 132] on button "Grab Withdraw" at bounding box center [342, 134] width 72 height 19
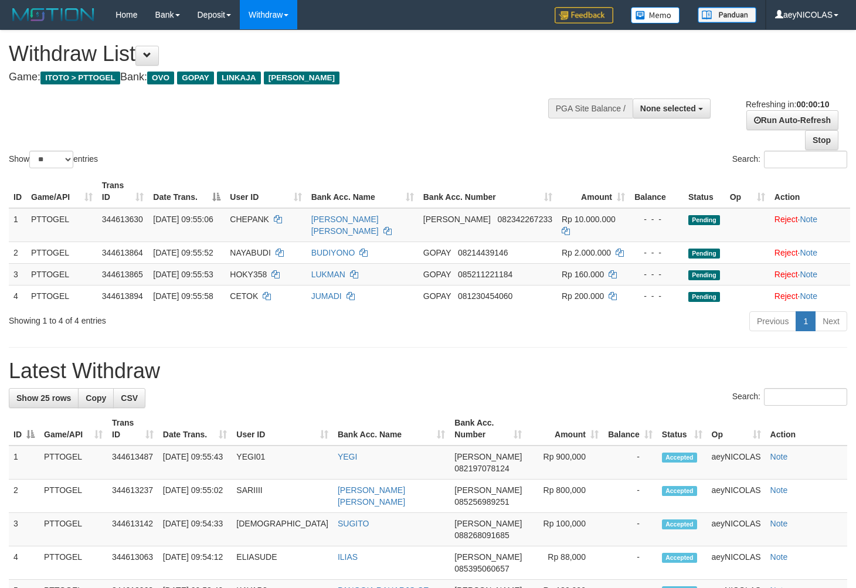
select select
select select "**"
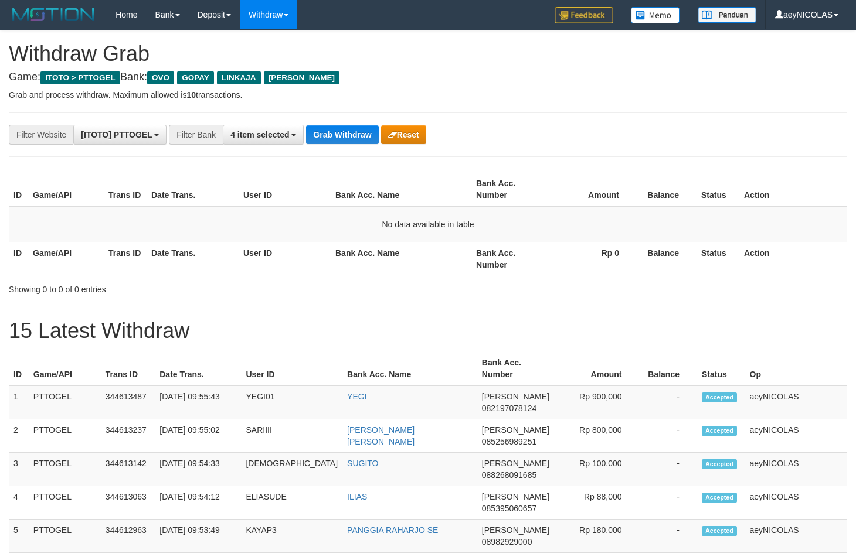
scroll to position [164, 0]
drag, startPoint x: 0, startPoint y: 0, endPoint x: 330, endPoint y: 132, distance: 355.6
click at [330, 132] on button "Grab Withdraw" at bounding box center [342, 134] width 72 height 19
click at [338, 145] on div "**********" at bounding box center [356, 135] width 713 height 20
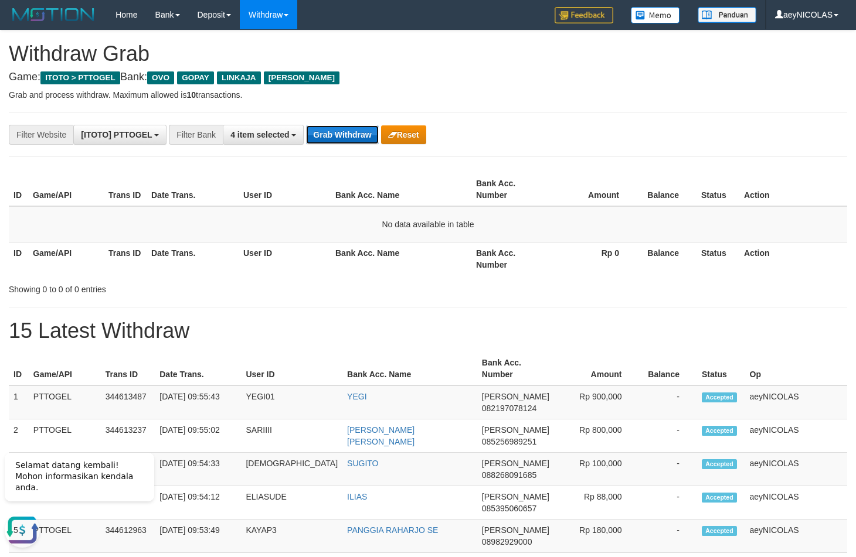
click at [338, 141] on button "Grab Withdraw" at bounding box center [342, 134] width 72 height 19
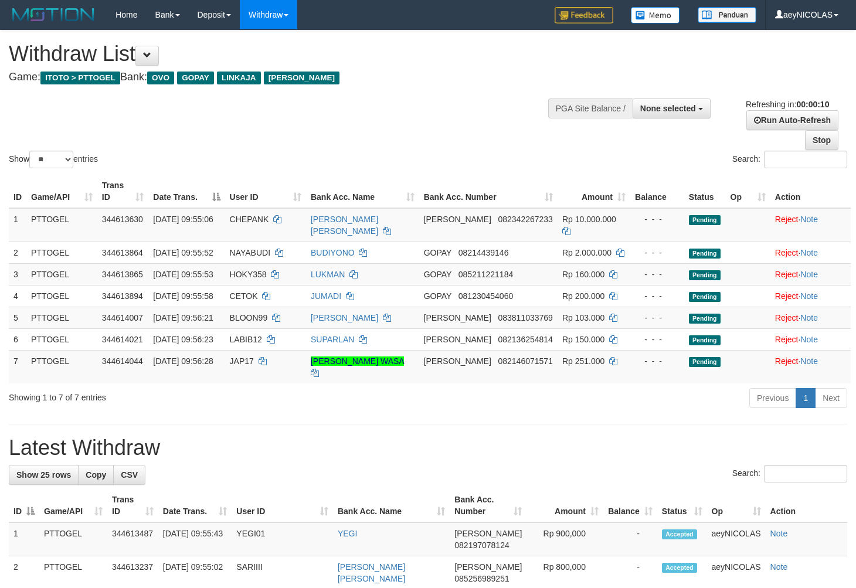
select select
select select "**"
click at [462, 166] on div "Search:" at bounding box center [642, 161] width 410 height 21
click at [246, 228] on td "CHEPANK" at bounding box center [265, 225] width 81 height 34
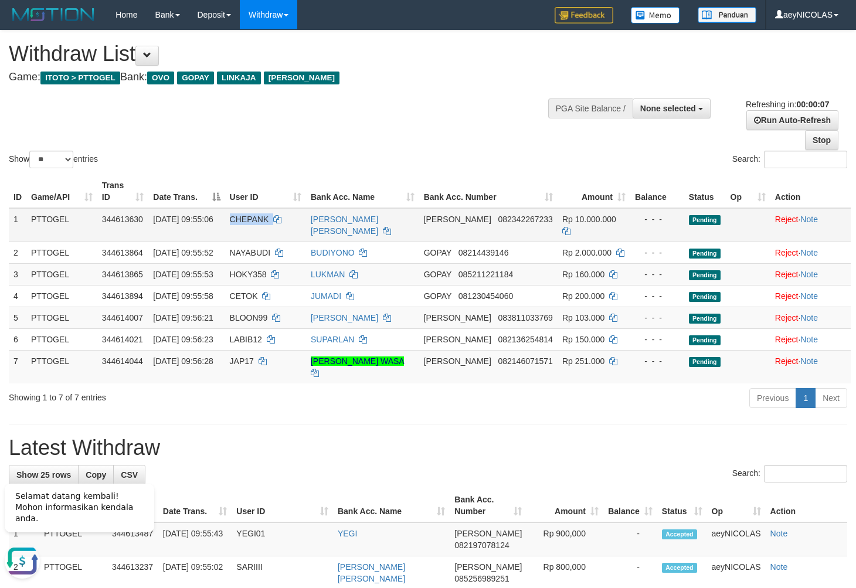
copy td "CHEPANK"
drag, startPoint x: 512, startPoint y: 430, endPoint x: 336, endPoint y: 229, distance: 267.1
click at [390, 145] on div "Show ** ** ** *** entries Search:" at bounding box center [428, 100] width 856 height 140
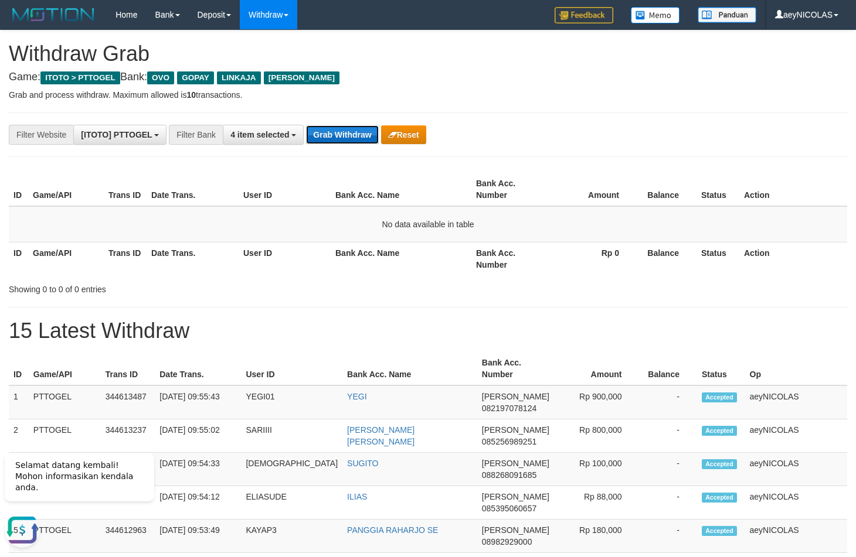
click at [342, 135] on button "Grab Withdraw" at bounding box center [342, 134] width 72 height 19
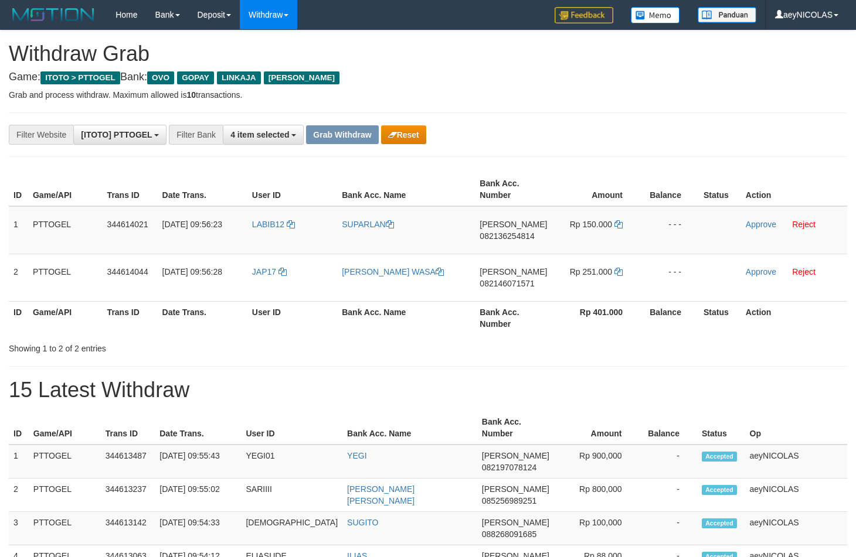
scroll to position [164, 0]
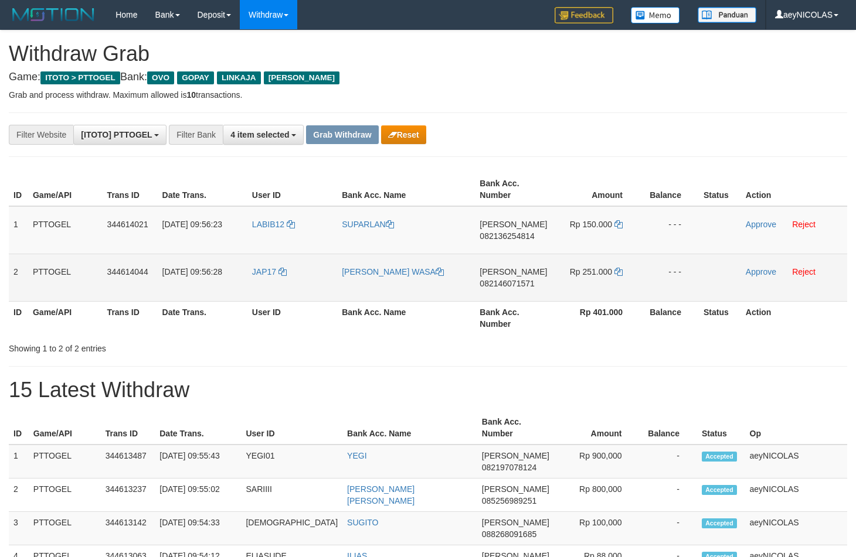
drag, startPoint x: 478, startPoint y: 366, endPoint x: 457, endPoint y: 271, distance: 96.7
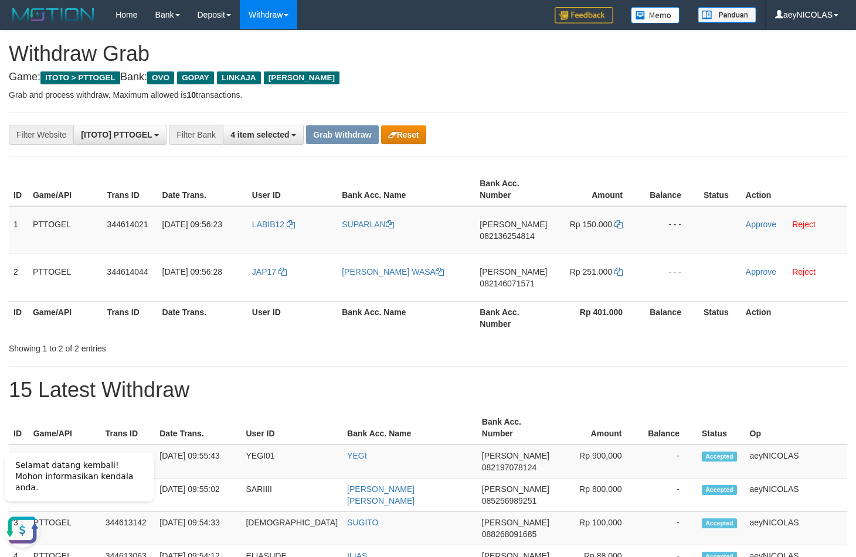
scroll to position [0, 0]
drag, startPoint x: 624, startPoint y: 147, endPoint x: 355, endPoint y: 220, distance: 278.1
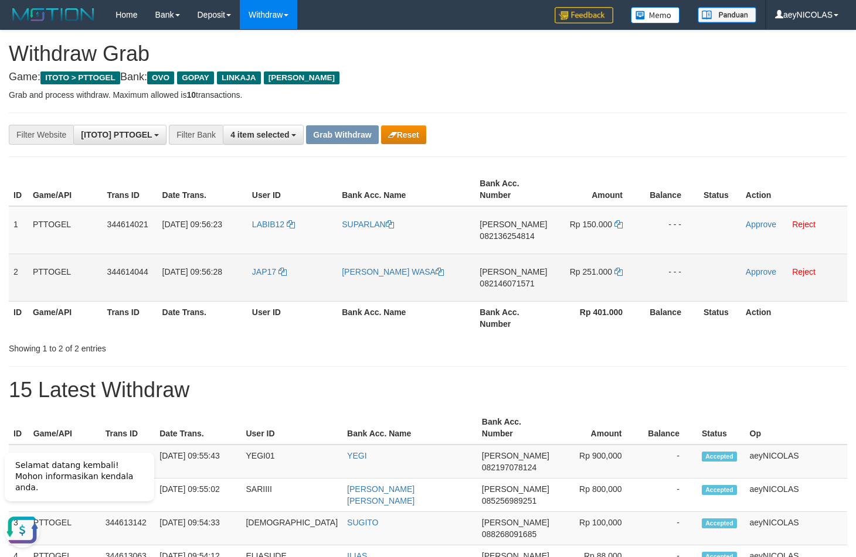
copy tr
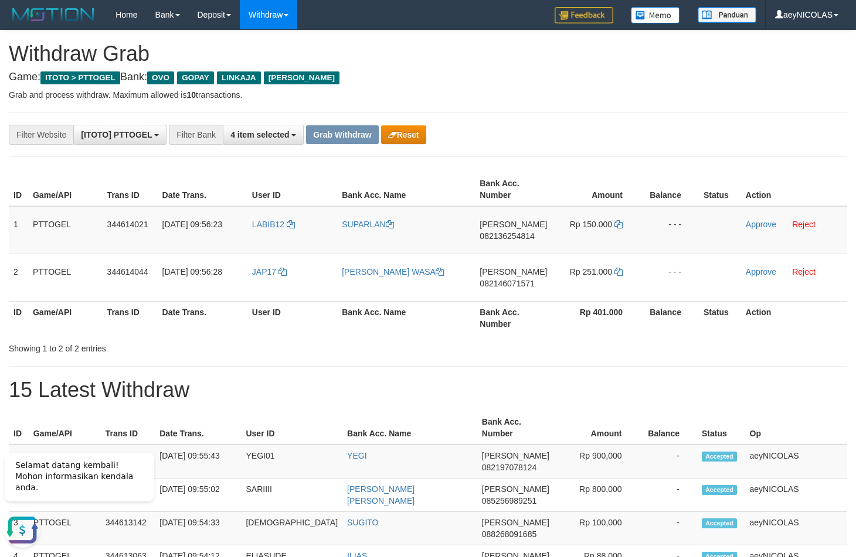
drag, startPoint x: 280, startPoint y: 240, endPoint x: 443, endPoint y: 337, distance: 189.3
click at [603, 288] on tbody "1 PTTOGEL 344614021 30/09/2025 09:56:23 LABIB12 SUPARLAN DANA 082136254814 Rp 1…" at bounding box center [428, 254] width 838 height 96
click at [416, 135] on button "Reset" at bounding box center [403, 134] width 45 height 19
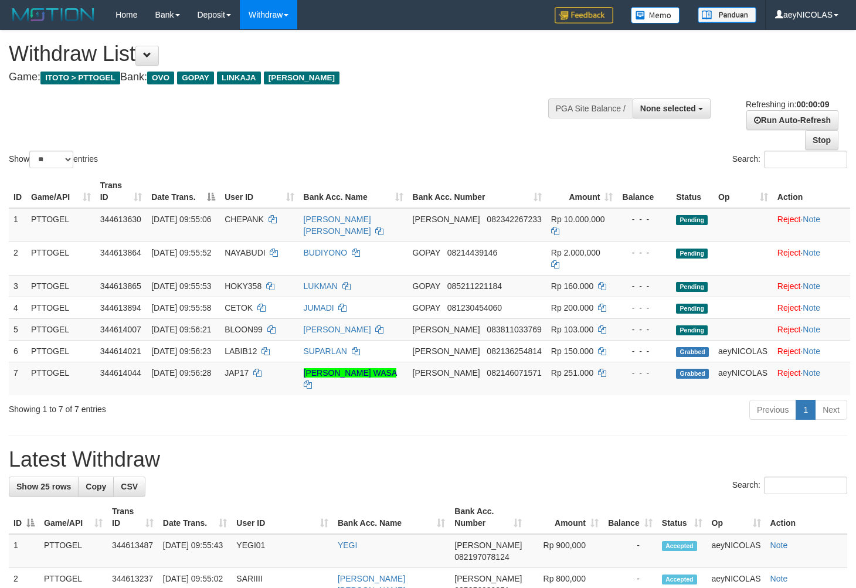
select select
select select "**"
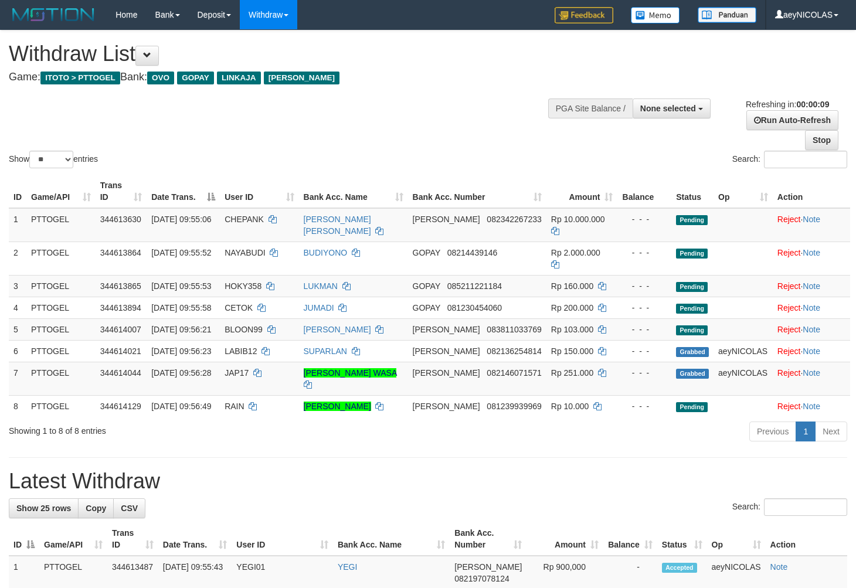
select select
select select "**"
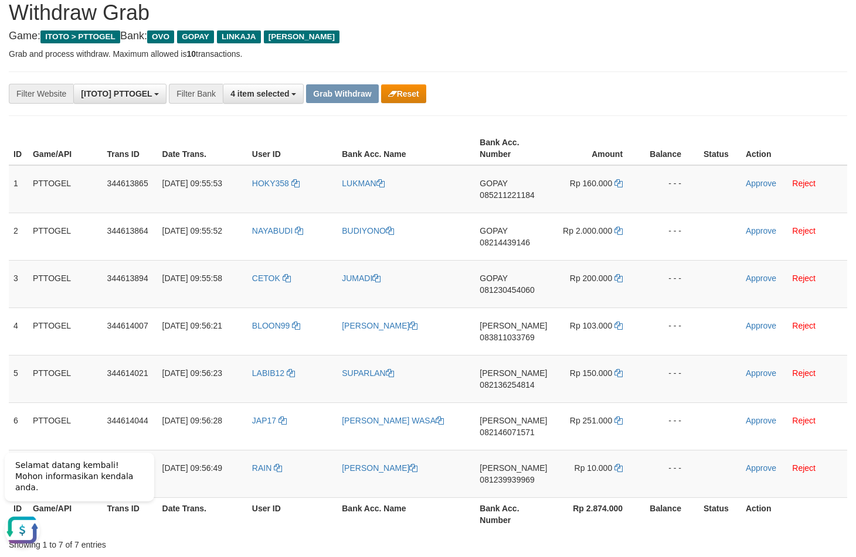
drag, startPoint x: 325, startPoint y: 220, endPoint x: 598, endPoint y: 274, distance: 278.5
click at [598, 274] on tbody "1 PTTOGEL 344613865 30/09/2025 09:55:53 HOKY358 LUKMAN GOPAY 085211221184 Rp 16…" at bounding box center [428, 331] width 838 height 333
click at [498, 200] on td "GOPAY 085211221184" at bounding box center [513, 189] width 77 height 48
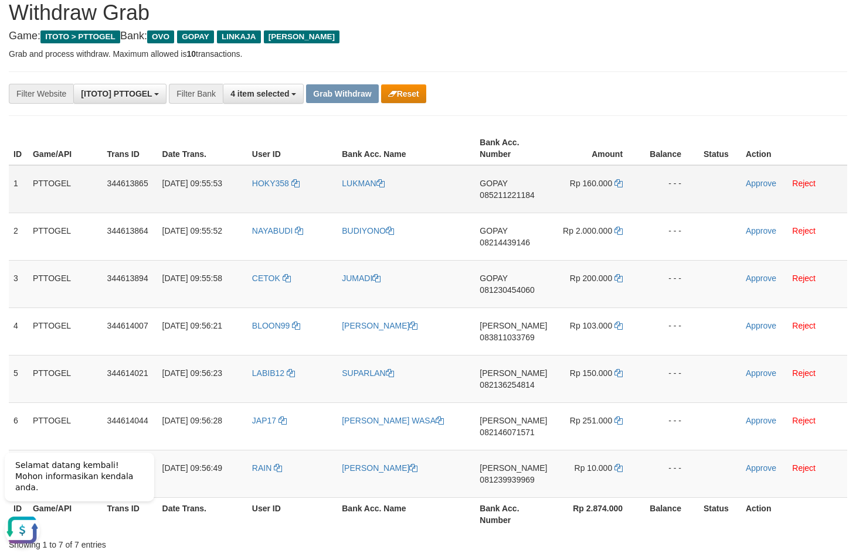
click at [465, 190] on td "LUKMAN" at bounding box center [406, 189] width 138 height 48
click at [498, 197] on span "085211221184" at bounding box center [506, 194] width 55 height 9
copy span "085211221184"
click at [586, 87] on div "**********" at bounding box center [356, 94] width 713 height 20
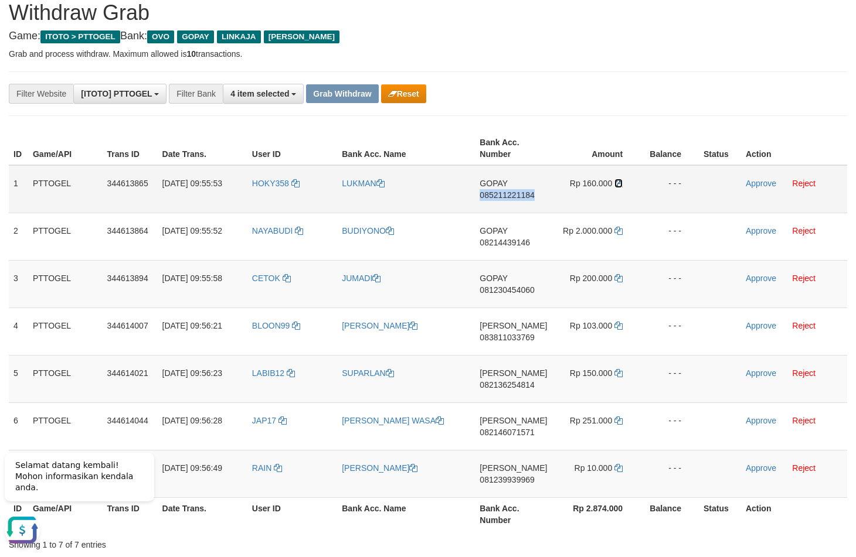
click at [617, 184] on icon at bounding box center [618, 183] width 8 height 8
copy span "085211221184"
click at [617, 184] on icon at bounding box center [618, 183] width 8 height 8
click at [757, 185] on link "Approve" at bounding box center [761, 183] width 30 height 9
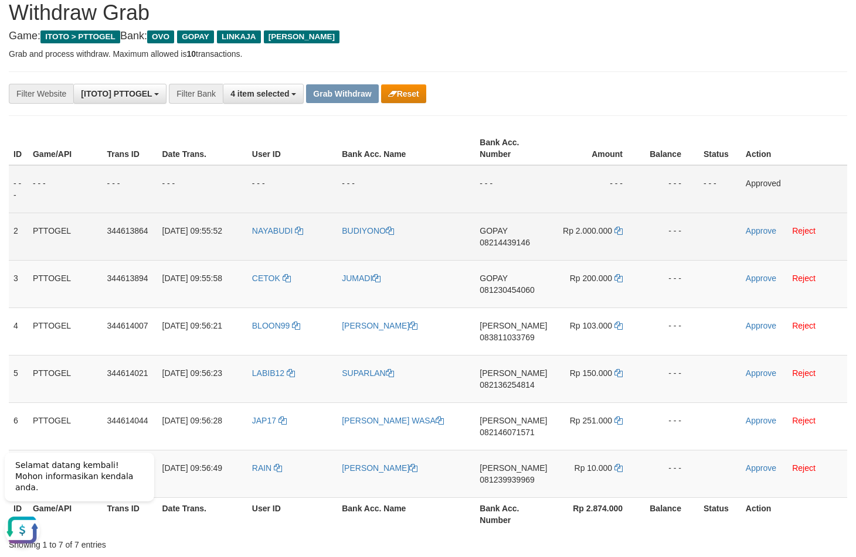
click at [507, 247] on span "08214439146" at bounding box center [504, 242] width 50 height 9
copy span "08214439146"
click at [501, 241] on span "08214439146" at bounding box center [504, 242] width 50 height 9
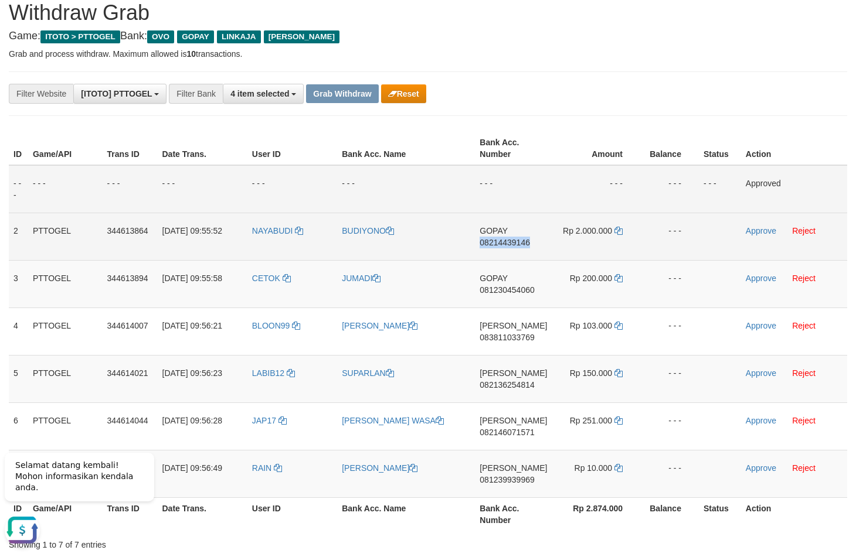
copy span "08214439146"
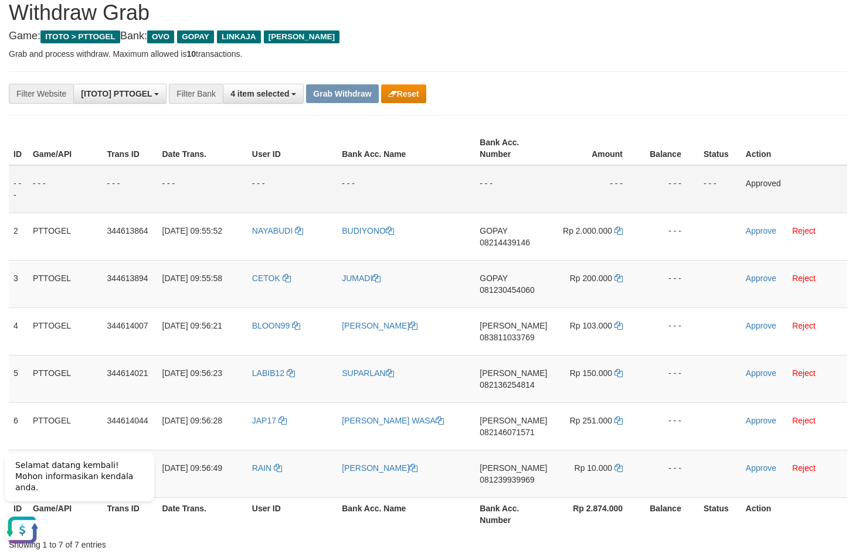
click at [493, 191] on td "- - -" at bounding box center [513, 189] width 77 height 48
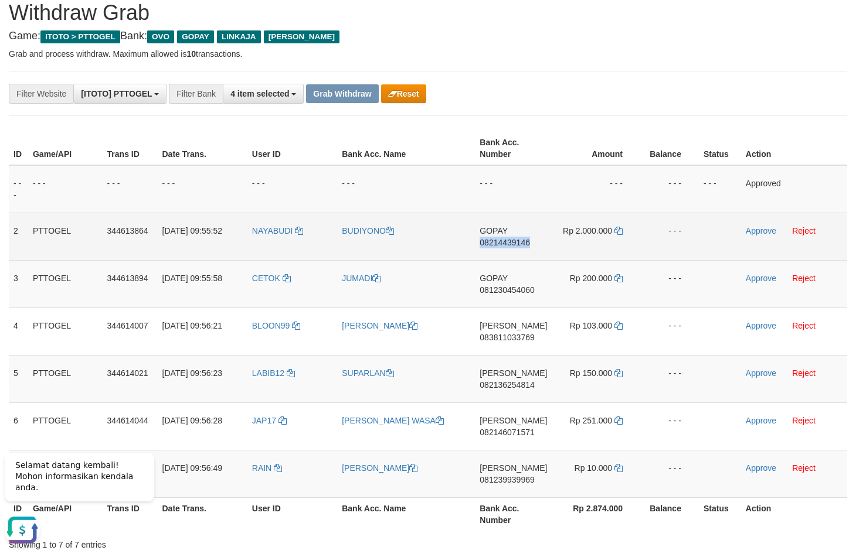
click at [503, 243] on span "08214439146" at bounding box center [504, 242] width 50 height 9
copy span "08214439146"
click at [503, 243] on span "08214439146" at bounding box center [504, 242] width 50 height 9
copy span "08214439146"
click at [493, 245] on span "08214439146" at bounding box center [504, 242] width 50 height 9
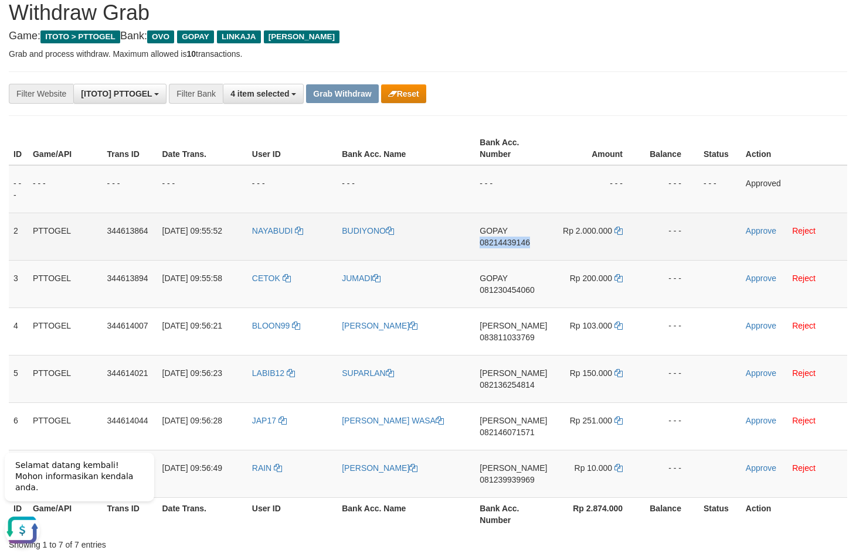
click at [493, 245] on span "08214439146" at bounding box center [504, 242] width 50 height 9
copy span "08214439146"
click at [537, 238] on td "GOPAY 08214439146" at bounding box center [513, 236] width 77 height 47
click at [516, 239] on span "08214439146" at bounding box center [504, 242] width 50 height 9
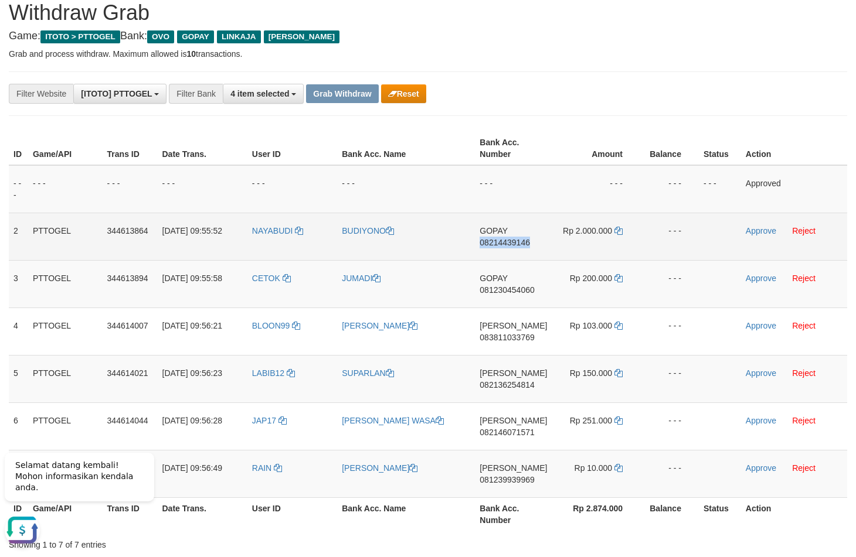
copy span "08214439146"
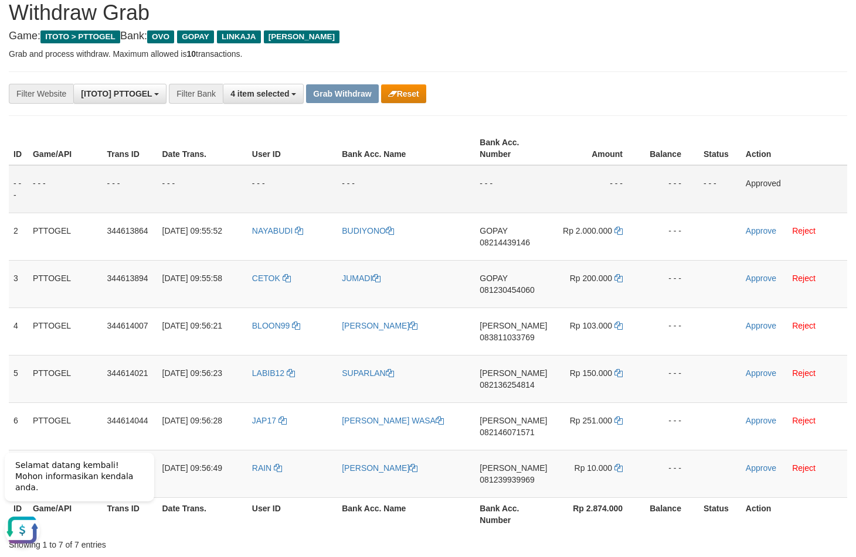
click at [562, 172] on td "- - -" at bounding box center [596, 189] width 89 height 48
click at [512, 288] on span "081230454060" at bounding box center [506, 289] width 55 height 9
copy span "081230454060"
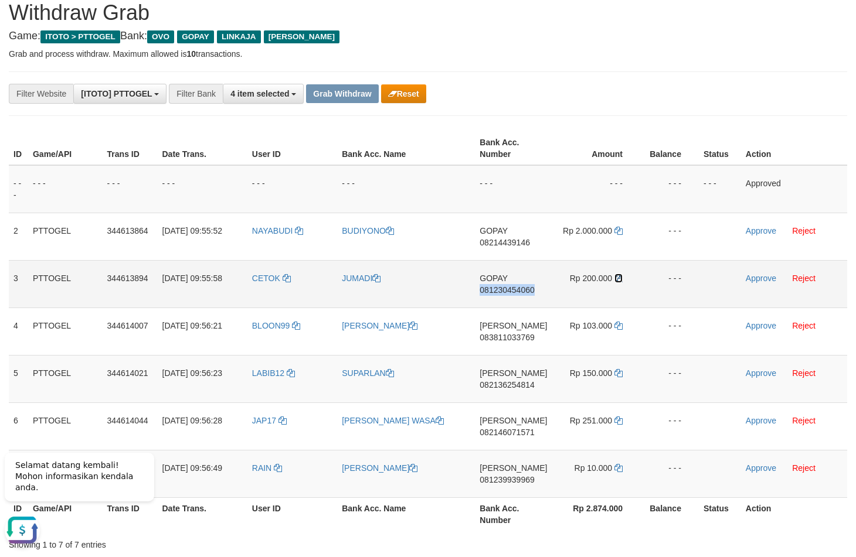
click at [619, 276] on icon at bounding box center [618, 278] width 8 height 8
copy span "081230454060"
click at [619, 276] on icon at bounding box center [618, 278] width 8 height 8
drag, startPoint x: 619, startPoint y: 276, endPoint x: 742, endPoint y: 276, distance: 123.1
click at [621, 276] on icon at bounding box center [618, 278] width 8 height 8
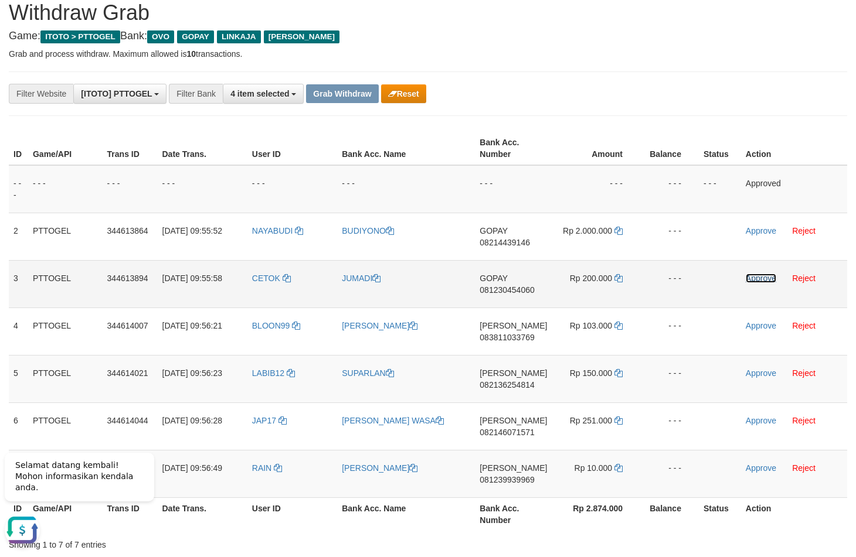
click at [750, 276] on link "Approve" at bounding box center [761, 278] width 30 height 9
click at [665, 144] on th "Balance" at bounding box center [669, 148] width 59 height 33
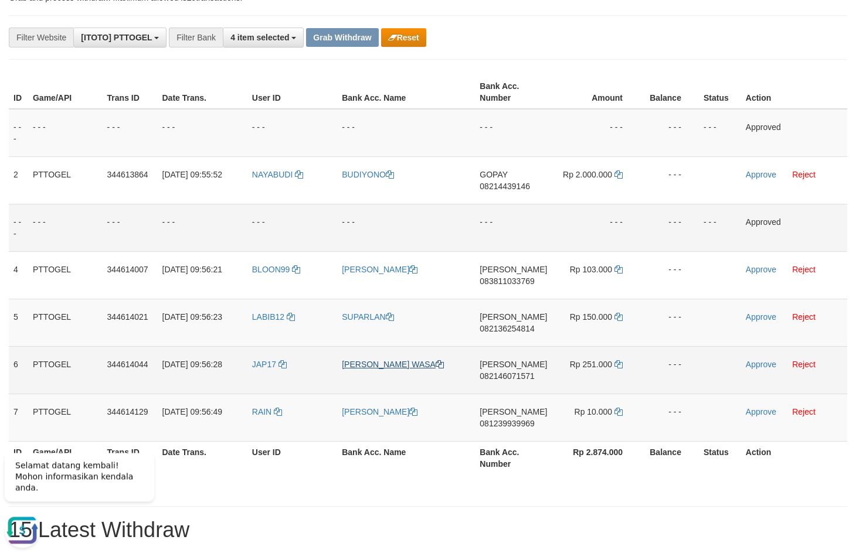
scroll to position [123, 0]
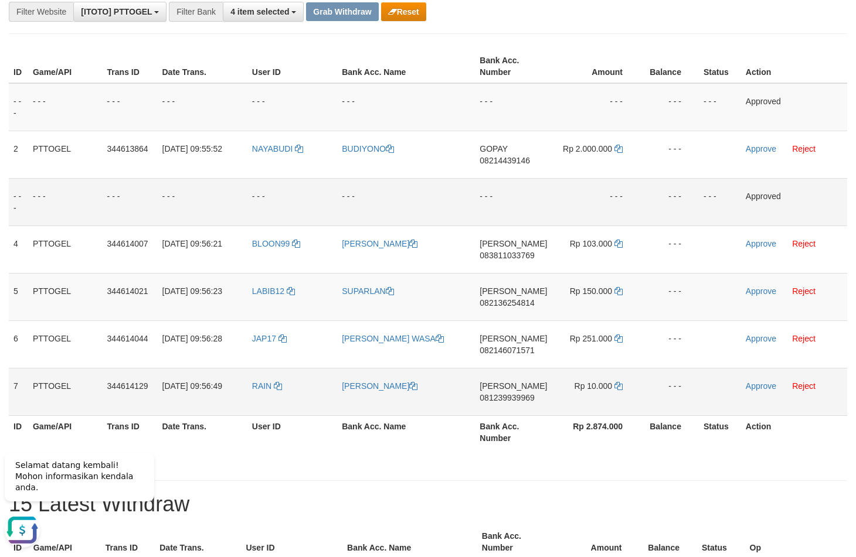
drag, startPoint x: 264, startPoint y: 261, endPoint x: 611, endPoint y: 387, distance: 369.9
click at [611, 387] on tbody "- - - - - - - - - - - - - - - - - - - - - - - - - - - - - - Approved 2 PTTOGEL …" at bounding box center [428, 249] width 838 height 333
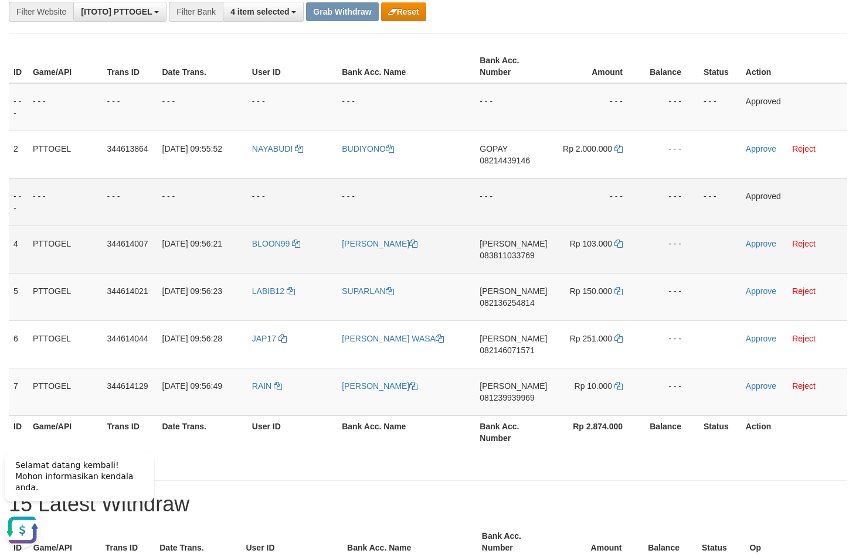
click at [507, 263] on td "DANA 083811033769" at bounding box center [513, 249] width 77 height 47
click at [508, 260] on span "083811033769" at bounding box center [506, 255] width 55 height 9
click at [548, 243] on td "DANA 083811033769" at bounding box center [513, 249] width 77 height 47
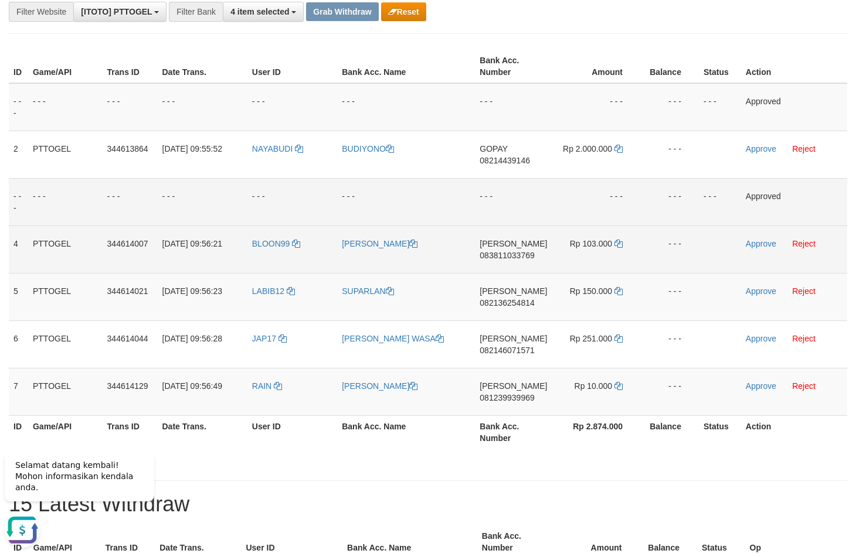
click at [509, 264] on td "DANA 083811033769" at bounding box center [513, 249] width 77 height 47
click at [509, 255] on span "083811033769" at bounding box center [506, 255] width 55 height 9
click at [499, 258] on span "083811033769" at bounding box center [506, 255] width 55 height 9
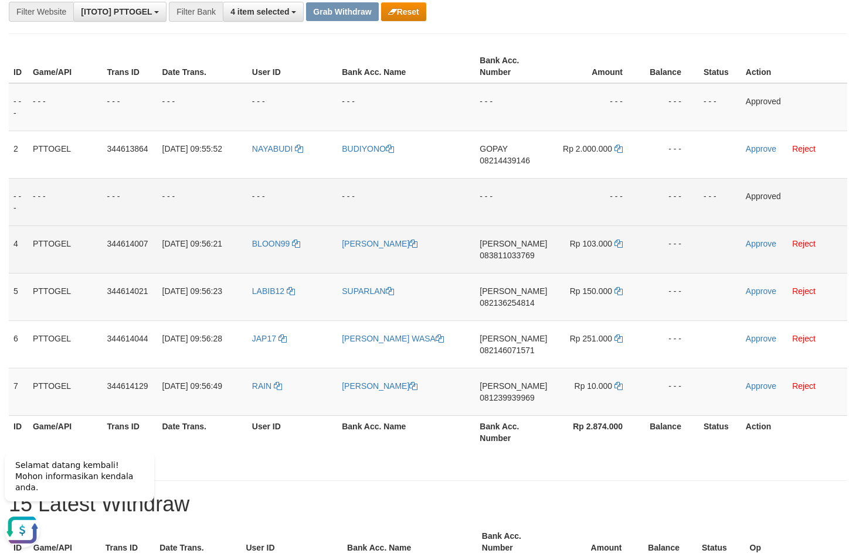
click at [499, 258] on span "083811033769" at bounding box center [506, 255] width 55 height 9
click at [509, 254] on span "083811033769" at bounding box center [506, 255] width 55 height 9
click at [607, 231] on td "Rp 103.000" at bounding box center [596, 249] width 89 height 47
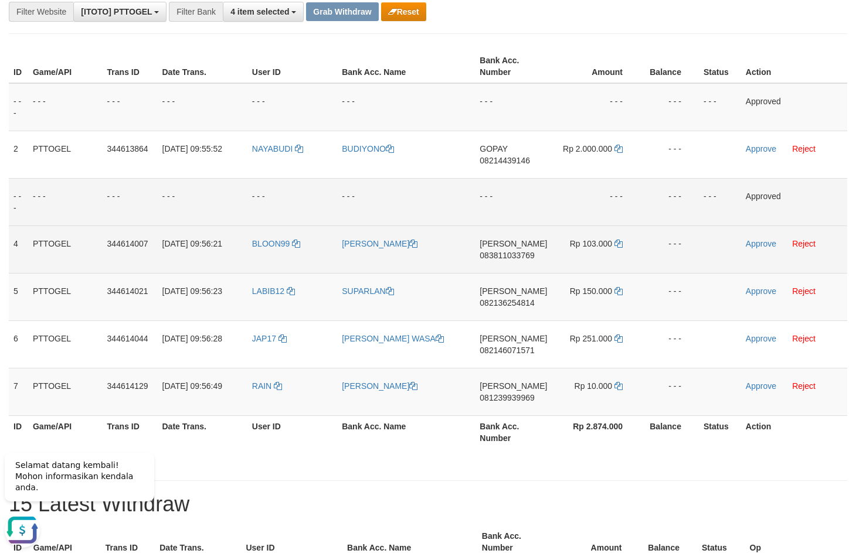
click at [622, 247] on td "Rp 103.000" at bounding box center [596, 249] width 89 height 47
click at [618, 249] on td "Rp 103.000" at bounding box center [596, 249] width 89 height 47
click at [618, 247] on icon at bounding box center [618, 244] width 8 height 8
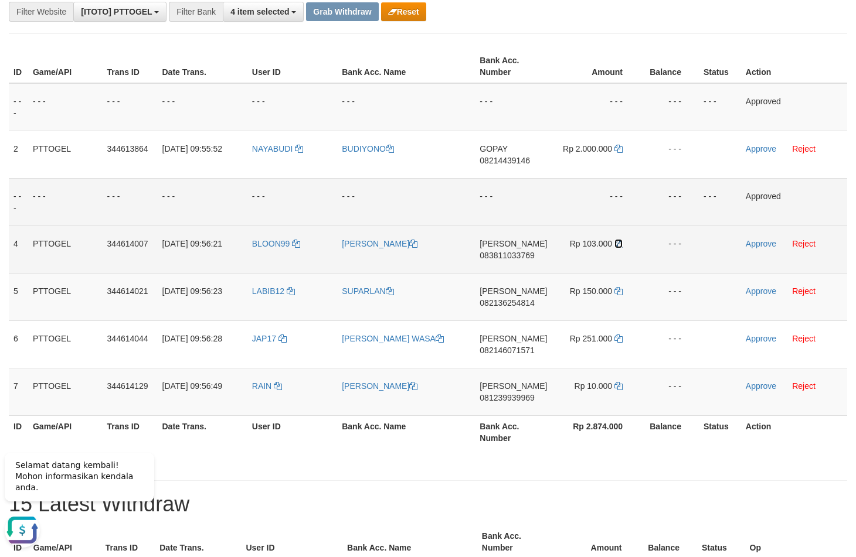
click at [618, 247] on icon at bounding box center [618, 244] width 8 height 8
drag, startPoint x: 618, startPoint y: 247, endPoint x: 711, endPoint y: 251, distance: 92.7
click at [629, 249] on td "Rp 103.000" at bounding box center [596, 249] width 89 height 47
click at [761, 244] on link "Approve" at bounding box center [761, 243] width 30 height 9
click at [506, 305] on span "082136254814" at bounding box center [506, 302] width 55 height 9
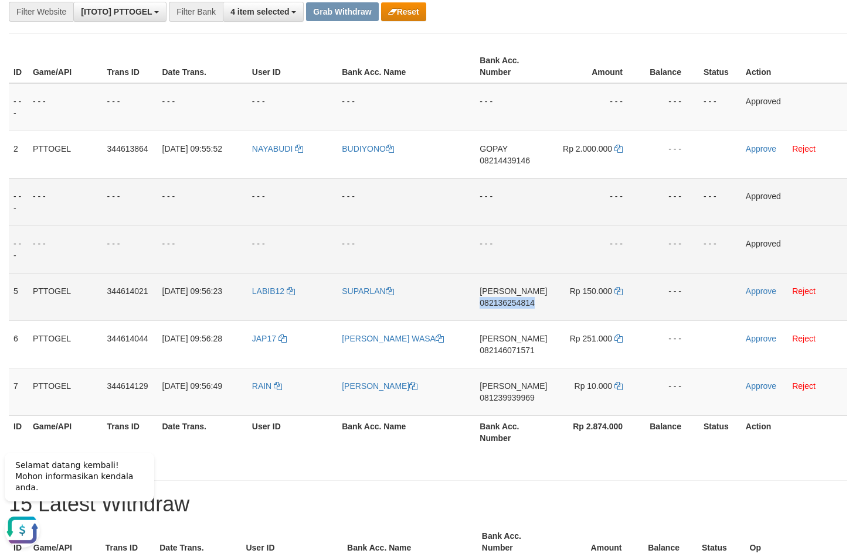
click at [506, 305] on span "082136254814" at bounding box center [506, 302] width 55 height 9
click at [495, 297] on td "DANA 082136254814" at bounding box center [513, 296] width 77 height 47
click at [495, 298] on td "DANA 082136254814" at bounding box center [513, 296] width 77 height 47
click at [503, 304] on span "082136254814" at bounding box center [506, 302] width 55 height 9
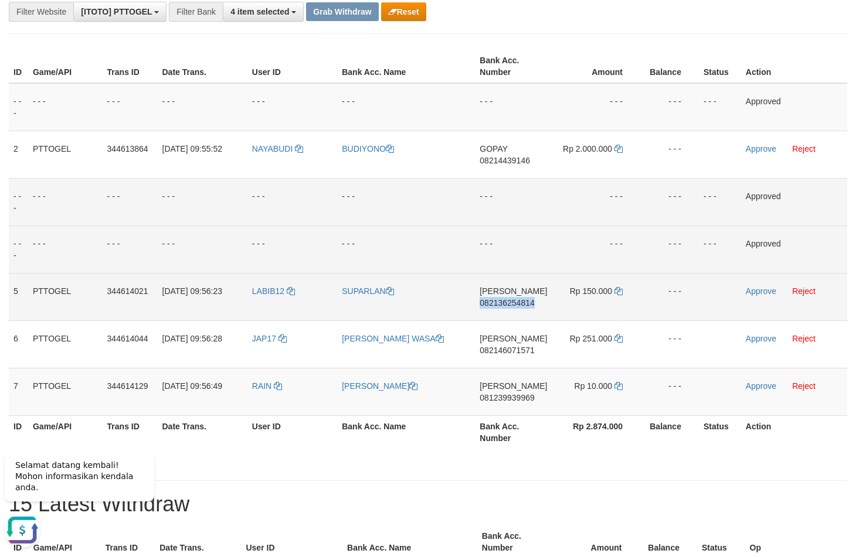
click at [503, 304] on span "082136254814" at bounding box center [506, 302] width 55 height 9
click at [516, 258] on td "- - -" at bounding box center [513, 249] width 77 height 47
click at [512, 309] on td "DANA 082136254814" at bounding box center [513, 296] width 77 height 47
click at [512, 305] on span "082136254814" at bounding box center [506, 302] width 55 height 9
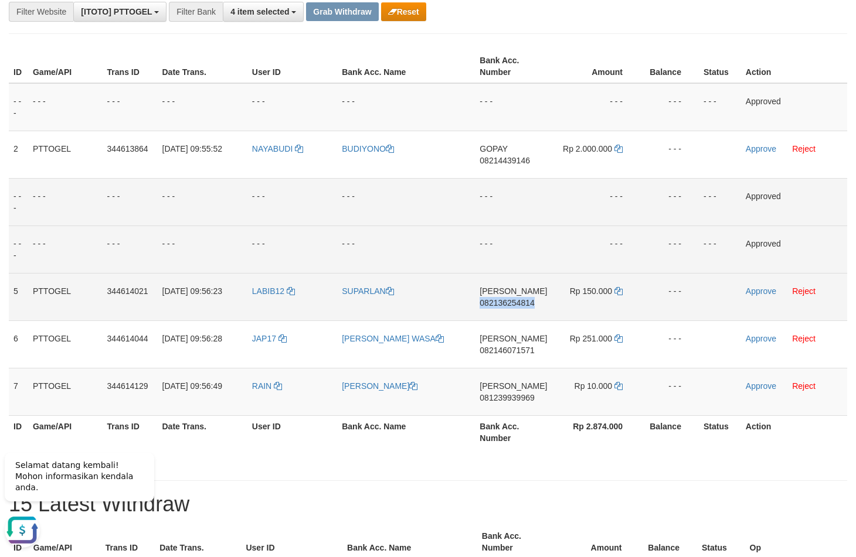
click at [512, 305] on span "082136254814" at bounding box center [506, 302] width 55 height 9
click at [505, 302] on span "082136254814" at bounding box center [506, 302] width 55 height 9
click at [541, 206] on td "- - -" at bounding box center [513, 201] width 77 height 47
click at [621, 294] on icon at bounding box center [618, 291] width 8 height 8
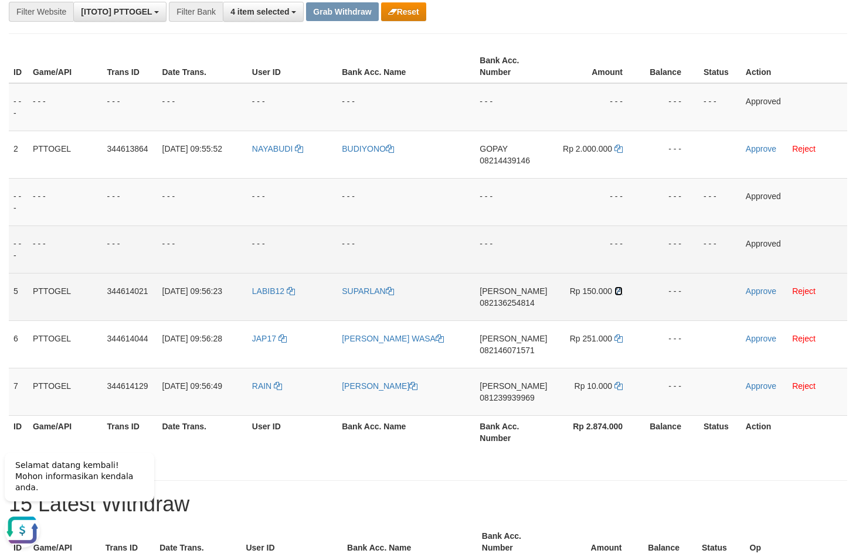
click at [621, 294] on icon at bounding box center [618, 291] width 8 height 8
click at [755, 294] on link "Approve" at bounding box center [761, 291] width 30 height 9
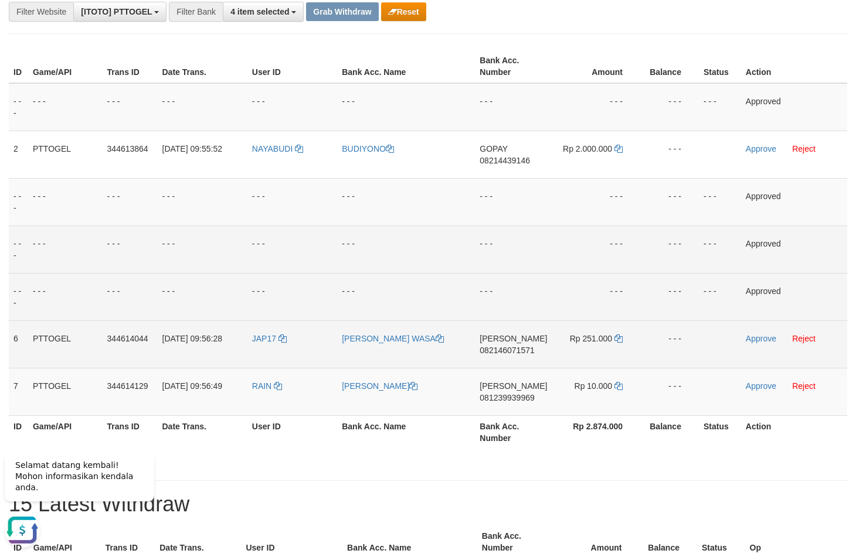
click at [513, 363] on td "DANA 082146071571" at bounding box center [513, 344] width 77 height 47
click at [522, 354] on span "082146071571" at bounding box center [506, 350] width 55 height 9
click at [526, 359] on td "DANA 082146071571" at bounding box center [513, 344] width 77 height 47
click at [526, 348] on span "082146071571" at bounding box center [506, 350] width 55 height 9
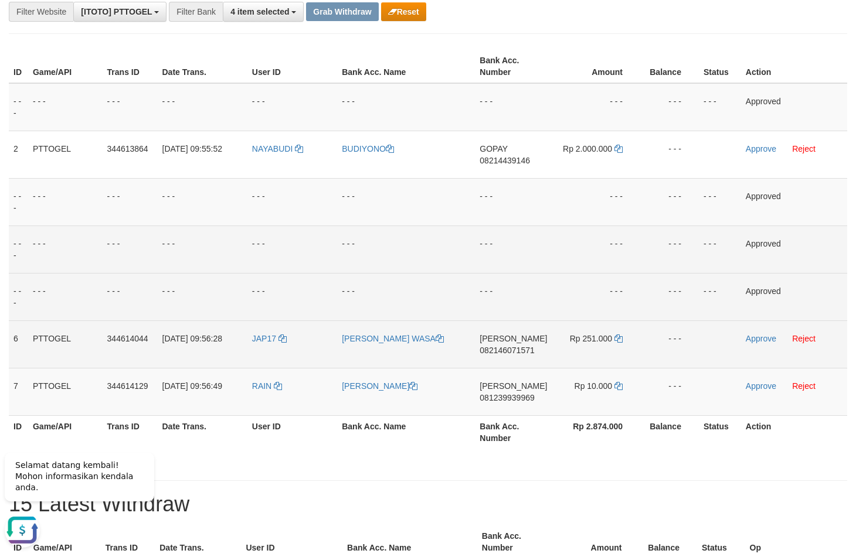
click at [519, 348] on span "082146071571" at bounding box center [506, 350] width 55 height 9
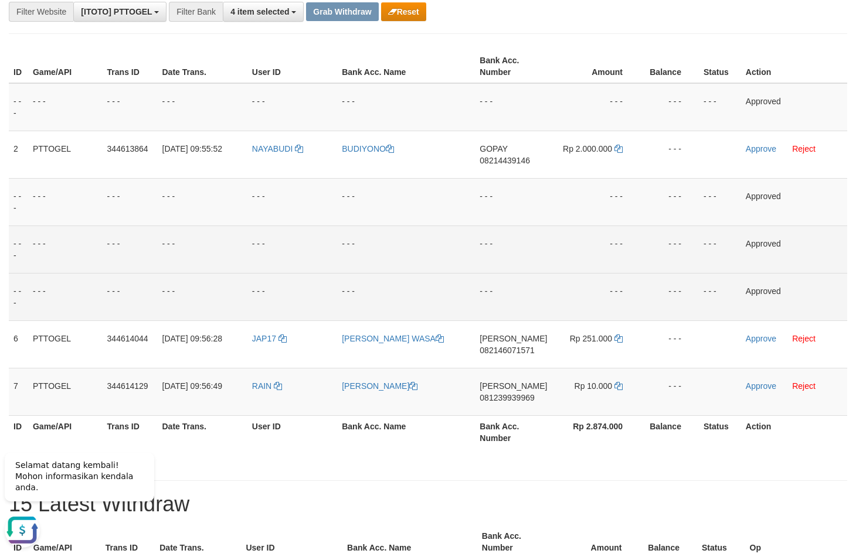
click at [582, 248] on td "- - -" at bounding box center [596, 249] width 89 height 47
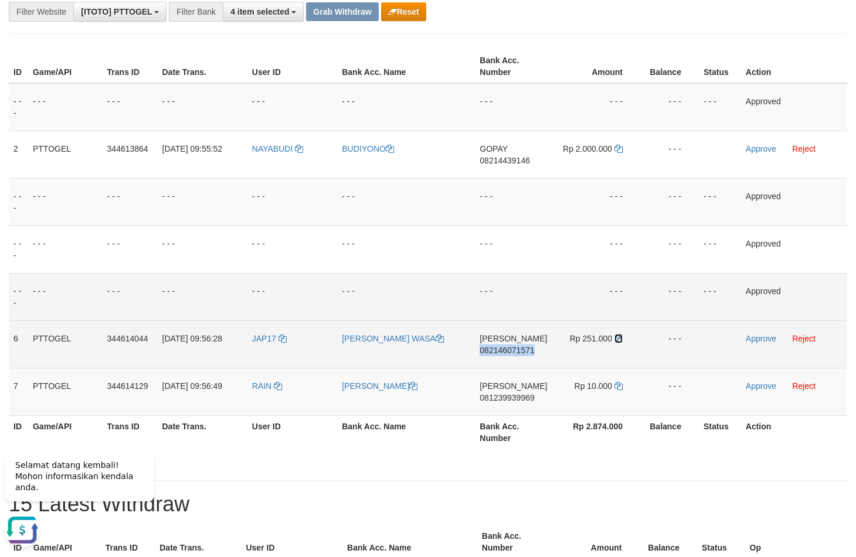
click at [615, 339] on icon at bounding box center [618, 339] width 8 height 8
click at [755, 339] on link "Approve" at bounding box center [761, 338] width 30 height 9
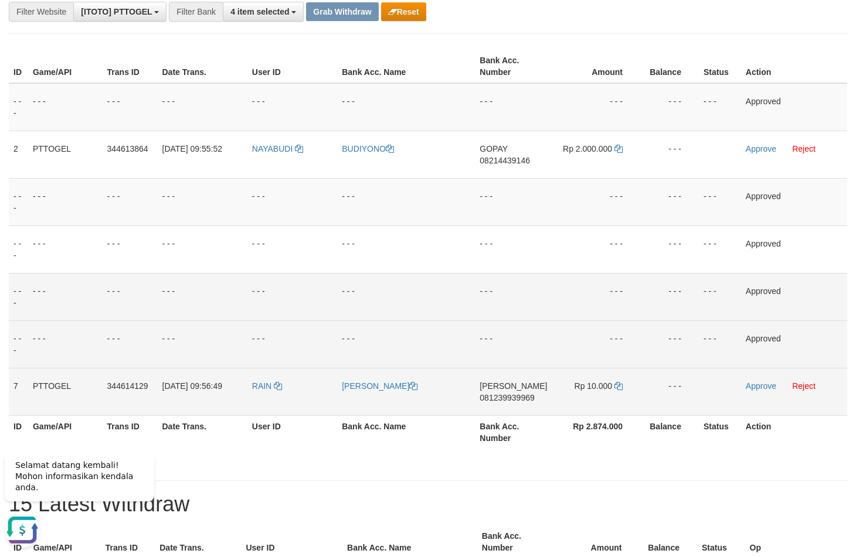
click at [507, 401] on span "081239939969" at bounding box center [506, 397] width 55 height 9
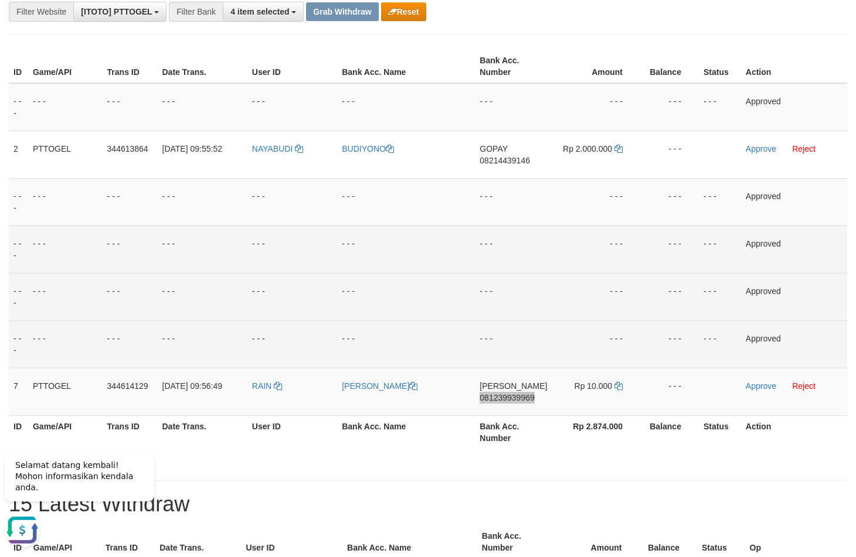
click at [668, 270] on td "- - -" at bounding box center [669, 249] width 59 height 47
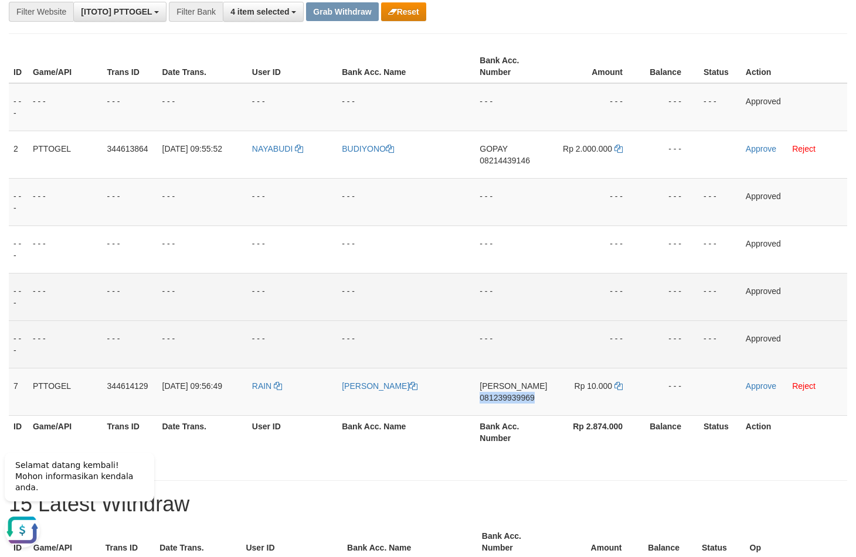
drag, startPoint x: 627, startPoint y: 309, endPoint x: 91, endPoint y: 325, distance: 535.9
click at [620, 310] on td "- - -" at bounding box center [596, 296] width 89 height 47
drag, startPoint x: 534, startPoint y: 297, endPoint x: 309, endPoint y: 396, distance: 245.6
click at [529, 297] on td "- - -" at bounding box center [513, 296] width 77 height 47
drag, startPoint x: 267, startPoint y: 411, endPoint x: 612, endPoint y: 394, distance: 345.6
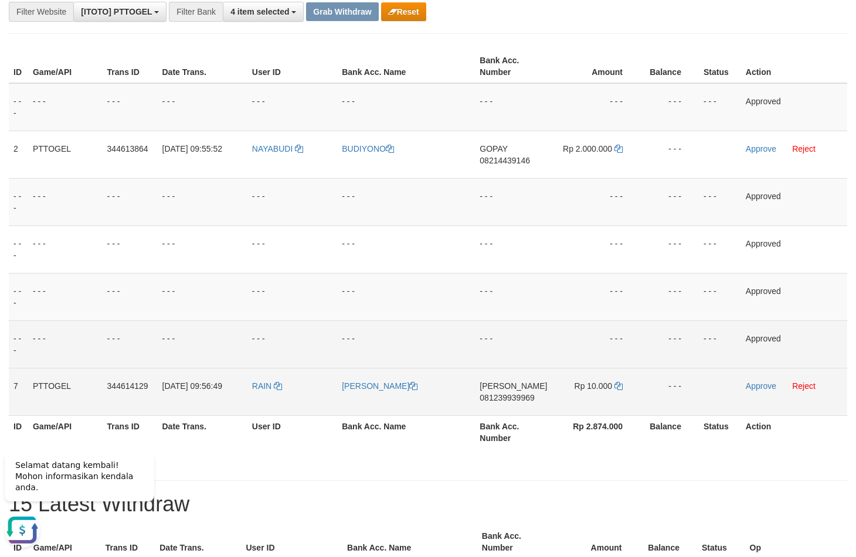
click at [612, 394] on tr "7 PTTOGEL 344614129 30/09/2025 09:56:49 RAIN BENNY RICHARD ERICSON MANU DANA 08…" at bounding box center [428, 391] width 838 height 47
click at [472, 320] on td "- - -" at bounding box center [406, 296] width 138 height 47
click at [749, 382] on td "Approve Reject" at bounding box center [794, 391] width 106 height 47
click at [754, 386] on link "Approve" at bounding box center [761, 386] width 30 height 9
click at [437, 287] on td "- - -" at bounding box center [407, 296] width 138 height 47
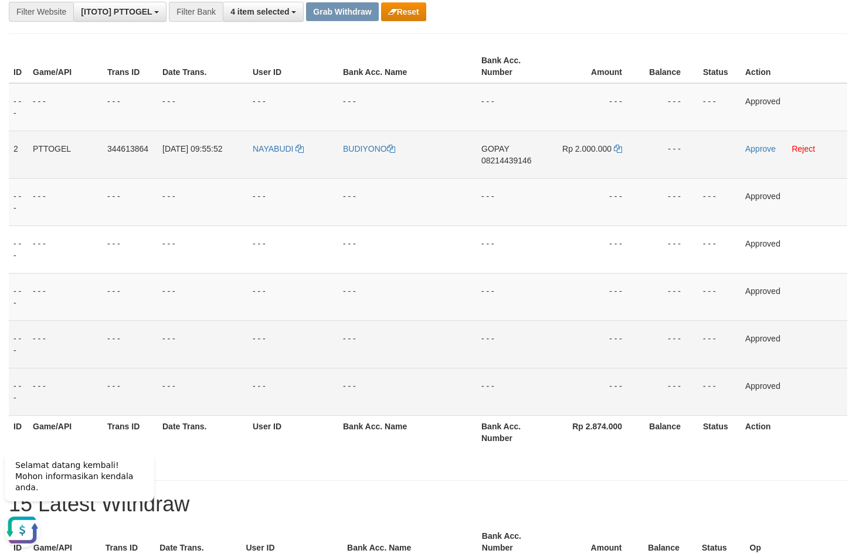
click at [285, 175] on td "NAYABUDI" at bounding box center [293, 154] width 90 height 47
click at [285, 173] on td "NAYABUDI" at bounding box center [293, 154] width 90 height 47
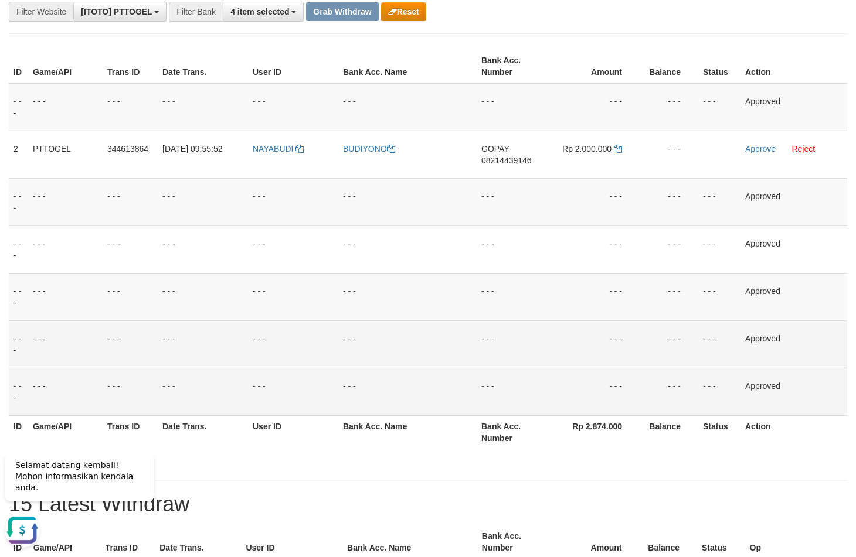
click at [606, 443] on th "Rp 2.874.000" at bounding box center [595, 432] width 89 height 33
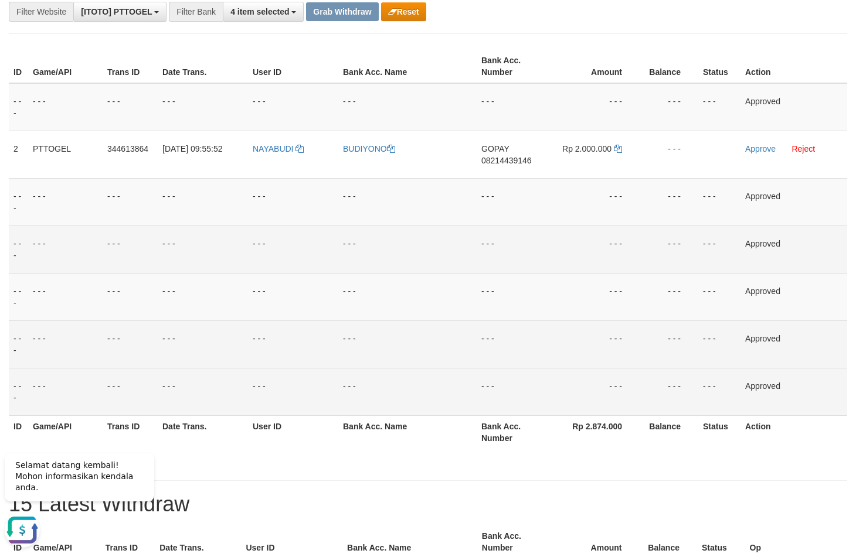
drag, startPoint x: 427, startPoint y: 252, endPoint x: 441, endPoint y: 252, distance: 14.7
click at [428, 252] on td "- - -" at bounding box center [407, 249] width 138 height 47
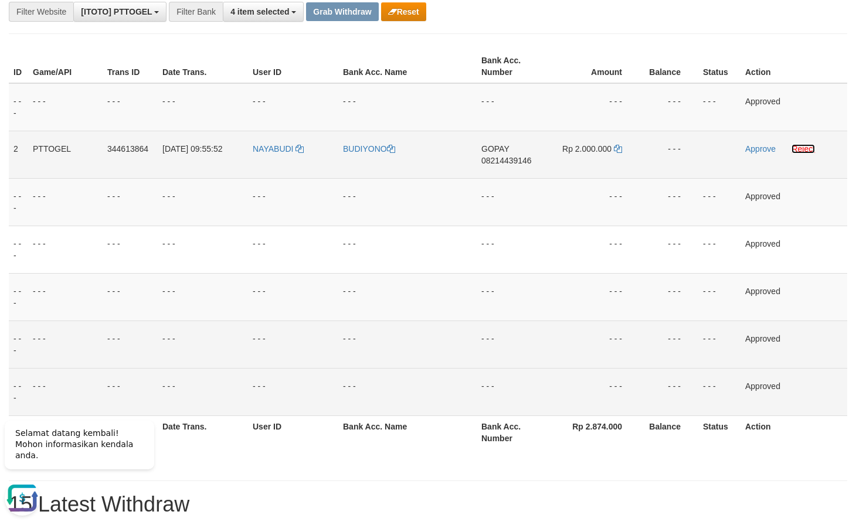
click at [805, 181] on tbody "- - - - - - - - - - - - - - - - - - - - - - - - - - - - - - Approved 2 PTTOGEL …" at bounding box center [428, 249] width 838 height 333
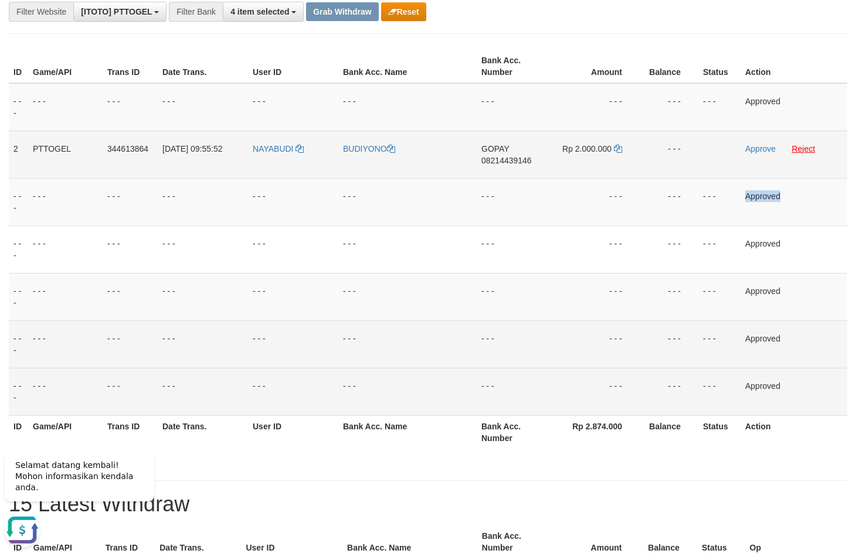
click at [805, 181] on td "Approved" at bounding box center [793, 201] width 107 height 47
click at [812, 153] on link "Reject" at bounding box center [802, 148] width 23 height 9
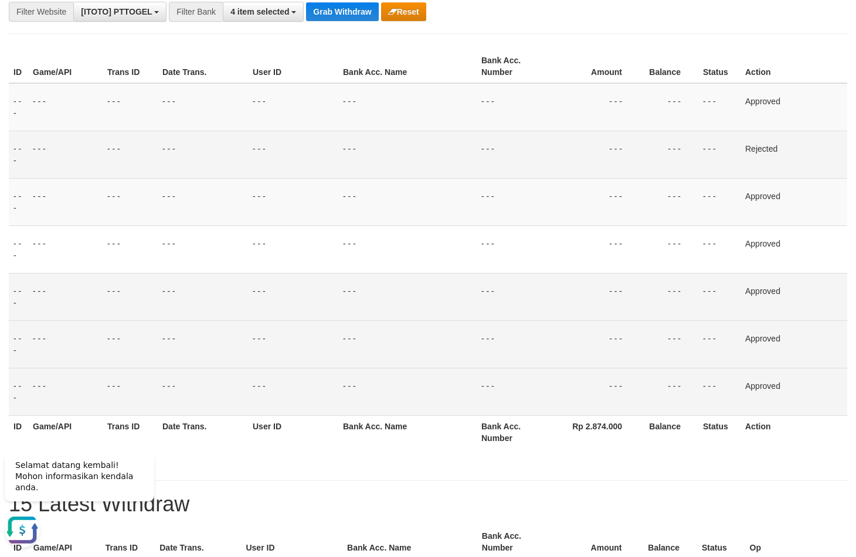
click at [504, 328] on td "- - -" at bounding box center [513, 344] width 74 height 47
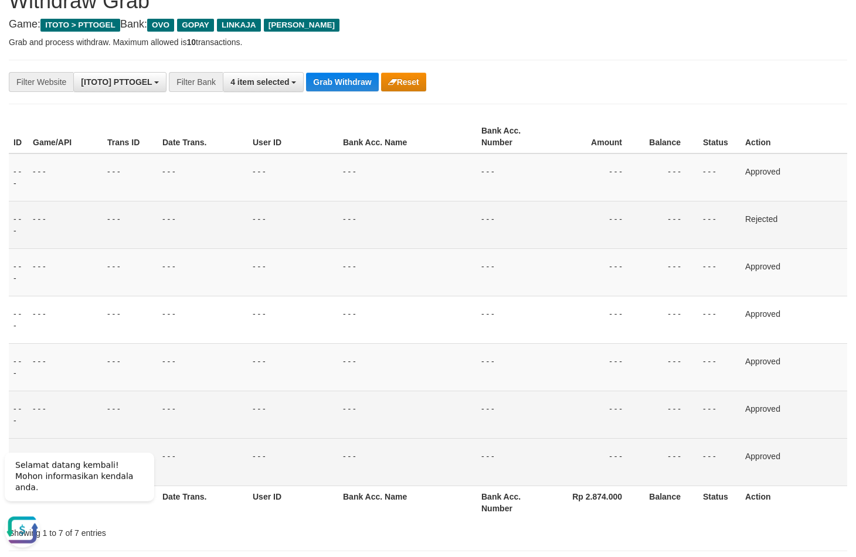
scroll to position [41, 0]
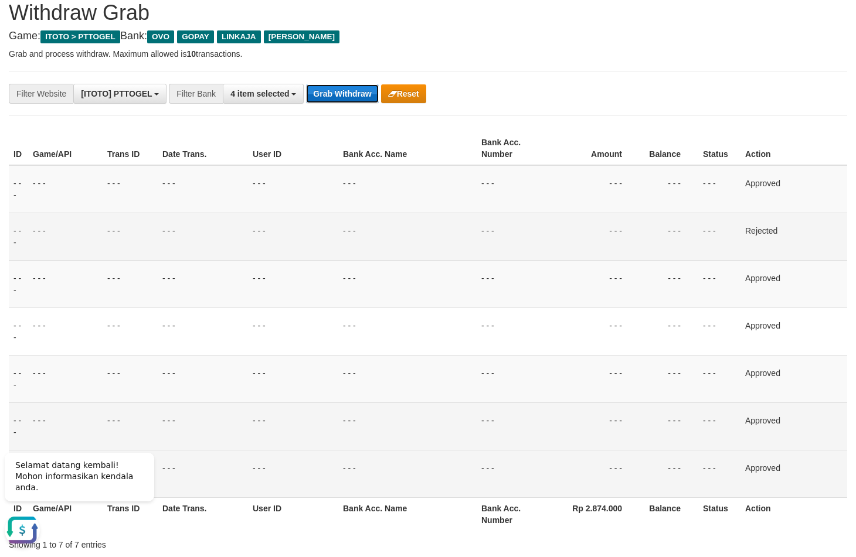
click at [331, 101] on button "Grab Withdraw" at bounding box center [342, 93] width 72 height 19
click at [331, 100] on button "Grab Withdraw" at bounding box center [342, 93] width 72 height 19
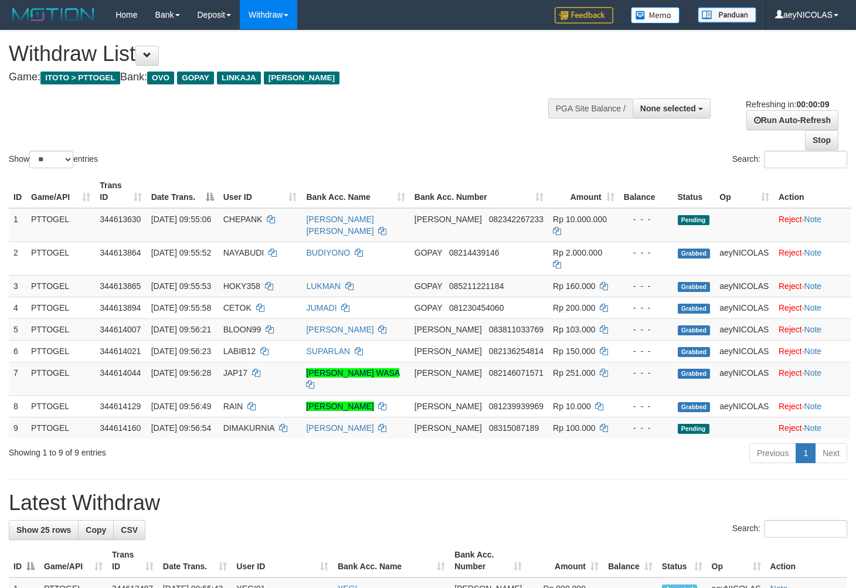
select select
select select "**"
select select
select select "**"
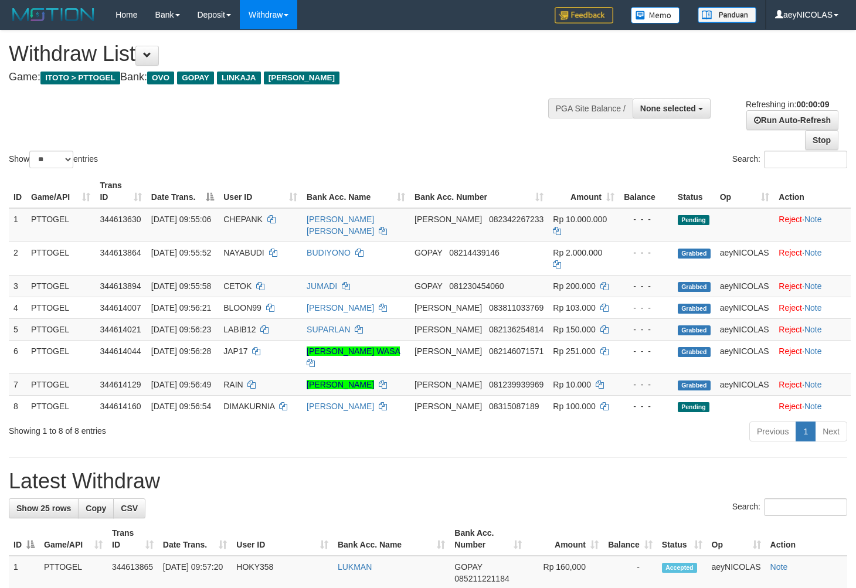
select select
select select "**"
select select
select select "**"
select select
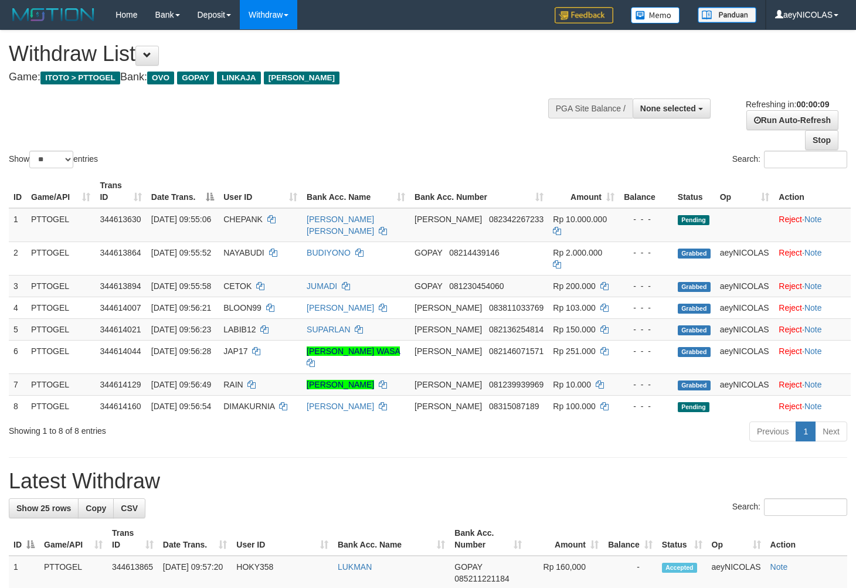
select select "**"
select select
select select "**"
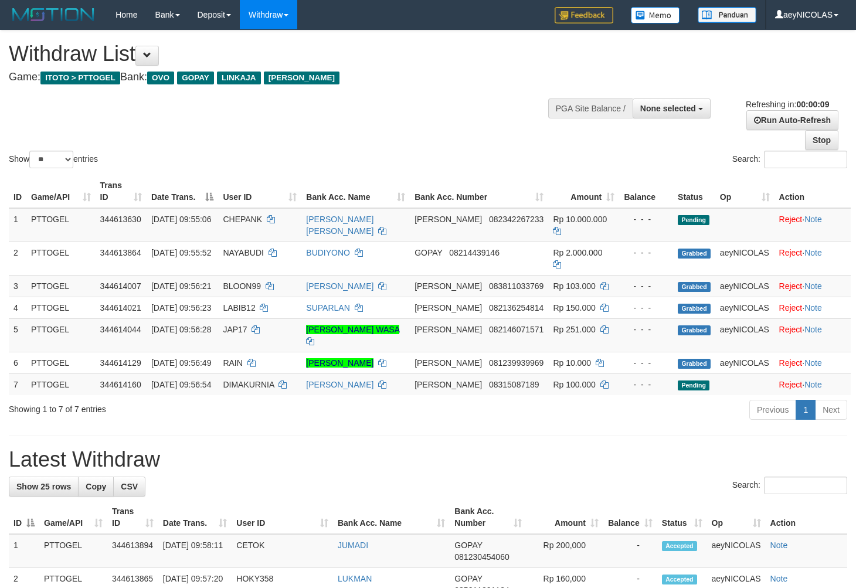
select select
select select "**"
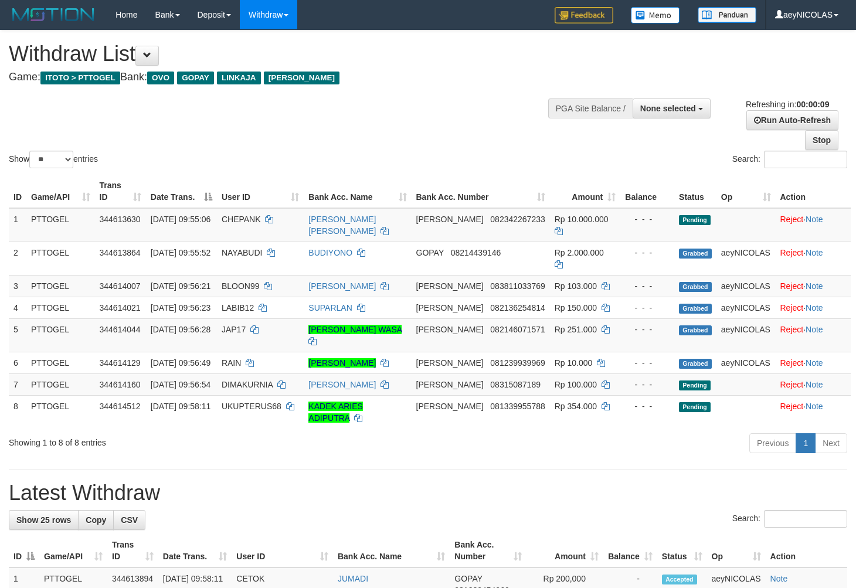
select select
select select "**"
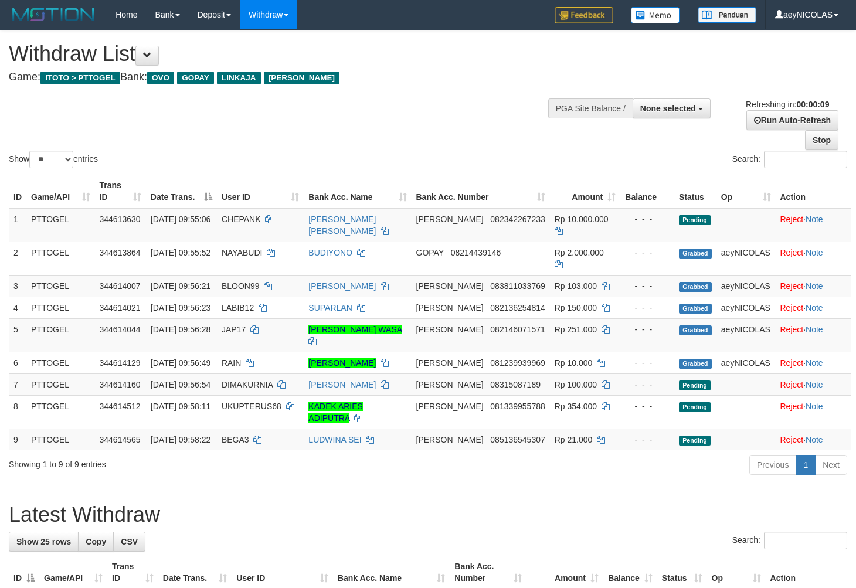
select select
select select "**"
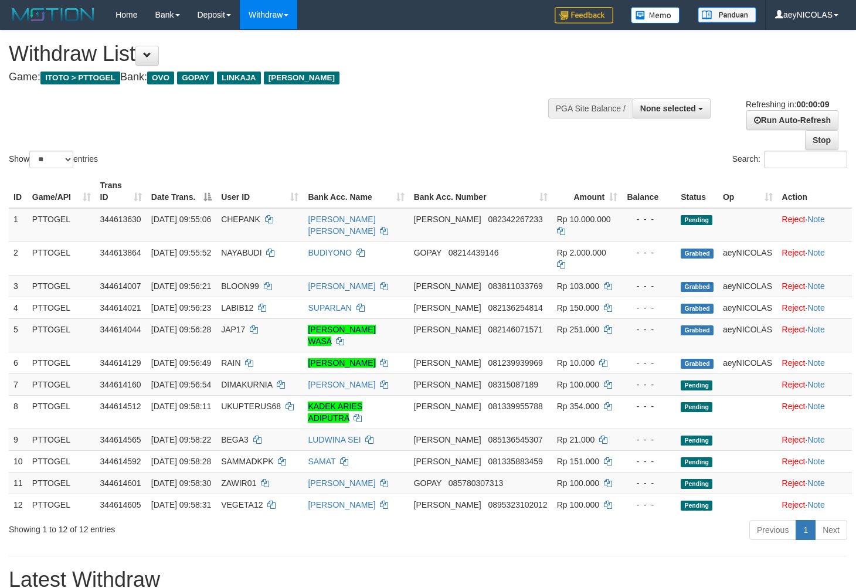
select select
select select "**"
select select
select select "**"
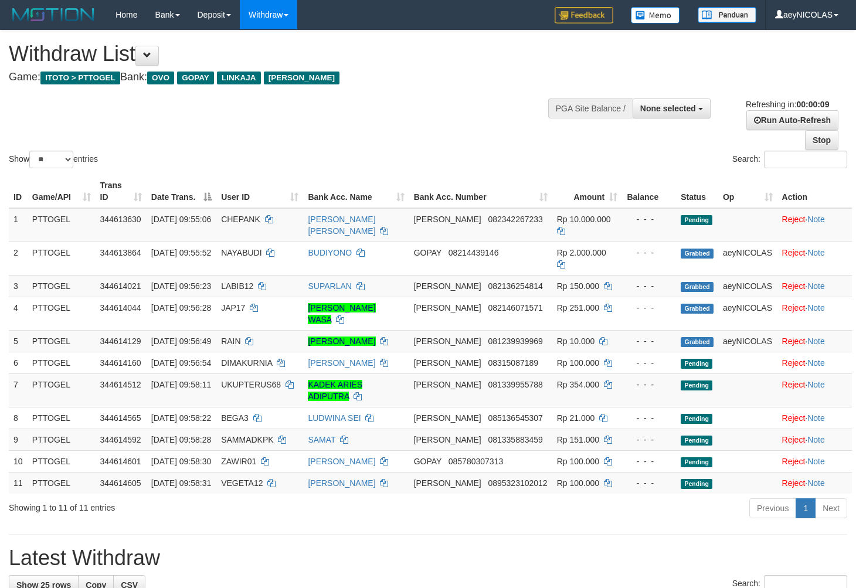
select select
select select "**"
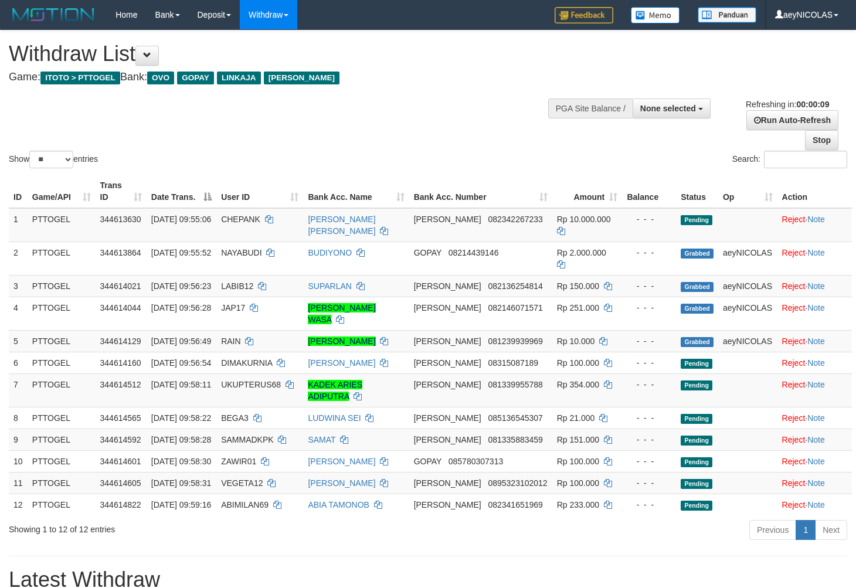
select select
select select "**"
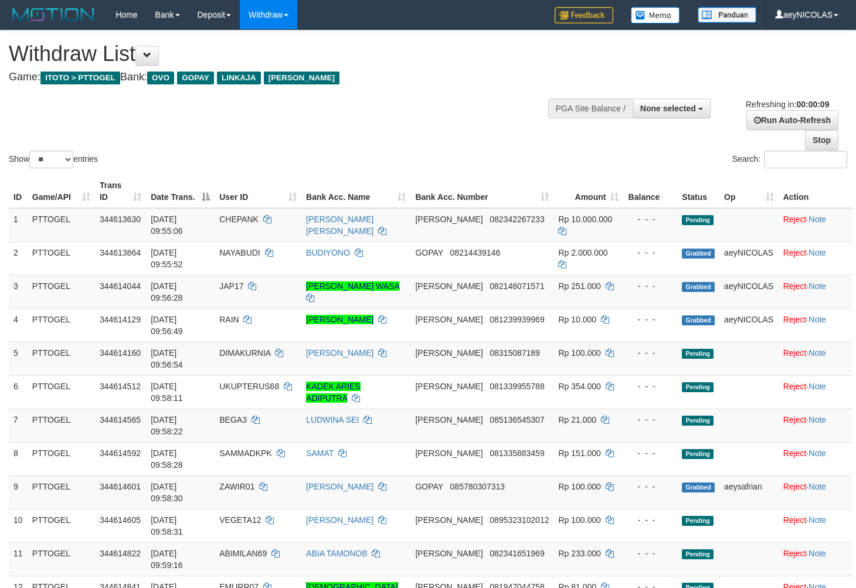
select select
select select "**"
select select
select select "**"
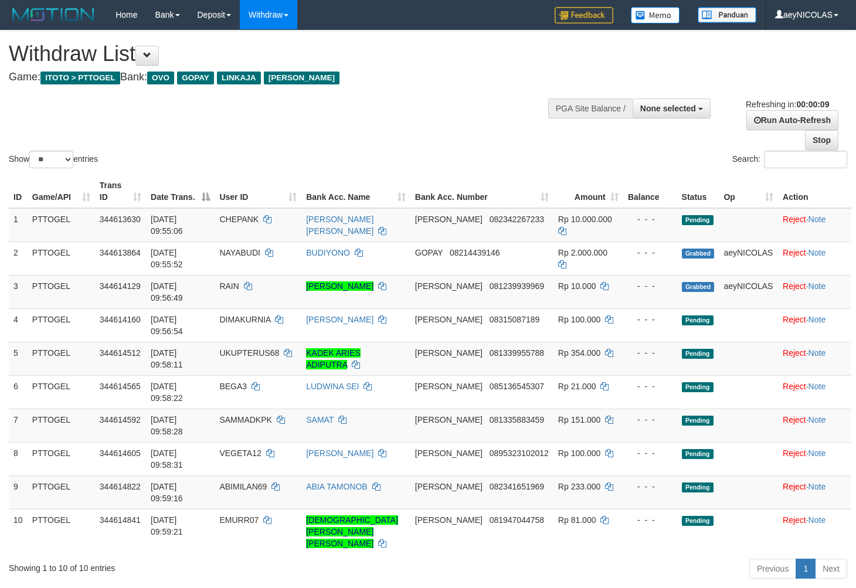
select select
select select "**"
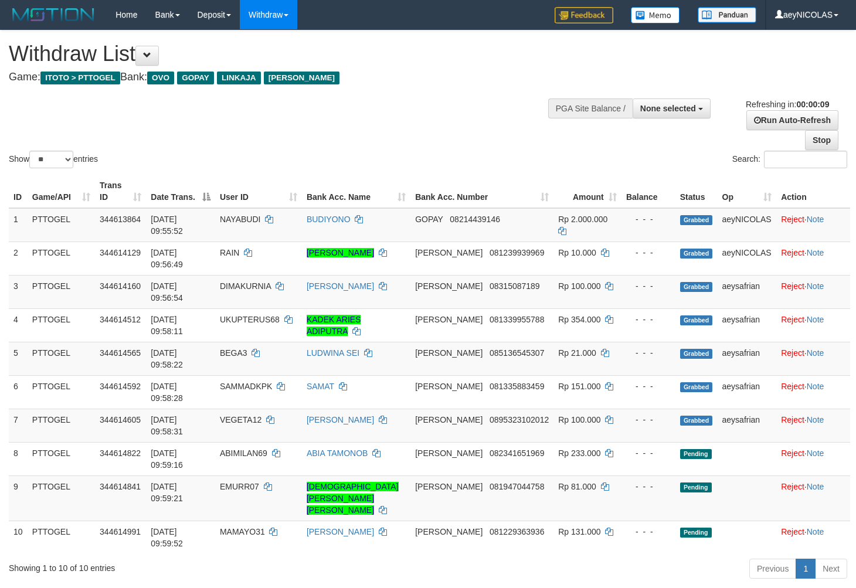
select select
select select "**"
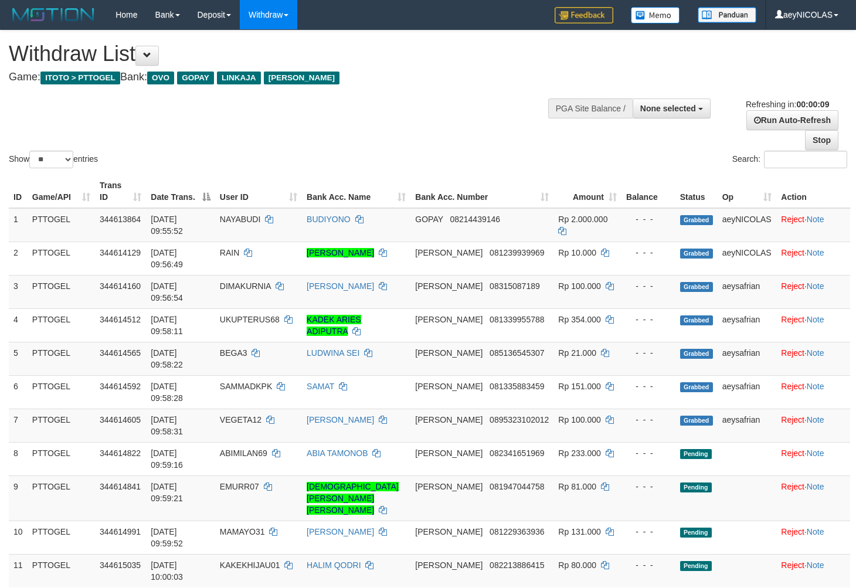
select select
select select "**"
select select
select select "**"
select select
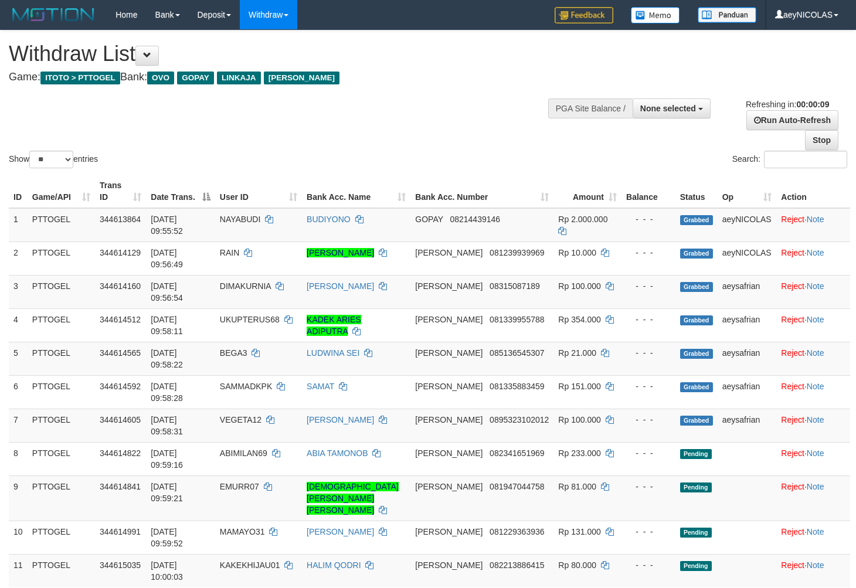
select select "**"
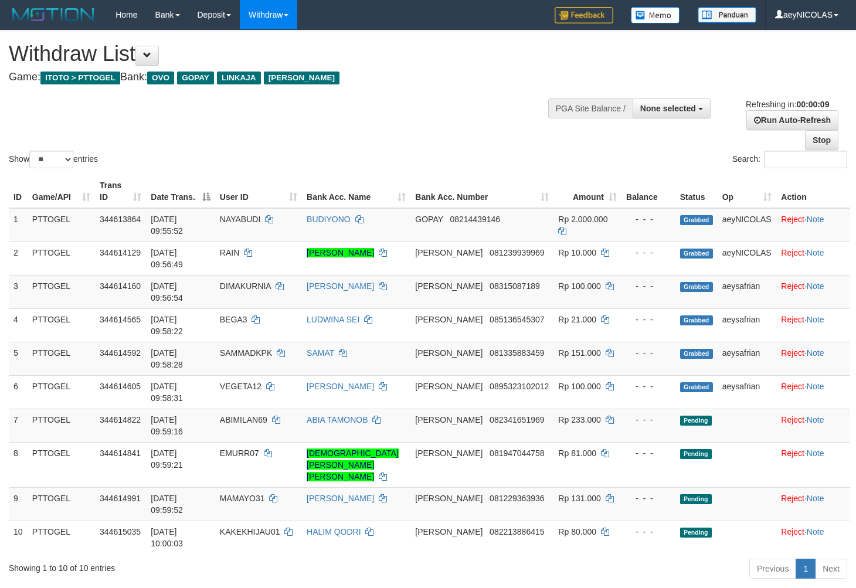
select select
select select "**"
select select
select select "**"
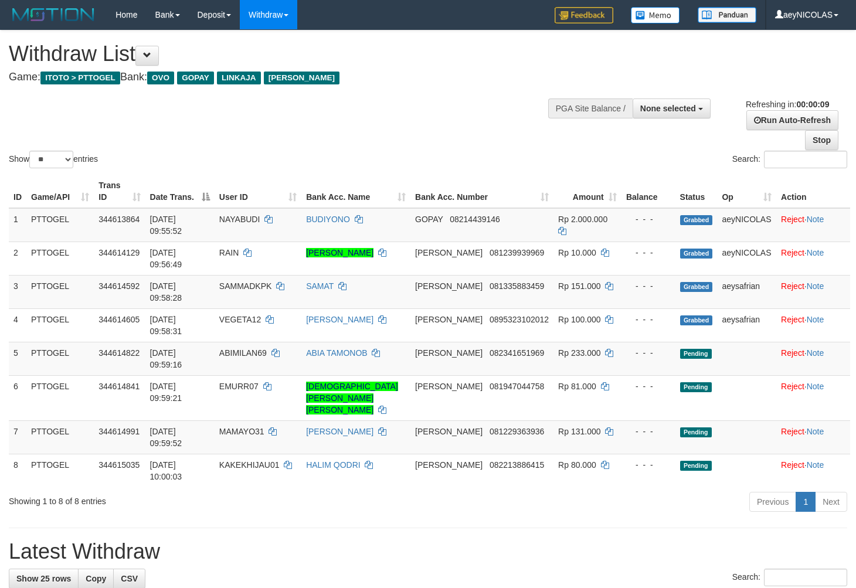
select select
select select "**"
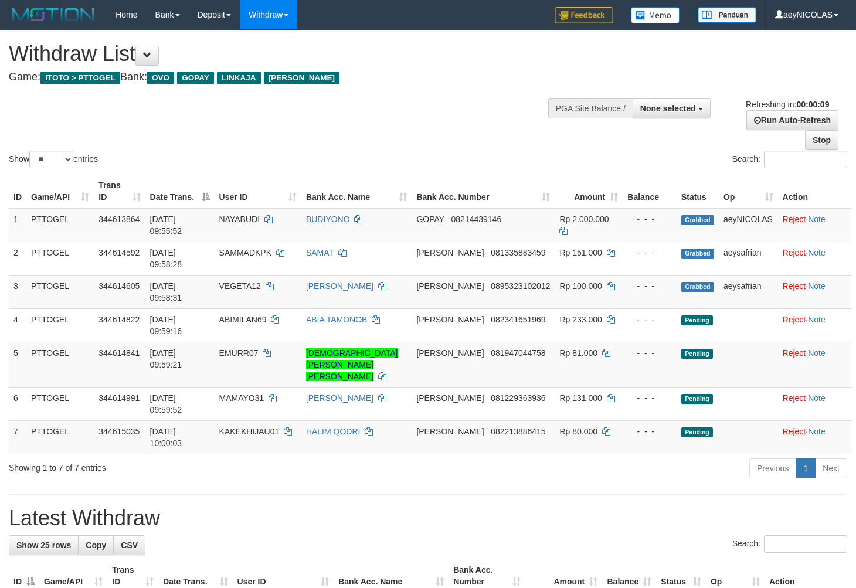
select select
select select "**"
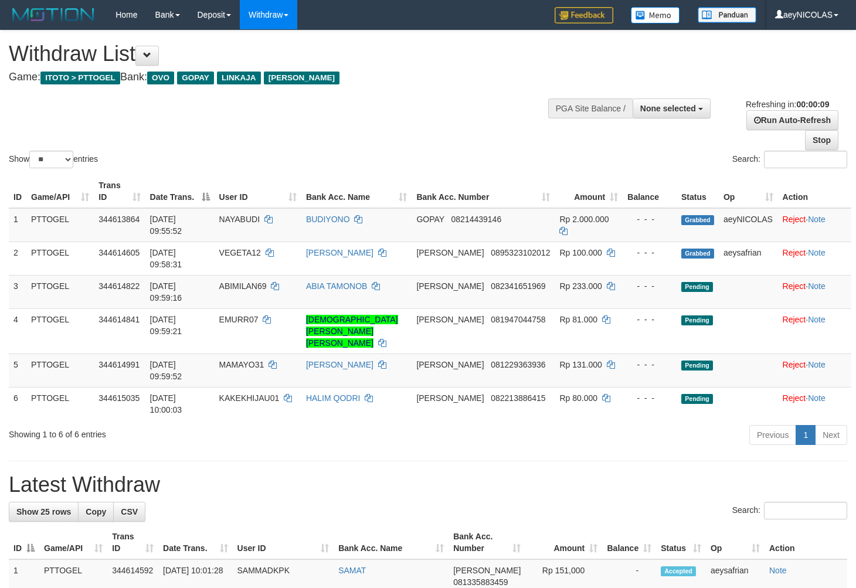
select select
select select "**"
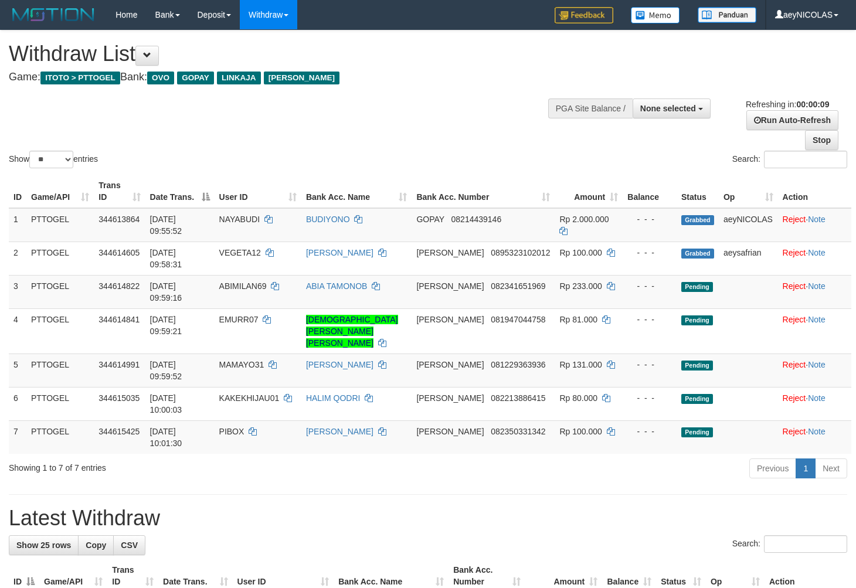
select select
select select "**"
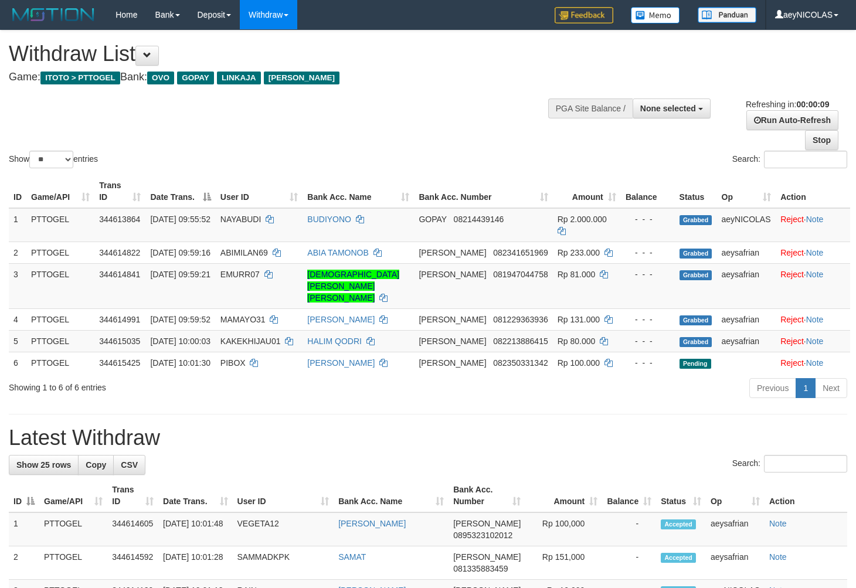
select select
select select "**"
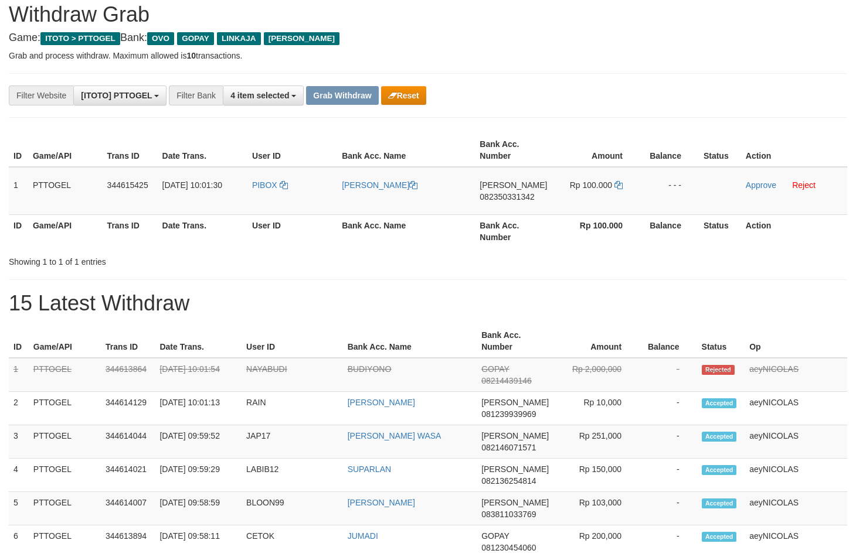
scroll to position [41, 0]
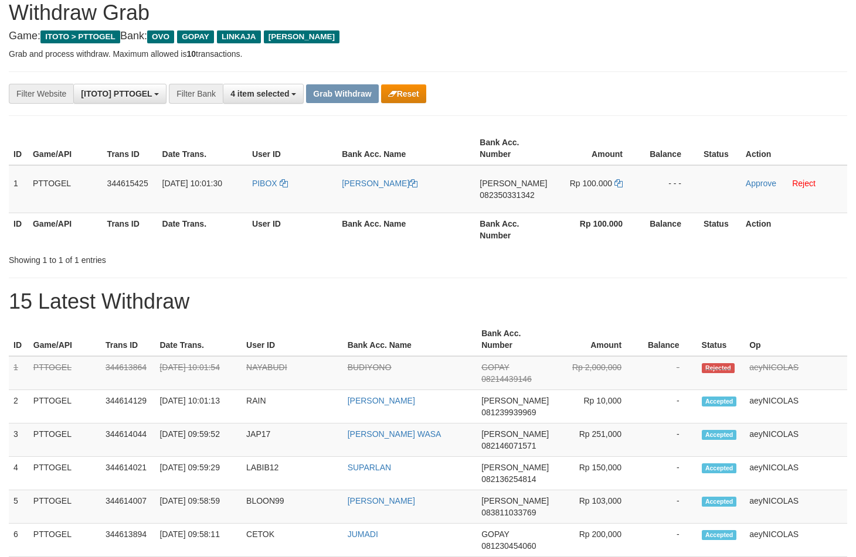
click at [553, 330] on th "Amount" at bounding box center [596, 339] width 86 height 33
drag, startPoint x: 290, startPoint y: 219, endPoint x: 536, endPoint y: 207, distance: 247.0
click at [536, 207] on table "ID Game/API Trans ID Date Trans. User ID Bank Acc. Name Bank Acc. Number Amount…" at bounding box center [428, 189] width 838 height 114
drag, startPoint x: 459, startPoint y: 287, endPoint x: 245, endPoint y: 173, distance: 242.5
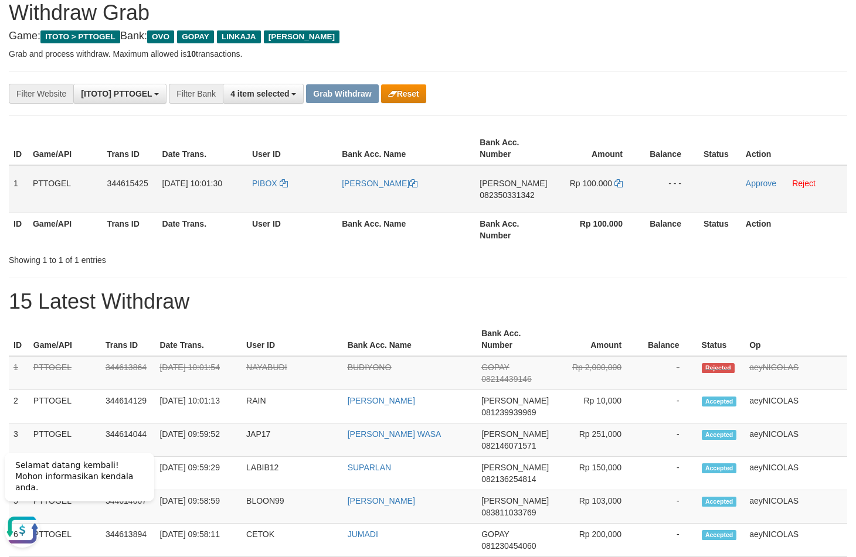
scroll to position [0, 0]
click at [273, 199] on td "PIBOX" at bounding box center [292, 189] width 90 height 48
drag, startPoint x: 296, startPoint y: 266, endPoint x: 267, endPoint y: 216, distance: 57.8
click at [296, 264] on div "Showing 1 to 1 of 1 entries" at bounding box center [178, 258] width 339 height 16
drag, startPoint x: 360, startPoint y: 205, endPoint x: 530, endPoint y: 227, distance: 171.5
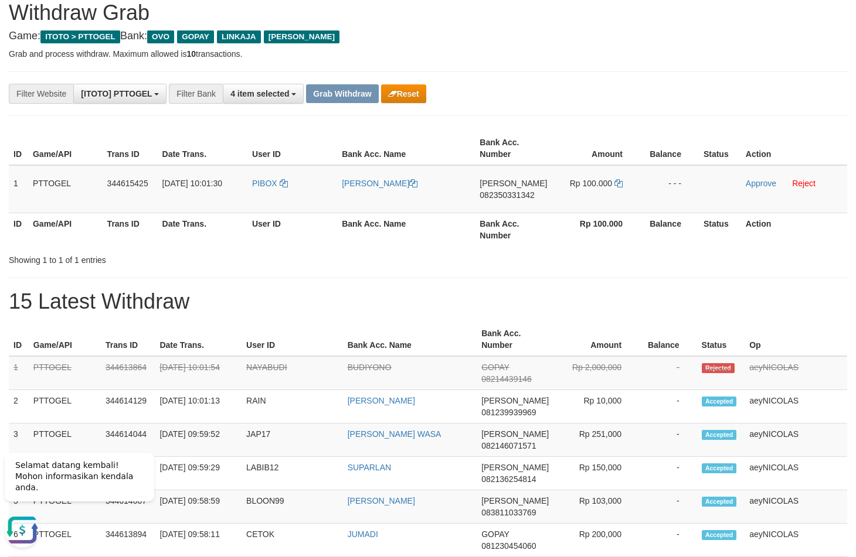
click at [564, 205] on tr "1 PTTOGEL 344615425 30/09/2025 10:01:30 PIBOX PIUS BOMA DANA 082350331342 Rp 10…" at bounding box center [428, 189] width 838 height 48
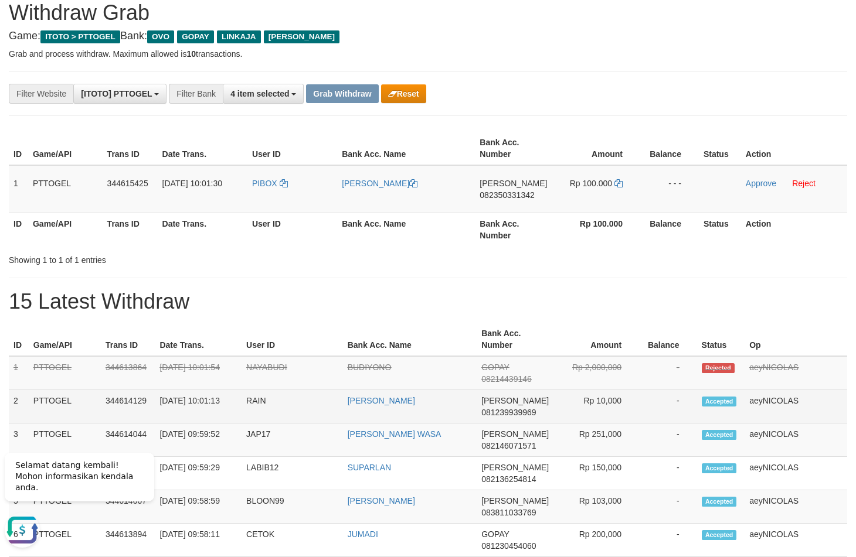
copy tr
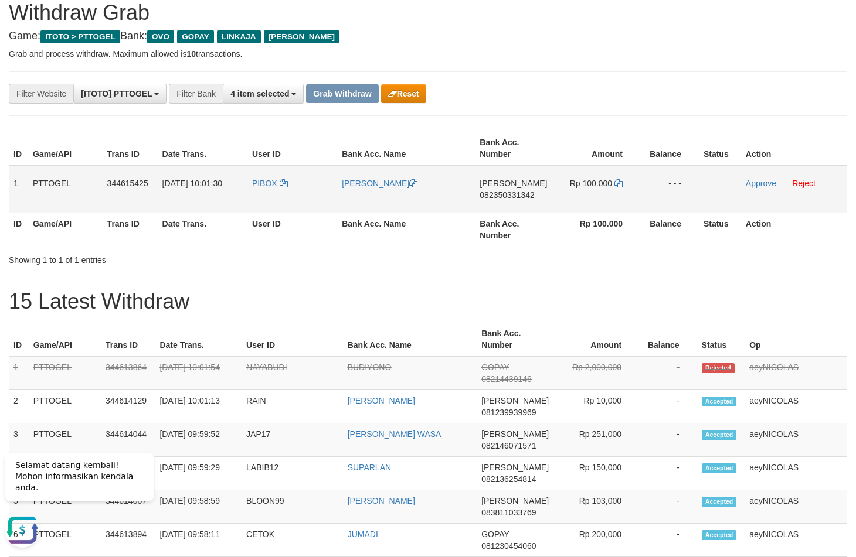
click at [519, 197] on span "082350331342" at bounding box center [506, 194] width 55 height 9
copy tr
click at [519, 197] on span "082350331342" at bounding box center [506, 194] width 55 height 9
copy span "082350331342"
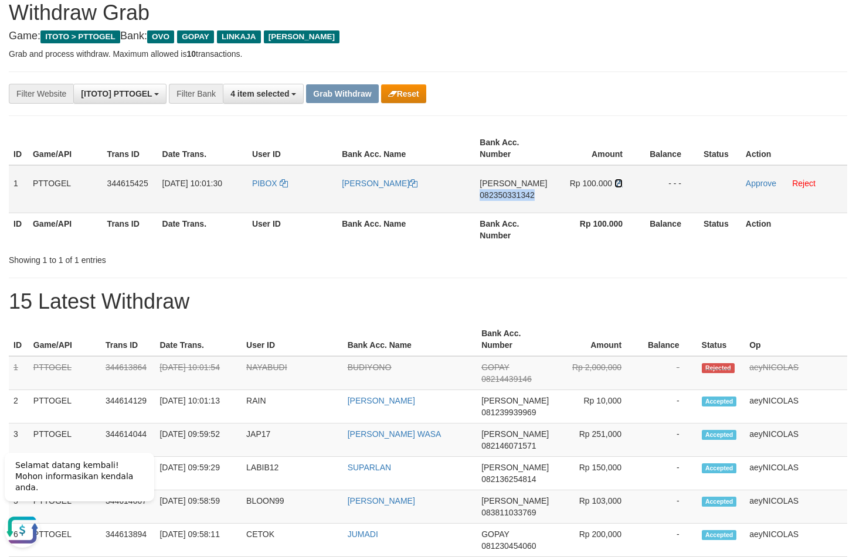
click at [621, 186] on icon at bounding box center [618, 183] width 8 height 8
copy span "082350331342"
click at [621, 186] on icon at bounding box center [618, 183] width 8 height 8
click at [750, 185] on link "Approve" at bounding box center [761, 183] width 30 height 9
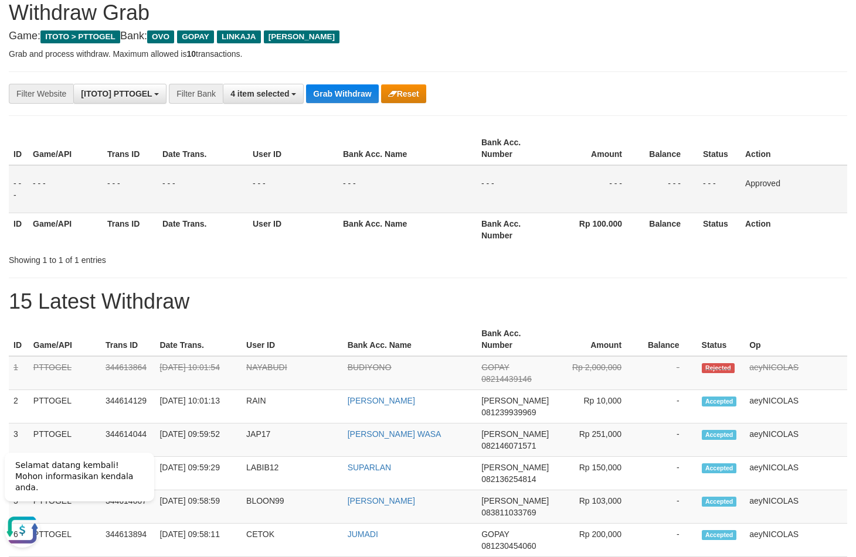
click at [436, 190] on td "- - -" at bounding box center [407, 189] width 138 height 48
click at [360, 93] on button "Grab Withdraw" at bounding box center [342, 93] width 72 height 19
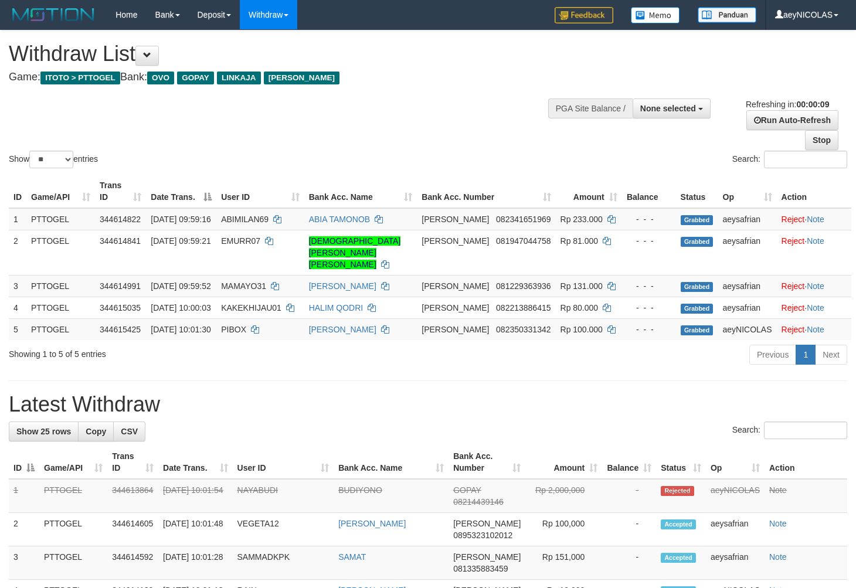
select select
select select "**"
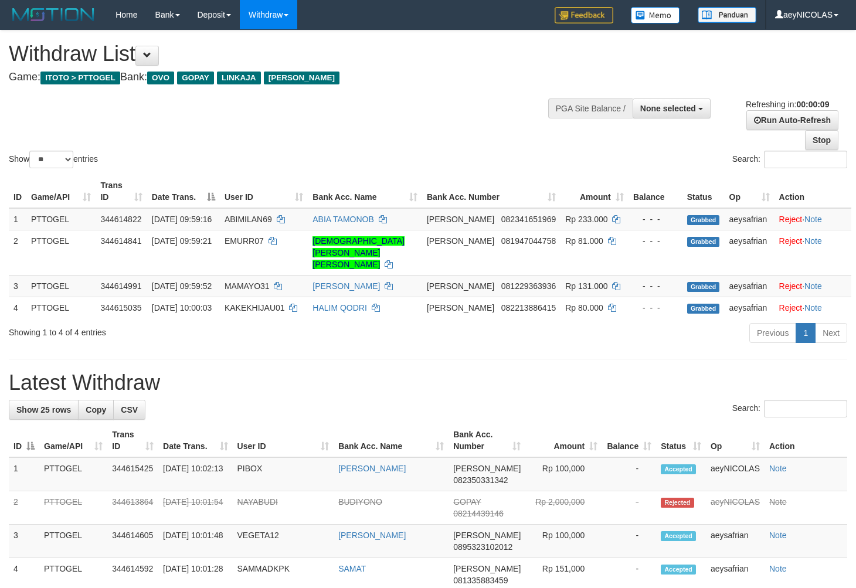
select select
select select "**"
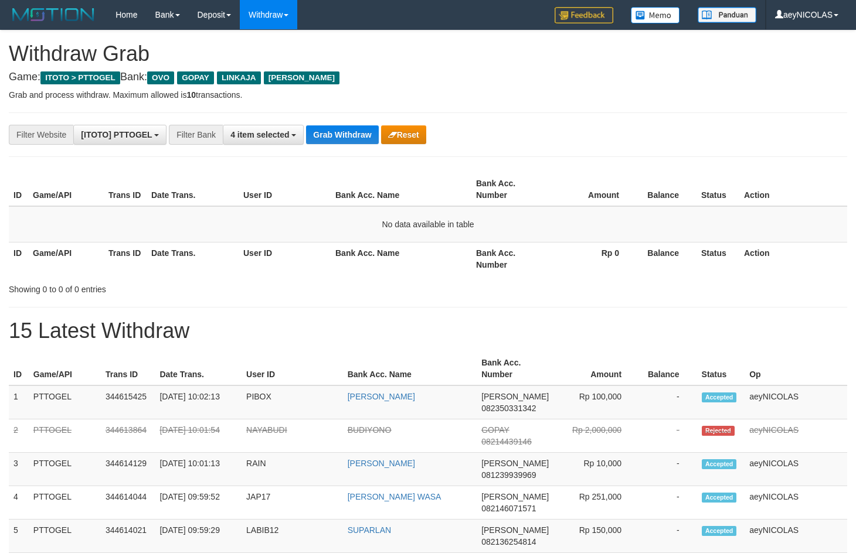
scroll to position [164, 0]
drag, startPoint x: 433, startPoint y: 219, endPoint x: 430, endPoint y: 213, distance: 6.3
click at [430, 213] on td "No data available in table" at bounding box center [428, 224] width 838 height 36
click at [345, 141] on button "Grab Withdraw" at bounding box center [342, 134] width 72 height 19
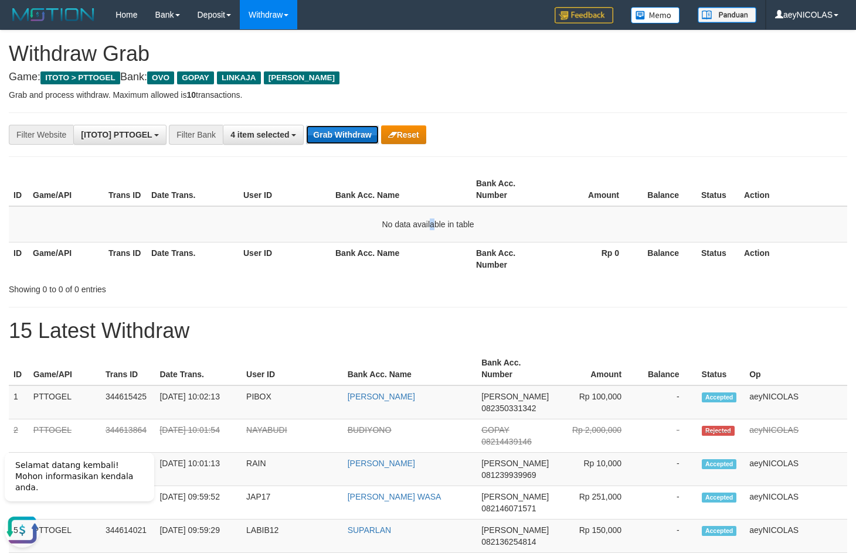
scroll to position [0, 0]
click at [345, 141] on button "Grab Withdraw" at bounding box center [342, 134] width 72 height 19
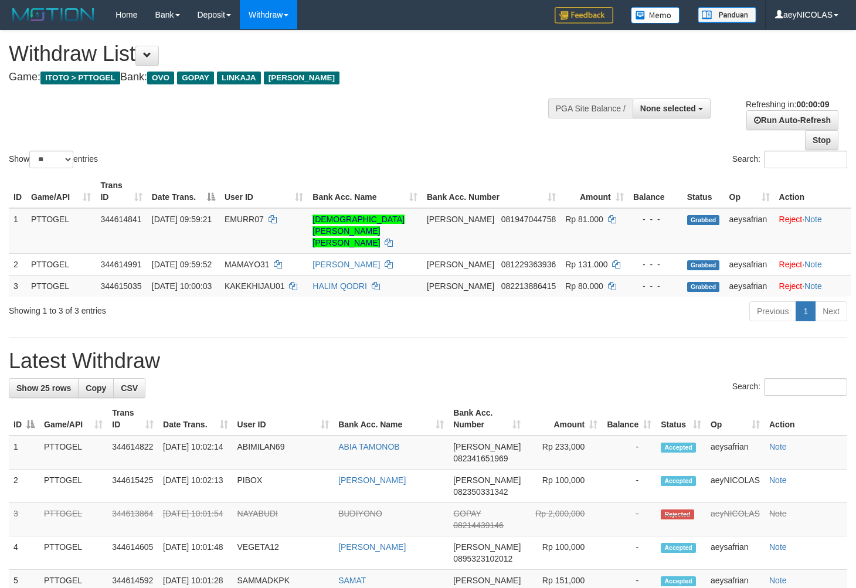
select select
select select "**"
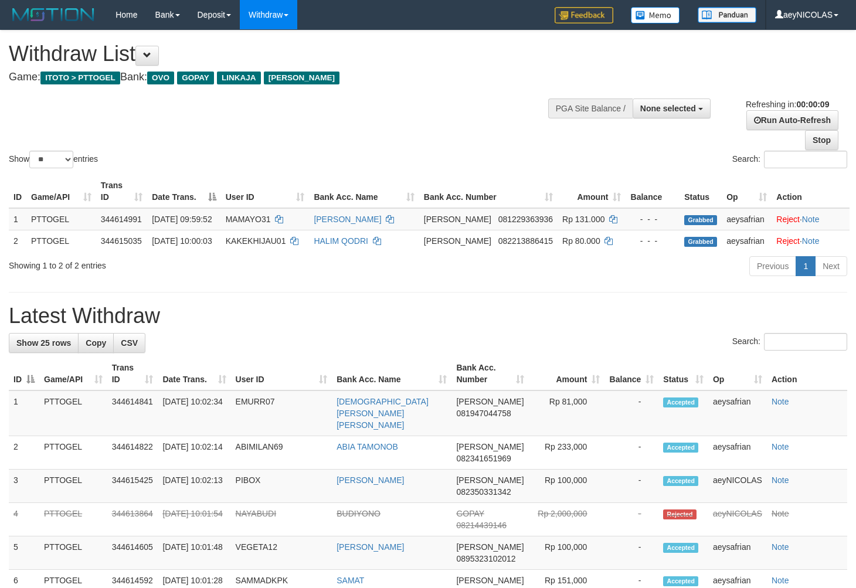
select select
select select "**"
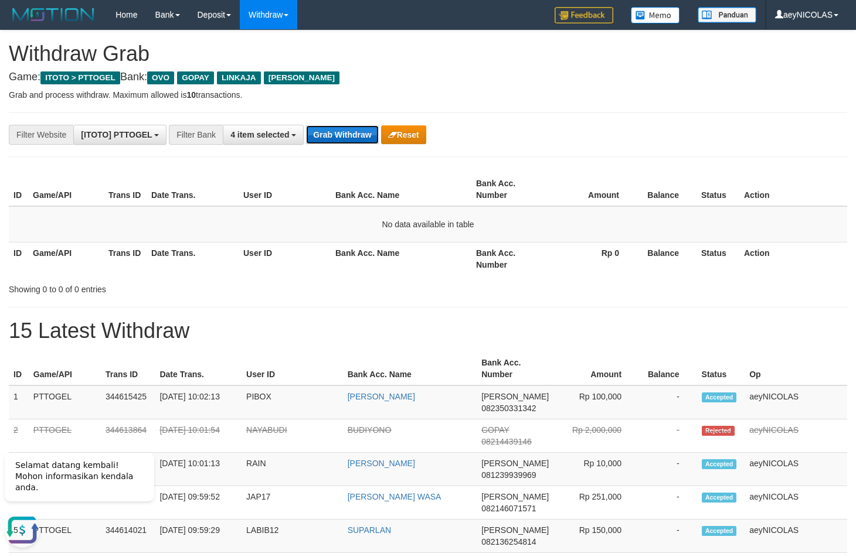
click at [342, 141] on button "Grab Withdraw" at bounding box center [342, 134] width 72 height 19
click at [342, 138] on button "Grab Withdraw" at bounding box center [342, 134] width 72 height 19
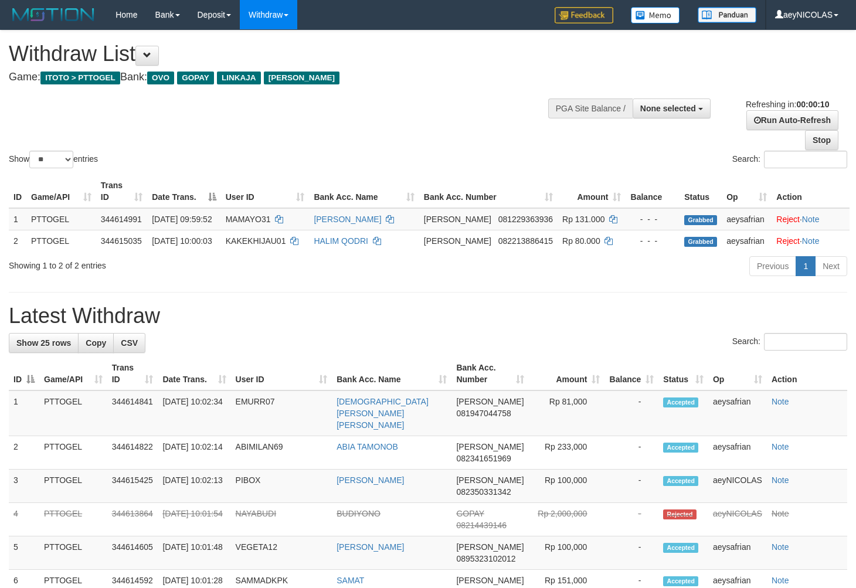
select select
select select "**"
select select
select select "**"
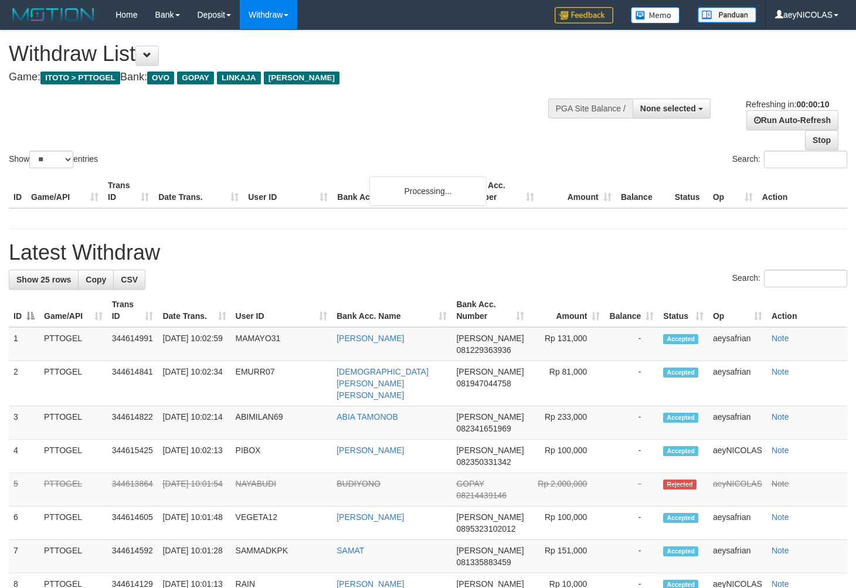
select select
select select "**"
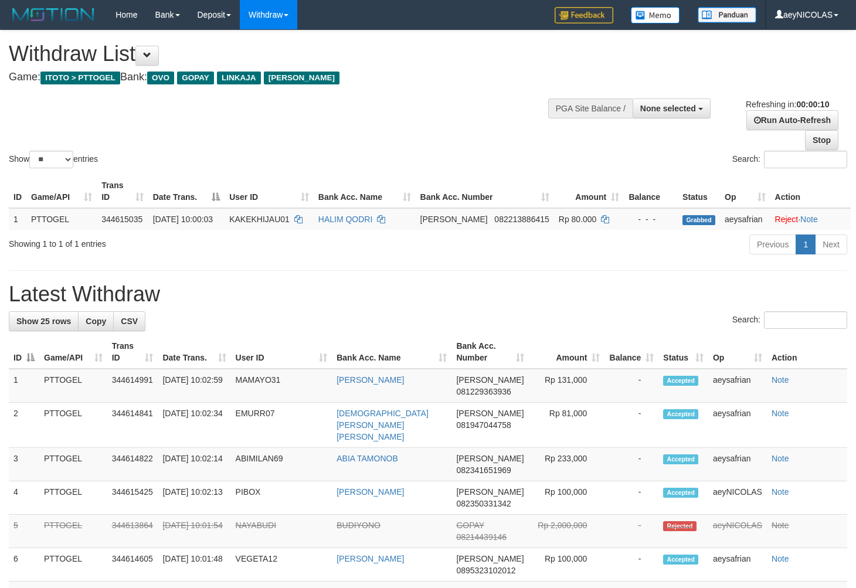
select select
select select "**"
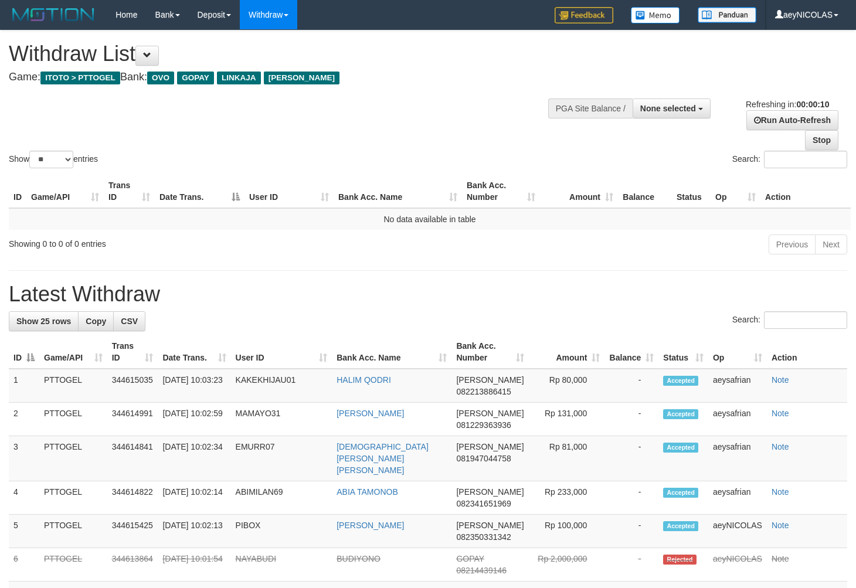
select select
select select "**"
drag, startPoint x: 505, startPoint y: 298, endPoint x: 421, endPoint y: 263, distance: 90.9
click at [496, 295] on h1 "Latest Withdraw" at bounding box center [428, 294] width 838 height 23
drag, startPoint x: 267, startPoint y: 152, endPoint x: 274, endPoint y: 161, distance: 11.2
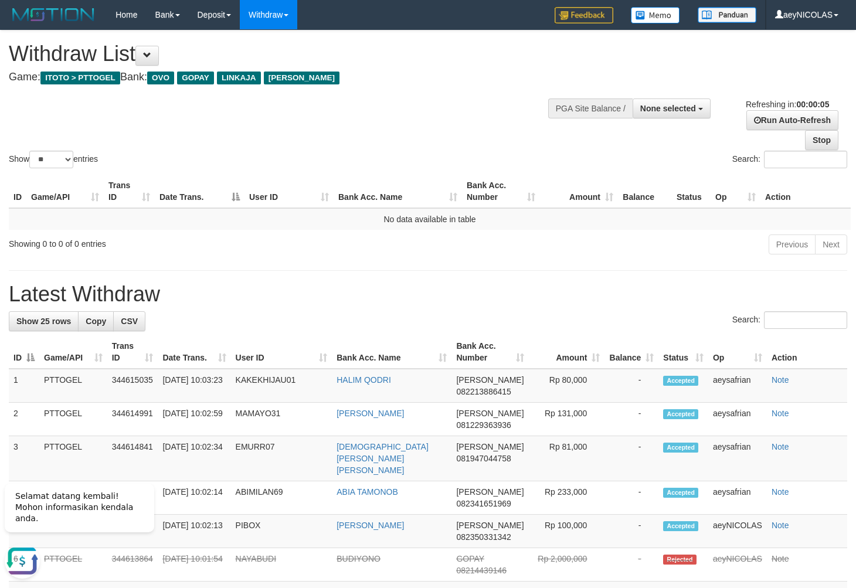
click at [269, 152] on div "Show ** ** ** *** entries" at bounding box center [214, 161] width 410 height 21
select select
select select "**"
select select
select select "**"
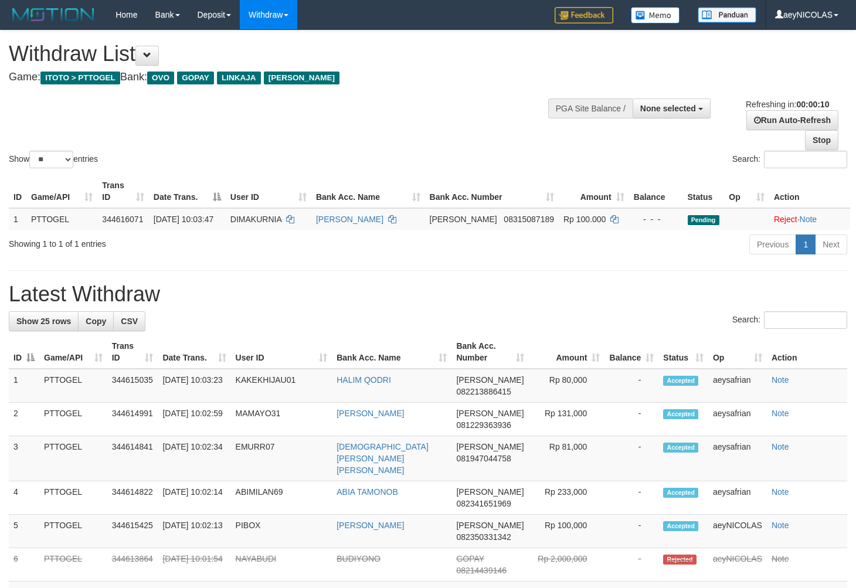
select select
select select "**"
select select
select select "**"
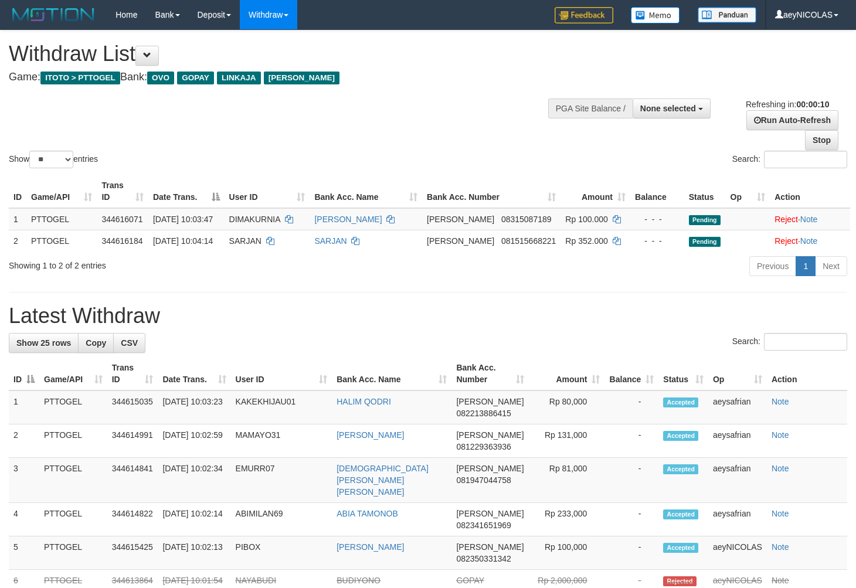
select select
select select "**"
click at [459, 345] on div "Search:" at bounding box center [428, 343] width 838 height 21
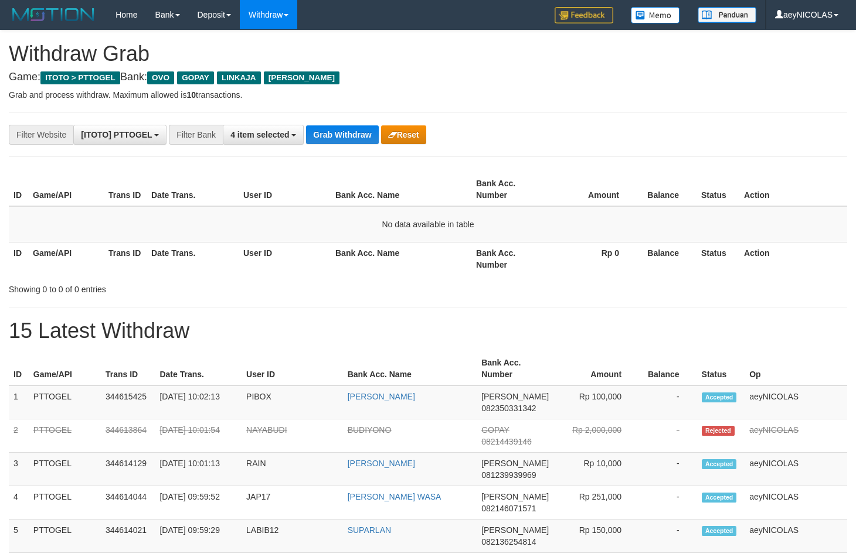
scroll to position [164, 0]
drag, startPoint x: 348, startPoint y: 162, endPoint x: 348, endPoint y: 154, distance: 7.6
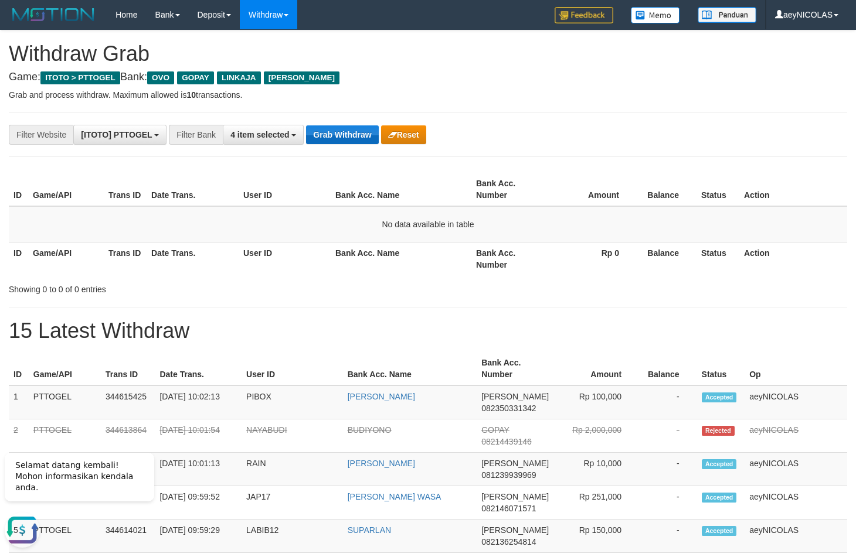
scroll to position [0, 0]
click at [351, 138] on button "Grab Withdraw" at bounding box center [342, 134] width 72 height 19
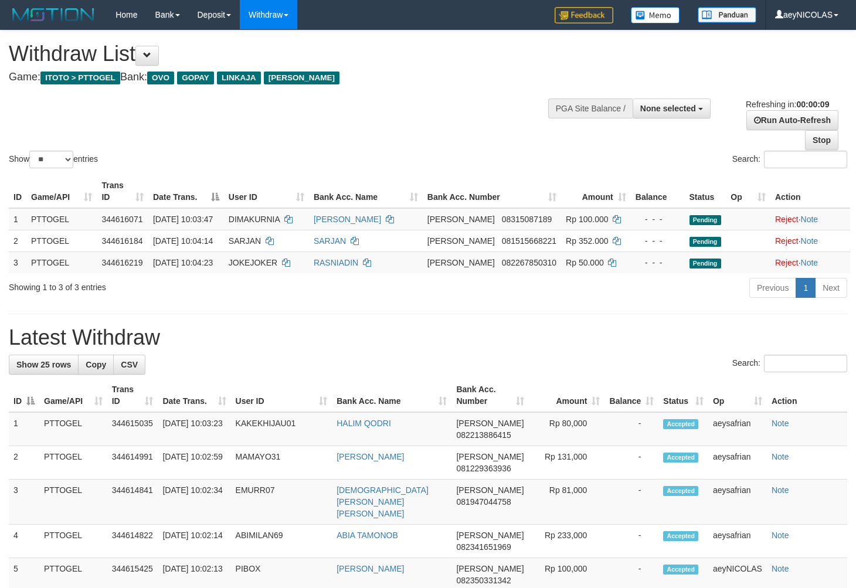
select select
select select "**"
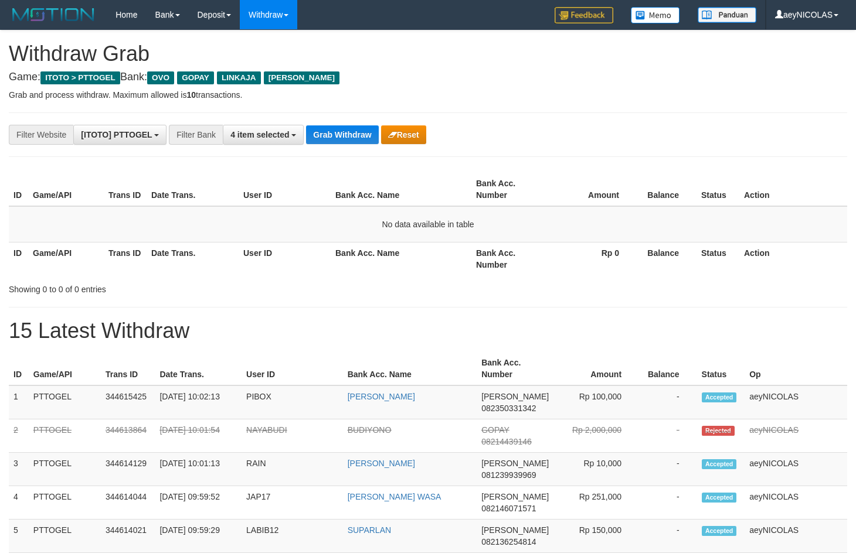
click at [351, 138] on button "Grab Withdraw" at bounding box center [342, 134] width 72 height 19
drag, startPoint x: 0, startPoint y: 0, endPoint x: 352, endPoint y: 140, distance: 379.1
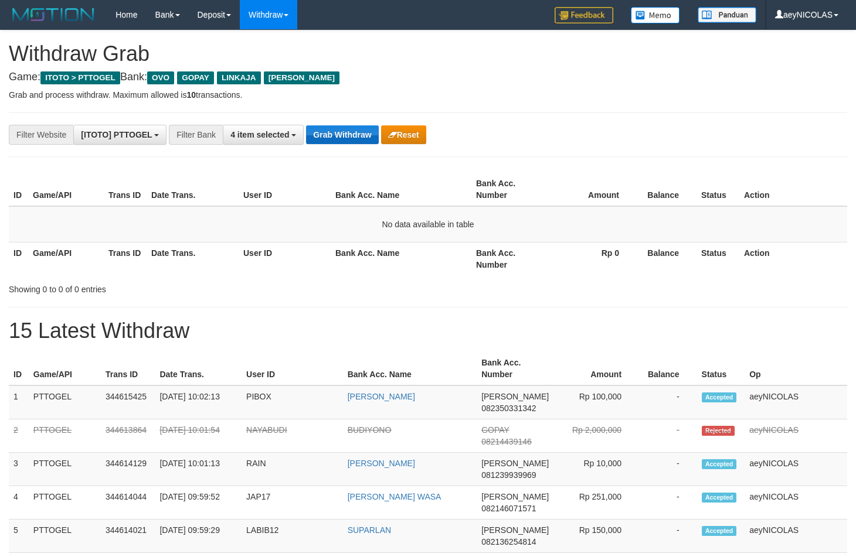
click at [352, 140] on button "Grab Withdraw" at bounding box center [342, 134] width 72 height 19
click at [354, 140] on button "Grab Withdraw" at bounding box center [342, 134] width 72 height 19
click at [355, 140] on button "Grab Withdraw" at bounding box center [342, 134] width 72 height 19
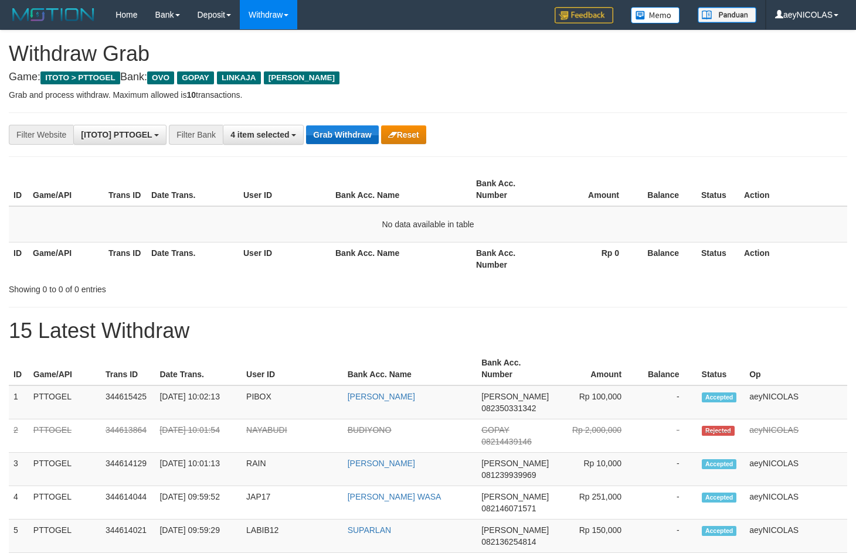
click at [355, 140] on button "Grab Withdraw" at bounding box center [342, 134] width 72 height 19
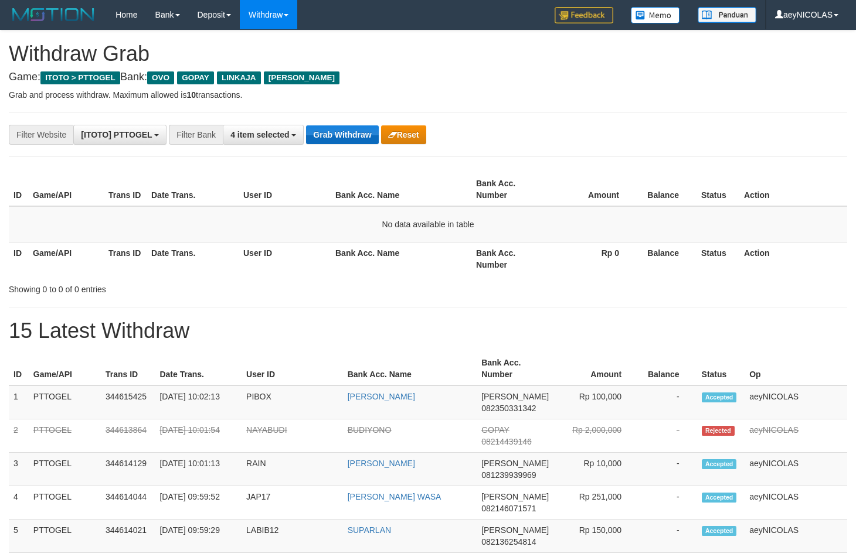
click at [355, 140] on button "Grab Withdraw" at bounding box center [342, 134] width 72 height 19
click at [355, 141] on button "Grab Withdraw" at bounding box center [342, 134] width 72 height 19
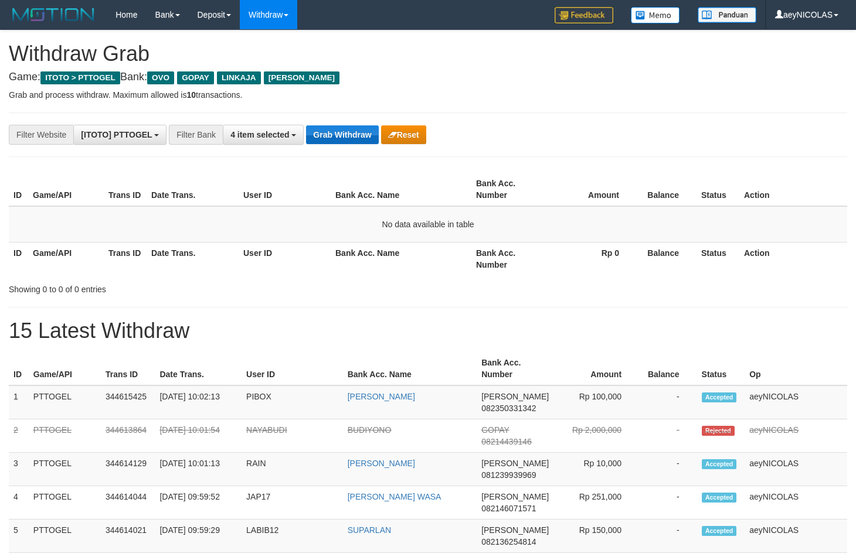
click at [355, 141] on button "Grab Withdraw" at bounding box center [342, 134] width 72 height 19
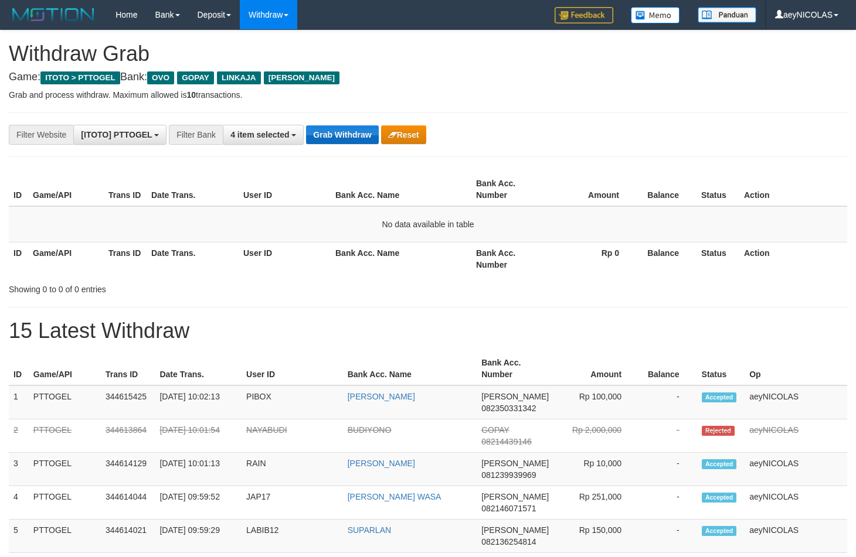
click at [355, 141] on button "Grab Withdraw" at bounding box center [342, 134] width 72 height 19
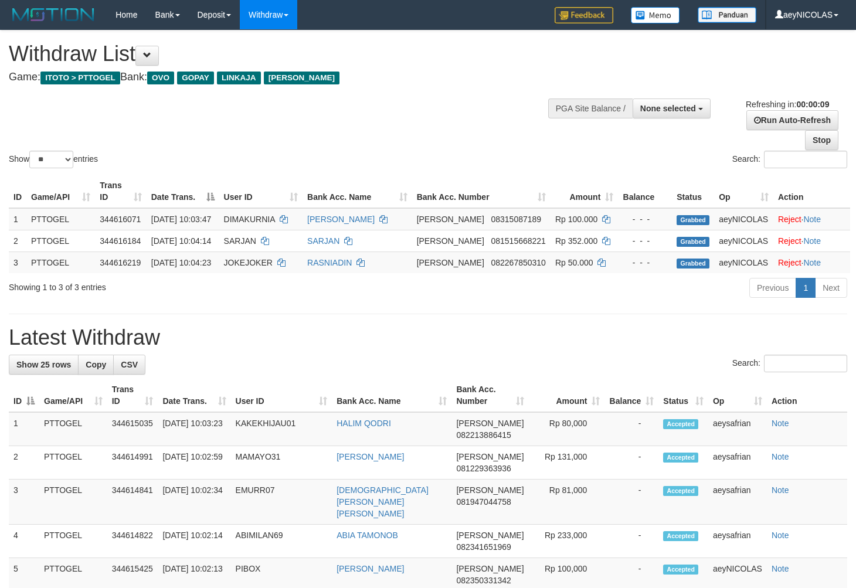
select select
select select "**"
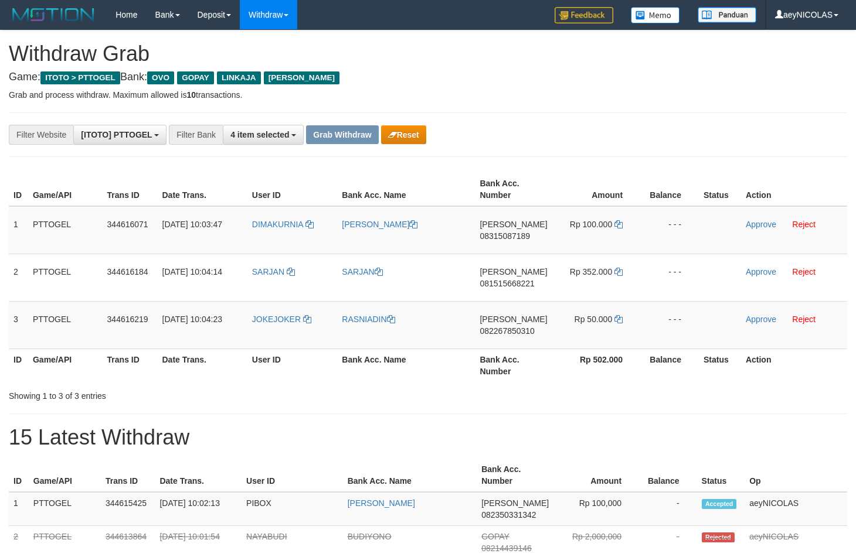
scroll to position [164, 0]
drag, startPoint x: 318, startPoint y: 258, endPoint x: 551, endPoint y: 312, distance: 239.0
click at [551, 312] on tbody "1 PTTOGEL 344616071 30/09/2025 10:03:47 DIMAKURNIA DIMA DANA 08315087189 Rp 100…" at bounding box center [428, 277] width 838 height 143
click at [498, 229] on td "DANA 08315087189" at bounding box center [513, 230] width 77 height 48
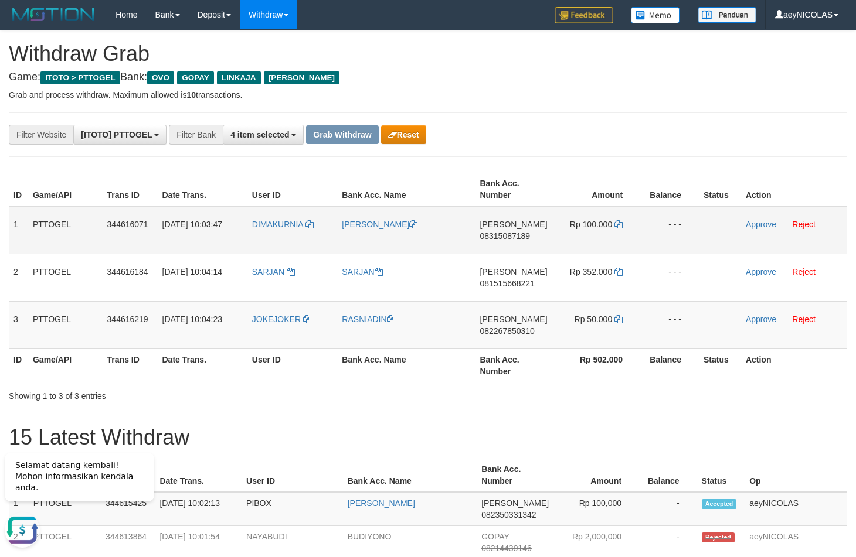
click at [496, 238] on span "08315087189" at bounding box center [504, 236] width 50 height 9
copy span "08315087189"
drag, startPoint x: 636, startPoint y: 161, endPoint x: 589, endPoint y: 176, distance: 49.5
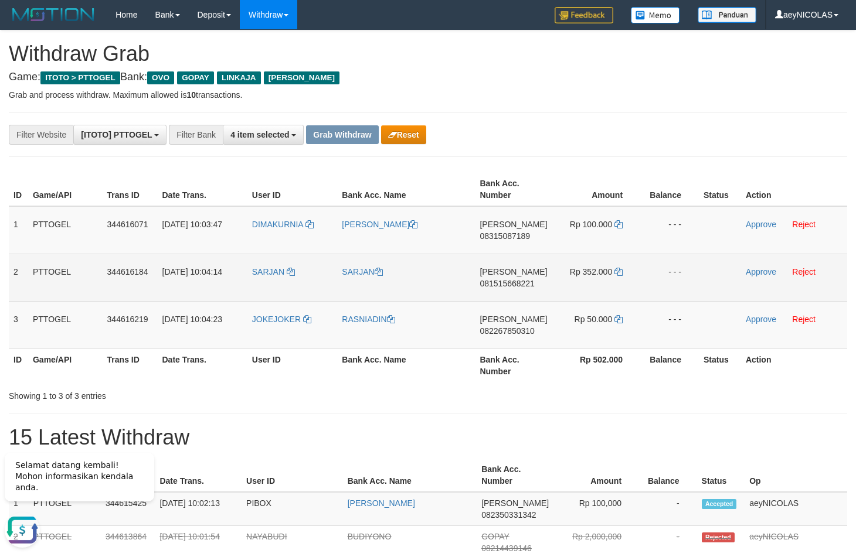
click at [500, 276] on span "[PERSON_NAME]" at bounding box center [512, 271] width 67 height 9
click at [500, 287] on span "081515668221" at bounding box center [506, 283] width 55 height 9
copy span "081515668221"
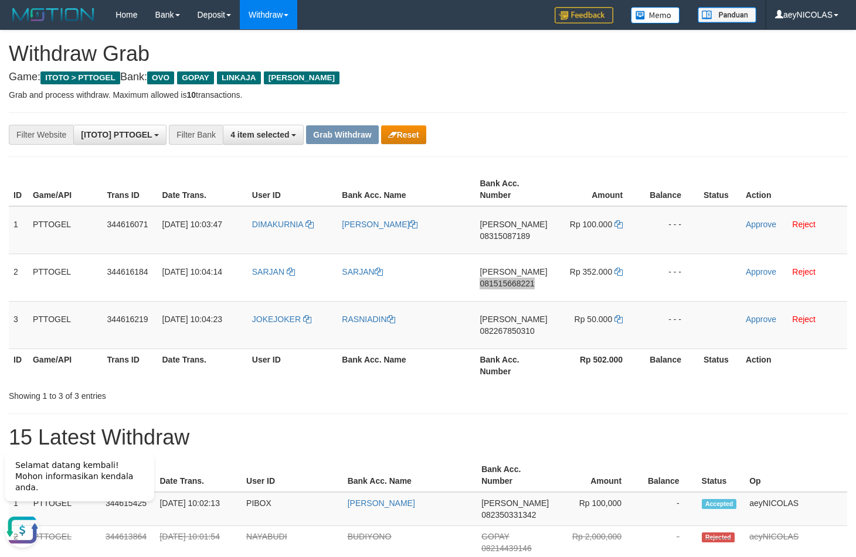
click at [533, 191] on th "Bank Acc. Number" at bounding box center [513, 189] width 77 height 33
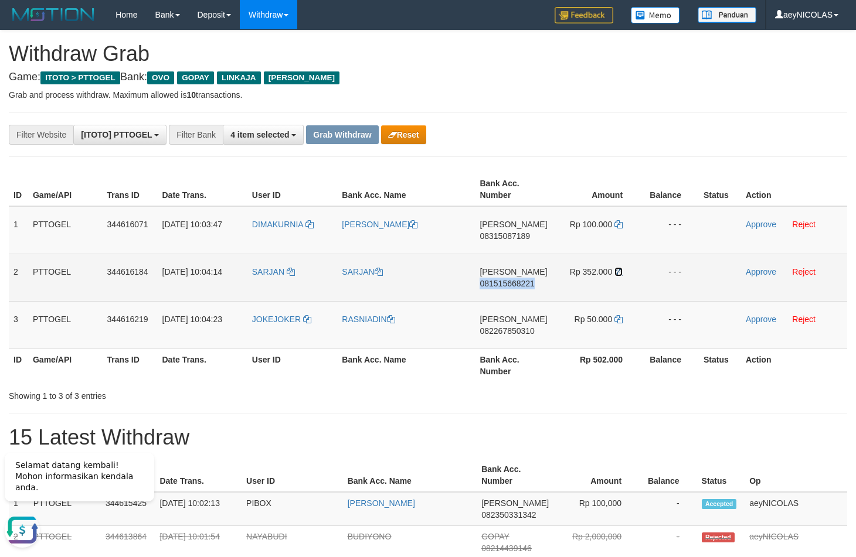
click at [614, 275] on icon at bounding box center [618, 272] width 8 height 8
copy span "081515668221"
click at [615, 275] on icon at bounding box center [618, 272] width 8 height 8
click at [750, 276] on link "Approve" at bounding box center [761, 271] width 30 height 9
click at [508, 341] on td "DANA 082267850310" at bounding box center [513, 324] width 77 height 47
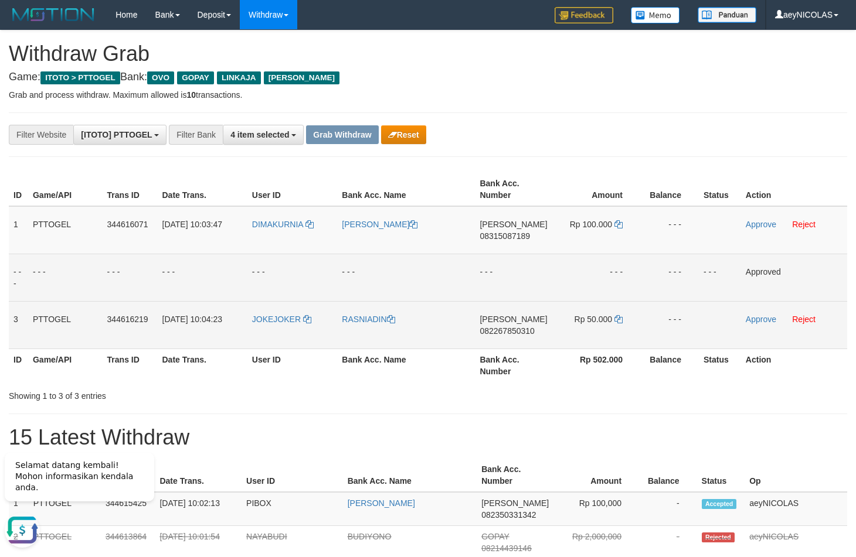
click at [510, 334] on span "082267850310" at bounding box center [506, 330] width 55 height 9
copy span "082267850310"
click at [450, 246] on td "[PERSON_NAME]" at bounding box center [406, 230] width 138 height 48
click at [617, 324] on icon at bounding box center [618, 319] width 8 height 8
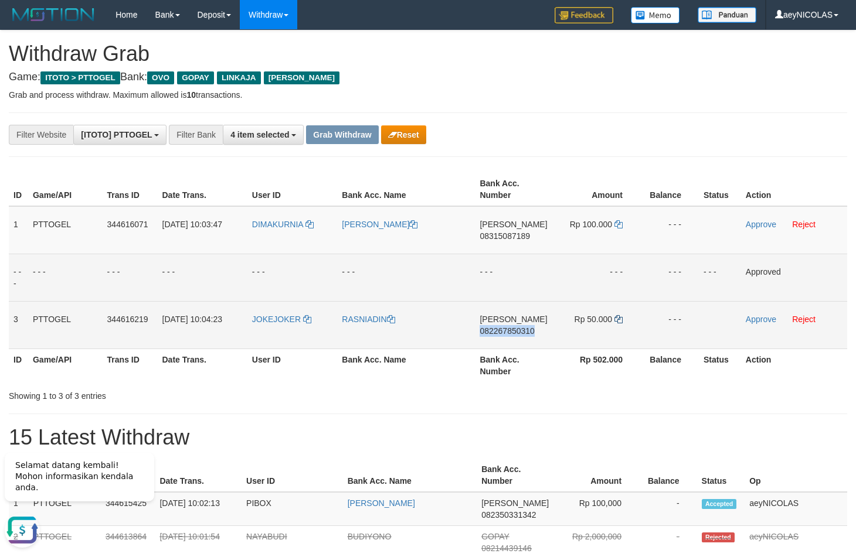
copy span "082267850310"
click at [617, 324] on icon at bounding box center [618, 319] width 8 height 8
click at [760, 322] on link "Approve" at bounding box center [761, 319] width 30 height 9
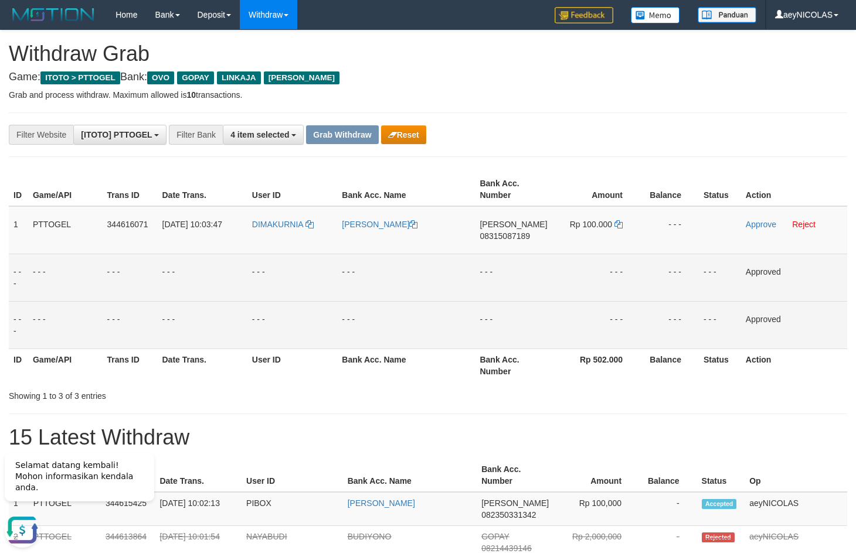
click at [426, 339] on td "- - -" at bounding box center [406, 324] width 138 height 47
click at [274, 241] on td "DIMAKURNIA" at bounding box center [292, 230] width 90 height 48
copy link "DIMAKURNIA"
drag, startPoint x: 59, startPoint y: 148, endPoint x: 361, endPoint y: 249, distance: 318.0
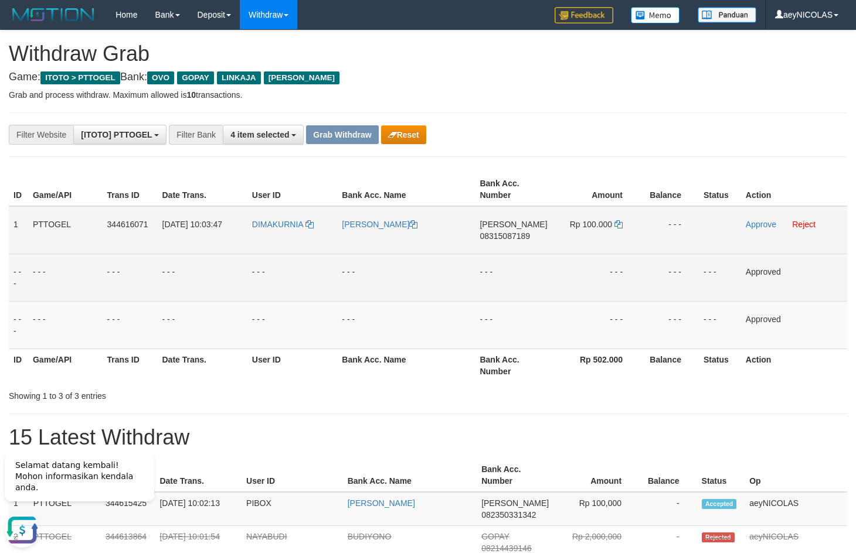
click at [806, 229] on td "Approve Reject" at bounding box center [794, 230] width 106 height 48
click at [806, 229] on link "Reject" at bounding box center [803, 224] width 23 height 9
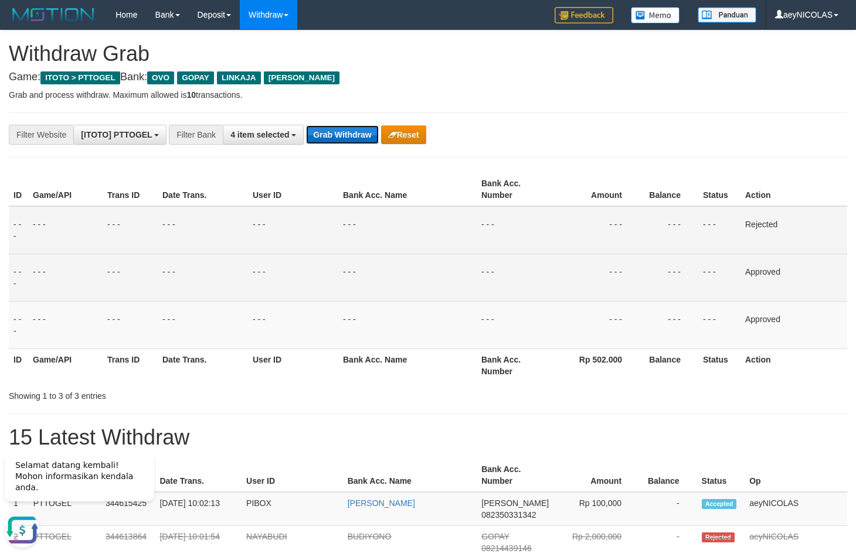
click at [348, 131] on button "Grab Withdraw" at bounding box center [342, 134] width 72 height 19
drag, startPoint x: 348, startPoint y: 131, endPoint x: 55, endPoint y: 246, distance: 315.3
click at [337, 135] on button "Grab Withdraw" at bounding box center [342, 134] width 72 height 19
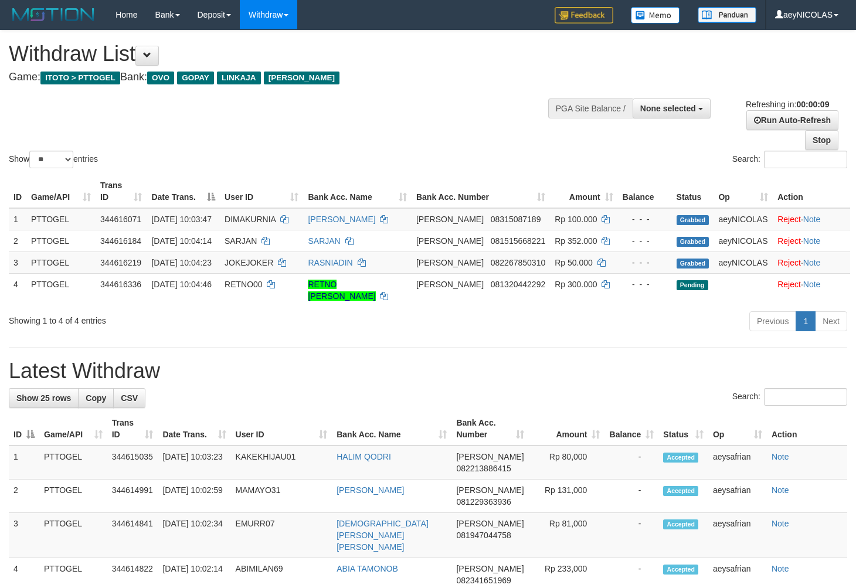
select select
select select "**"
select select
select select "**"
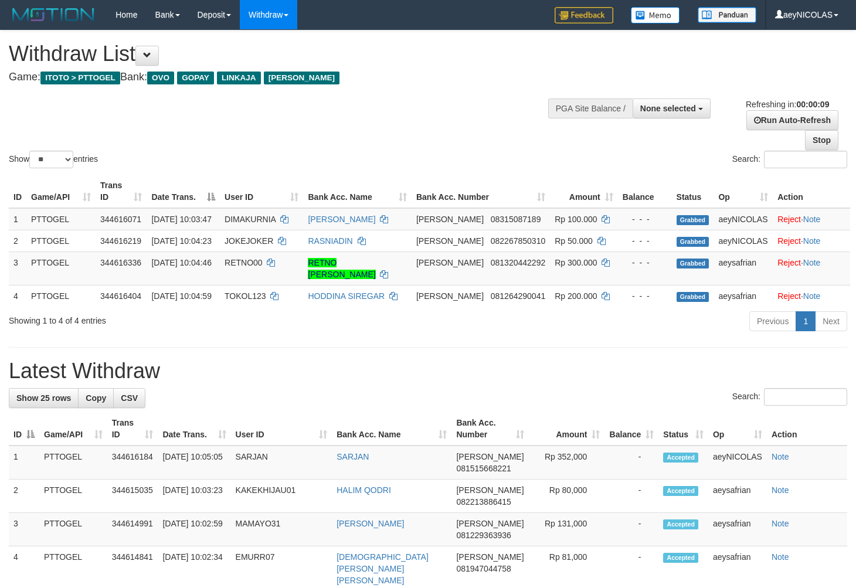
select select
select select "**"
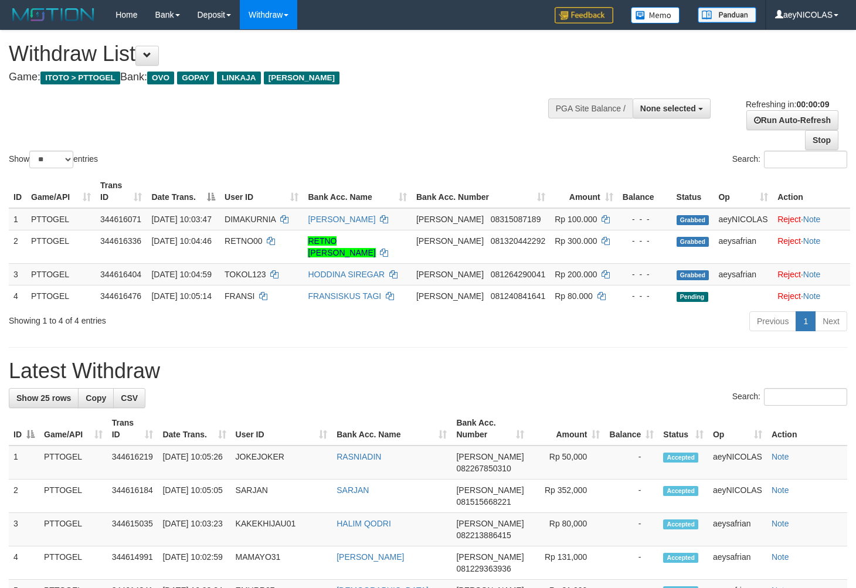
select select
select select "**"
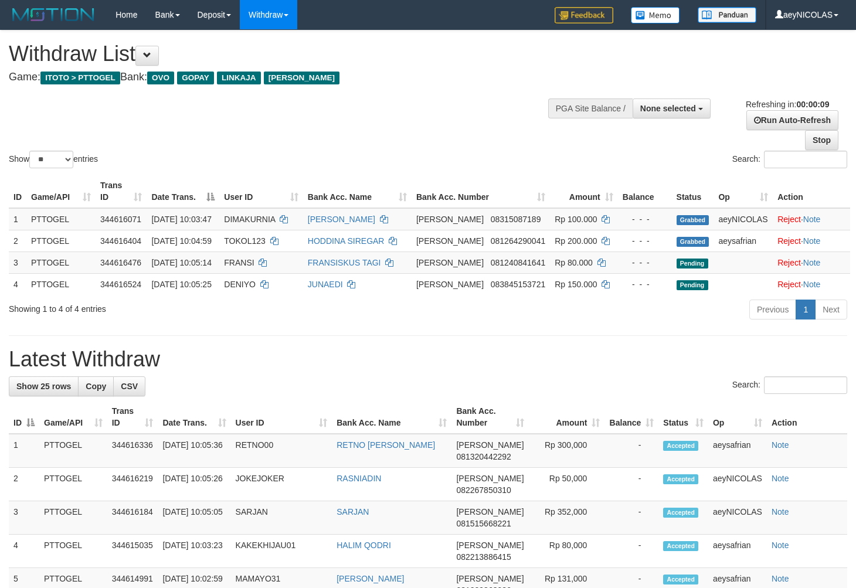
select select
select select "**"
select select
select select "**"
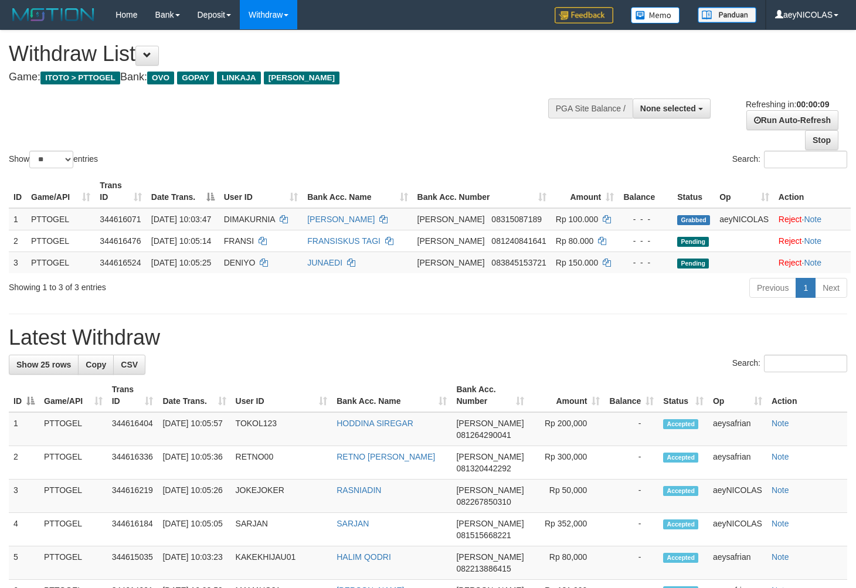
select select
select select "**"
select select
select select "**"
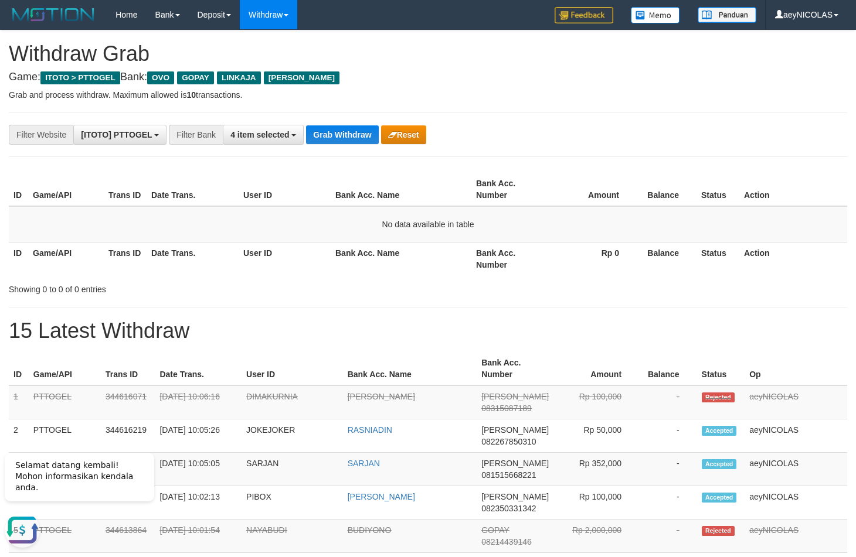
drag, startPoint x: 481, startPoint y: 297, endPoint x: 380, endPoint y: 176, distance: 157.7
drag, startPoint x: 360, startPoint y: 147, endPoint x: 351, endPoint y: 138, distance: 12.9
click at [351, 138] on button "Grab Withdraw" at bounding box center [342, 134] width 72 height 19
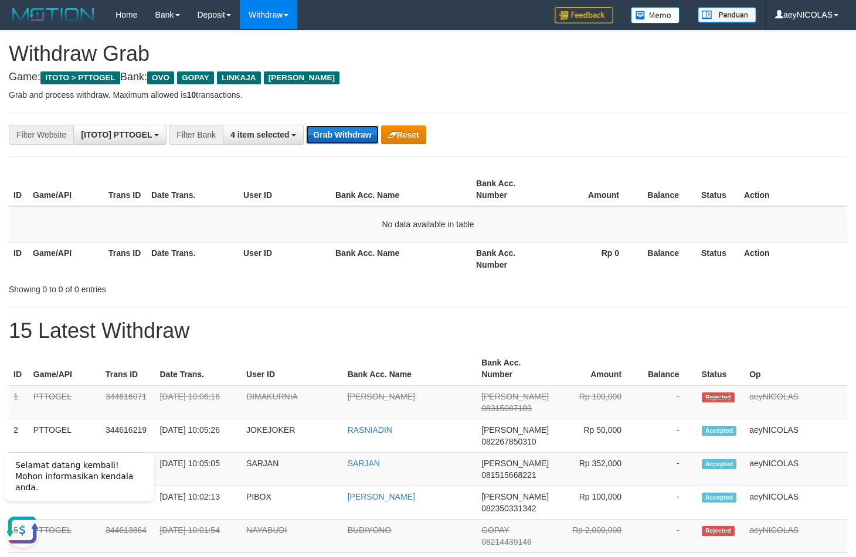
click at [351, 138] on button "Grab Withdraw" at bounding box center [342, 134] width 72 height 19
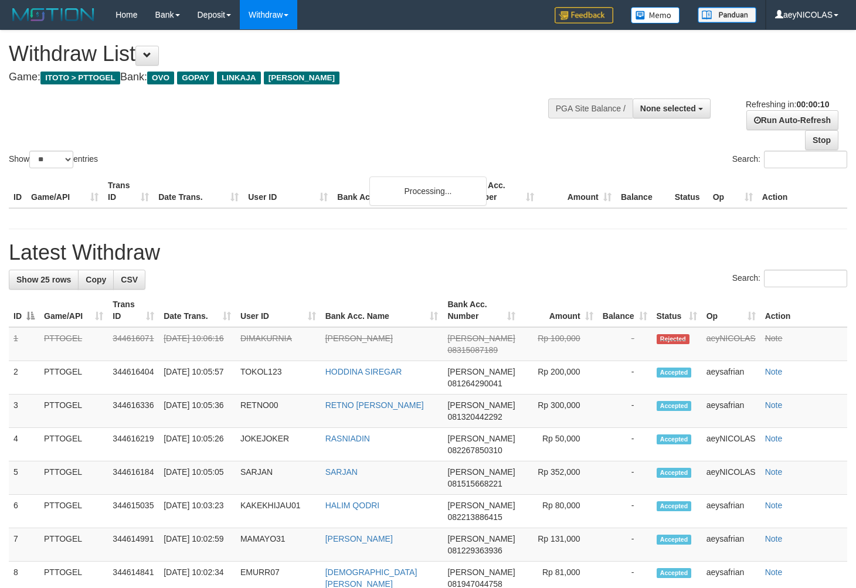
select select
select select "**"
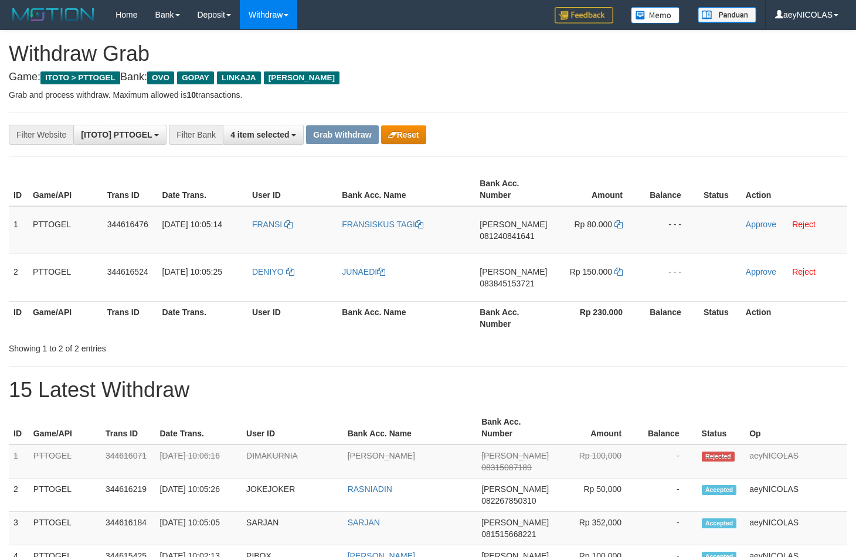
scroll to position [164, 0]
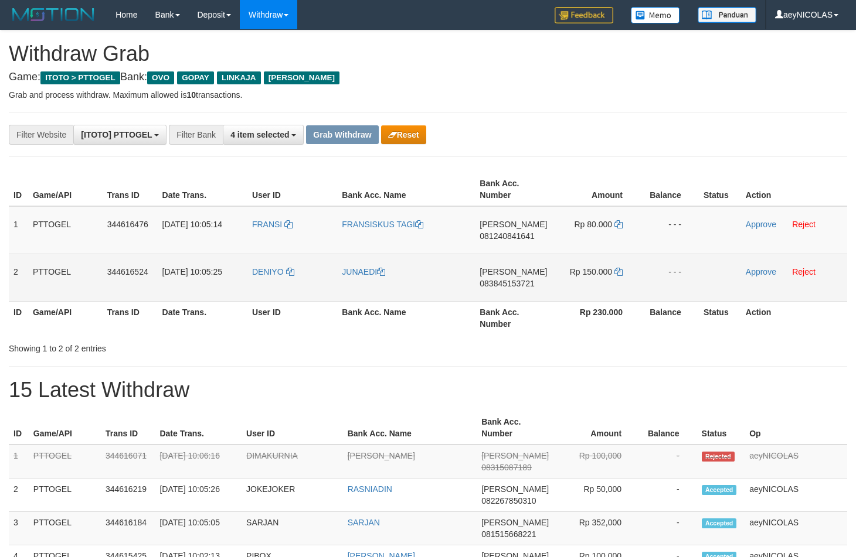
drag, startPoint x: 269, startPoint y: 237, endPoint x: 619, endPoint y: 291, distance: 353.9
click at [619, 291] on tbody "1 PTTOGEL 344616476 [DATE] 10:05:14 FRANSI [PERSON_NAME] 081240841641 Rp 80.000…" at bounding box center [428, 254] width 838 height 96
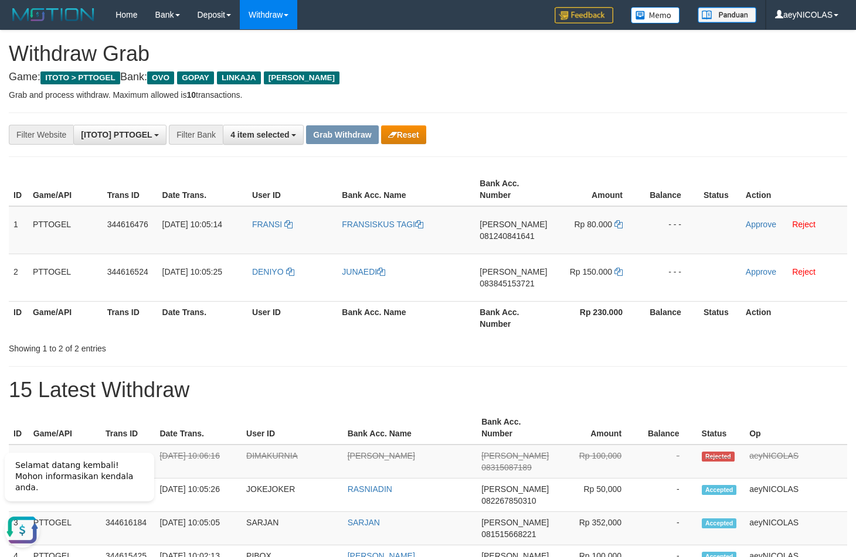
scroll to position [0, 0]
click at [492, 232] on td "DANA 081240841641" at bounding box center [513, 230] width 77 height 48
click at [492, 237] on span "081240841641" at bounding box center [506, 236] width 55 height 9
copy span "081240841641"
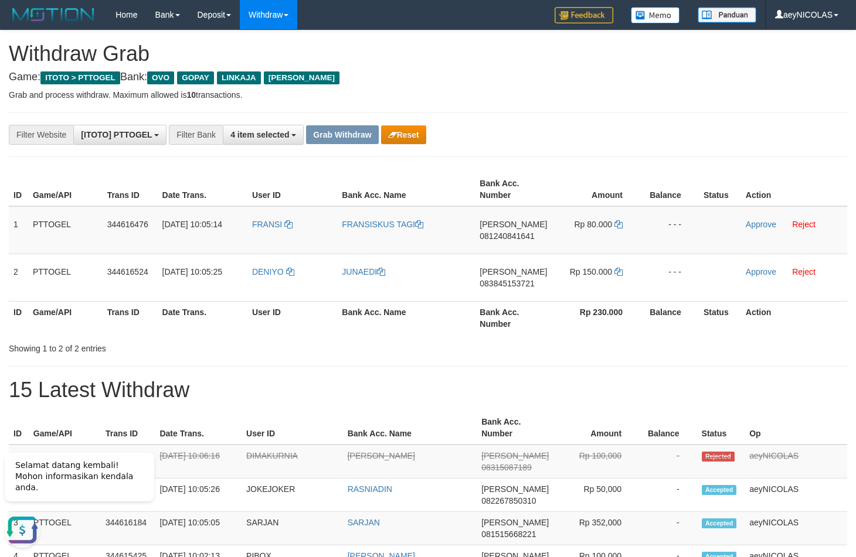
click at [761, 125] on div "**********" at bounding box center [428, 135] width 856 height 20
click at [615, 223] on icon at bounding box center [618, 224] width 8 height 8
copy span "081240841641"
click at [615, 224] on icon at bounding box center [618, 224] width 8 height 8
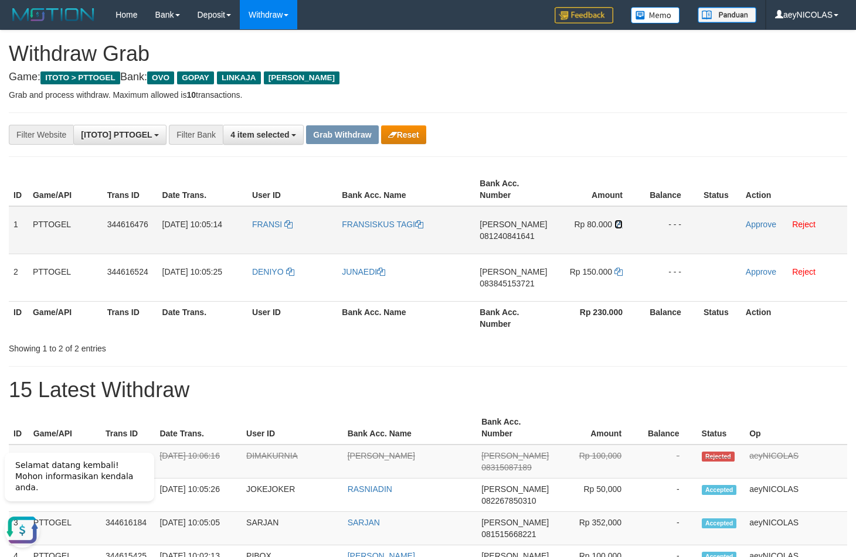
drag, startPoint x: 615, startPoint y: 224, endPoint x: 744, endPoint y: 224, distance: 128.9
click at [616, 224] on icon at bounding box center [618, 224] width 8 height 8
click at [744, 224] on td "Approve Reject" at bounding box center [794, 230] width 106 height 48
click at [750, 225] on link "Approve" at bounding box center [761, 224] width 30 height 9
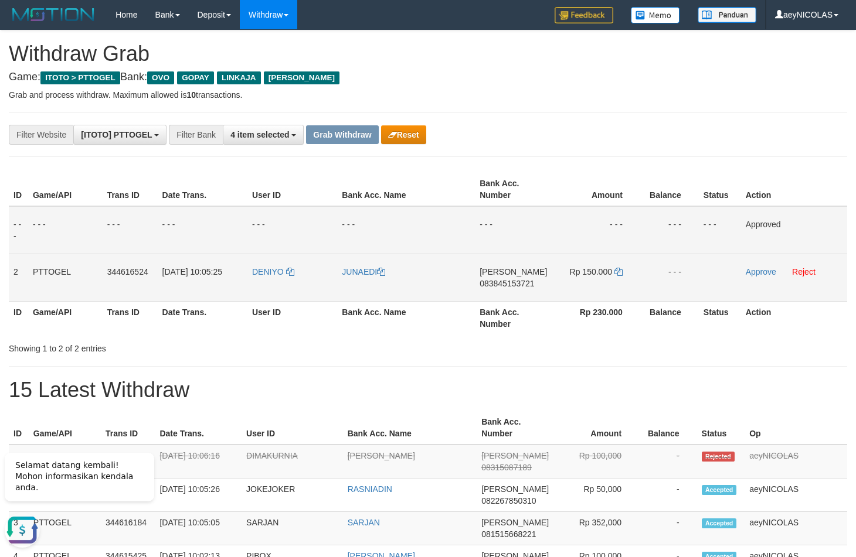
click at [522, 292] on td "DANA 083845153721" at bounding box center [513, 277] width 77 height 47
click at [520, 287] on span "083845153721" at bounding box center [506, 283] width 55 height 9
copy span "083845153721"
click at [505, 286] on span "083845153721" at bounding box center [506, 283] width 55 height 9
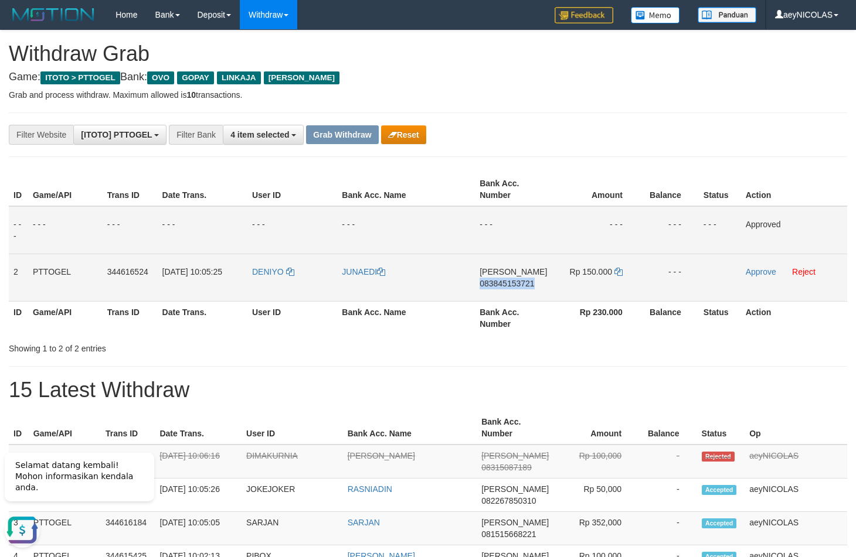
click at [505, 286] on span "083845153721" at bounding box center [506, 283] width 55 height 9
copy span "083845153721"
click at [430, 264] on td "JUNAEDI" at bounding box center [406, 277] width 138 height 47
click at [618, 275] on icon at bounding box center [618, 272] width 8 height 8
copy span "083845153721"
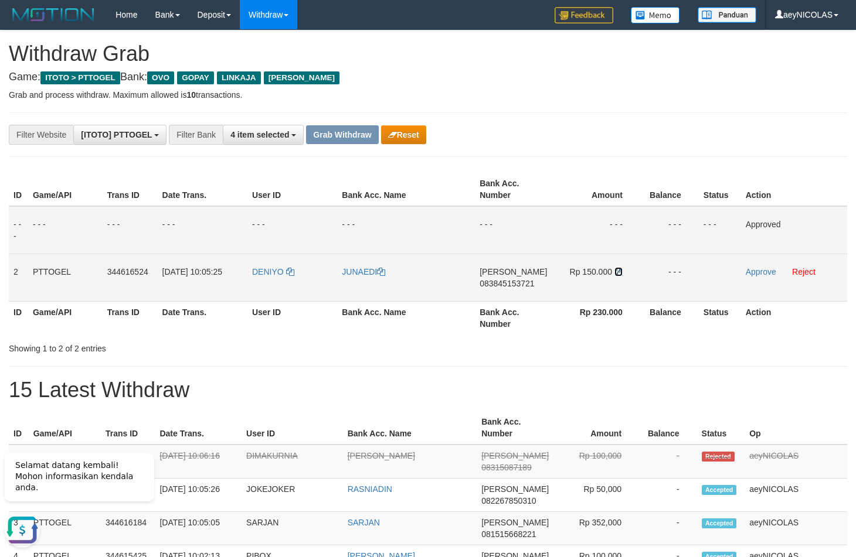
click at [618, 275] on icon at bounding box center [618, 272] width 8 height 8
click at [753, 269] on link "Approve" at bounding box center [761, 271] width 30 height 9
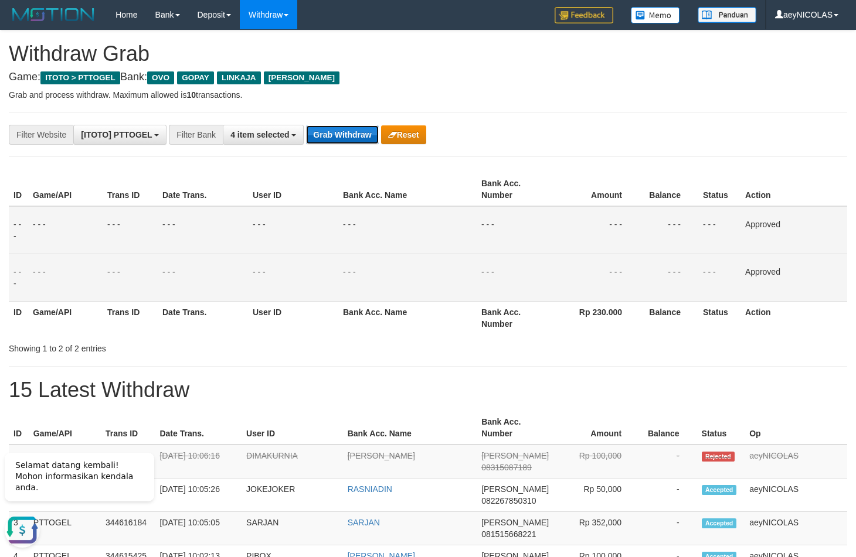
click at [346, 142] on button "Grab Withdraw" at bounding box center [342, 134] width 72 height 19
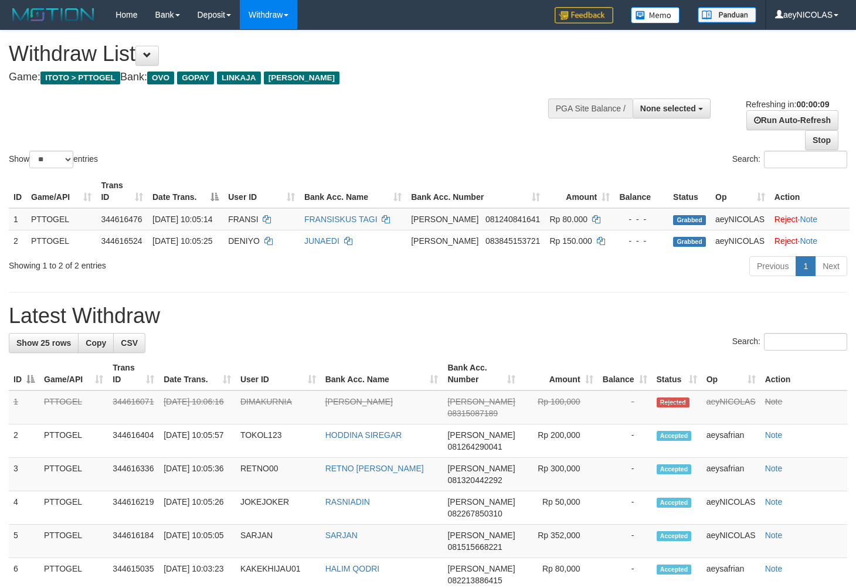
select select
select select "**"
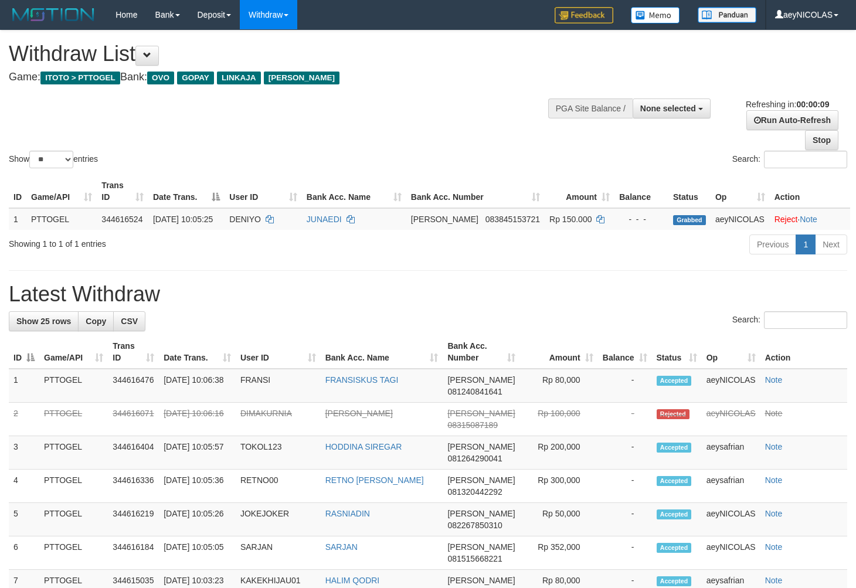
select select
select select "**"
select select
select select "**"
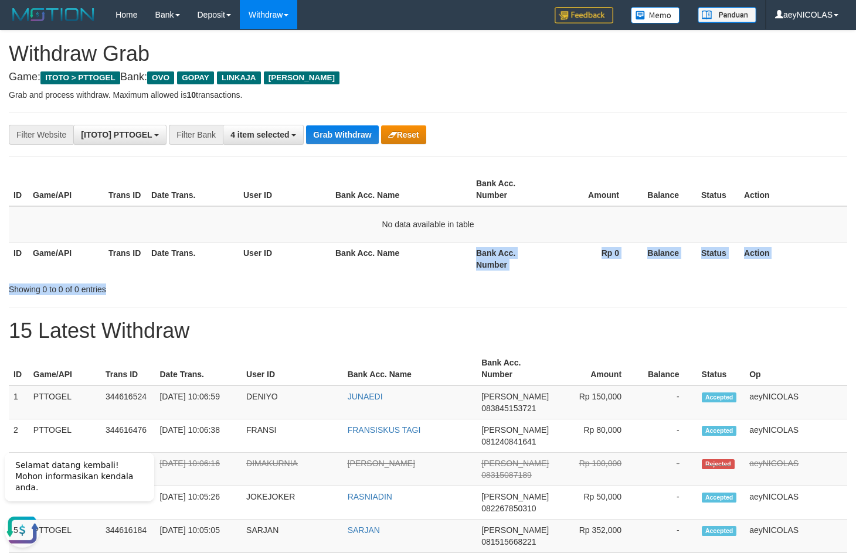
drag, startPoint x: 425, startPoint y: 281, endPoint x: 414, endPoint y: 260, distance: 23.9
click at [420, 267] on div "ID Game/API Trans ID Date Trans. User ID Bank Acc. Name Bank Acc. Number Amount…" at bounding box center [428, 232] width 838 height 127
click at [356, 143] on button "Grab Withdraw" at bounding box center [342, 134] width 72 height 19
drag, startPoint x: 356, startPoint y: 143, endPoint x: 30, endPoint y: 275, distance: 352.3
click at [351, 142] on button "Grab Withdraw" at bounding box center [342, 134] width 72 height 19
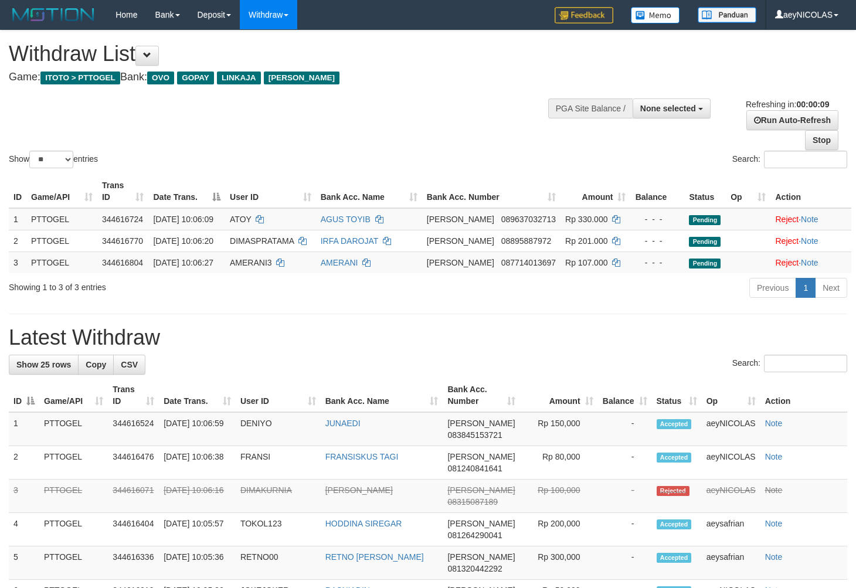
select select
select select "**"
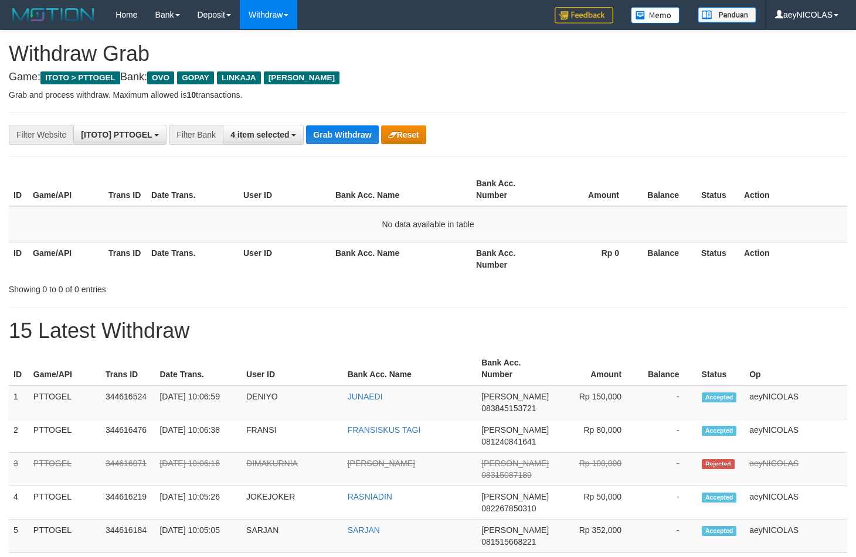
scroll to position [164, 0]
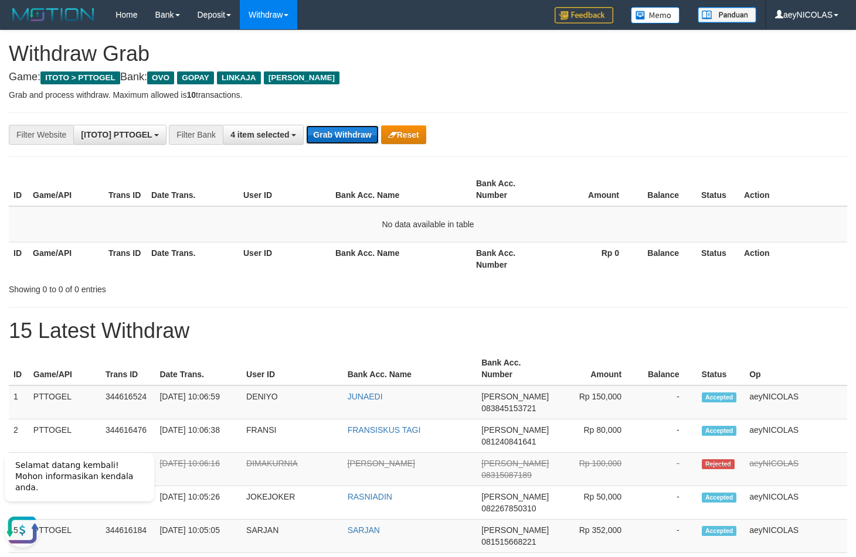
click at [342, 126] on button "Grab Withdraw" at bounding box center [342, 134] width 72 height 19
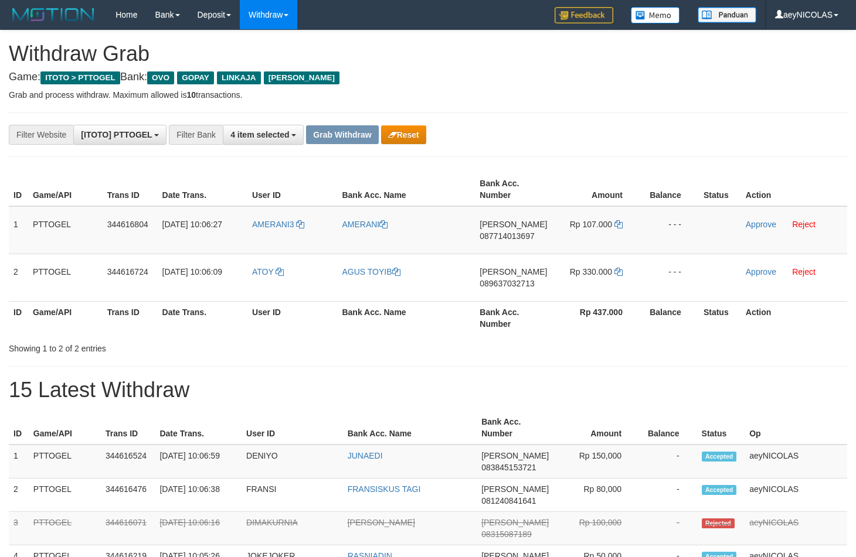
scroll to position [164, 0]
click at [401, 140] on button "Reset" at bounding box center [403, 134] width 45 height 19
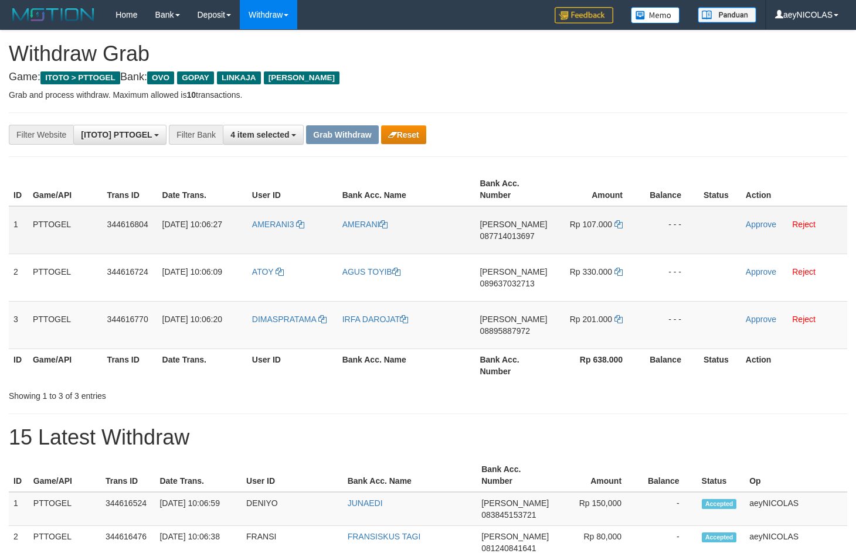
scroll to position [164, 0]
drag, startPoint x: 281, startPoint y: 247, endPoint x: 595, endPoint y: 313, distance: 320.5
click at [595, 313] on tbody "1 PTTOGEL 344616804 30/09/2025 10:06:27 AMERANI3 AMERANI DANA 087714013697 Rp 1…" at bounding box center [428, 277] width 838 height 143
click at [512, 233] on span "087714013697" at bounding box center [506, 236] width 55 height 9
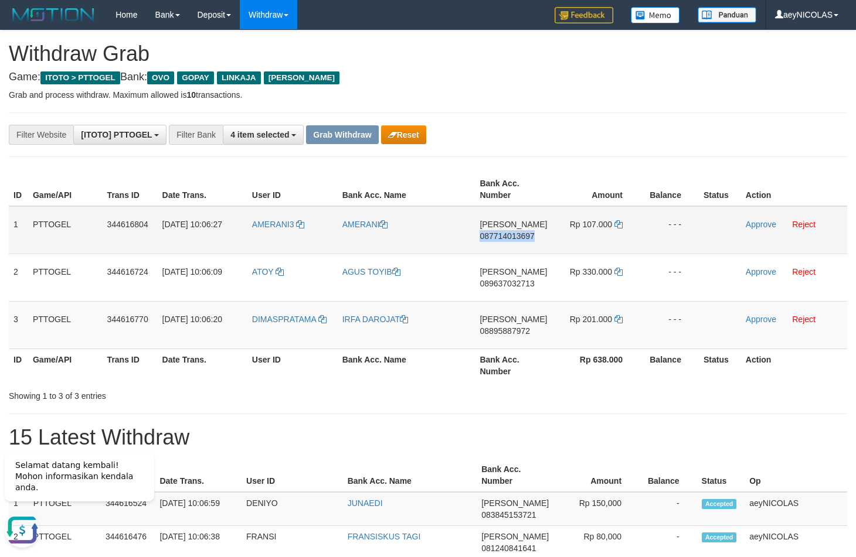
click at [512, 233] on span "087714013697" at bounding box center [506, 236] width 55 height 9
copy span "087714013697"
click at [648, 141] on div "**********" at bounding box center [356, 135] width 713 height 20
click at [617, 229] on td "Rp 107.000" at bounding box center [596, 230] width 89 height 48
click at [618, 228] on icon at bounding box center [618, 224] width 8 height 8
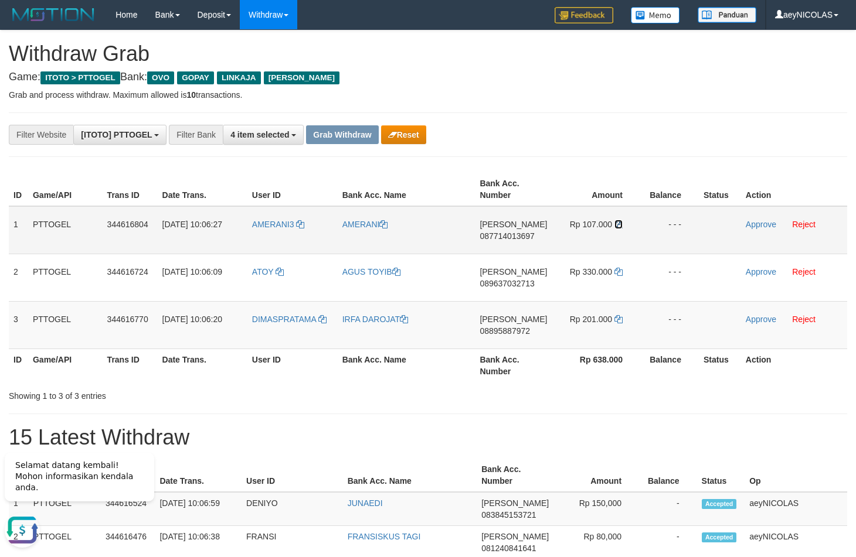
click at [618, 228] on icon at bounding box center [618, 224] width 8 height 8
click at [619, 228] on icon at bounding box center [618, 224] width 8 height 8
click at [746, 219] on td "Approve Reject" at bounding box center [794, 230] width 106 height 48
click at [750, 220] on link "Approve" at bounding box center [761, 224] width 30 height 9
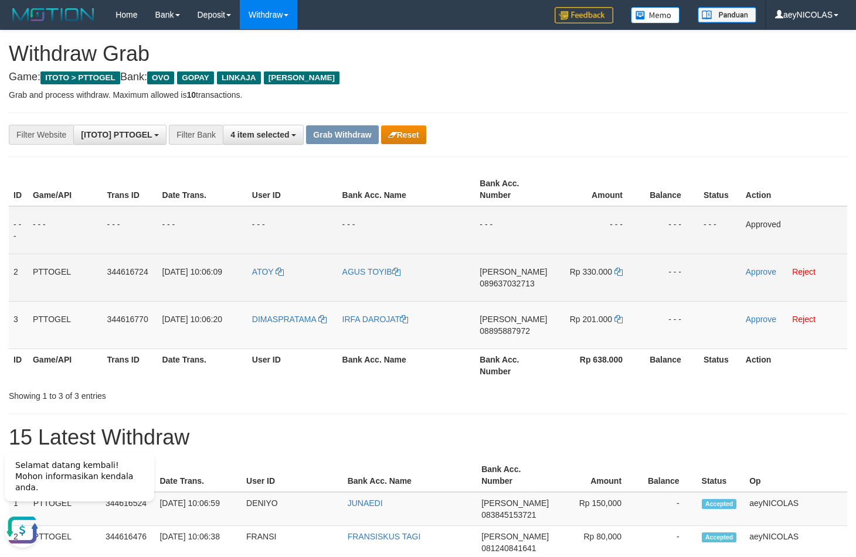
click at [503, 282] on span "089637032713" at bounding box center [506, 283] width 55 height 9
copy span "089637032713"
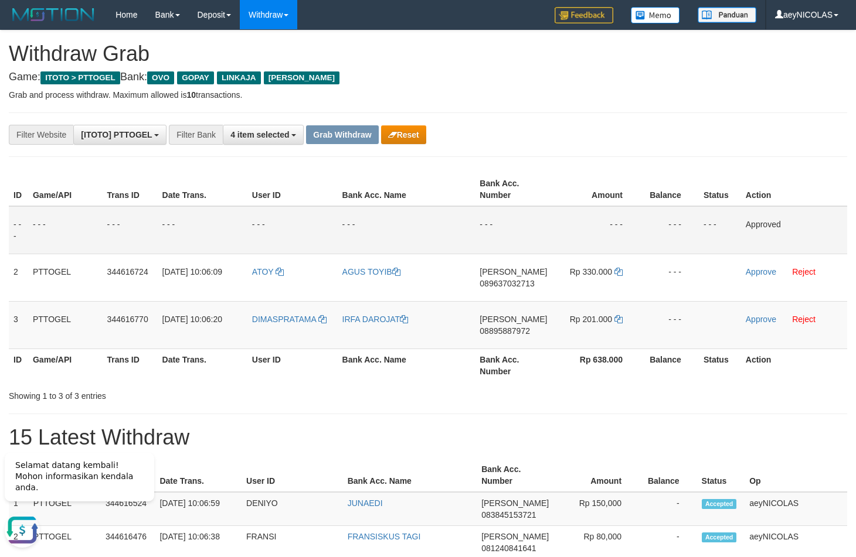
click at [564, 143] on div "**********" at bounding box center [356, 135] width 713 height 20
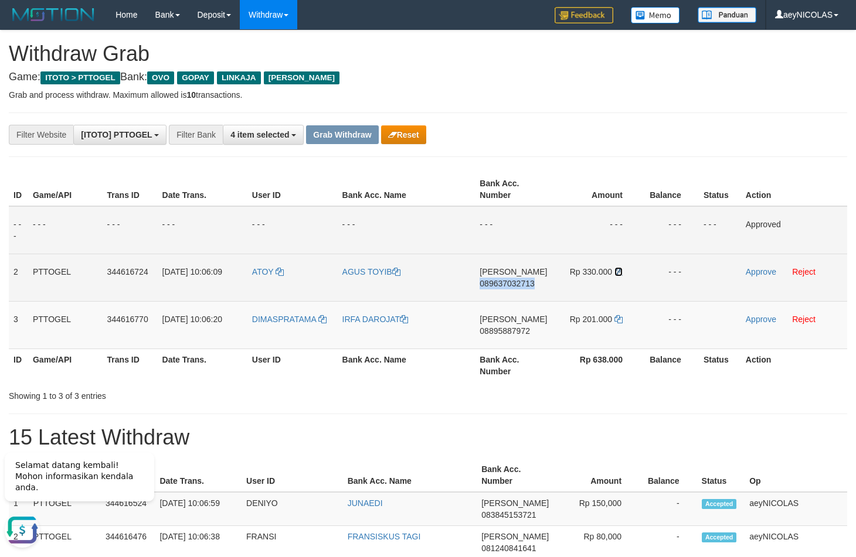
click at [618, 272] on icon at bounding box center [618, 272] width 8 height 8
copy span "089637032713"
click at [618, 272] on icon at bounding box center [618, 272] width 8 height 8
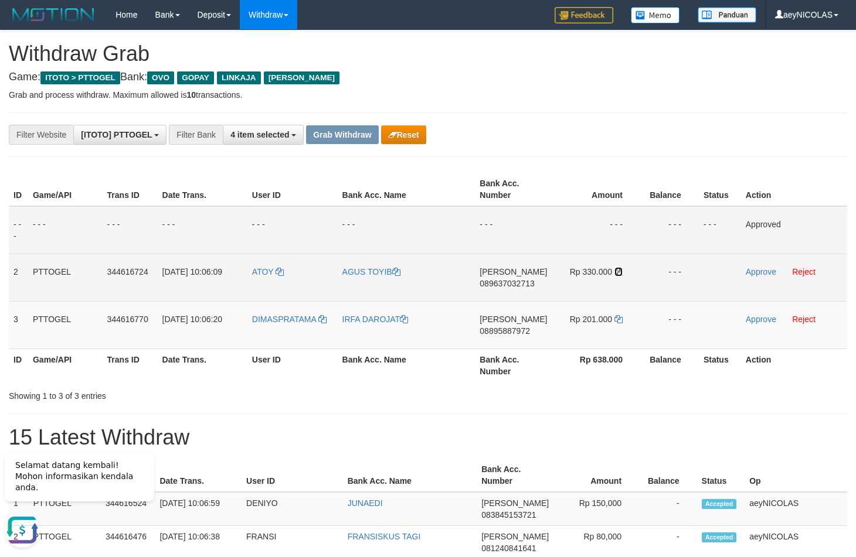
click at [618, 272] on icon at bounding box center [618, 272] width 8 height 8
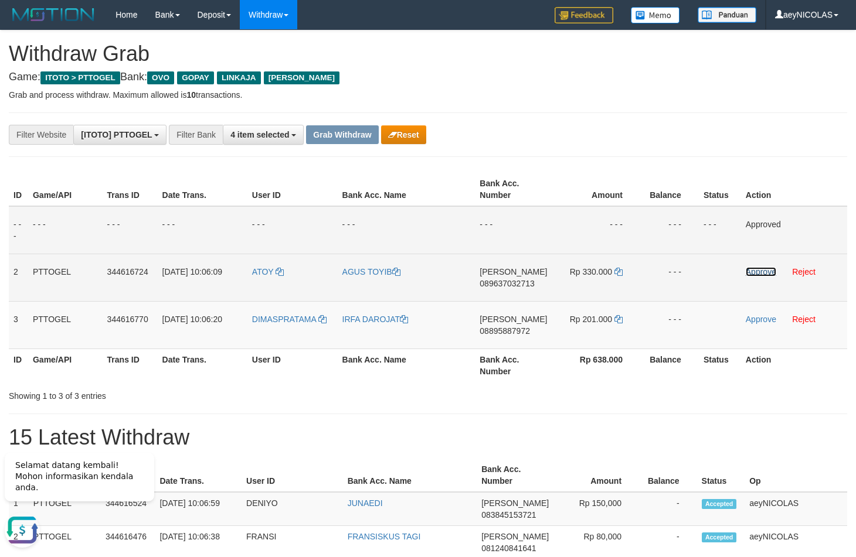
click at [750, 270] on link "Approve" at bounding box center [761, 271] width 30 height 9
click at [495, 338] on td "DANA 08895887972" at bounding box center [513, 324] width 77 height 47
click at [496, 333] on span "08895887972" at bounding box center [504, 330] width 50 height 9
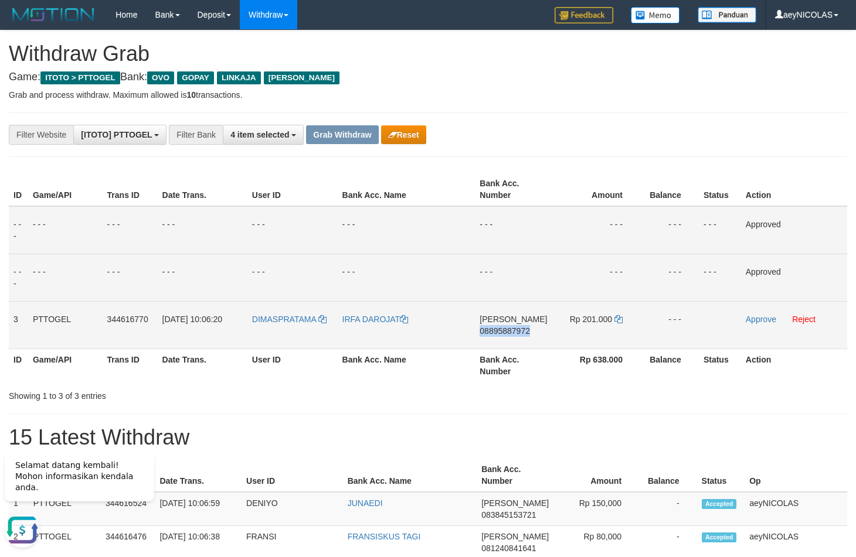
click at [496, 333] on span "08895887972" at bounding box center [504, 330] width 50 height 9
copy span "08895887972"
click at [704, 235] on td "- - -" at bounding box center [720, 230] width 42 height 48
click at [621, 319] on icon at bounding box center [618, 319] width 8 height 8
copy span "08895887972"
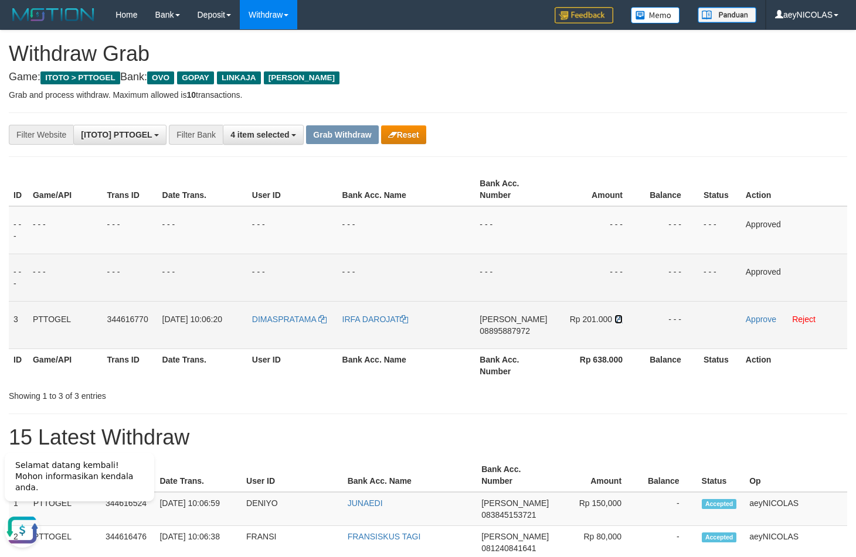
click at [617, 319] on icon at bounding box center [618, 319] width 8 height 8
click at [760, 320] on link "Approve" at bounding box center [761, 319] width 30 height 9
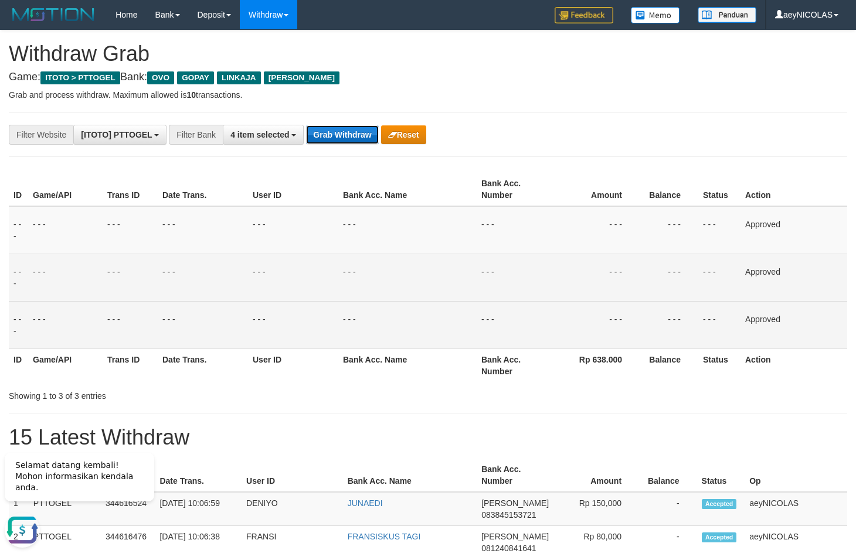
click at [333, 131] on button "Grab Withdraw" at bounding box center [342, 134] width 72 height 19
click at [333, 135] on button "Grab Withdraw" at bounding box center [342, 134] width 72 height 19
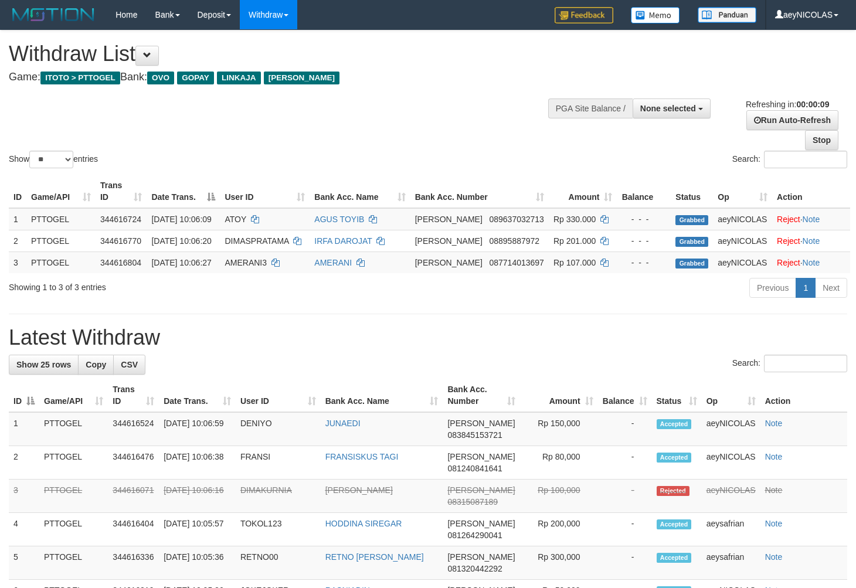
select select
select select "**"
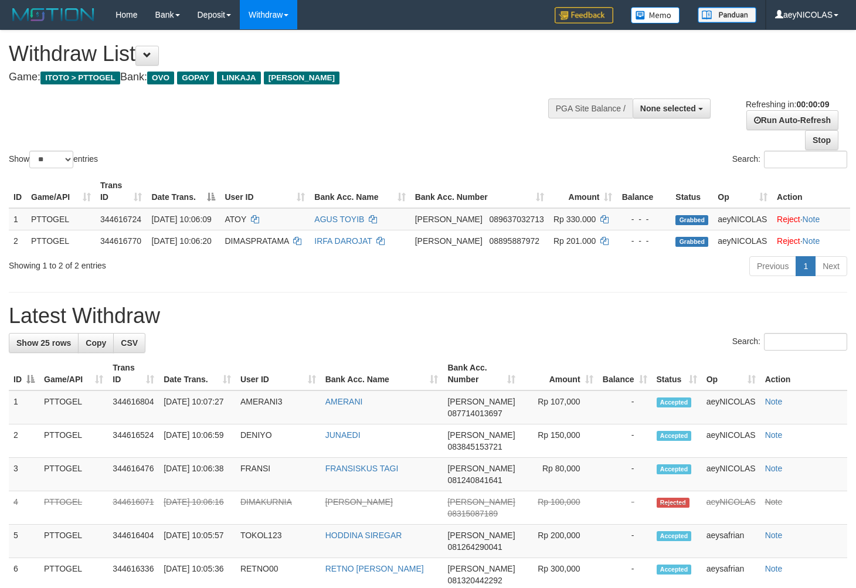
select select
select select "**"
select select
select select "**"
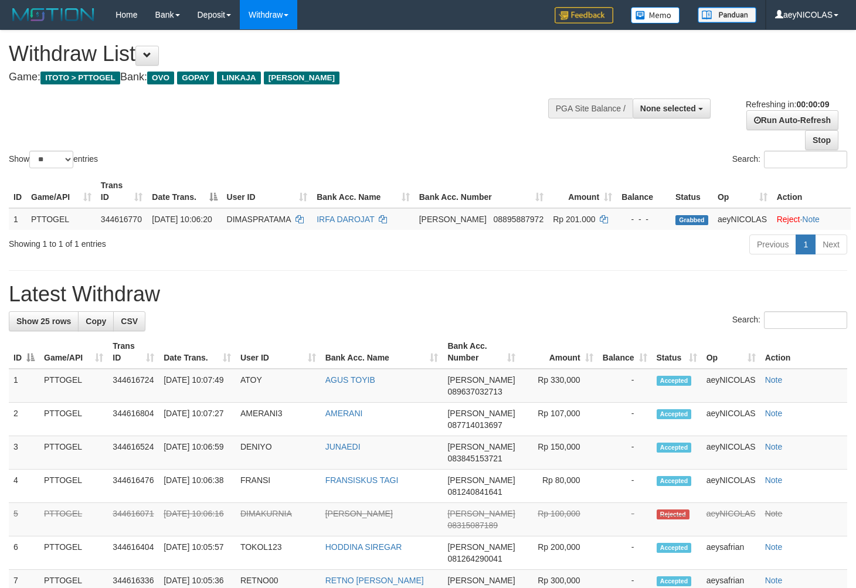
select select
select select "**"
select select
select select "**"
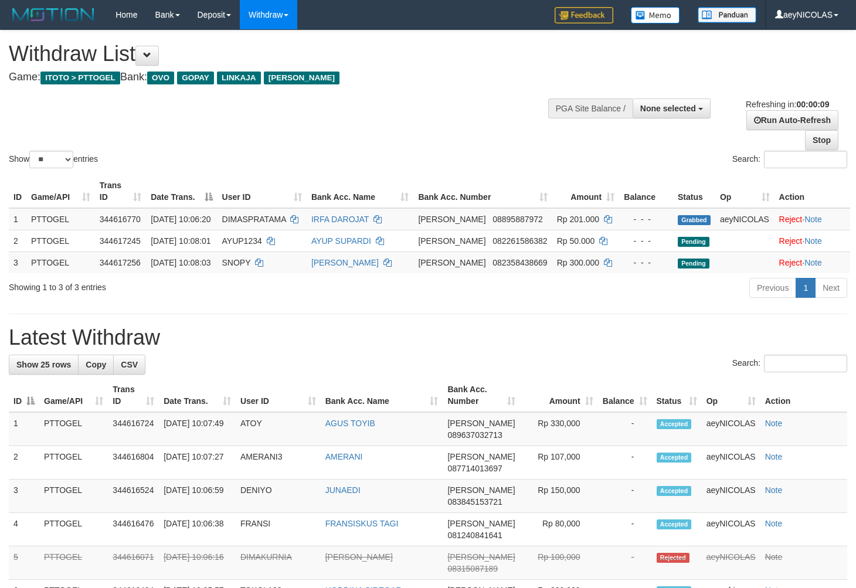
select select
select select "**"
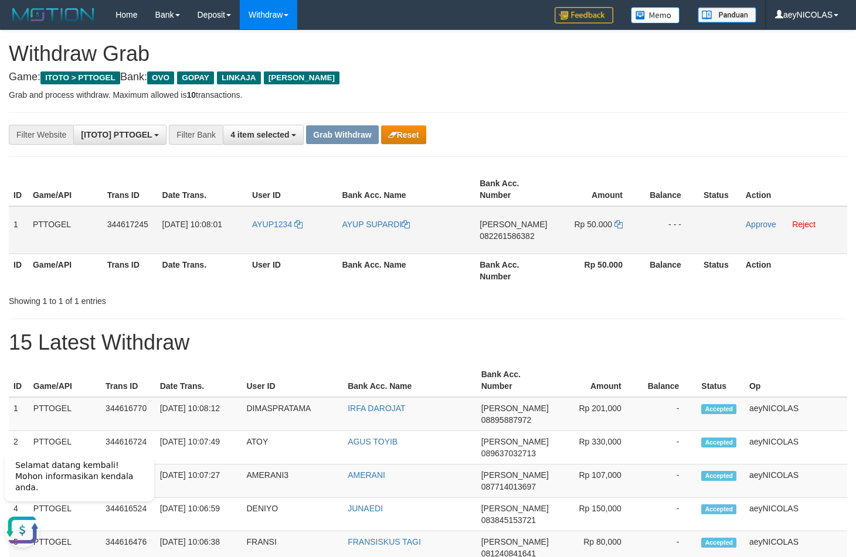
drag, startPoint x: 539, startPoint y: 270, endPoint x: 351, endPoint y: 233, distance: 191.6
click at [539, 267] on th "Bank Acc. Number" at bounding box center [513, 270] width 77 height 33
copy tr
drag, startPoint x: 289, startPoint y: 238, endPoint x: 590, endPoint y: 237, distance: 300.7
click at [590, 237] on tr "1 PTTOGEL 344617245 30/09/2025 10:08:01 AYUP1234 AYUP SUPARDI DANA 082261586382…" at bounding box center [428, 230] width 838 height 48
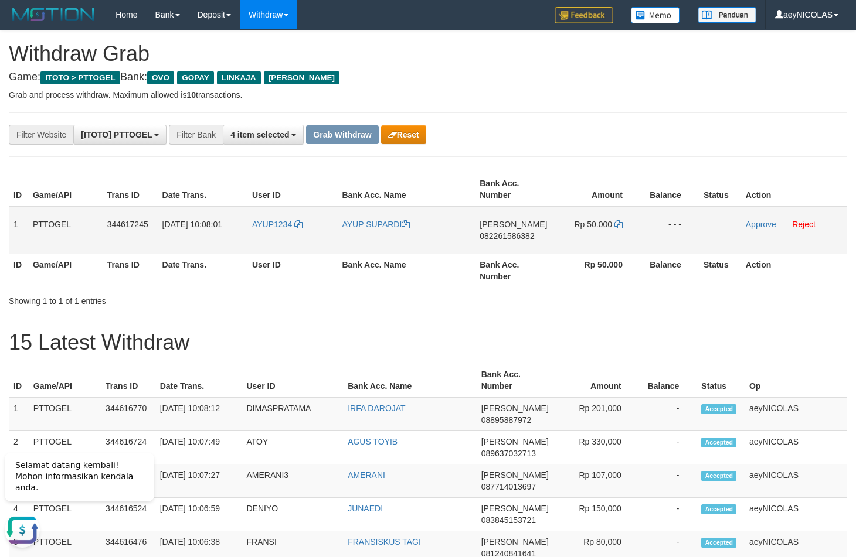
click at [515, 228] on td "DANA 082261586382" at bounding box center [513, 230] width 77 height 48
click at [503, 238] on span "082261586382" at bounding box center [506, 236] width 55 height 9
copy span "082261586382"
click at [519, 237] on span "082261586382" at bounding box center [506, 236] width 55 height 9
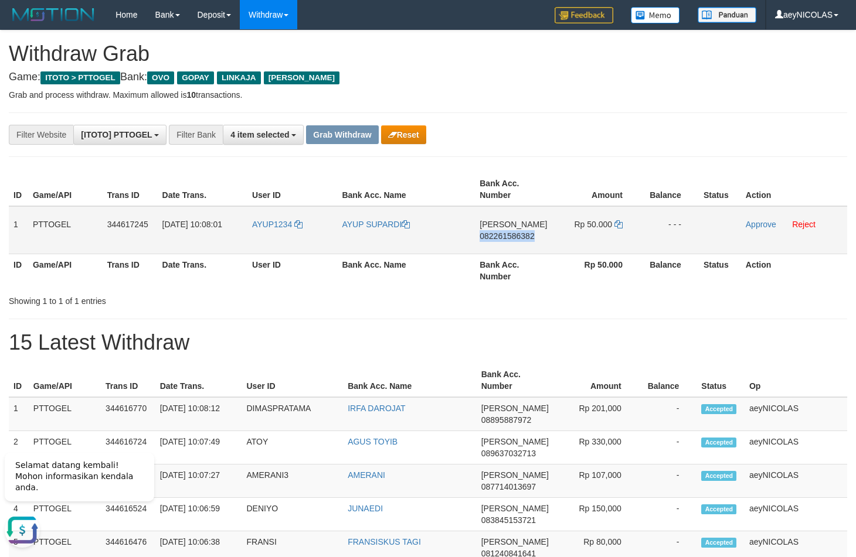
click at [519, 237] on span "082261586382" at bounding box center [506, 236] width 55 height 9
copy span "082261586382"
click at [509, 219] on td "DANA 082261586382" at bounding box center [513, 230] width 77 height 48
click at [616, 226] on icon at bounding box center [618, 224] width 8 height 8
copy span "082261586382"
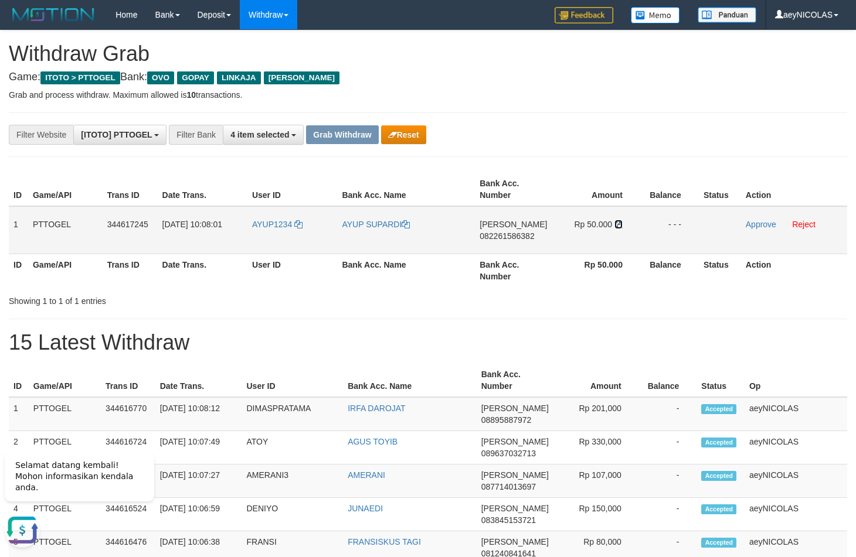
click at [616, 226] on icon at bounding box center [618, 224] width 8 height 8
click at [751, 219] on td "Approve Reject" at bounding box center [794, 230] width 106 height 48
click at [755, 222] on link "Approve" at bounding box center [761, 224] width 30 height 9
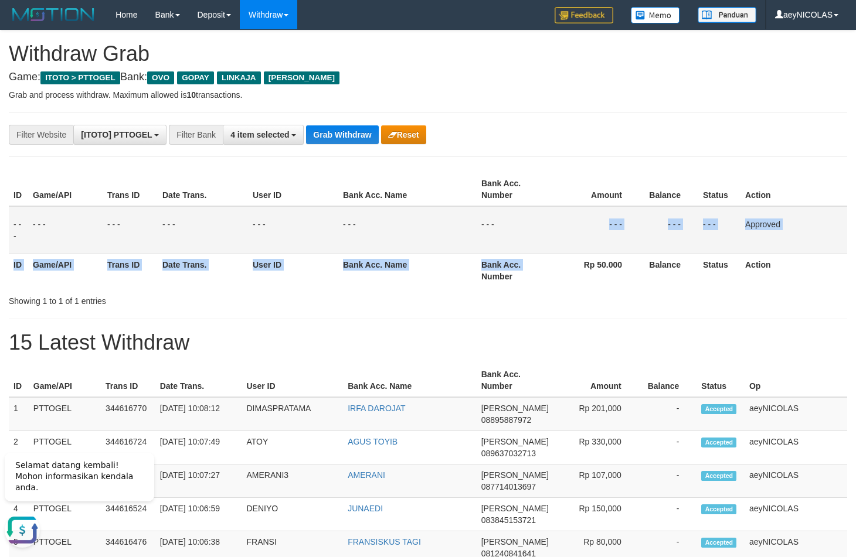
drag, startPoint x: 531, startPoint y: 256, endPoint x: 406, endPoint y: 163, distance: 155.4
click at [528, 249] on table "ID Game/API Trans ID Date Trans. User ID Bank Acc. Name Bank Acc. Number Amount…" at bounding box center [428, 230] width 838 height 114
click at [356, 138] on button "Grab Withdraw" at bounding box center [342, 134] width 72 height 19
drag, startPoint x: 356, startPoint y: 138, endPoint x: 46, endPoint y: 263, distance: 335.0
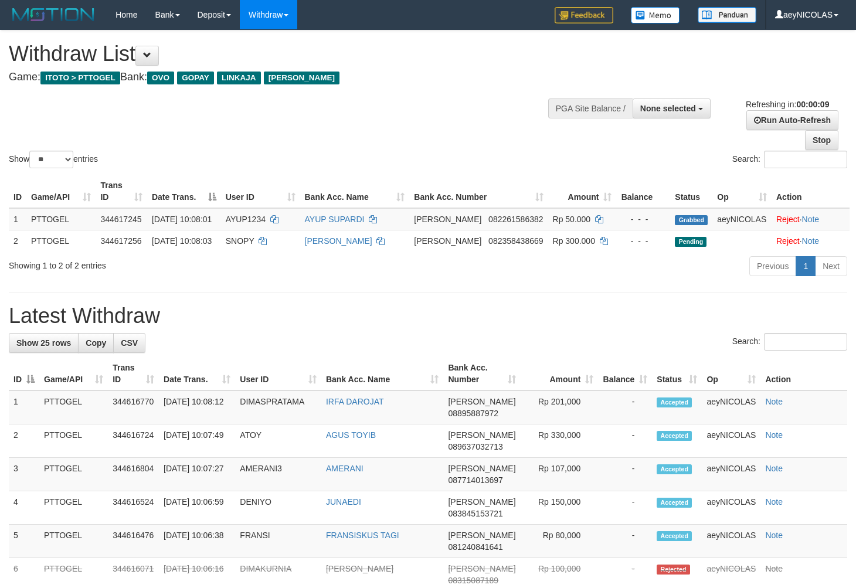
select select
select select "**"
select select
select select "**"
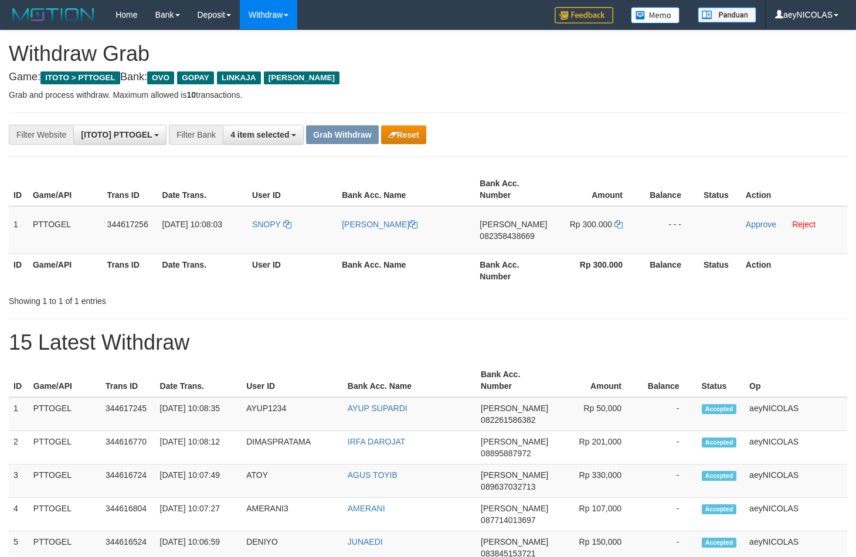
scroll to position [164, 0]
click at [424, 298] on div "Showing 1 to 1 of 1 entries" at bounding box center [428, 299] width 856 height 16
copy tr
drag, startPoint x: 257, startPoint y: 251, endPoint x: 597, endPoint y: 260, distance: 340.1
click at [612, 253] on tr "1 PTTOGEL 344617256 [DATE] 10:08:03 SNOPY [PERSON_NAME] [PERSON_NAME] 082358438…" at bounding box center [428, 230] width 838 height 48
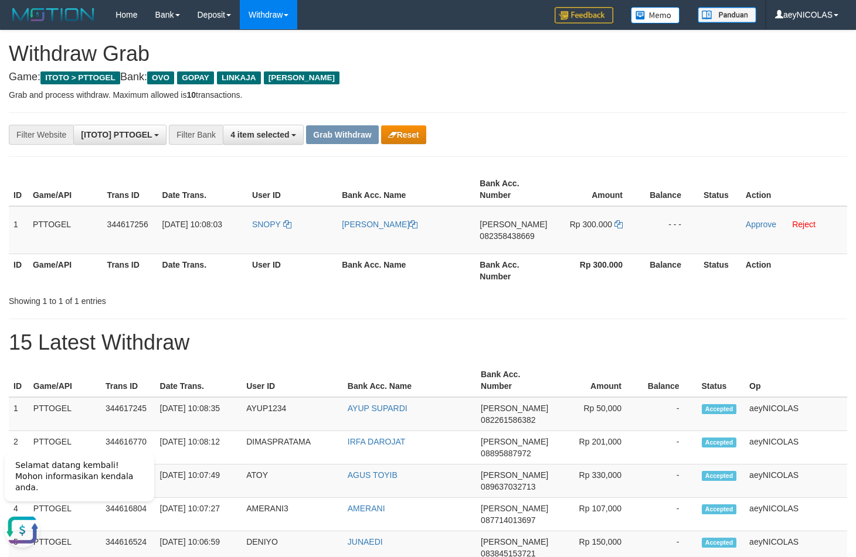
scroll to position [0, 0]
drag, startPoint x: 512, startPoint y: 246, endPoint x: 516, endPoint y: 240, distance: 7.6
click at [513, 244] on td "[PERSON_NAME] 082358438669" at bounding box center [513, 230] width 77 height 48
click at [516, 240] on span "082358438669" at bounding box center [506, 236] width 55 height 9
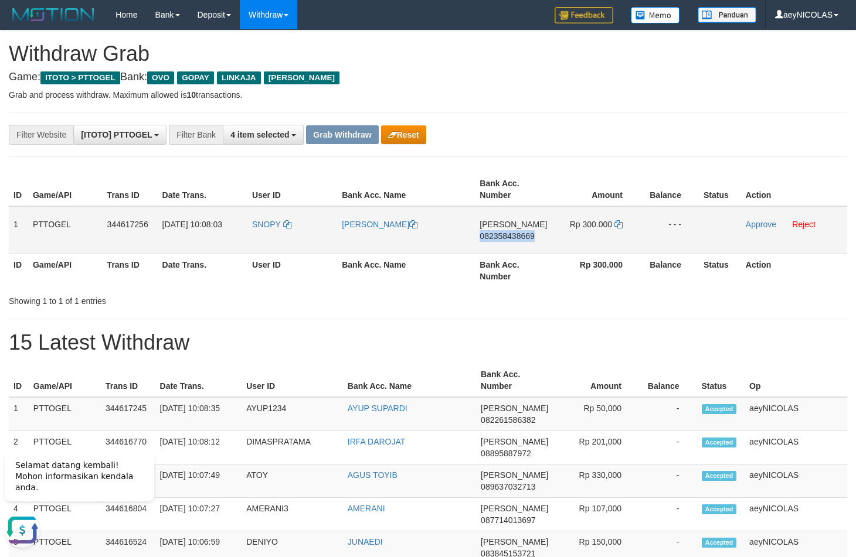
copy span "082358438669"
click at [621, 231] on td "Rp 300.000" at bounding box center [596, 230] width 89 height 48
click at [616, 225] on icon at bounding box center [618, 224] width 8 height 8
copy span "082358438669"
click at [616, 225] on icon at bounding box center [618, 224] width 8 height 8
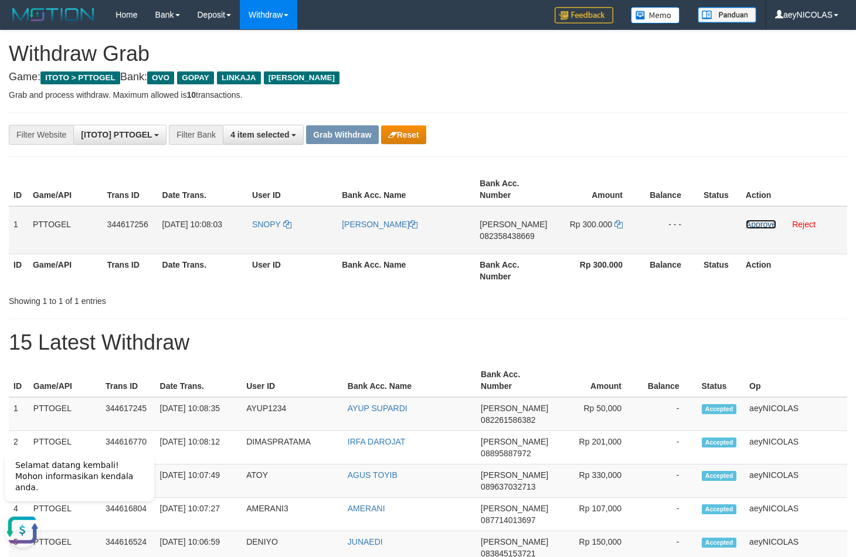
click at [768, 224] on link "Approve" at bounding box center [761, 224] width 30 height 9
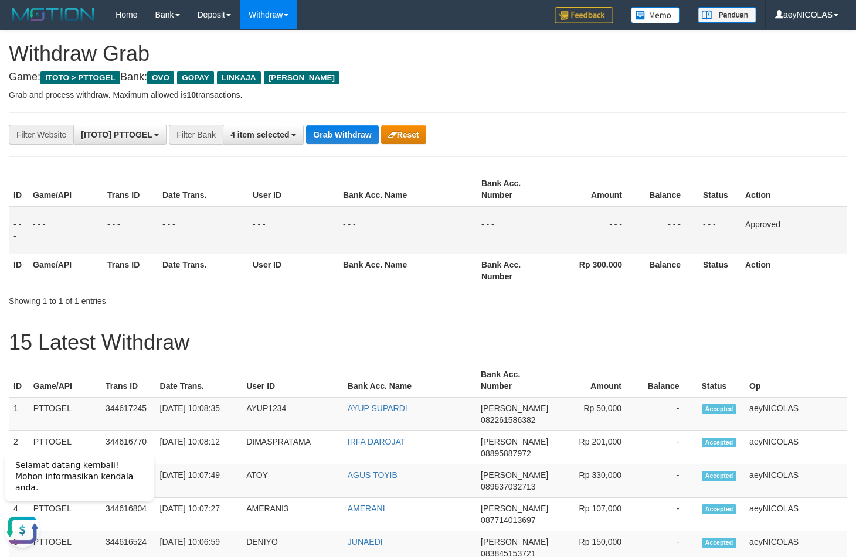
drag, startPoint x: 716, startPoint y: 193, endPoint x: 695, endPoint y: 172, distance: 29.4
click at [714, 185] on th "Status" at bounding box center [719, 189] width 42 height 33
click at [363, 142] on button "Grab Withdraw" at bounding box center [342, 134] width 72 height 19
drag, startPoint x: 363, startPoint y: 142, endPoint x: 324, endPoint y: 182, distance: 56.0
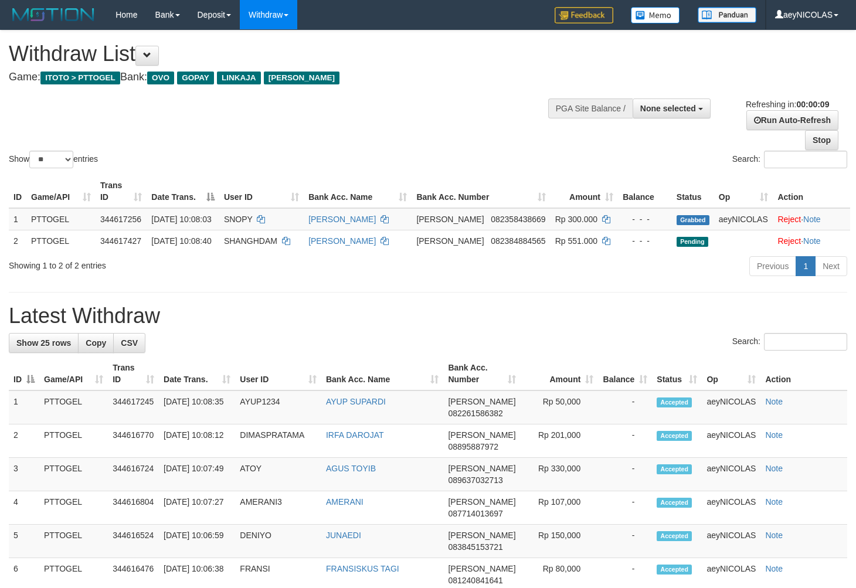
select select
select select "**"
select select
select select "**"
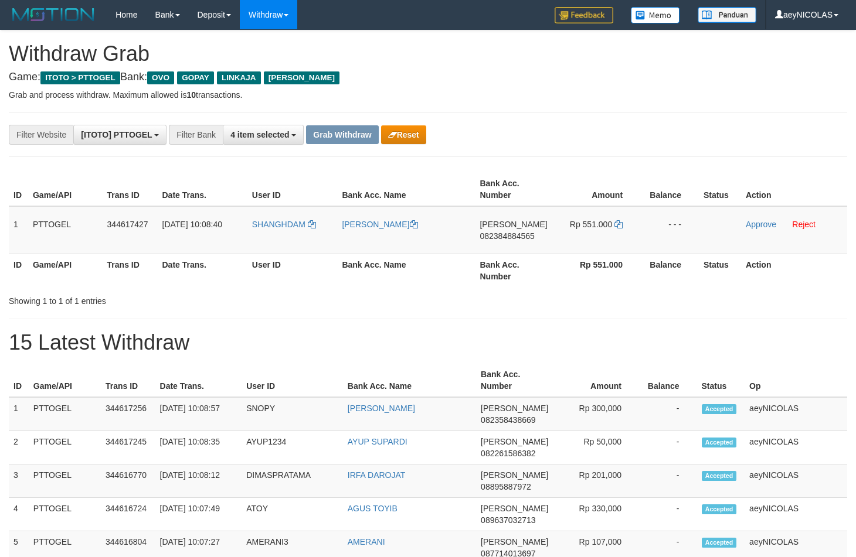
scroll to position [164, 0]
drag, startPoint x: 480, startPoint y: 348, endPoint x: 453, endPoint y: 325, distance: 35.0
click at [480, 345] on h1 "15 Latest Withdraw" at bounding box center [428, 342] width 838 height 23
copy tr
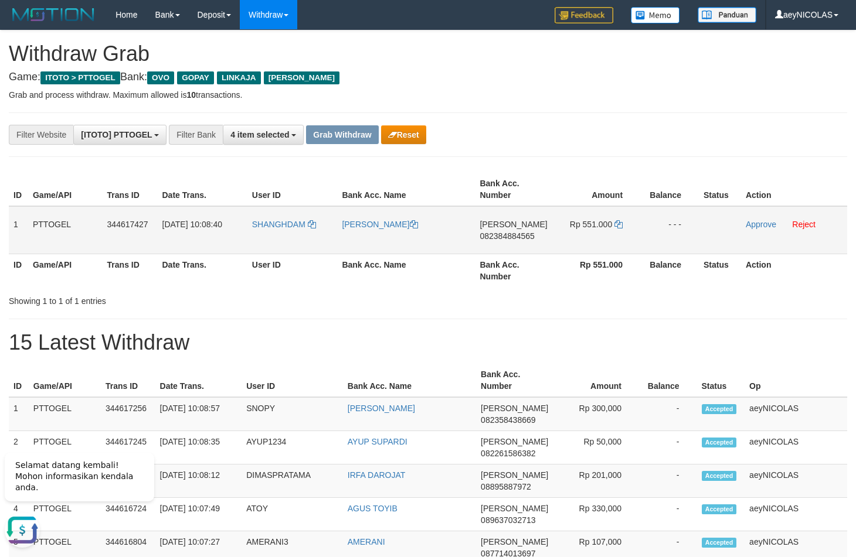
drag, startPoint x: 273, startPoint y: 240, endPoint x: 601, endPoint y: 249, distance: 328.9
click at [601, 249] on tr "1 PTTOGEL 344617427 30/09/2025 10:08:40 SHANGHDAM SADDAM AHMAD DANA 08238488456…" at bounding box center [428, 230] width 838 height 48
click at [509, 239] on span "082384884565" at bounding box center [506, 236] width 55 height 9
copy tr
click at [509, 239] on span "082384884565" at bounding box center [506, 236] width 55 height 9
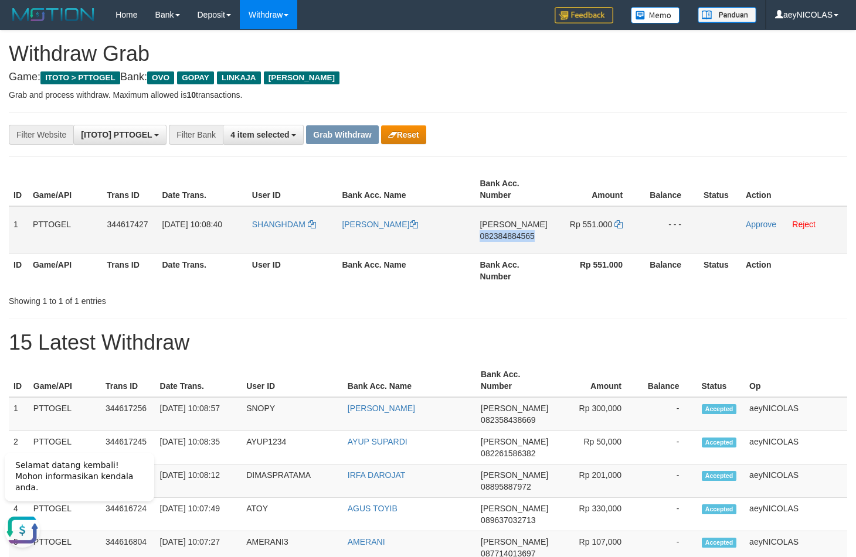
copy span "082384884565"
click at [567, 254] on td "Rp 551.000" at bounding box center [596, 230] width 88 height 48
click at [612, 226] on td "Rp 551.000" at bounding box center [596, 230] width 88 height 48
click at [615, 226] on icon at bounding box center [618, 224] width 8 height 8
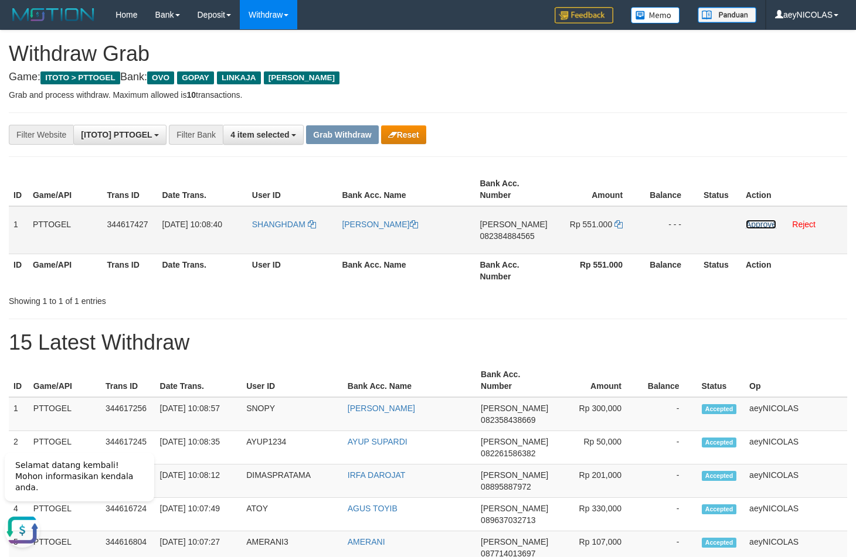
click at [753, 226] on link "Approve" at bounding box center [761, 224] width 30 height 9
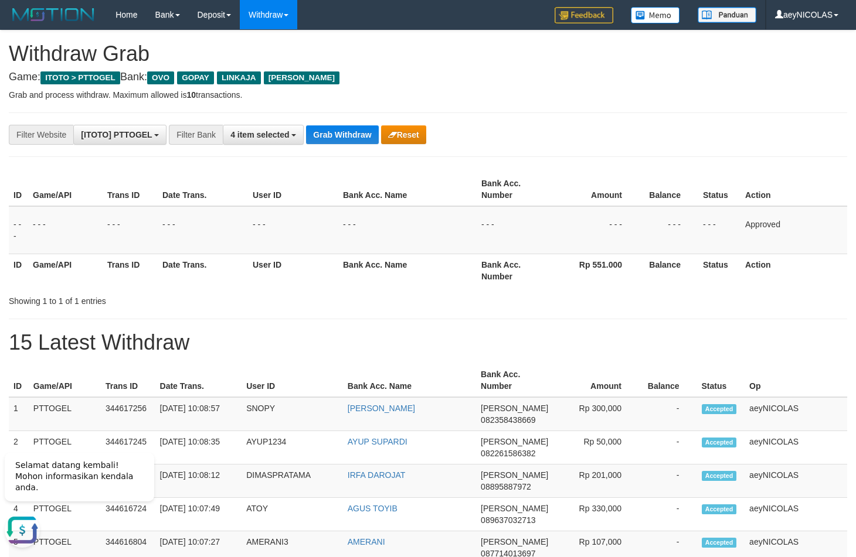
drag, startPoint x: 471, startPoint y: 331, endPoint x: 343, endPoint y: 160, distance: 212.8
click at [340, 140] on button "Grab Withdraw" at bounding box center [342, 134] width 72 height 19
drag, startPoint x: 340, startPoint y: 140, endPoint x: 30, endPoint y: 331, distance: 363.9
click at [328, 145] on div "**********" at bounding box center [356, 135] width 713 height 20
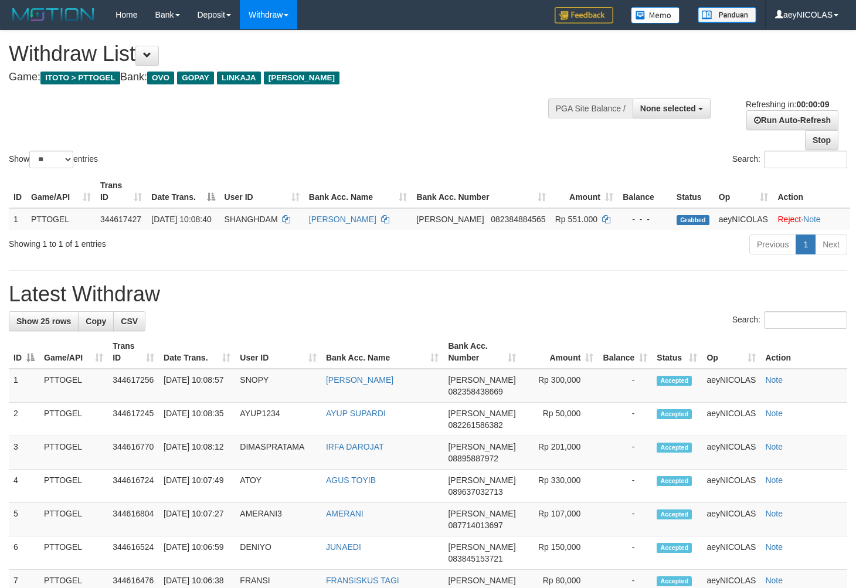
select select
select select "**"
select select
select select "**"
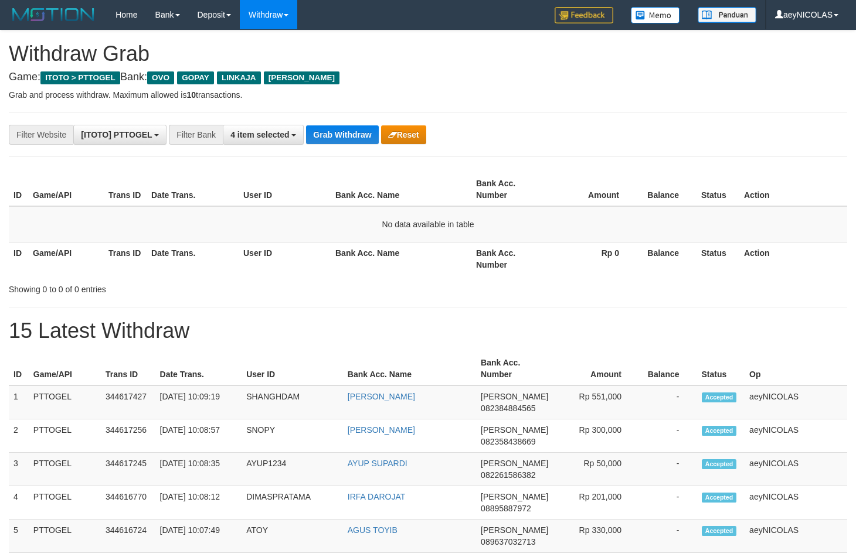
scroll to position [164, 0]
drag, startPoint x: 495, startPoint y: 264, endPoint x: 375, endPoint y: 183, distance: 144.5
click at [478, 246] on th "Bank Acc. Number" at bounding box center [509, 258] width 76 height 33
click at [334, 138] on button "Grab Withdraw" at bounding box center [342, 134] width 72 height 19
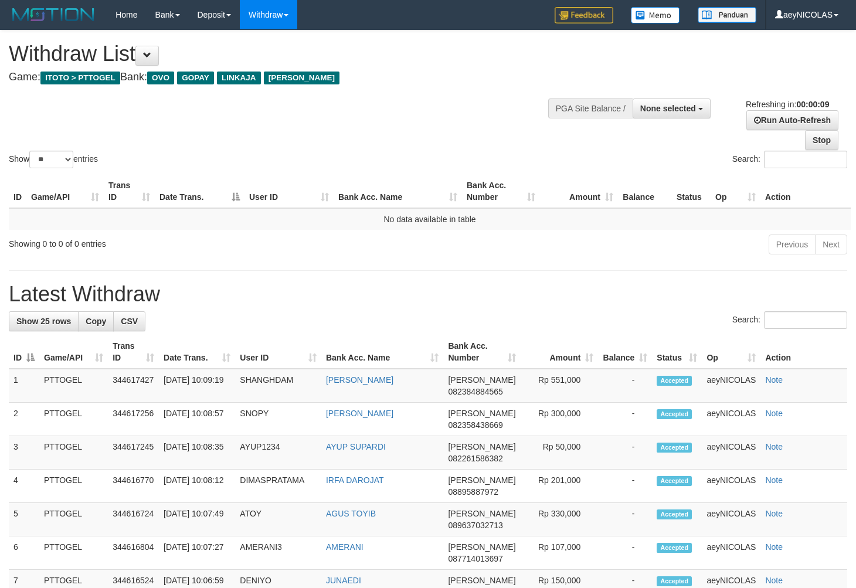
select select
select select "**"
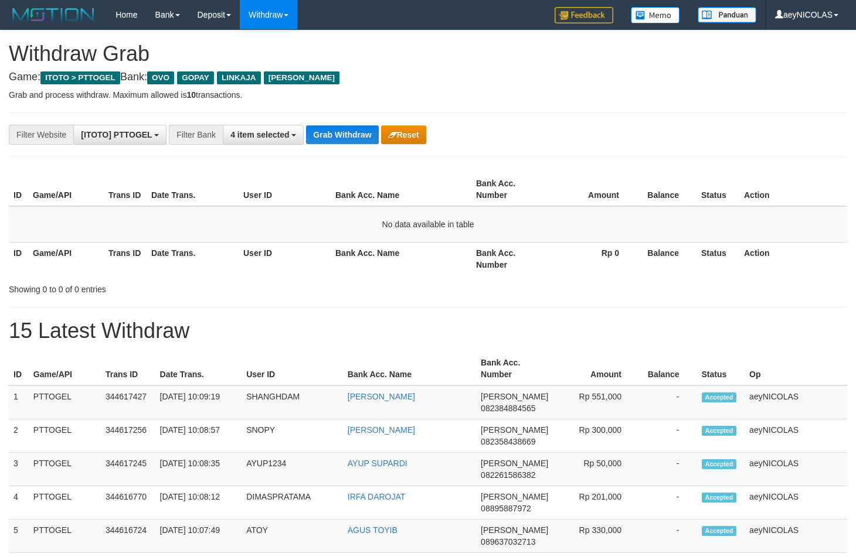
click at [613, 190] on th "Amount" at bounding box center [592, 189] width 90 height 33
click at [346, 134] on button "Grab Withdraw" at bounding box center [342, 134] width 72 height 19
drag, startPoint x: 346, startPoint y: 134, endPoint x: 333, endPoint y: 137, distance: 13.2
click at [345, 135] on button "Grab Withdraw" at bounding box center [342, 134] width 72 height 19
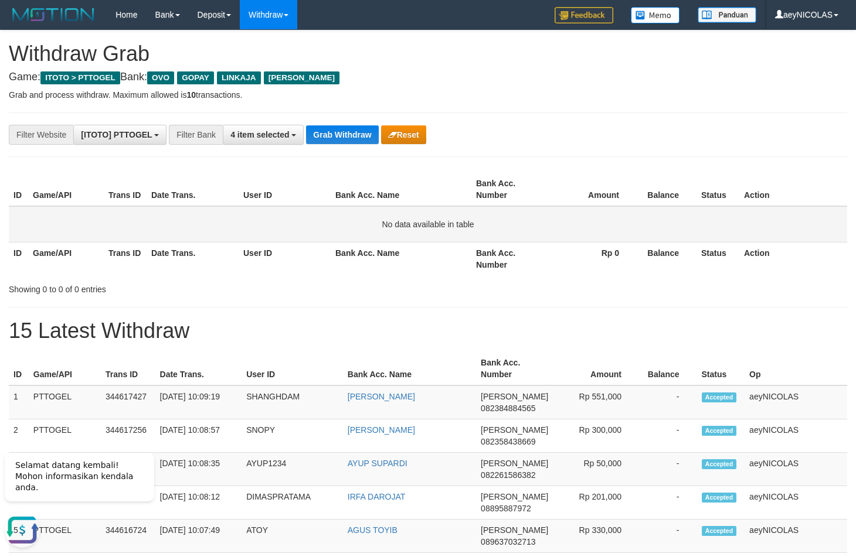
click at [627, 208] on td "No data available in table" at bounding box center [428, 224] width 838 height 36
click at [559, 172] on div "ID Game/API Trans ID Date Trans. User ID Bank Acc. Name Bank Acc. Number Amount…" at bounding box center [428, 224] width 856 height 110
click at [354, 134] on button "Grab Withdraw" at bounding box center [342, 134] width 72 height 19
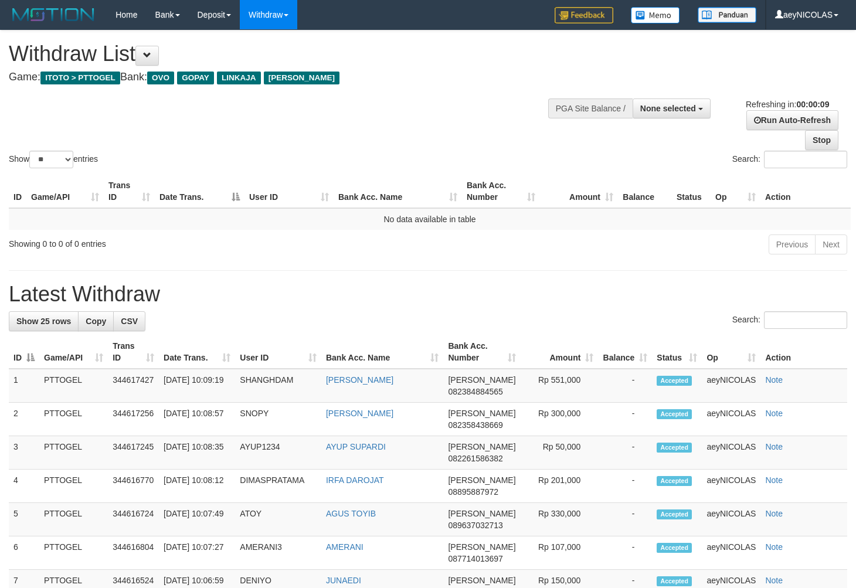
select select
select select "**"
select select
select select "**"
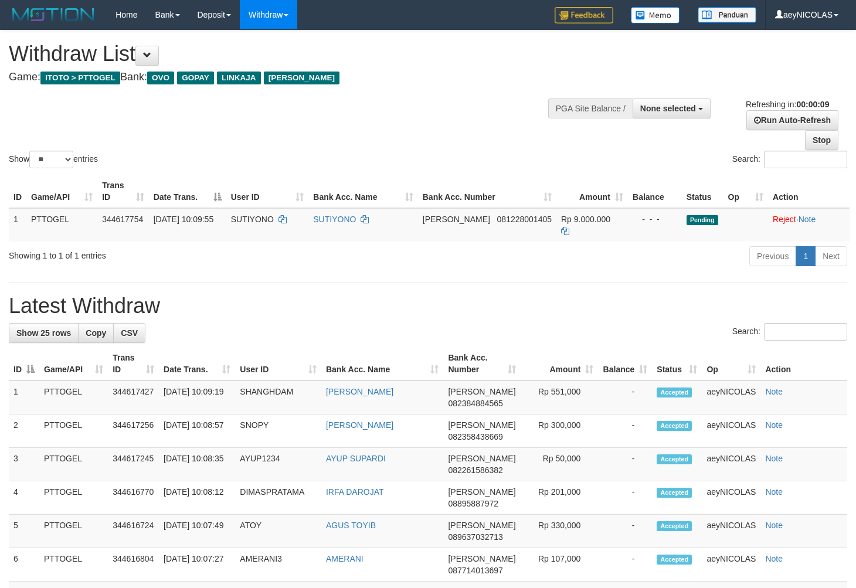
select select
select select "**"
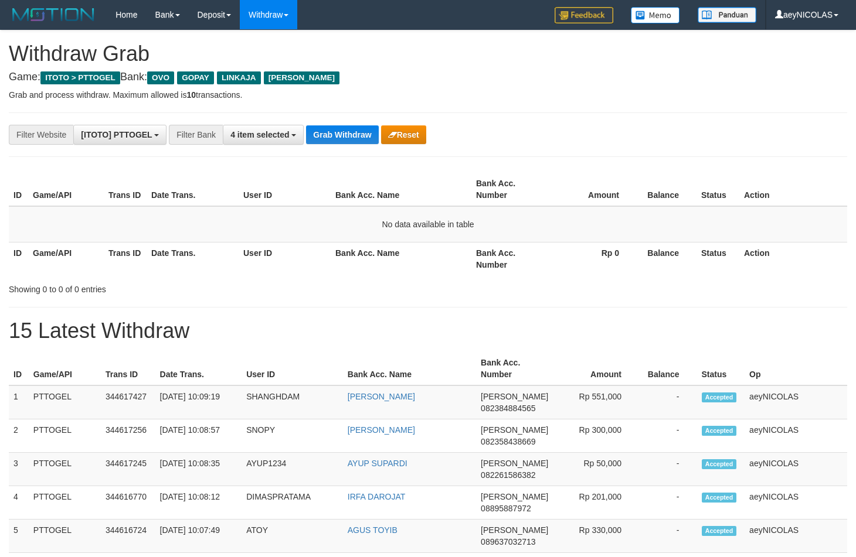
scroll to position [164, 0]
drag, startPoint x: 695, startPoint y: 255, endPoint x: 275, endPoint y: 108, distance: 443.9
click at [648, 232] on table "ID Game/API Trans ID Date Trans. User ID Bank Acc. Name Bank Acc. Number Amount…" at bounding box center [428, 224] width 838 height 103
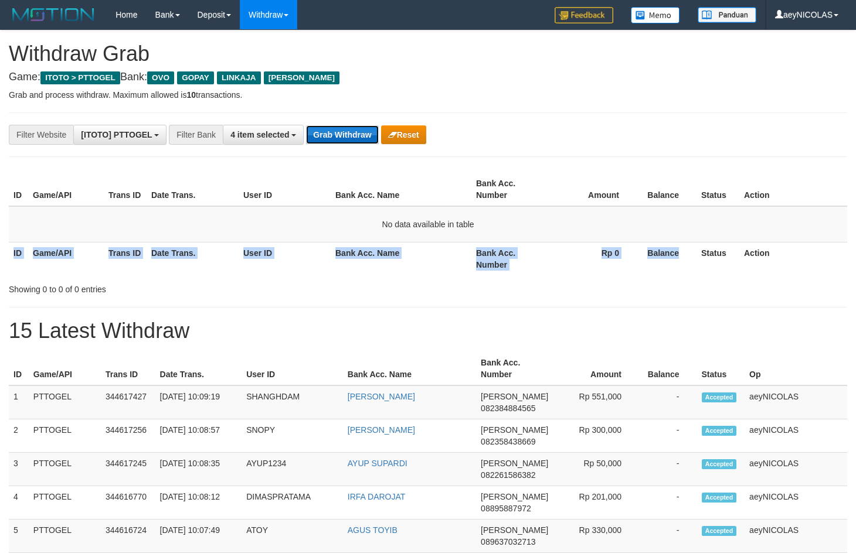
click at [333, 138] on button "Grab Withdraw" at bounding box center [342, 134] width 72 height 19
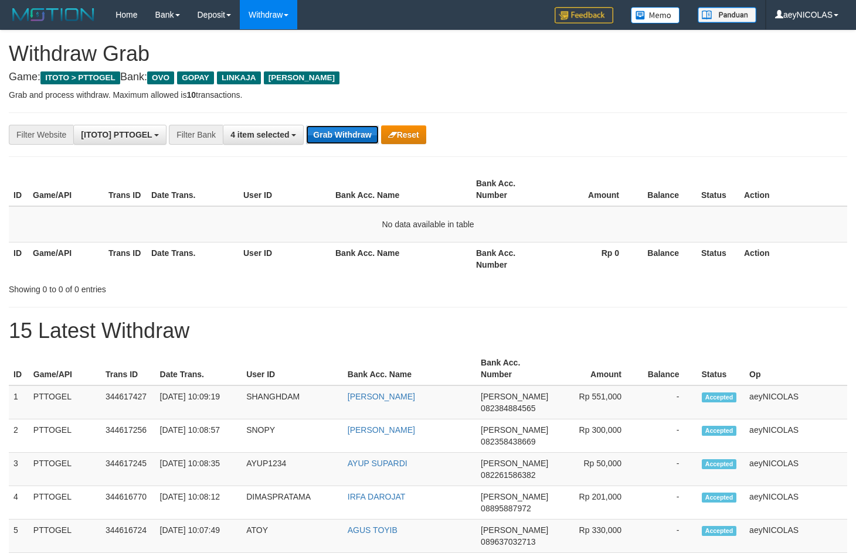
scroll to position [164, 0]
click at [348, 144] on button "Grab Withdraw" at bounding box center [342, 134] width 72 height 19
click at [342, 143] on button "Grab Withdraw" at bounding box center [342, 134] width 72 height 19
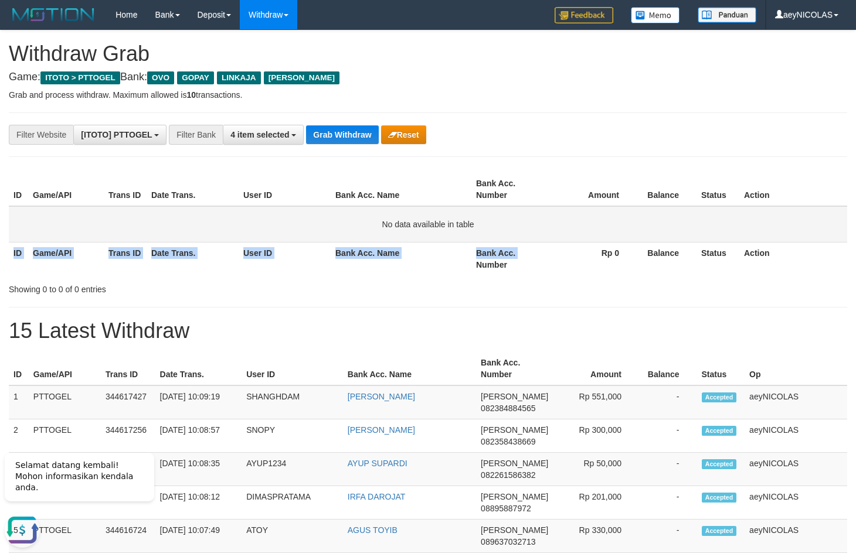
drag, startPoint x: 519, startPoint y: 238, endPoint x: 375, endPoint y: 141, distance: 173.6
click at [513, 234] on table "ID Game/API Trans ID Date Trans. User ID Bank Acc. Name Bank Acc. Number Amount…" at bounding box center [428, 224] width 838 height 103
click at [357, 128] on button "Grab Withdraw" at bounding box center [342, 134] width 72 height 19
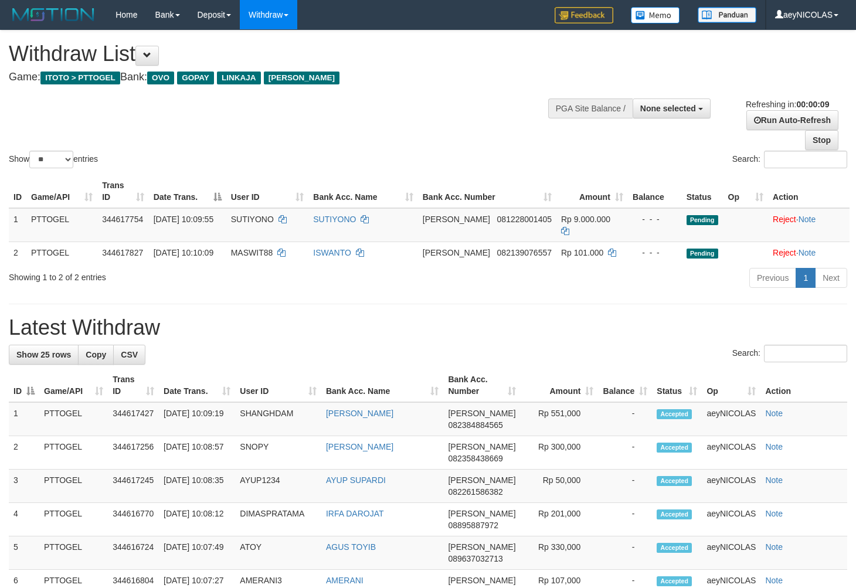
select select
select select "**"
select select
select select "**"
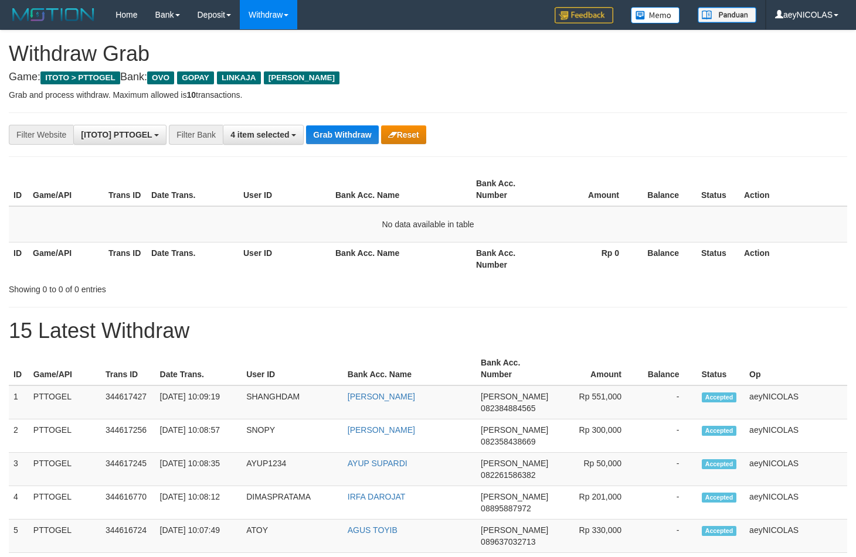
scroll to position [164, 0]
drag, startPoint x: 508, startPoint y: 97, endPoint x: 519, endPoint y: 97, distance: 11.7
click at [519, 97] on p "Grab and process withdraw. Maximum allowed is 10 transactions." at bounding box center [428, 95] width 838 height 12
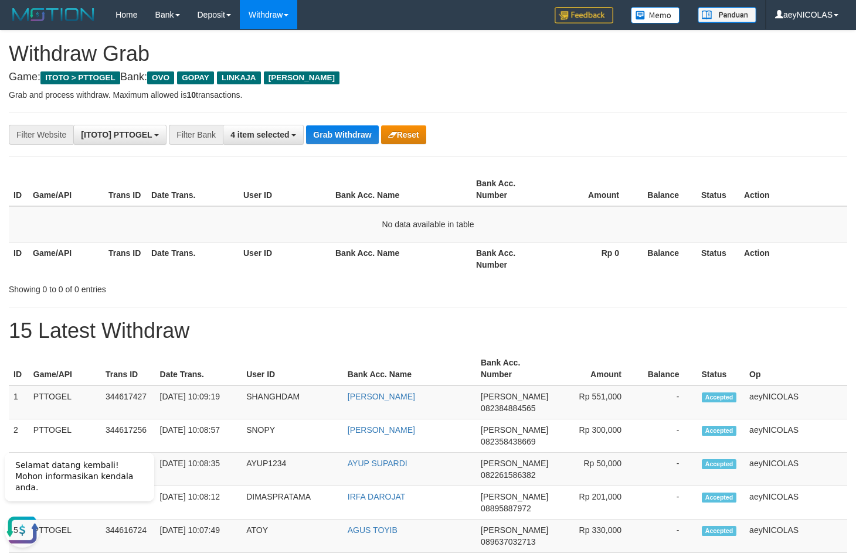
click at [355, 129] on button "Grab Withdraw" at bounding box center [342, 134] width 72 height 19
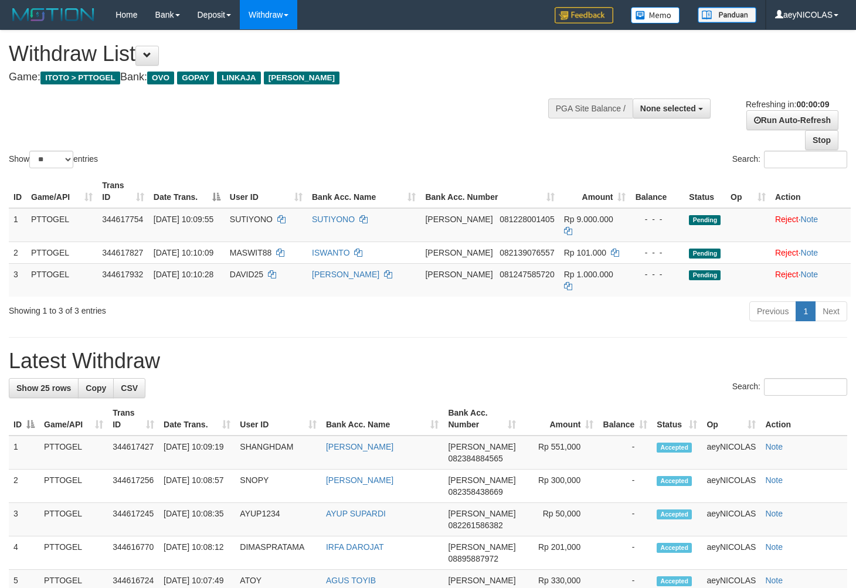
select select
select select "**"
select select
select select "**"
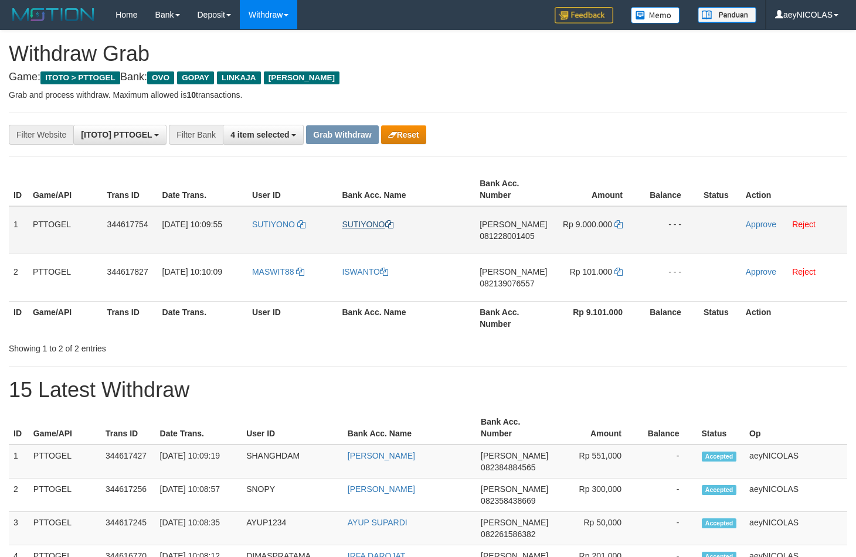
scroll to position [164, 0]
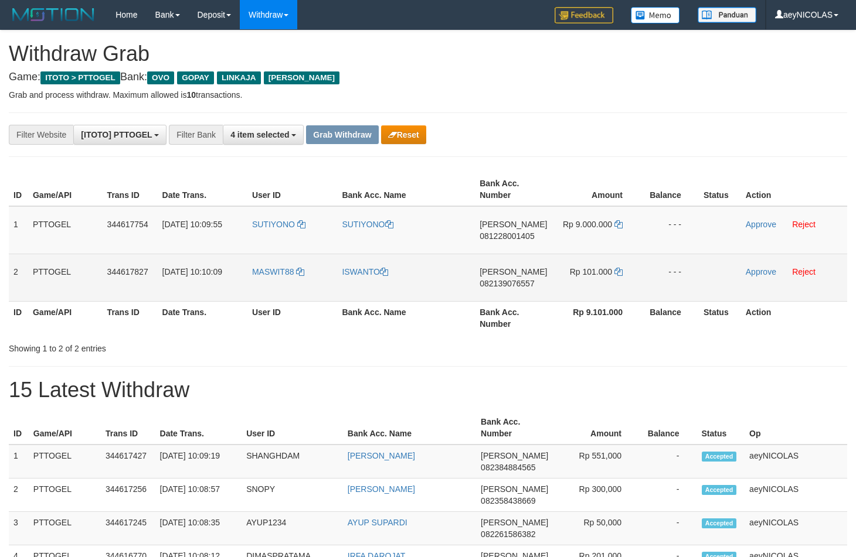
drag, startPoint x: 311, startPoint y: 247, endPoint x: 592, endPoint y: 273, distance: 282.6
click at [592, 273] on tbody "1 PTTOGEL 344617754 [DATE] 10:09:55 [GEOGRAPHIC_DATA] [GEOGRAPHIC_DATA][PERSON_…" at bounding box center [428, 254] width 838 height 96
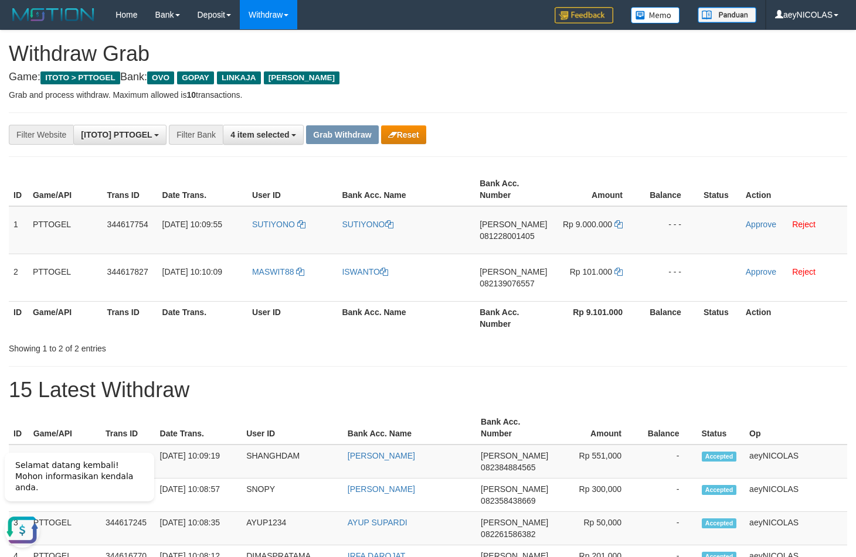
scroll to position [0, 0]
click at [489, 181] on th "Bank Acc. Number" at bounding box center [513, 189] width 77 height 33
click at [503, 233] on span "081228001405" at bounding box center [506, 236] width 55 height 9
copy span "081228001405"
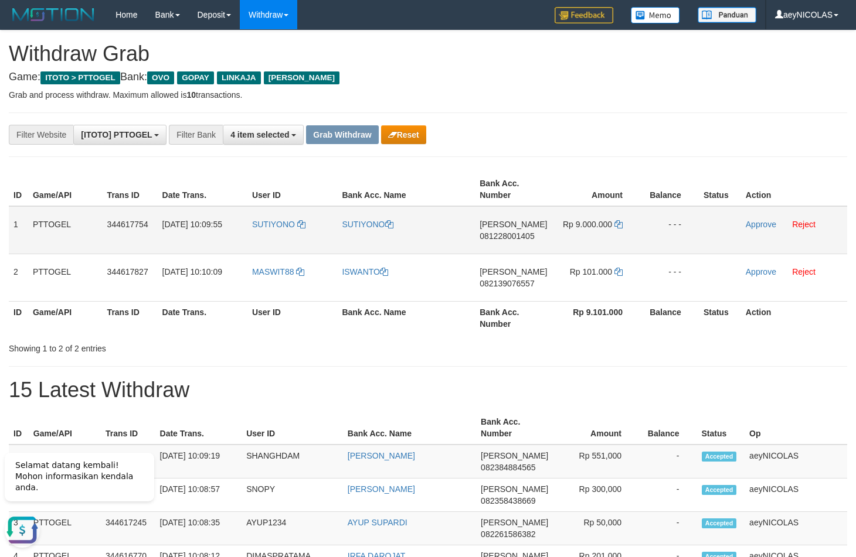
click at [499, 239] on span "081228001405" at bounding box center [506, 236] width 55 height 9
copy span "081228001405"
click at [494, 135] on div "**********" at bounding box center [356, 135] width 713 height 20
click at [618, 226] on icon at bounding box center [618, 224] width 8 height 8
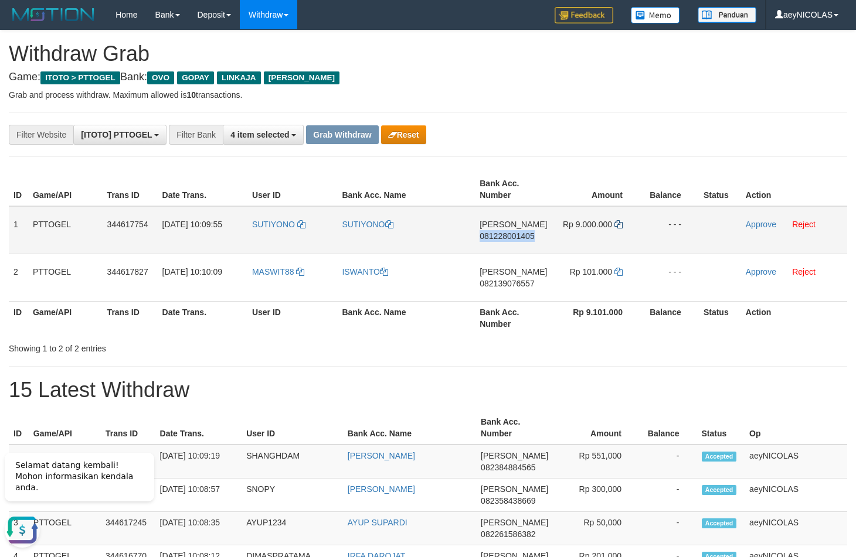
copy span "081228001405"
click at [618, 226] on icon at bounding box center [618, 224] width 8 height 8
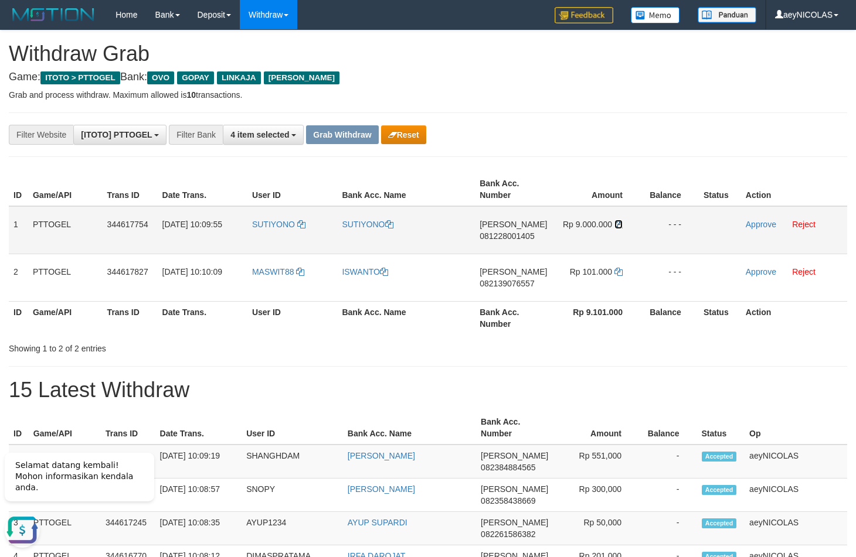
click at [618, 226] on icon at bounding box center [618, 224] width 8 height 8
click at [507, 230] on td "DANA 081228001405" at bounding box center [513, 230] width 77 height 48
click at [510, 239] on span "081228001405" at bounding box center [506, 236] width 55 height 9
copy span "081228001405"
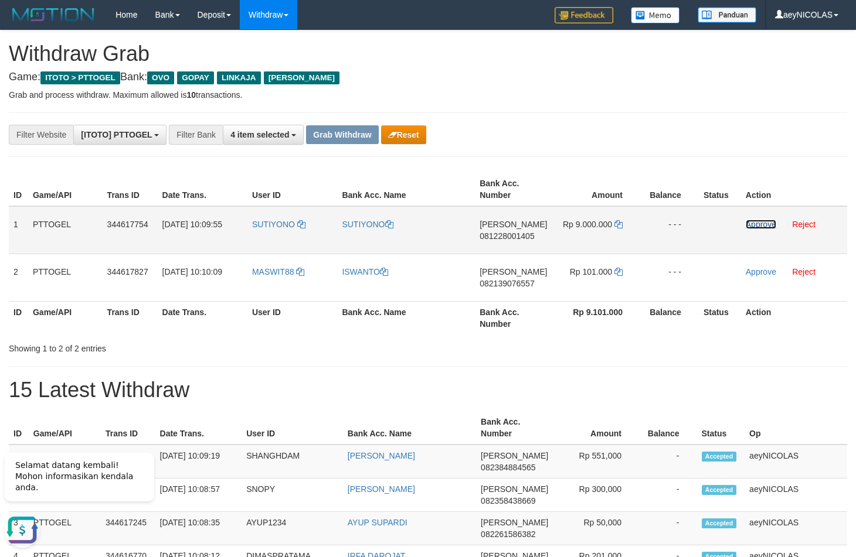
click at [758, 226] on link "Approve" at bounding box center [761, 224] width 30 height 9
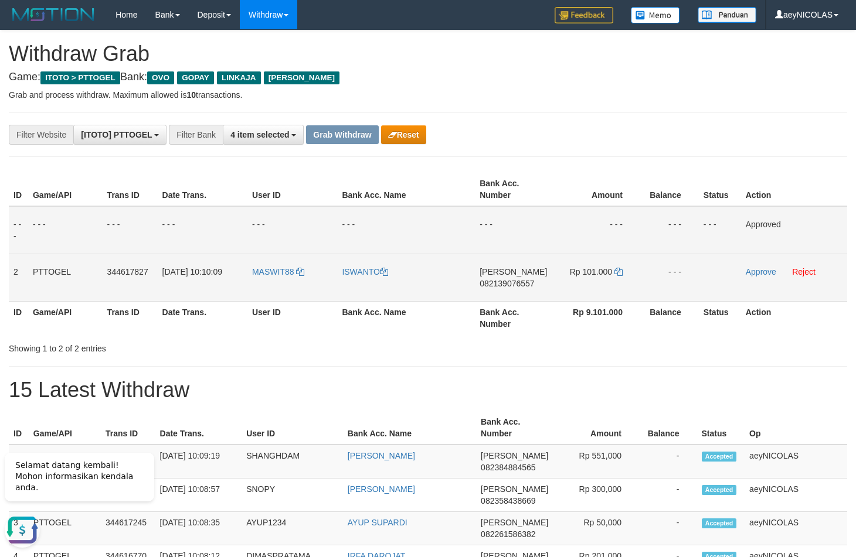
copy tr
drag, startPoint x: 302, startPoint y: 292, endPoint x: 182, endPoint y: 477, distance: 221.1
click at [603, 292] on tr "2 PTTOGEL 344617827 [DATE] 10:10:09 MASWIT88 ISWANTO [PERSON_NAME] 082139076557…" at bounding box center [428, 277] width 838 height 47
click at [509, 284] on span "082139076557" at bounding box center [506, 283] width 55 height 9
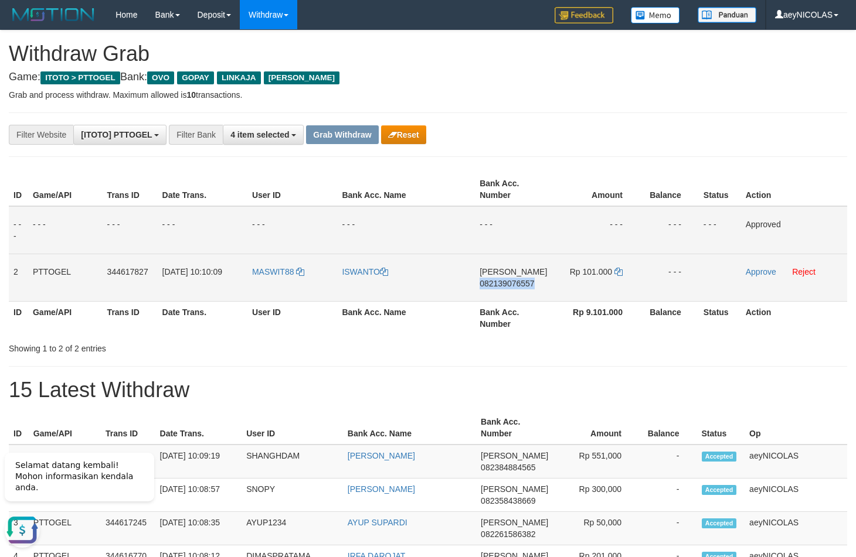
copy span "082139076557"
click at [509, 279] on td "[PERSON_NAME] 082139076557" at bounding box center [513, 277] width 77 height 47
click at [509, 282] on span "082139076557" at bounding box center [506, 283] width 55 height 9
copy span "082139076557"
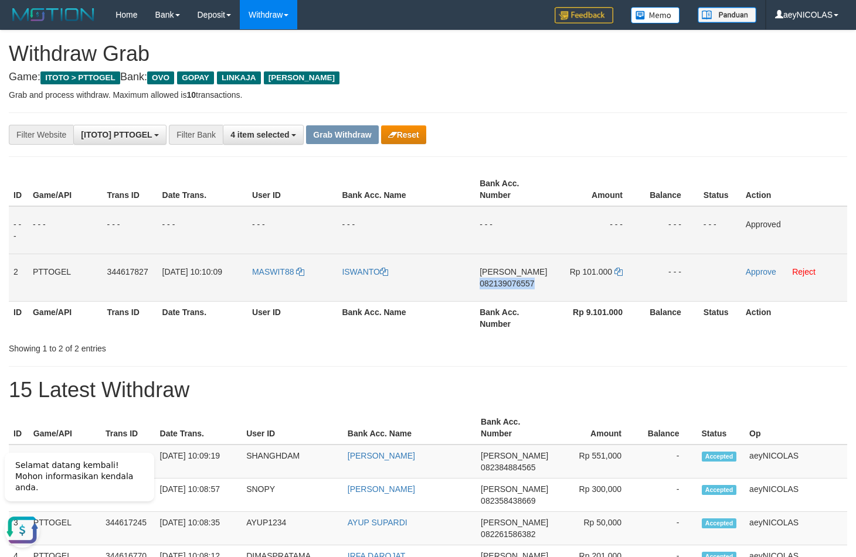
click at [509, 282] on span "082139076557" at bounding box center [506, 283] width 55 height 9
copy span "082139076557"
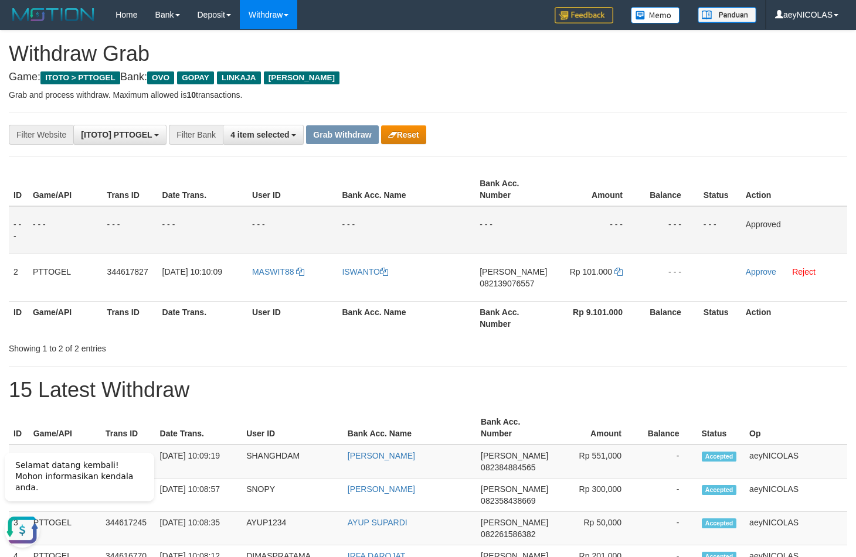
click at [520, 205] on th "Bank Acc. Number" at bounding box center [513, 189] width 77 height 33
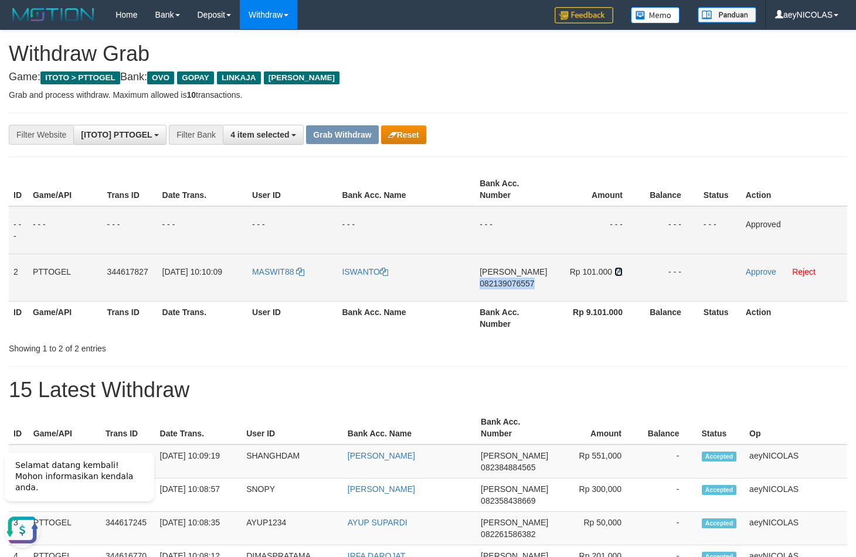
click at [617, 273] on icon at bounding box center [618, 272] width 8 height 8
copy span "082139076557"
drag, startPoint x: 617, startPoint y: 273, endPoint x: 741, endPoint y: 271, distance: 124.3
click at [623, 271] on td "Rp 101.000" at bounding box center [596, 277] width 89 height 47
click at [753, 271] on link "Approve" at bounding box center [761, 271] width 30 height 9
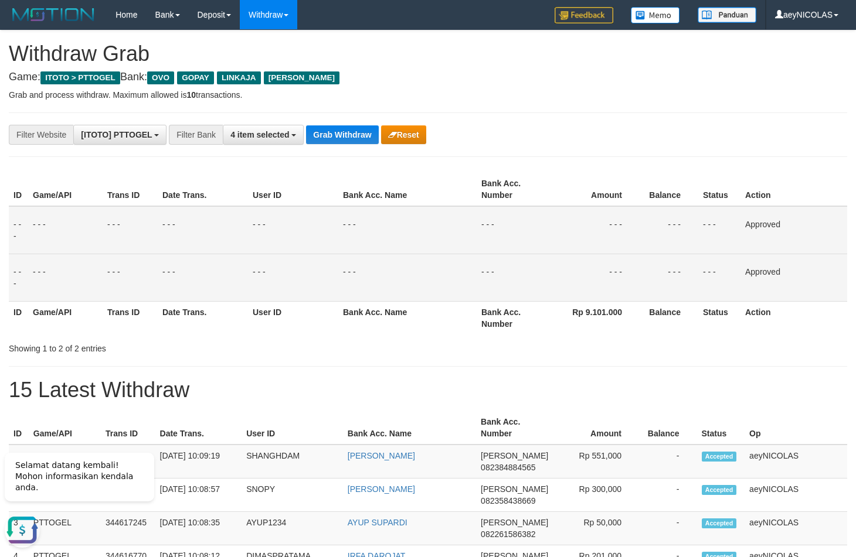
drag, startPoint x: 399, startPoint y: 317, endPoint x: 394, endPoint y: 241, distance: 76.3
click at [399, 301] on table "ID Game/API Trans ID Date Trans. User ID Bank Acc. Name Bank Acc. Number Amount…" at bounding box center [428, 254] width 838 height 162
click at [345, 94] on p "Grab and process withdraw. Maximum allowed is 10 transactions." at bounding box center [428, 95] width 838 height 12
click at [339, 129] on button "Grab Withdraw" at bounding box center [342, 134] width 72 height 19
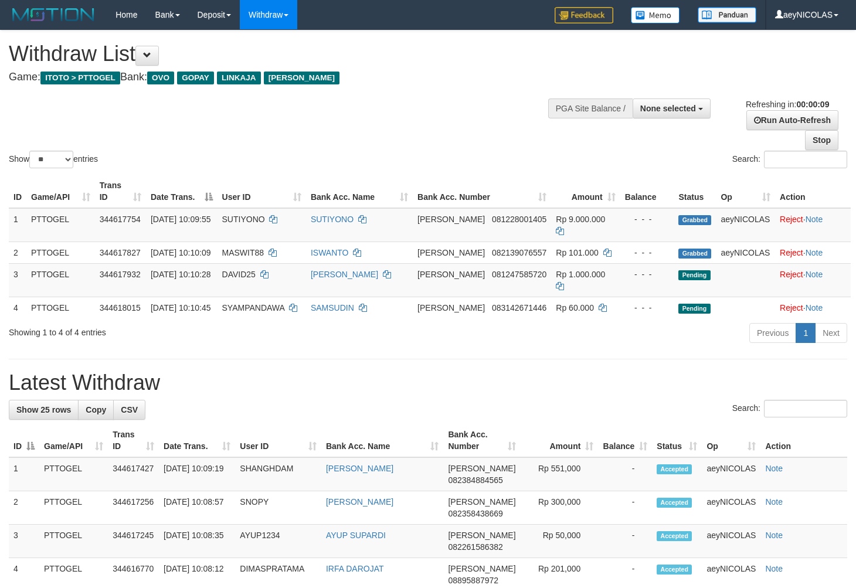
select select
select select "**"
